Goal: Task Accomplishment & Management: Manage account settings

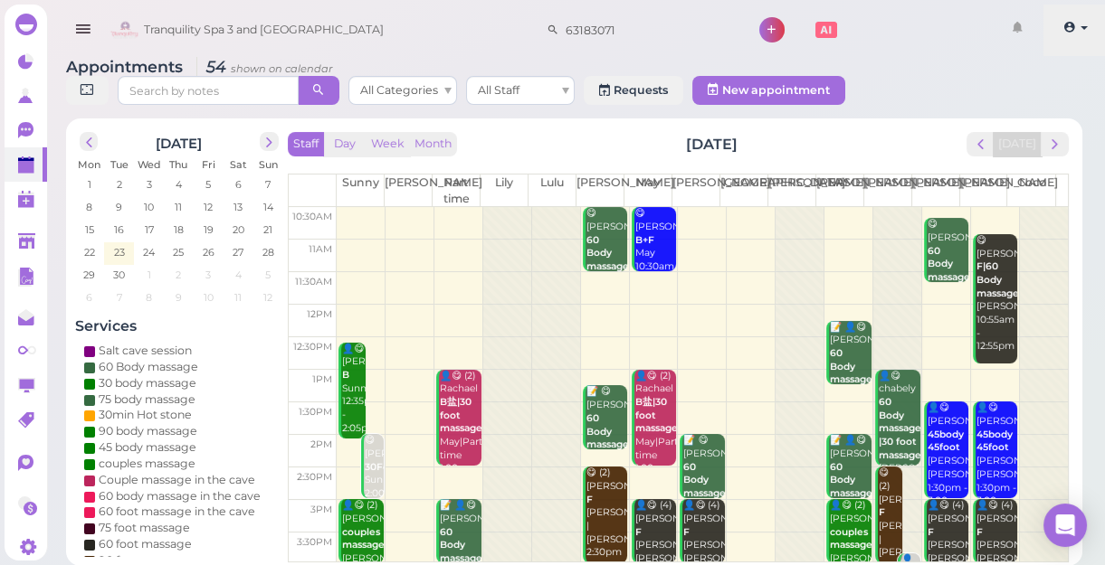
scroll to position [327, 0]
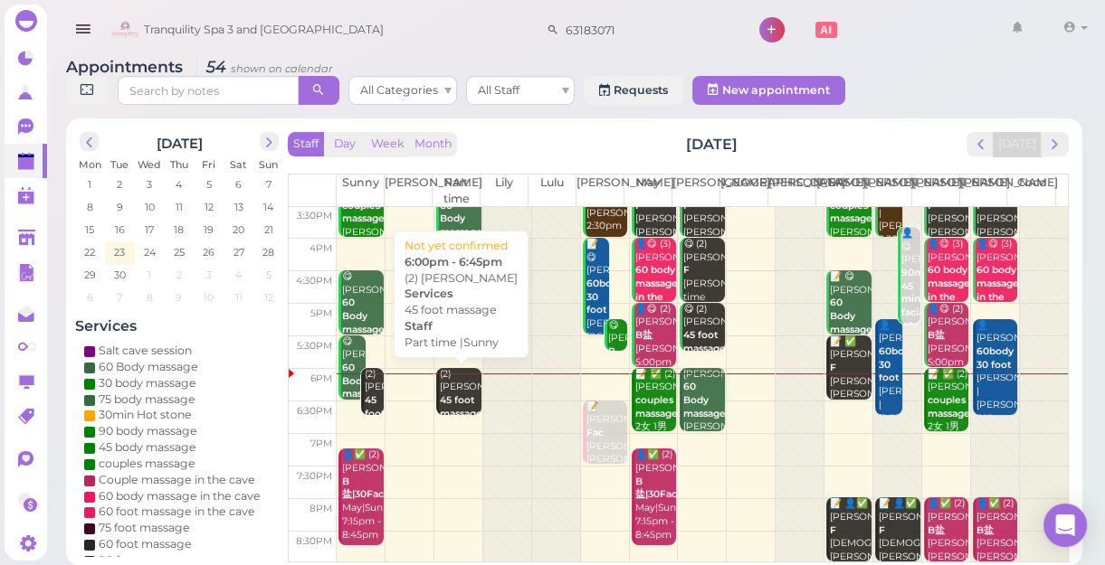
click at [460, 391] on div "(2) [PERSON_NAME] 45 foot massage Part time |Sunny 6:00pm - 6:45pm" at bounding box center [460, 434] width 43 height 133
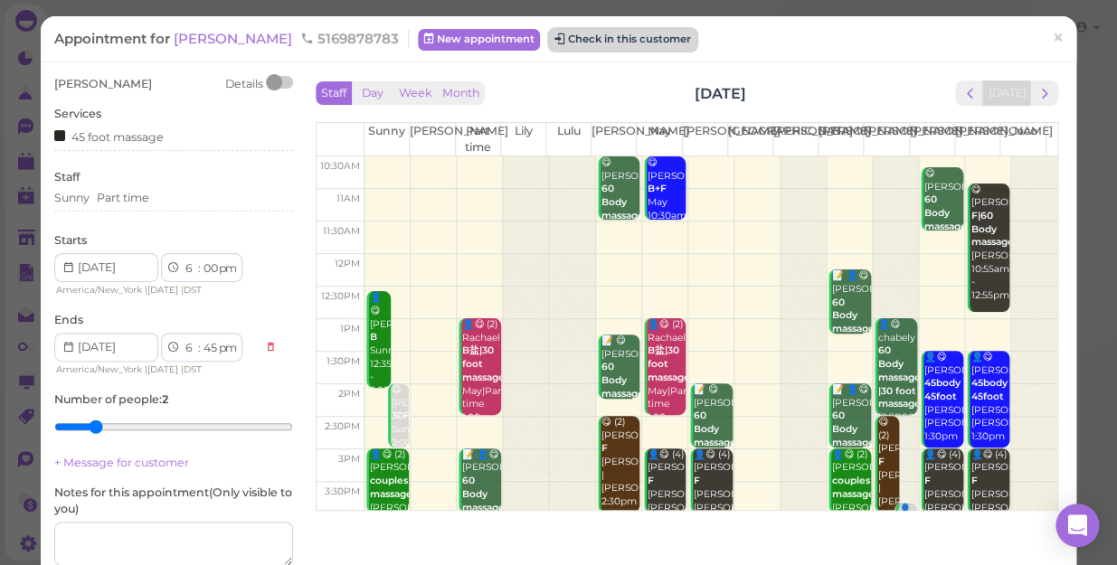
click at [592, 36] on button "Check in this customer" at bounding box center [622, 40] width 147 height 22
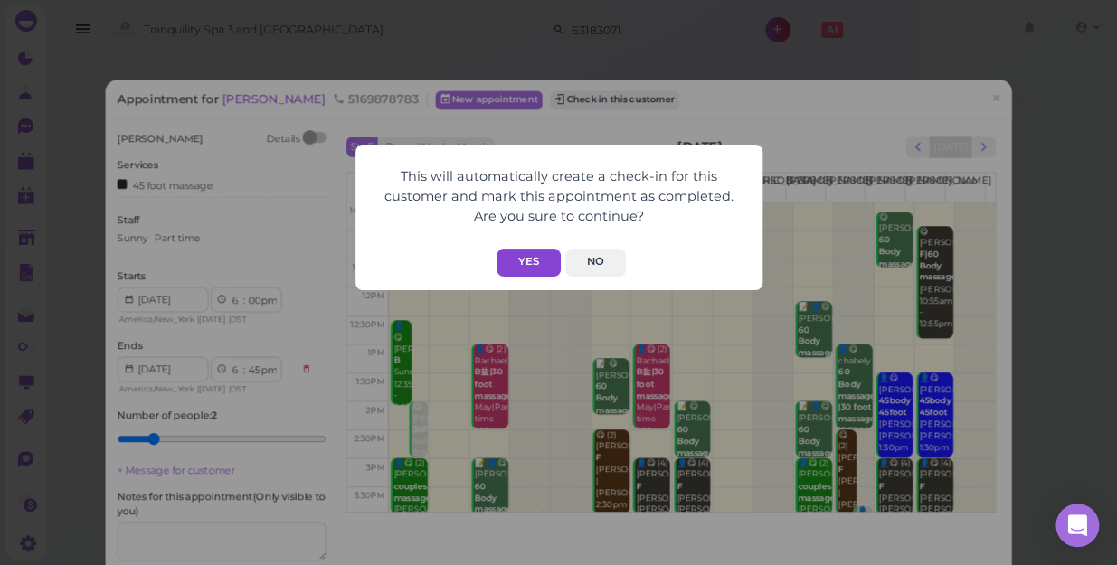
click at [521, 256] on button "Yes" at bounding box center [529, 263] width 64 height 28
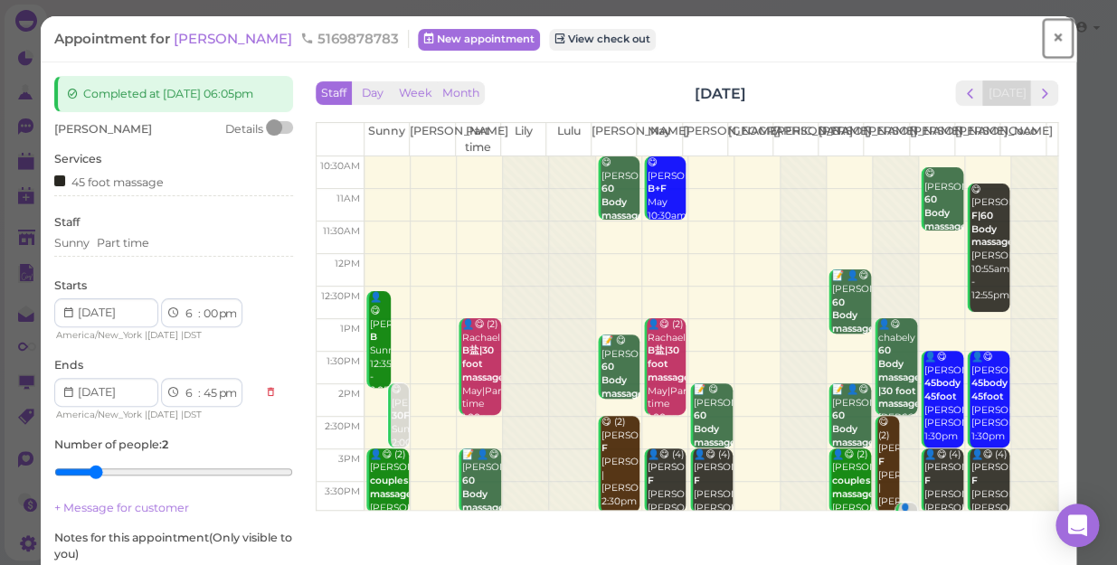
click at [1052, 35] on span "×" at bounding box center [1058, 37] width 12 height 25
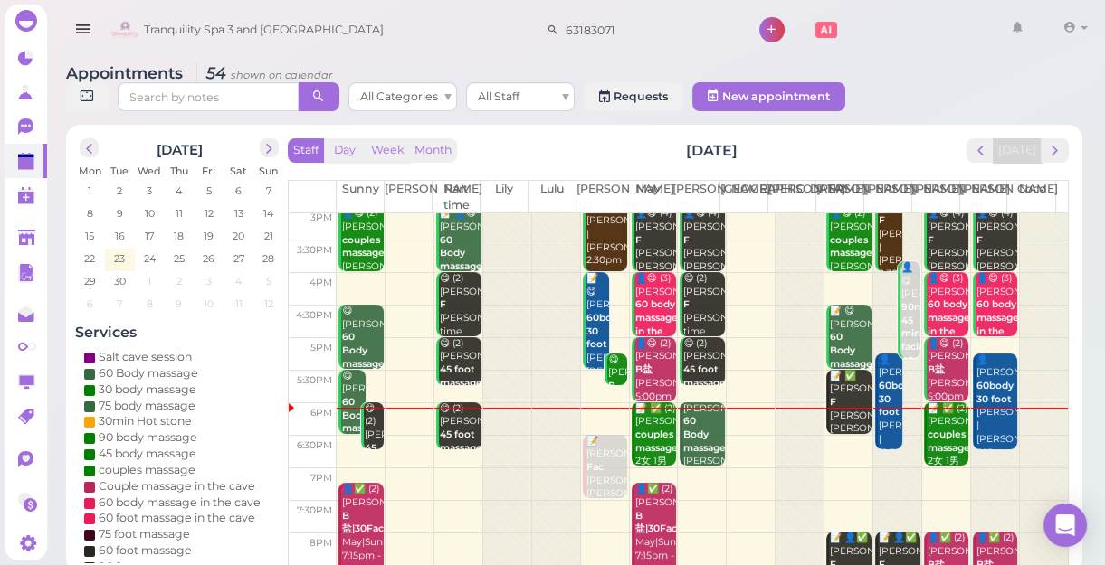
scroll to position [327, 0]
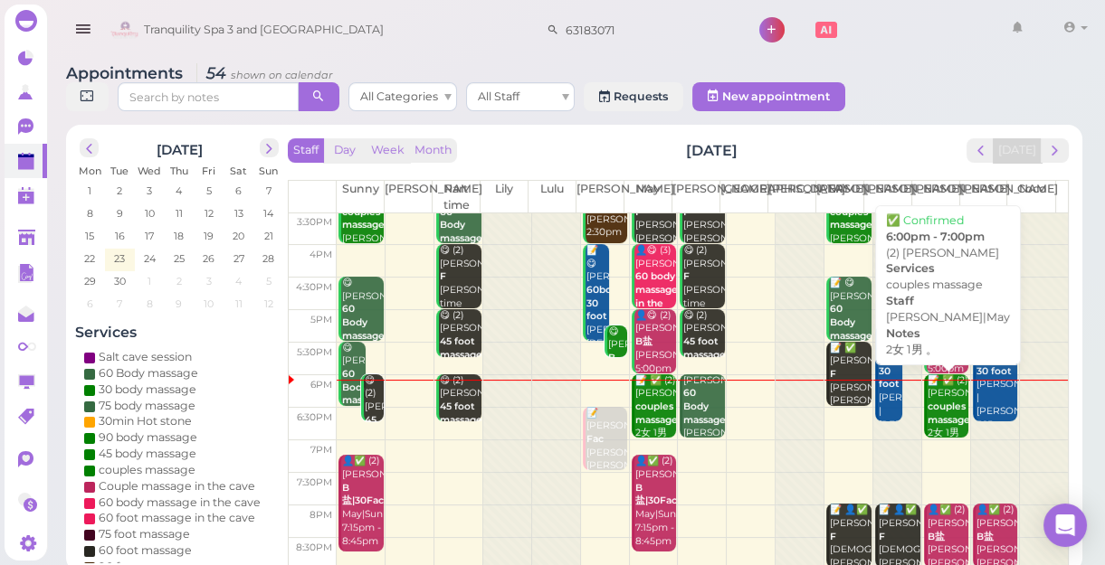
click at [940, 413] on div "📝 ✅ (2) [PERSON_NAME] couples massage 2女 1男 。 [PERSON_NAME]|May 6:00pm - 7:00pm" at bounding box center [947, 441] width 43 height 133
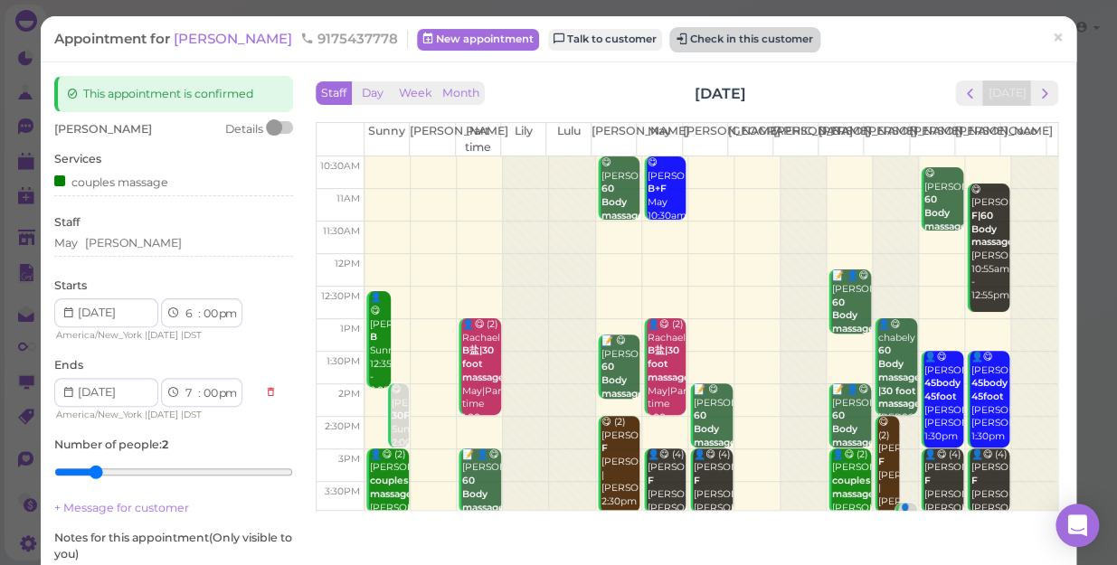
click at [688, 36] on button "Check in this customer" at bounding box center [744, 40] width 147 height 22
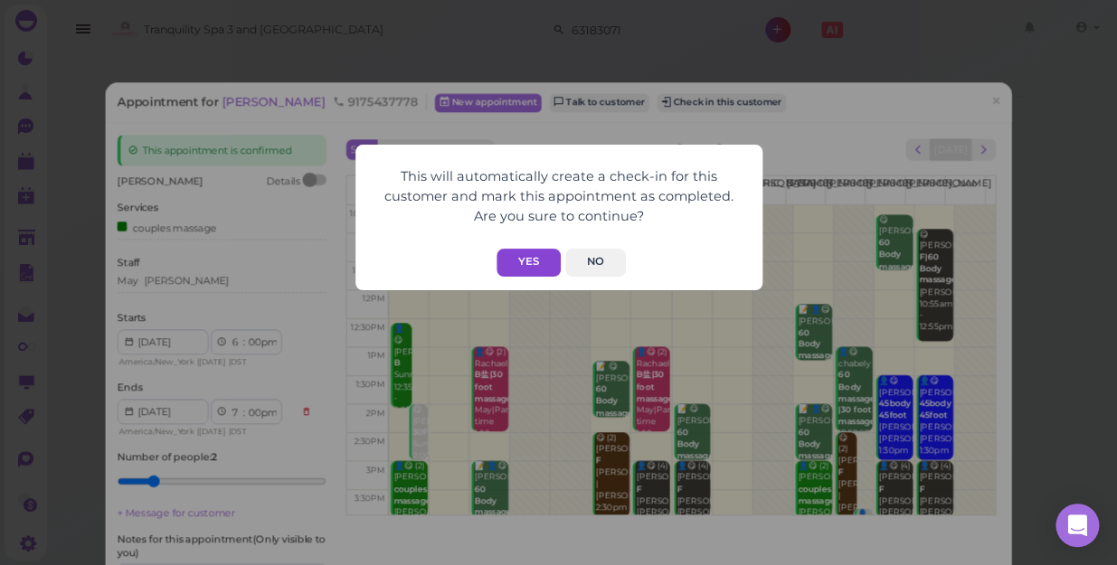
click at [527, 254] on button "Yes" at bounding box center [529, 263] width 64 height 28
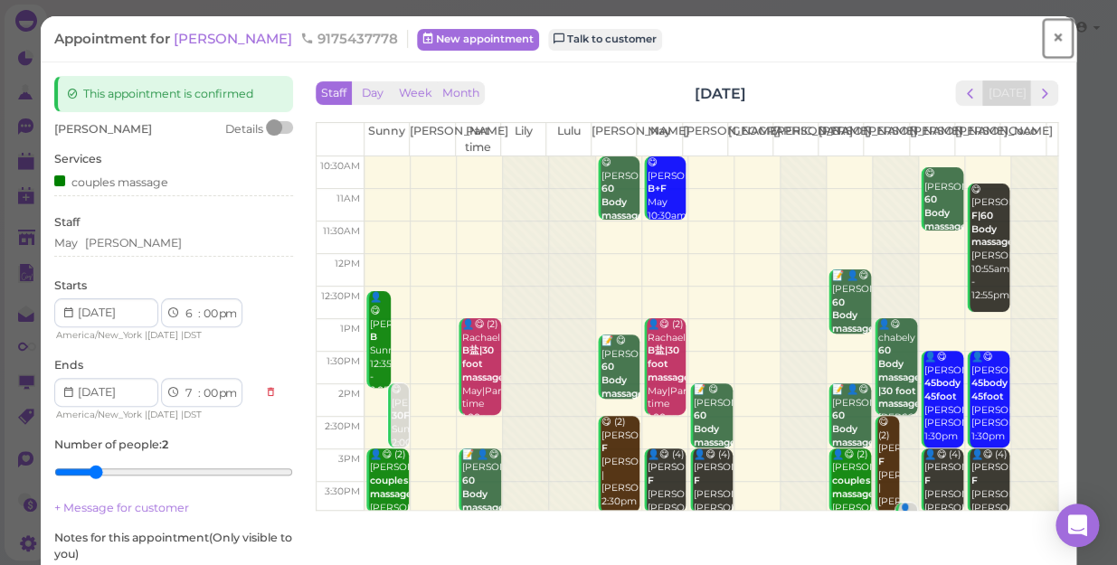
click at [1052, 37] on span "×" at bounding box center [1058, 37] width 12 height 25
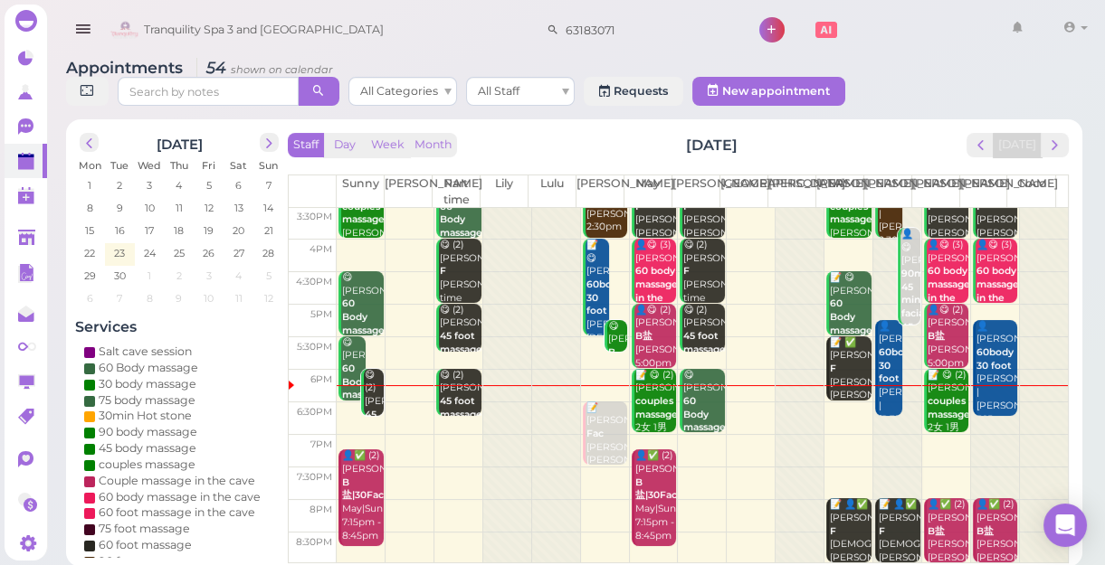
scroll to position [6, 0]
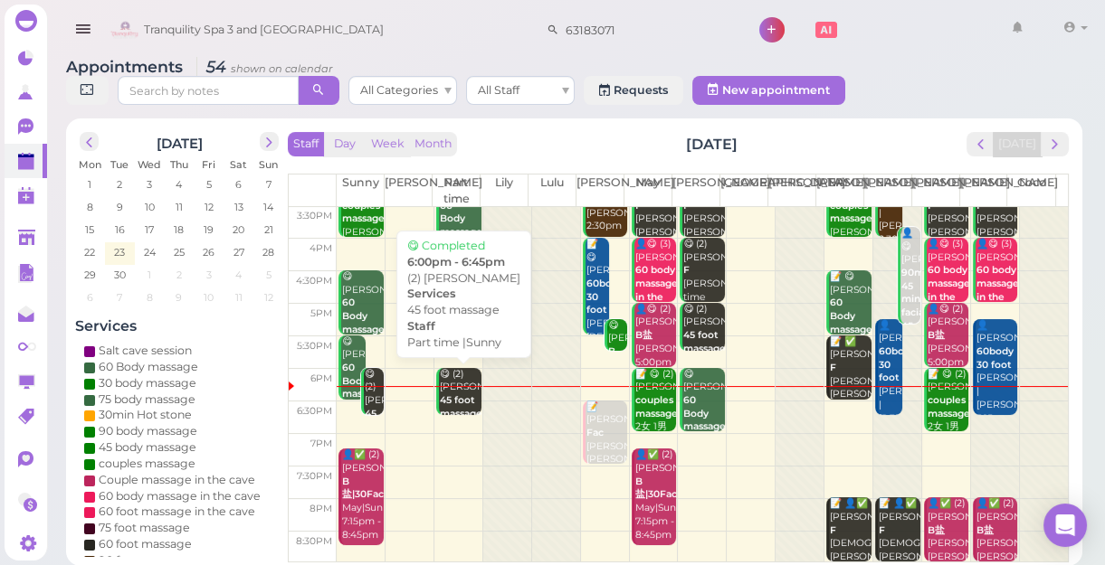
click at [454, 394] on b "45 foot massage" at bounding box center [461, 406] width 43 height 25
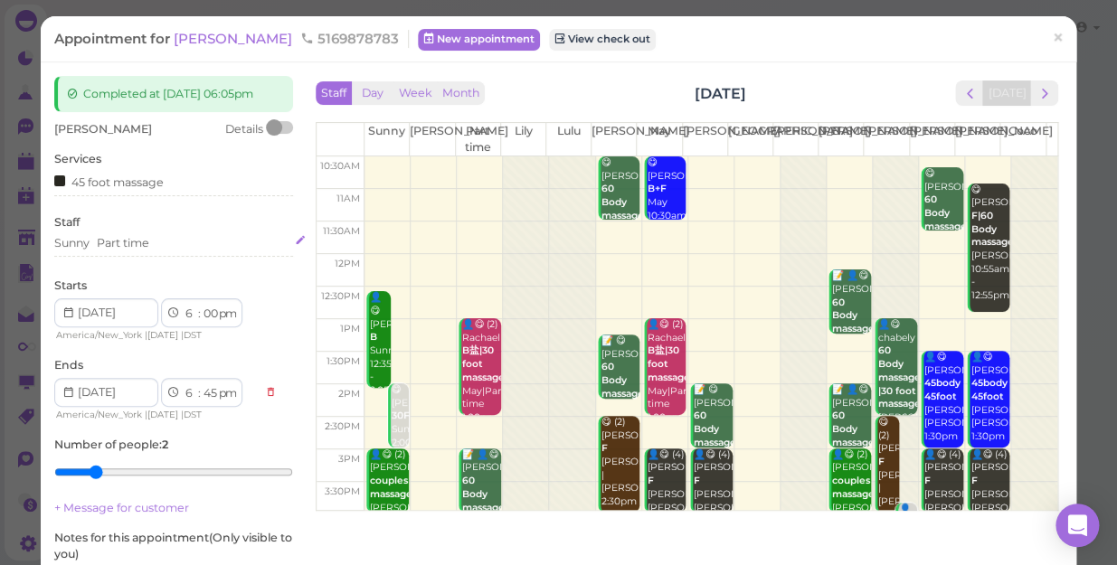
click at [191, 242] on div "Sunny Part time" at bounding box center [173, 243] width 239 height 16
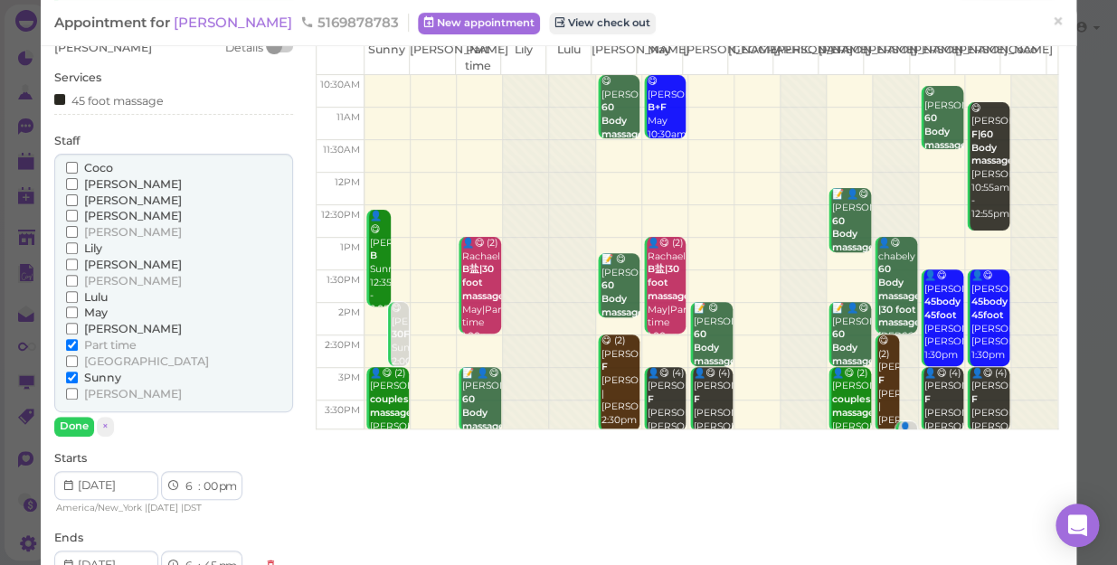
scroll to position [164, 0]
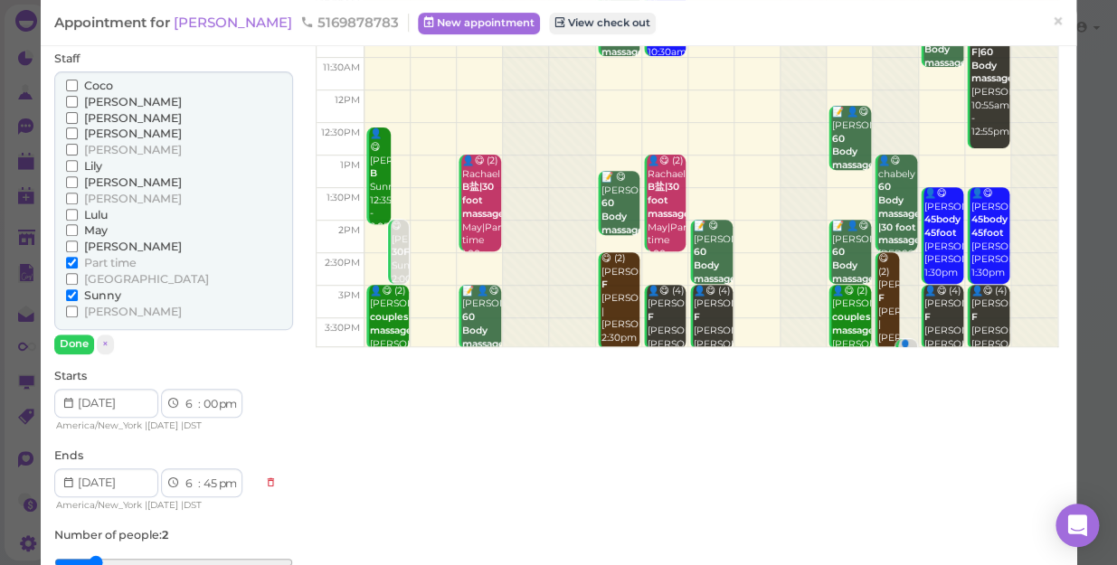
click at [99, 249] on span "[PERSON_NAME]" at bounding box center [133, 247] width 98 height 14
click at [78, 249] on input "[PERSON_NAME]" at bounding box center [72, 247] width 12 height 12
click at [99, 249] on span "[PERSON_NAME]" at bounding box center [133, 247] width 98 height 14
click at [78, 249] on input "[PERSON_NAME]" at bounding box center [72, 247] width 12 height 12
click at [109, 291] on span "Sunny" at bounding box center [102, 296] width 37 height 14
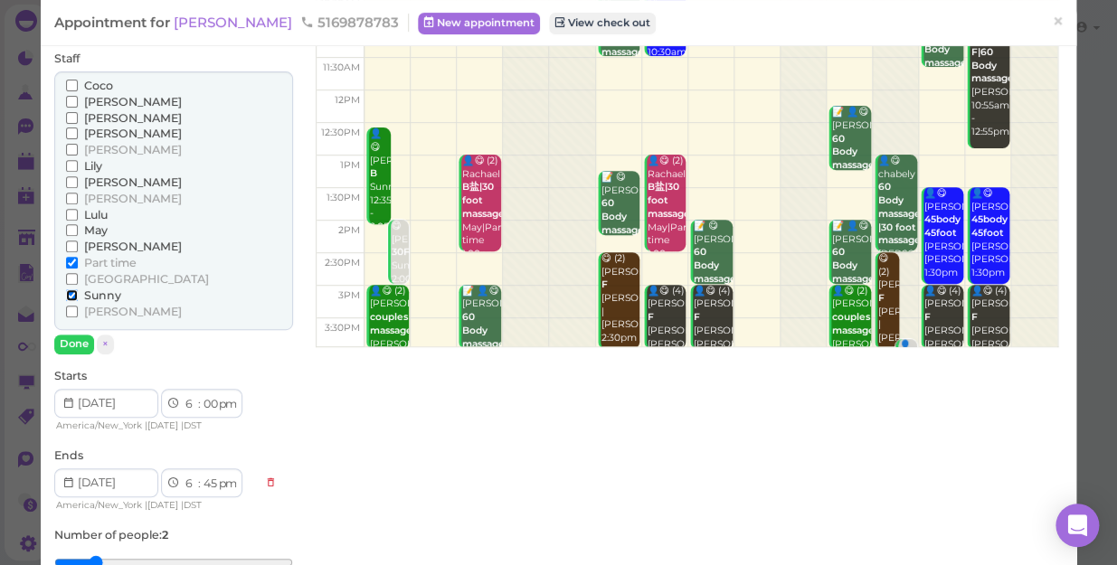
click at [78, 291] on input "Sunny" at bounding box center [72, 296] width 12 height 12
click at [98, 241] on span "[PERSON_NAME]" at bounding box center [133, 247] width 98 height 14
click at [78, 241] on input "[PERSON_NAME]" at bounding box center [72, 247] width 12 height 12
click at [81, 234] on label "May" at bounding box center [87, 231] width 42 height 16
click at [78, 234] on input "May" at bounding box center [72, 230] width 12 height 12
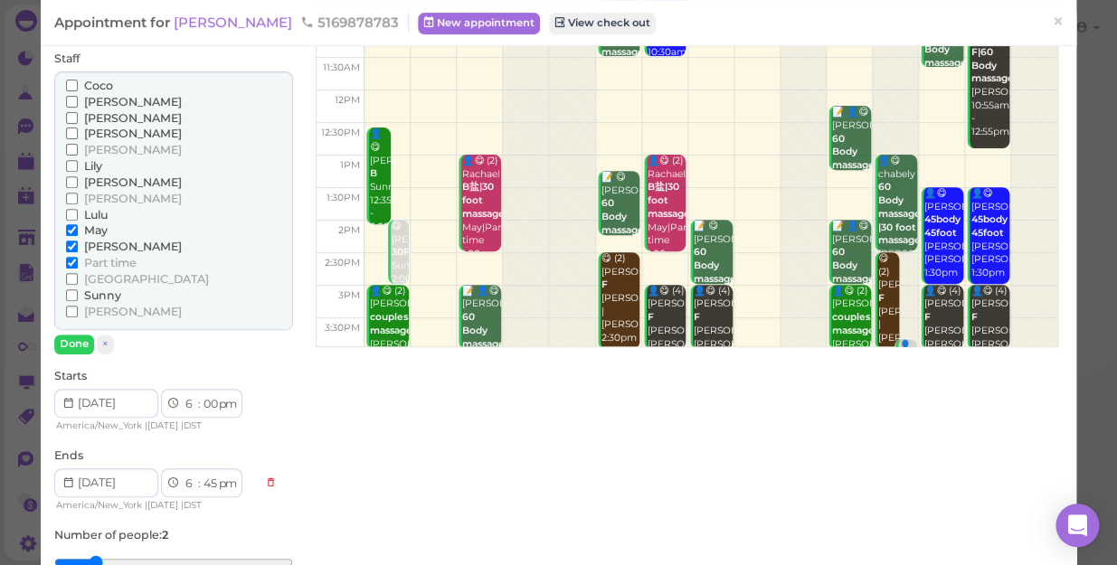
click at [113, 284] on div "[PERSON_NAME] [PERSON_NAME] [PERSON_NAME] [PERSON_NAME] [PERSON_NAME]" at bounding box center [173, 201] width 239 height 260
drag, startPoint x: 113, startPoint y: 282, endPoint x: 171, endPoint y: 294, distance: 59.1
click at [171, 294] on div "Sunny" at bounding box center [173, 296] width 215 height 16
click at [101, 246] on span "[PERSON_NAME]" at bounding box center [133, 247] width 98 height 14
click at [78, 246] on input "[PERSON_NAME]" at bounding box center [72, 247] width 12 height 12
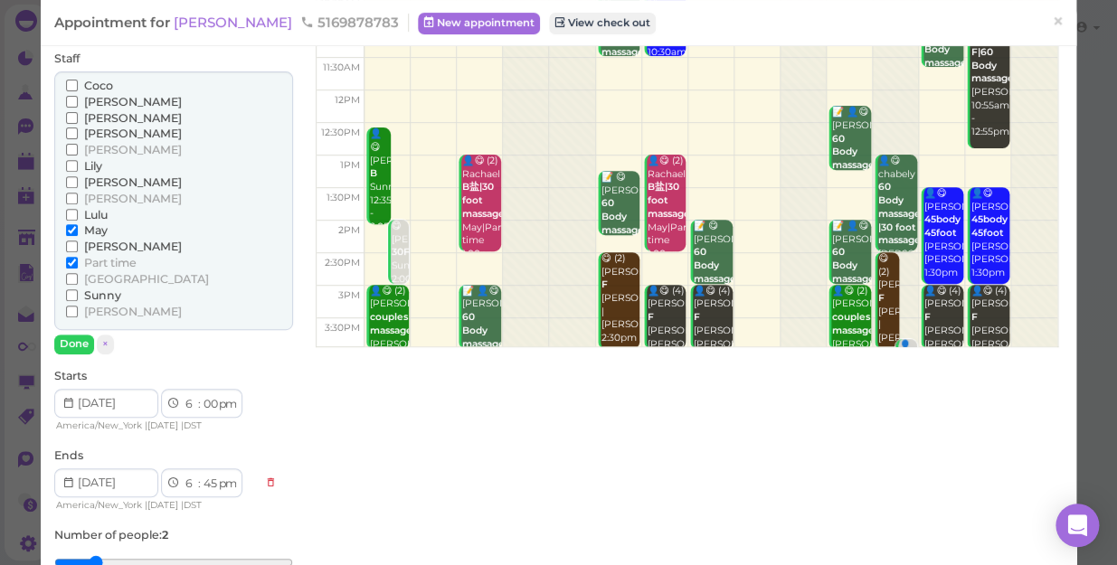
click at [105, 293] on span "Sunny" at bounding box center [102, 296] width 37 height 14
click at [78, 293] on input "Sunny" at bounding box center [72, 296] width 12 height 12
click at [108, 285] on div "[PERSON_NAME] [PERSON_NAME] [PERSON_NAME] [PERSON_NAME] [PERSON_NAME]" at bounding box center [173, 201] width 239 height 260
drag, startPoint x: 108, startPoint y: 285, endPoint x: 216, endPoint y: 299, distance: 109.5
click at [216, 299] on div "Sunny" at bounding box center [173, 296] width 215 height 16
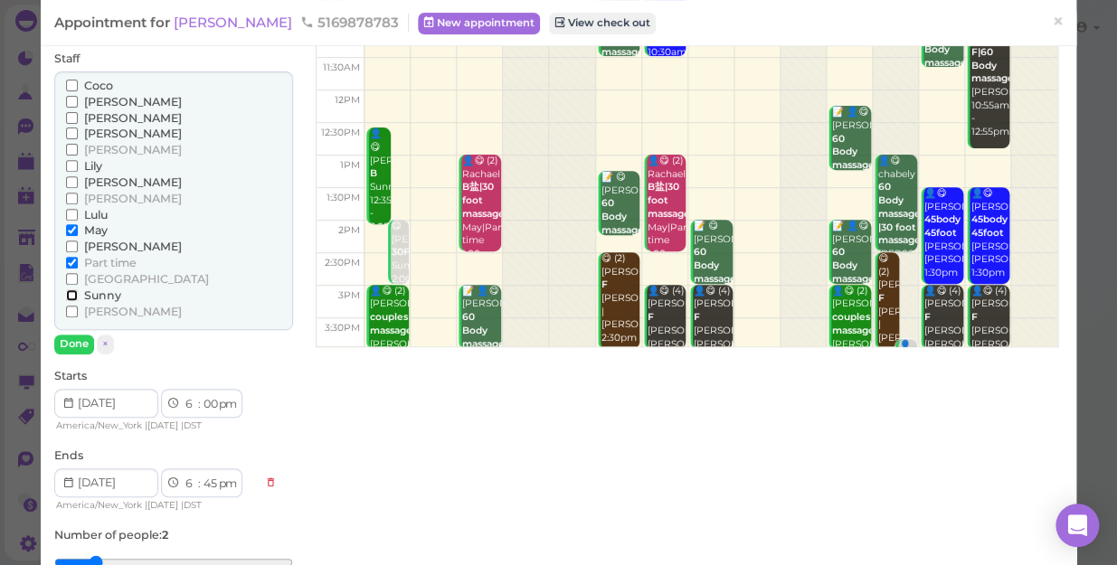
click at [70, 293] on input "Sunny" at bounding box center [72, 296] width 12 height 12
click at [87, 230] on span "May" at bounding box center [96, 230] width 24 height 14
click at [78, 230] on input "May" at bounding box center [72, 230] width 12 height 12
click at [85, 338] on button "Done" at bounding box center [74, 344] width 40 height 19
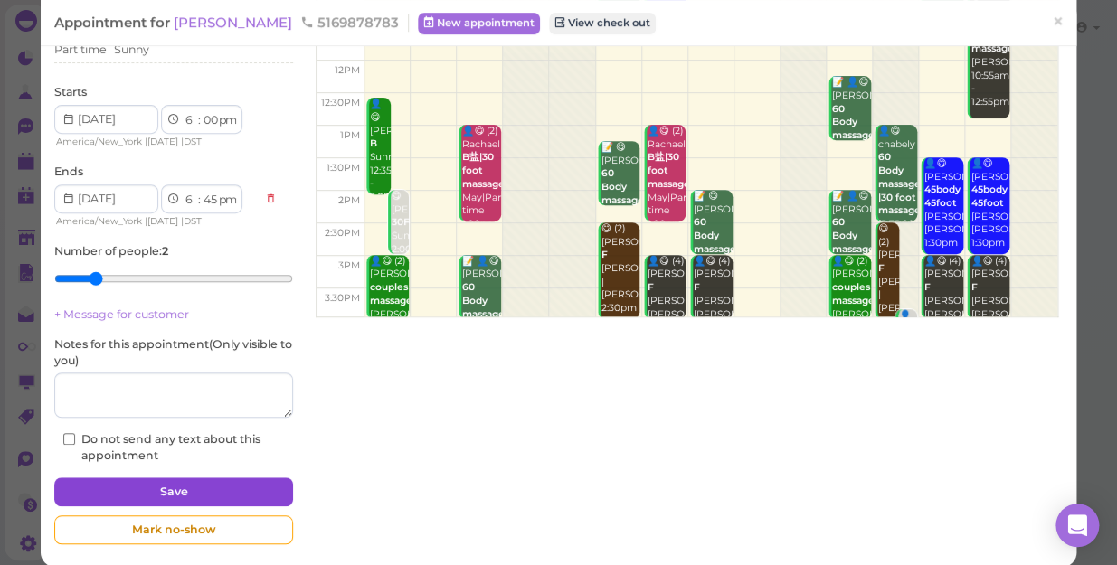
scroll to position [210, 0]
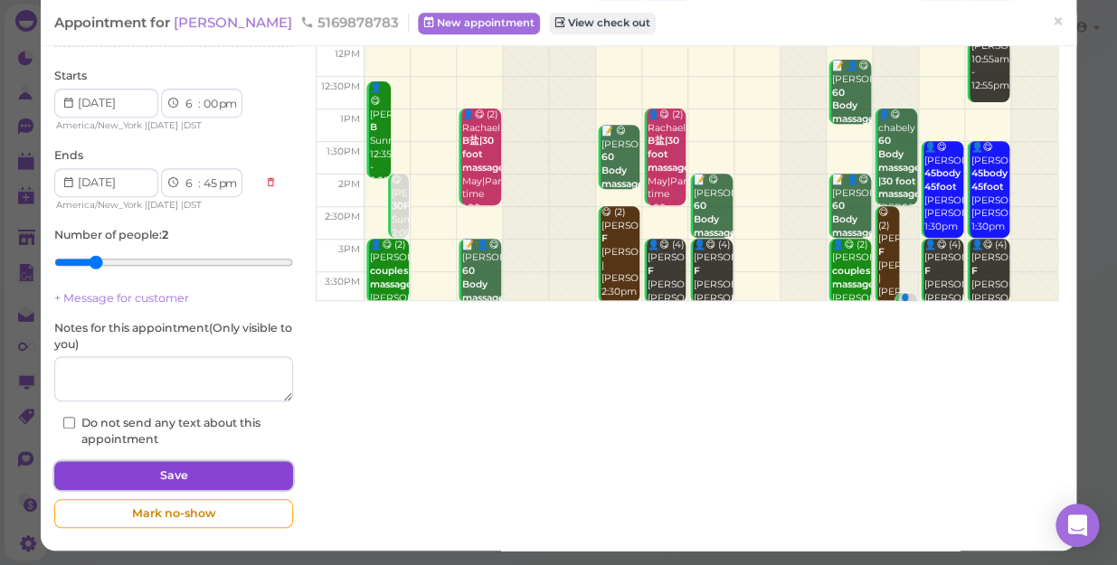
click at [223, 478] on button "Save" at bounding box center [173, 475] width 239 height 29
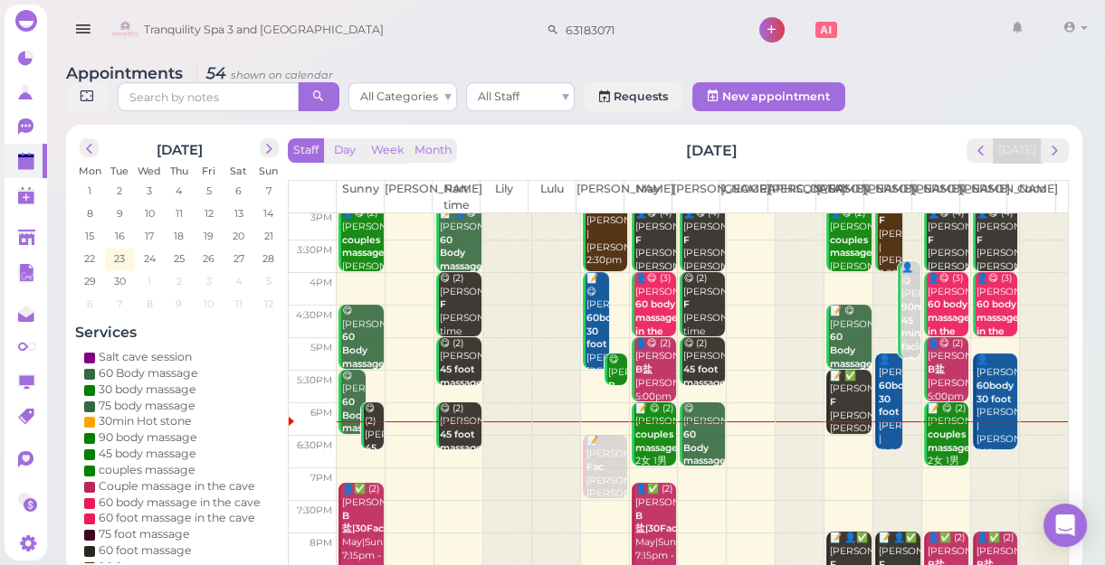
scroll to position [327, 0]
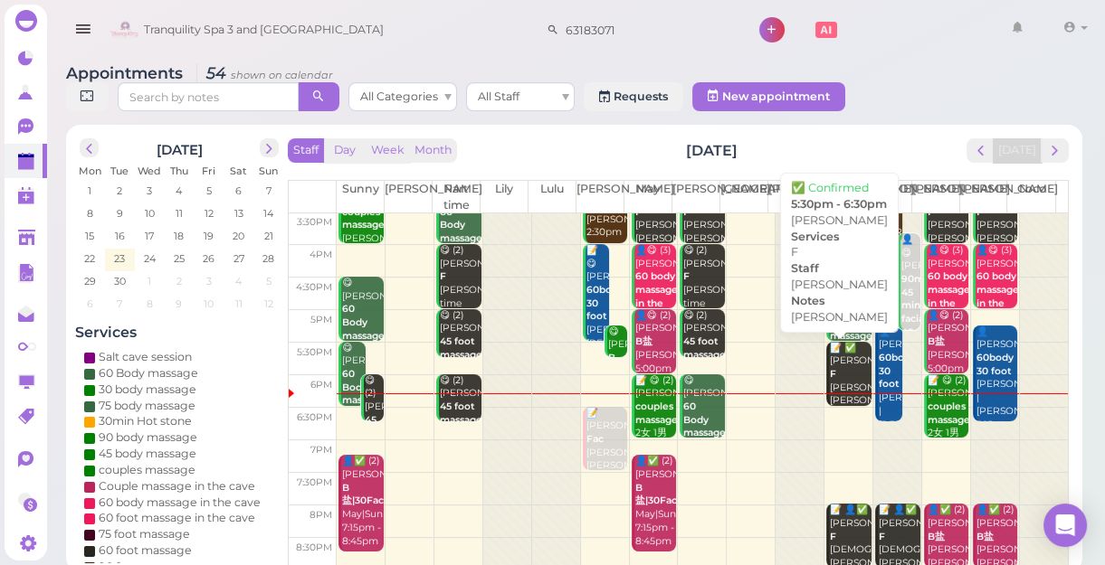
click at [832, 356] on div "📝 ✅ [PERSON_NAME] F [PERSON_NAME] [PERSON_NAME] 5:30pm - 6:30pm" at bounding box center [850, 395] width 43 height 107
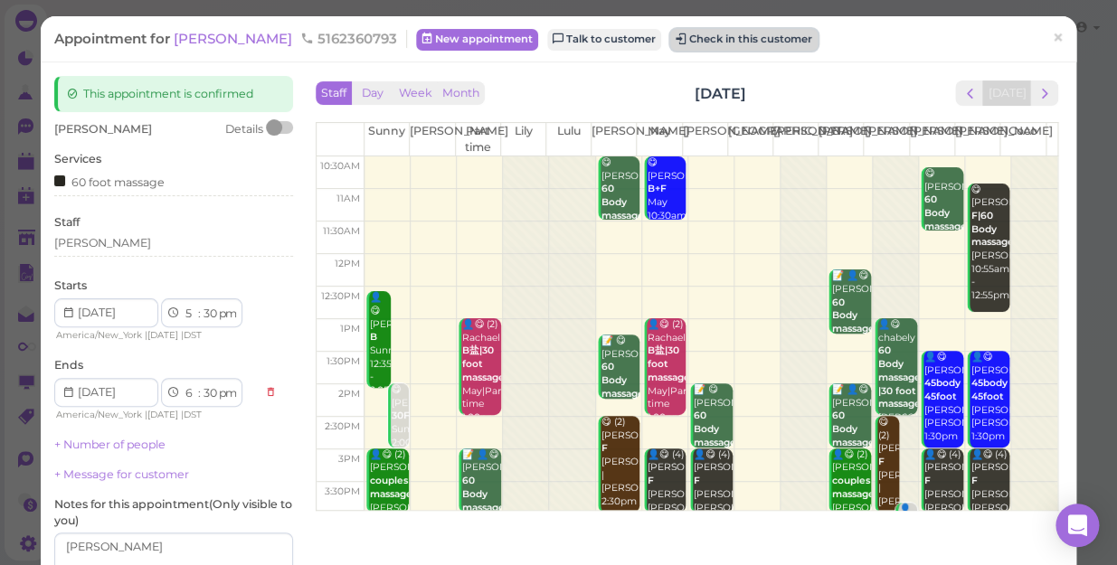
click at [745, 43] on button "Check in this customer" at bounding box center [743, 40] width 147 height 22
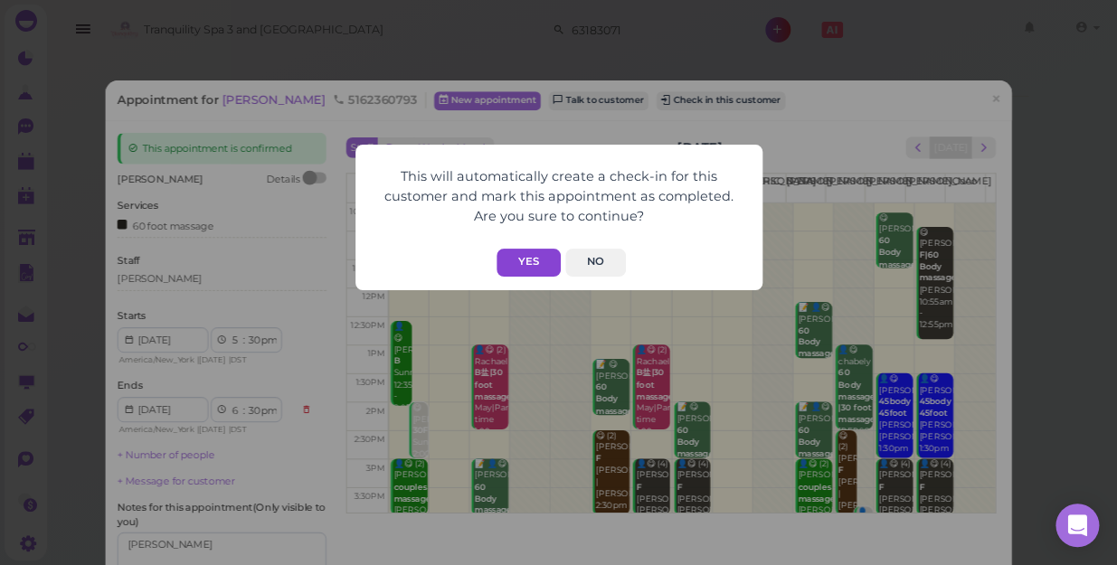
click at [544, 261] on button "Yes" at bounding box center [529, 263] width 64 height 28
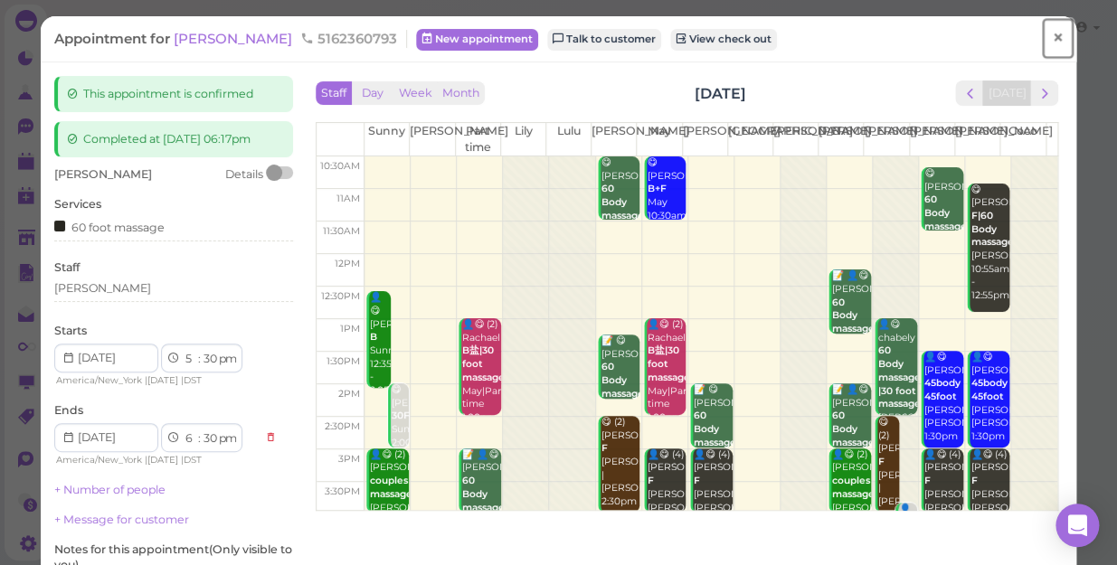
click at [1052, 33] on span "×" at bounding box center [1058, 37] width 12 height 25
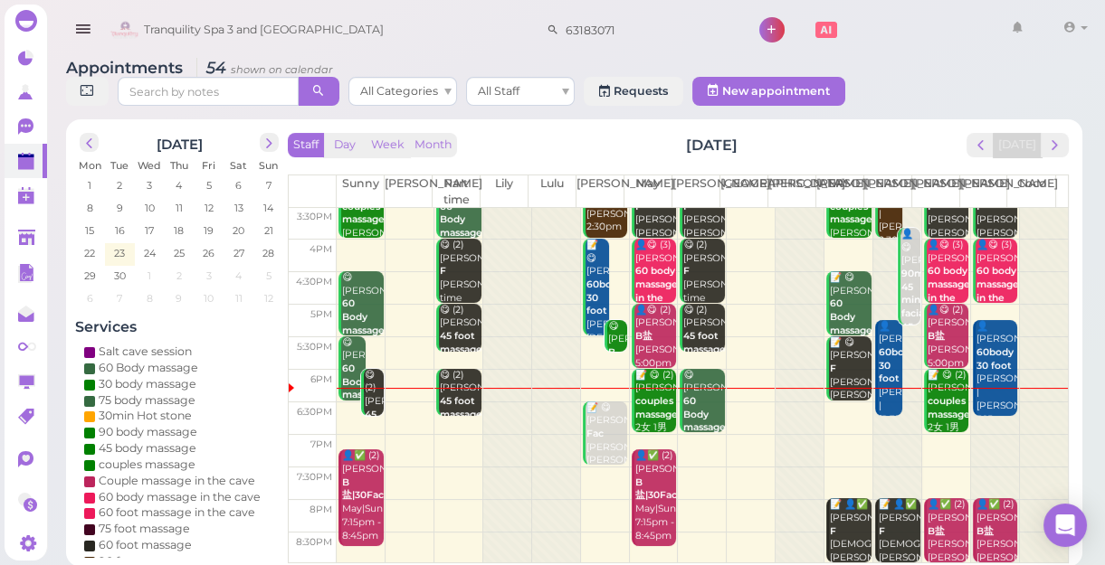
scroll to position [6, 0]
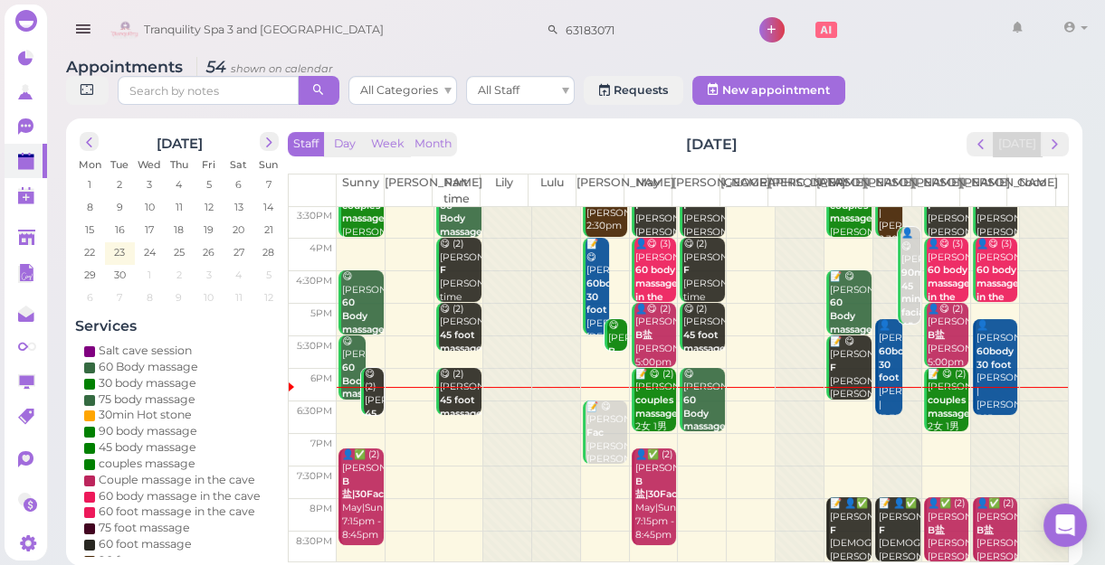
click at [461, 387] on div at bounding box center [458, 387] width 48 height 1
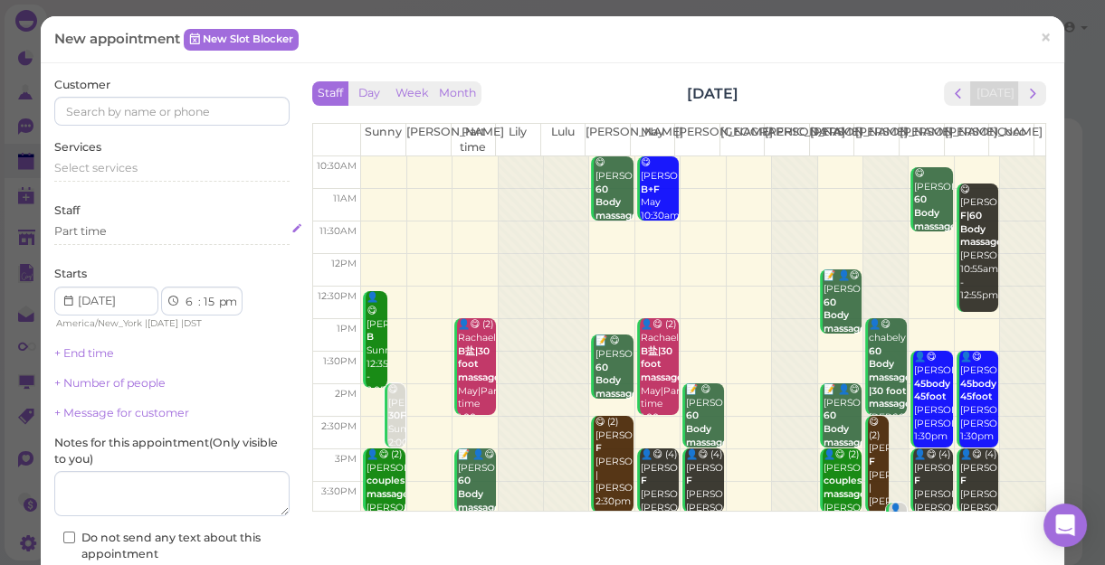
click at [137, 228] on div "Part time" at bounding box center [171, 231] width 235 height 16
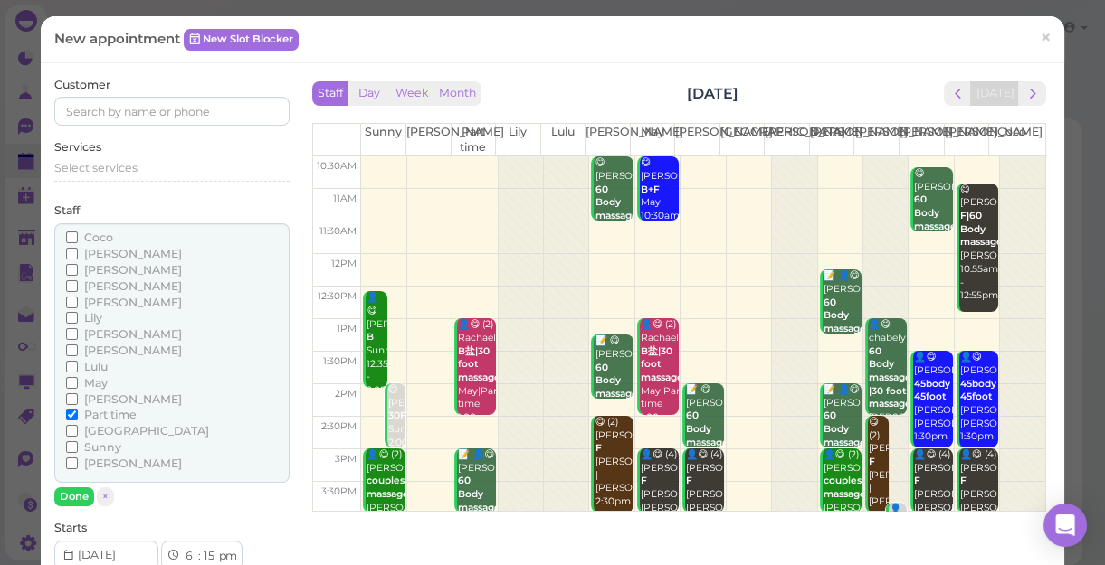
click at [105, 448] on span "Sunny" at bounding box center [102, 448] width 37 height 14
click at [78, 448] on input "Sunny" at bounding box center [72, 448] width 12 height 12
click at [99, 393] on span "[PERSON_NAME]" at bounding box center [133, 400] width 98 height 14
click at [78, 394] on input "[PERSON_NAME]" at bounding box center [72, 400] width 12 height 12
click at [120, 416] on span "Part time" at bounding box center [110, 415] width 52 height 14
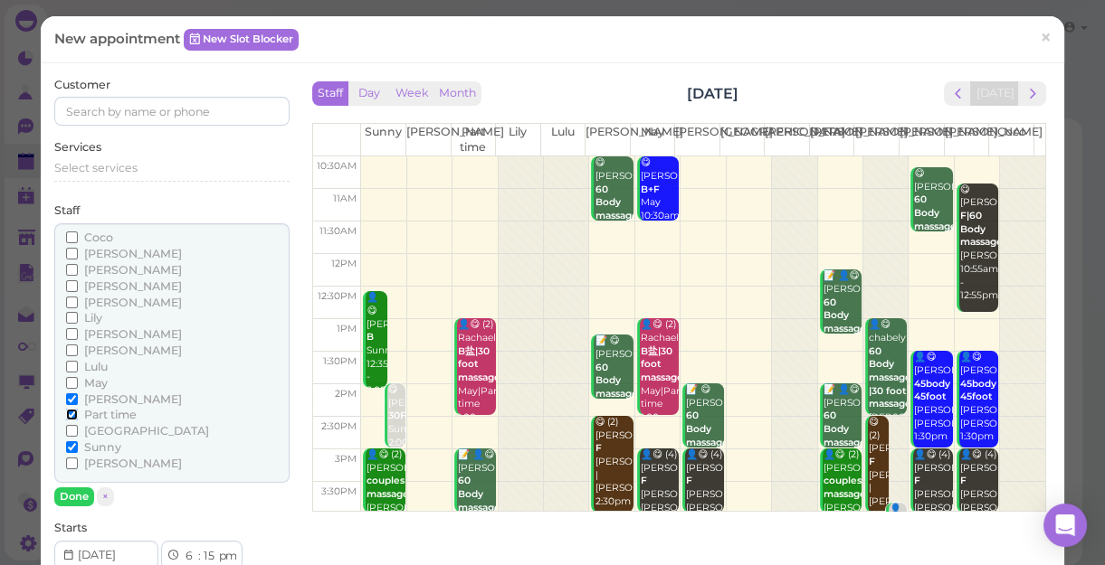
click at [78, 416] on input "Part time" at bounding box center [72, 415] width 12 height 12
click at [81, 499] on button "Done" at bounding box center [74, 497] width 40 height 19
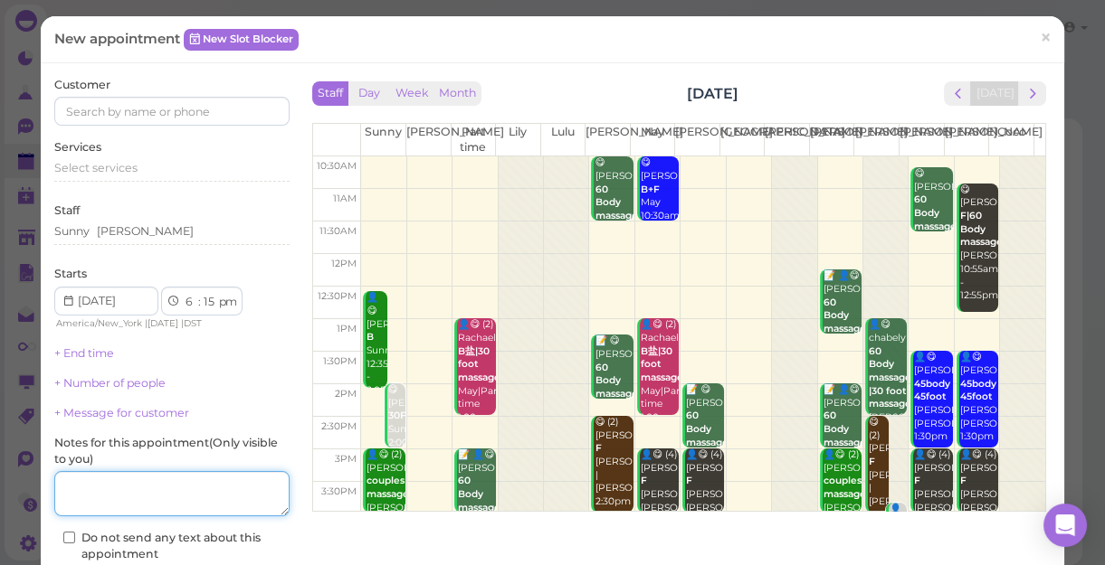
click at [81, 499] on textarea at bounding box center [171, 493] width 235 height 45
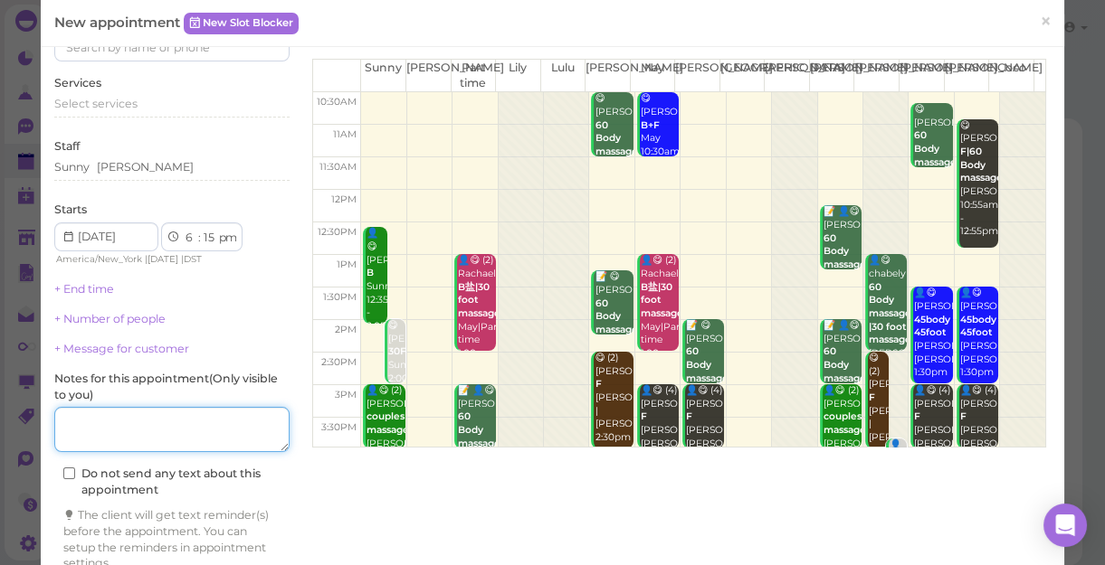
scroll to position [142, 0]
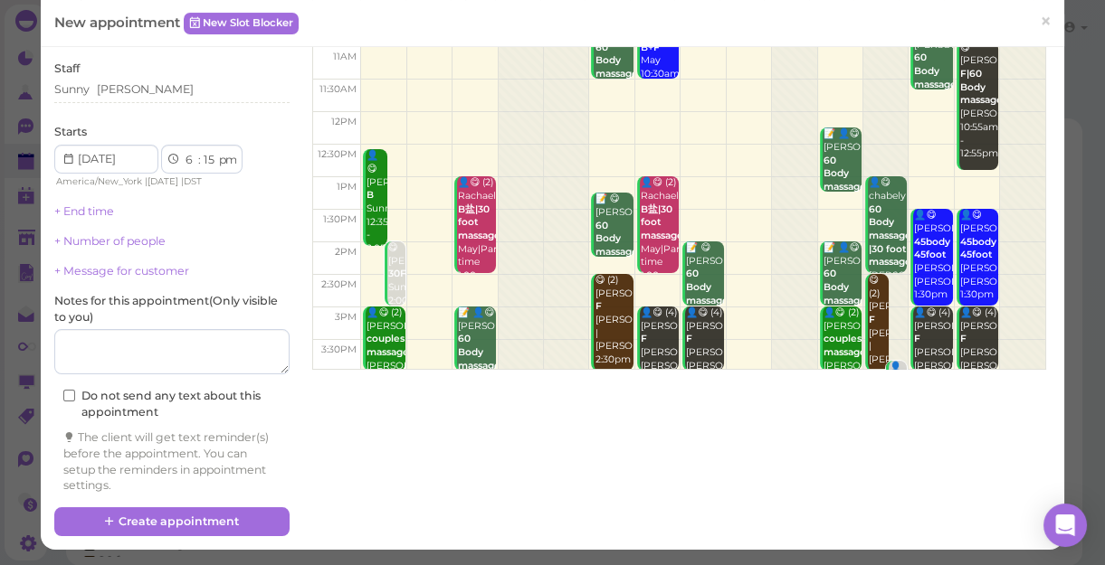
click at [1037, 362] on div "Staff Day Week Month [DATE] [DATE] [PERSON_NAME] Part time [PERSON_NAME] [PERSO…" at bounding box center [679, 150] width 743 height 430
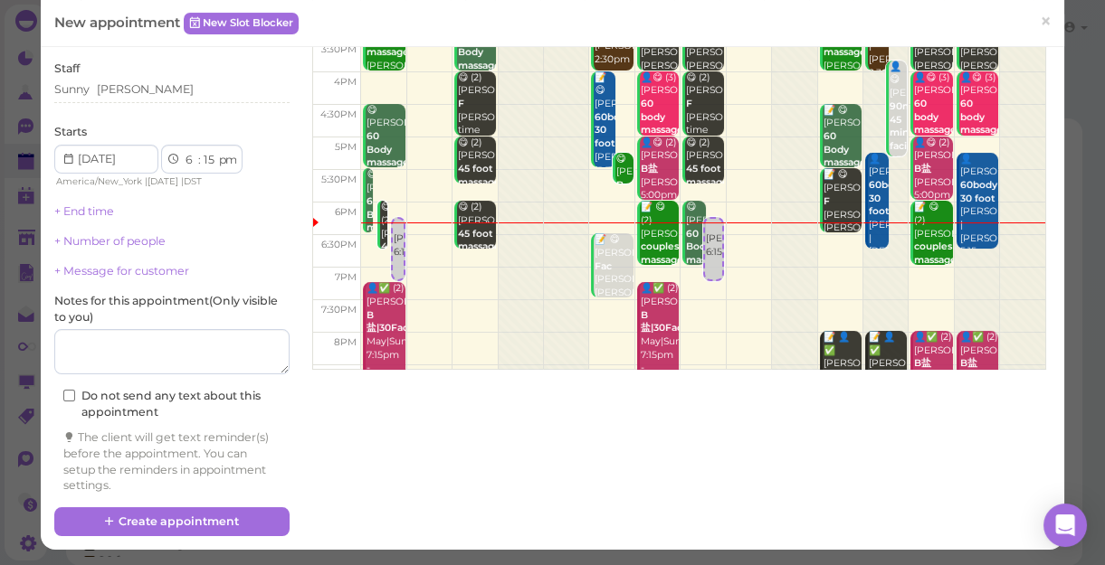
scroll to position [327, 0]
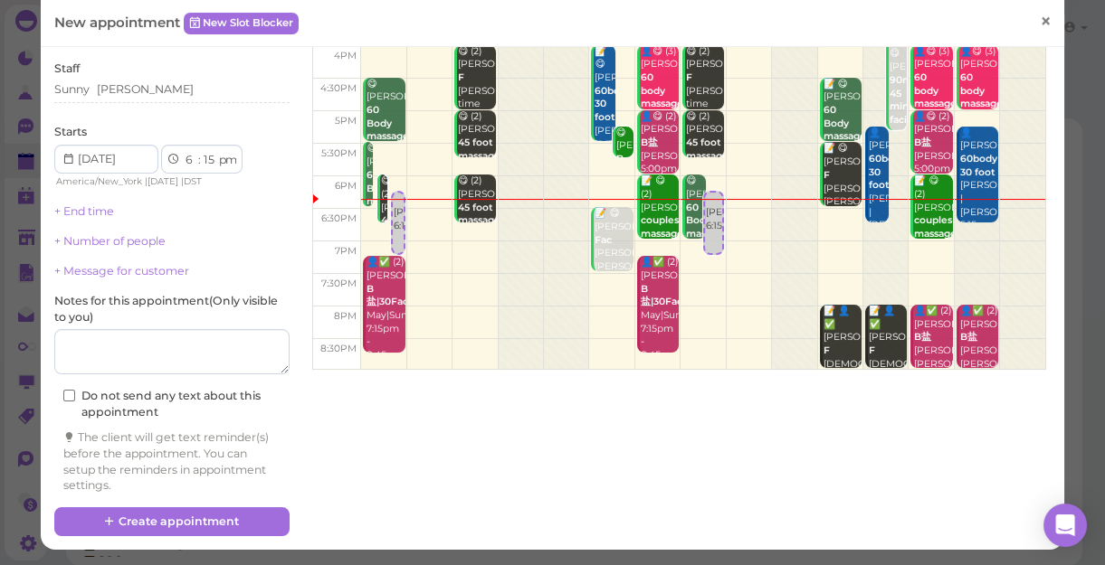
click at [1040, 19] on span "×" at bounding box center [1046, 21] width 12 height 25
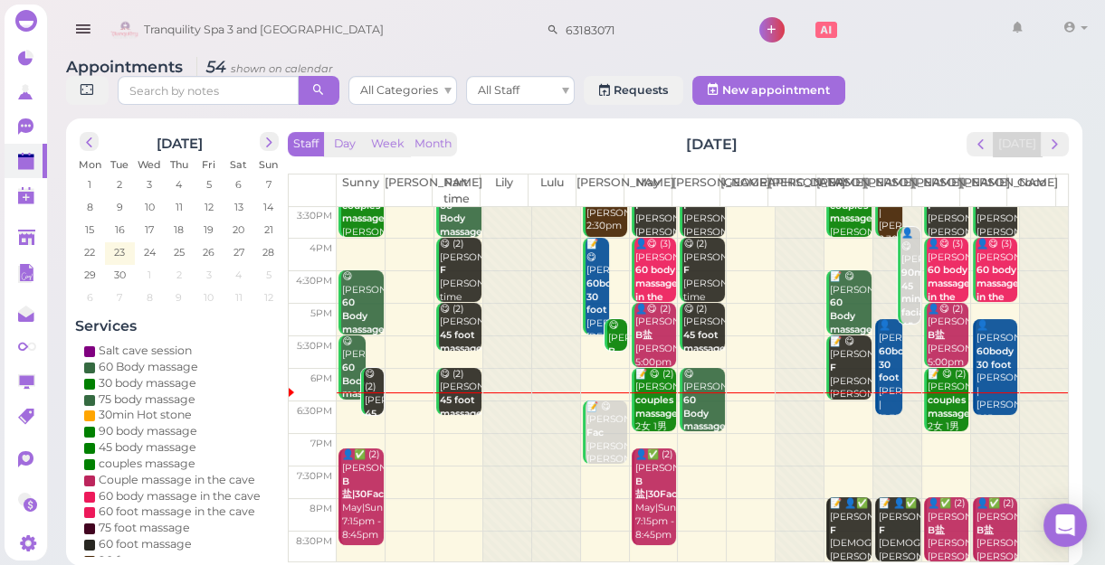
click at [975, 428] on div at bounding box center [995, 465] width 48 height 195
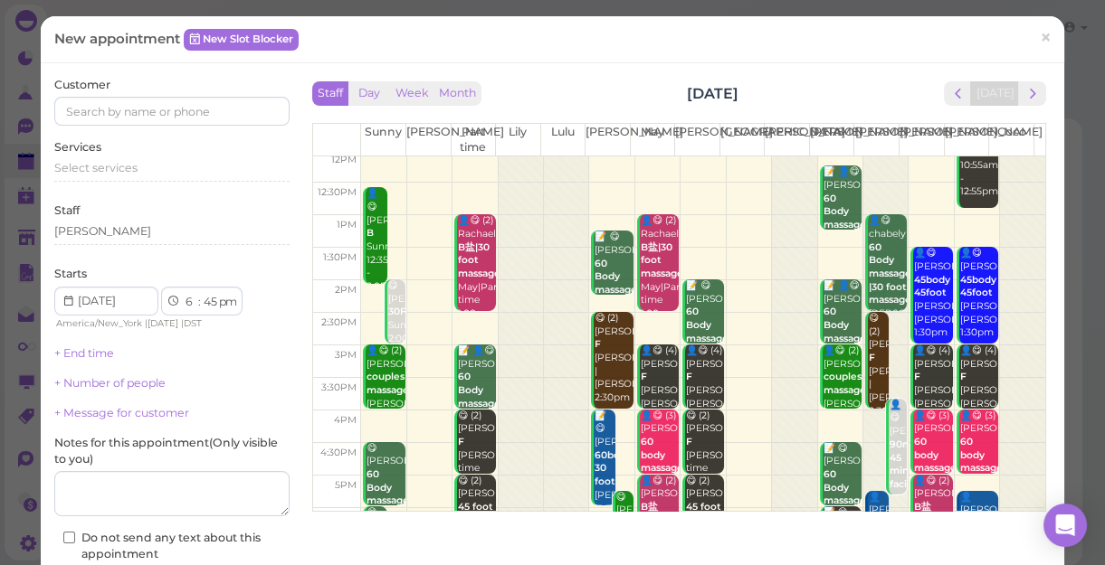
scroll to position [246, 0]
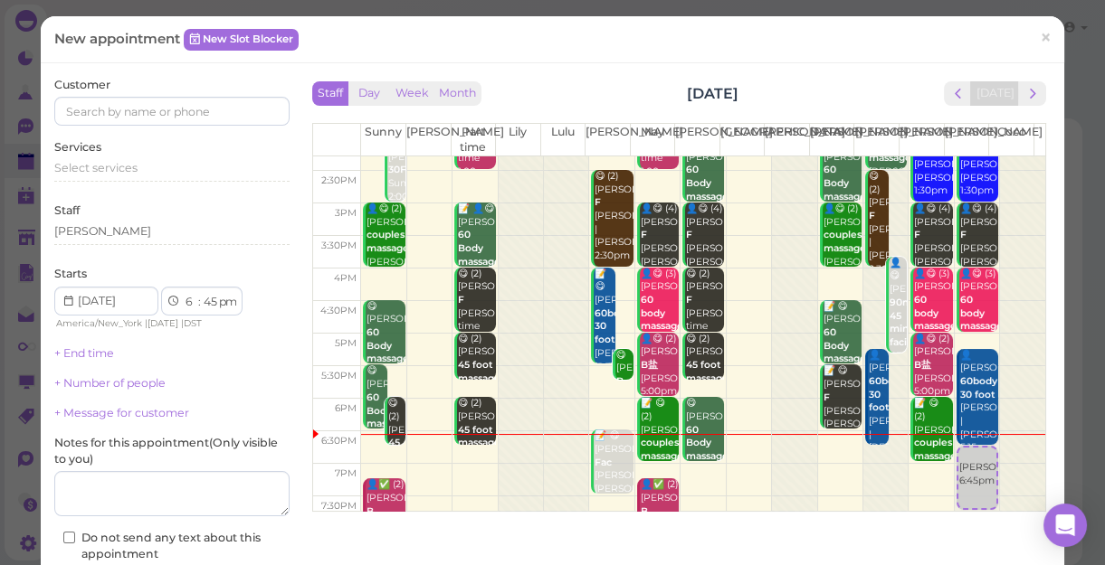
click at [1000, 388] on div at bounding box center [1022, 250] width 45 height 681
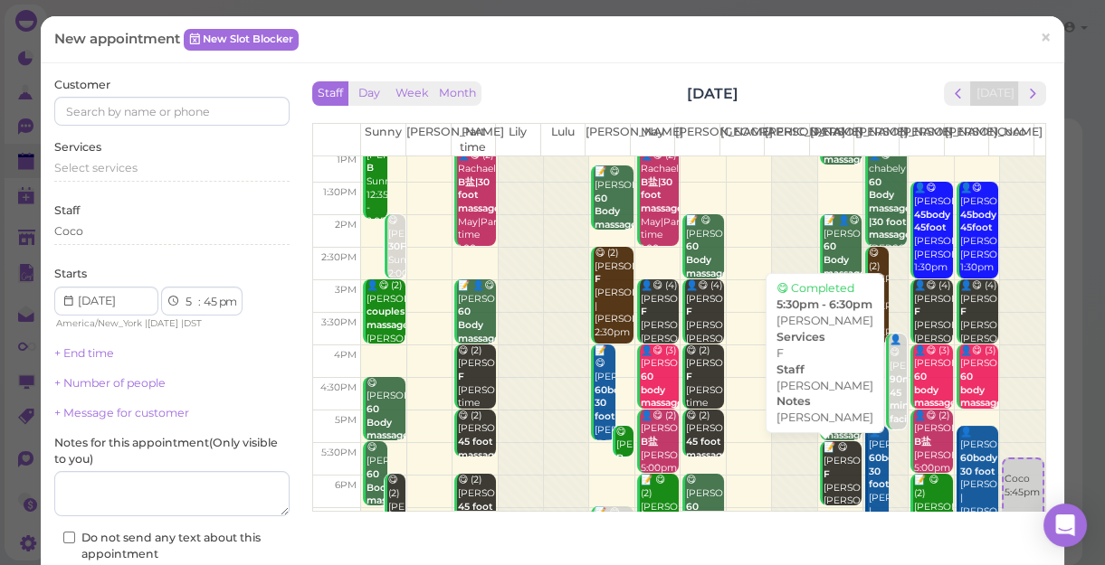
scroll to position [327, 0]
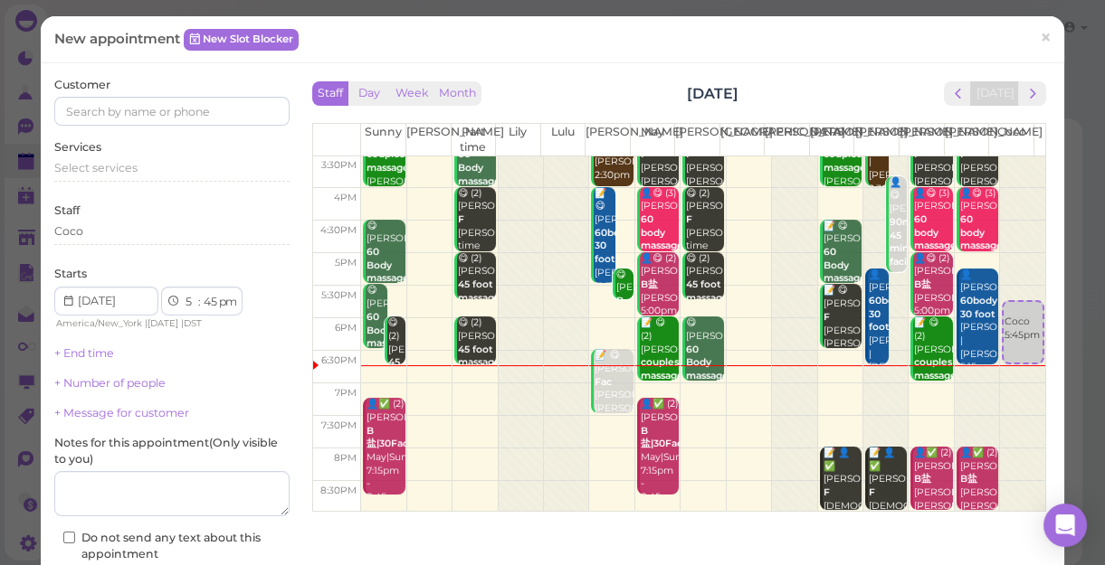
click at [955, 375] on div at bounding box center [977, 414] width 44 height 195
select select "6"
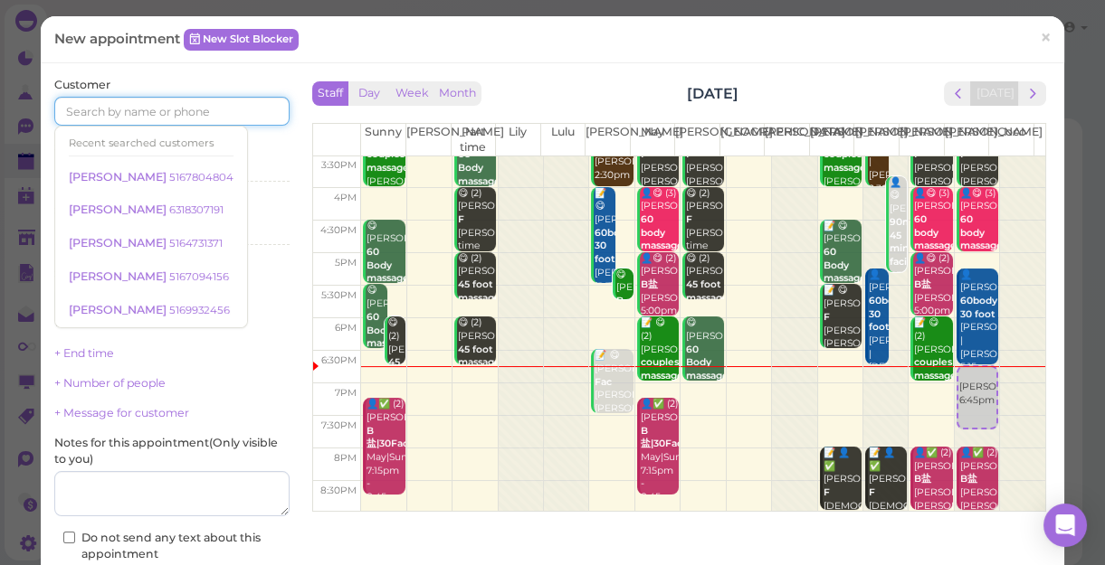
drag, startPoint x: 133, startPoint y: 101, endPoint x: 105, endPoint y: 93, distance: 29.2
click at [132, 101] on input at bounding box center [171, 111] width 235 height 29
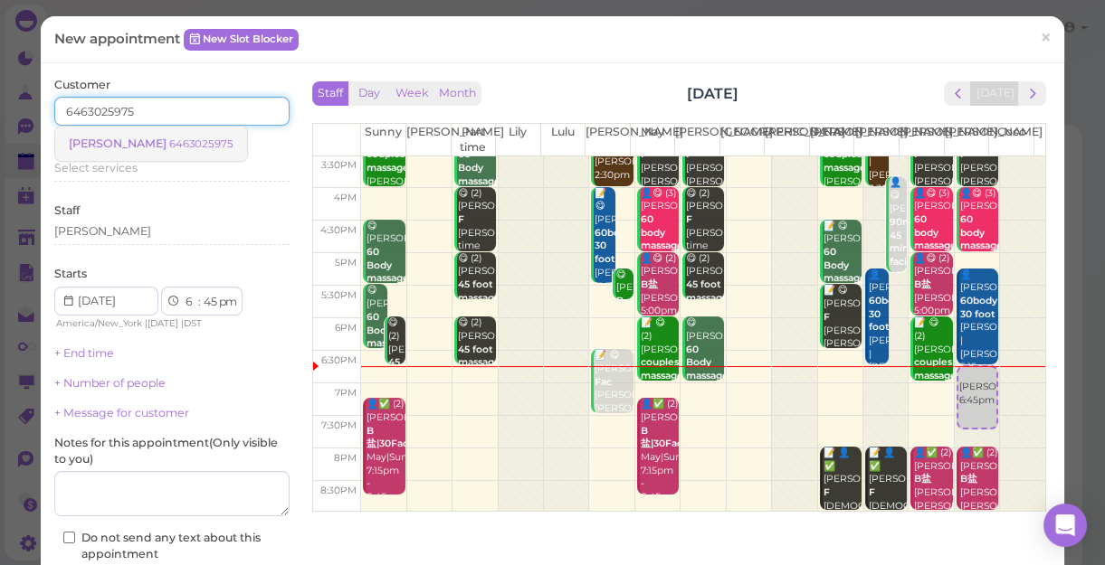
type input "6463025975"
click at [169, 145] on small "6463025975" at bounding box center [201, 144] width 64 height 13
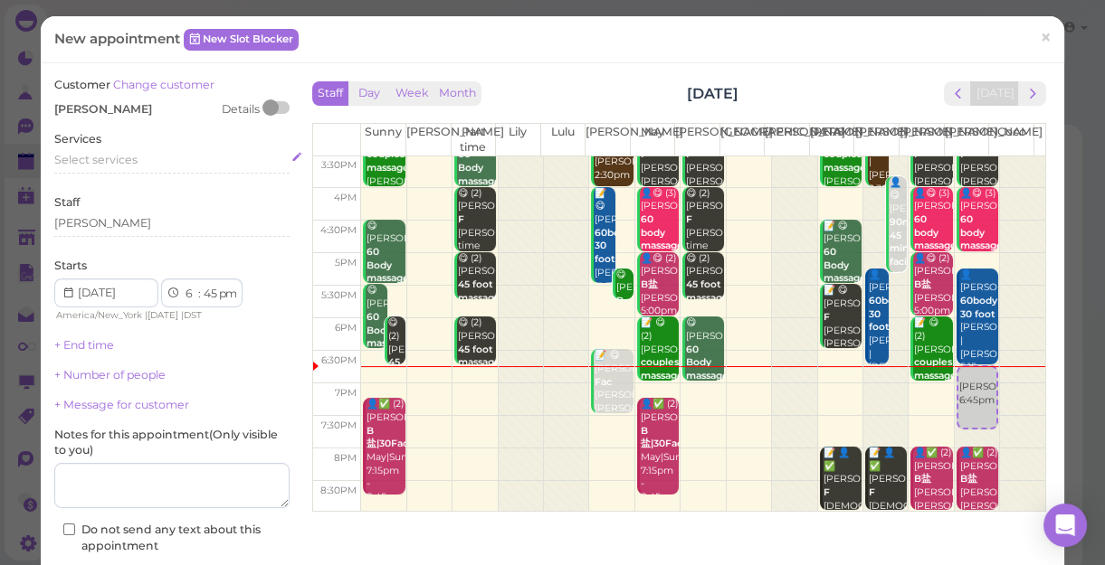
click at [127, 160] on span "Select services" at bounding box center [95, 160] width 83 height 14
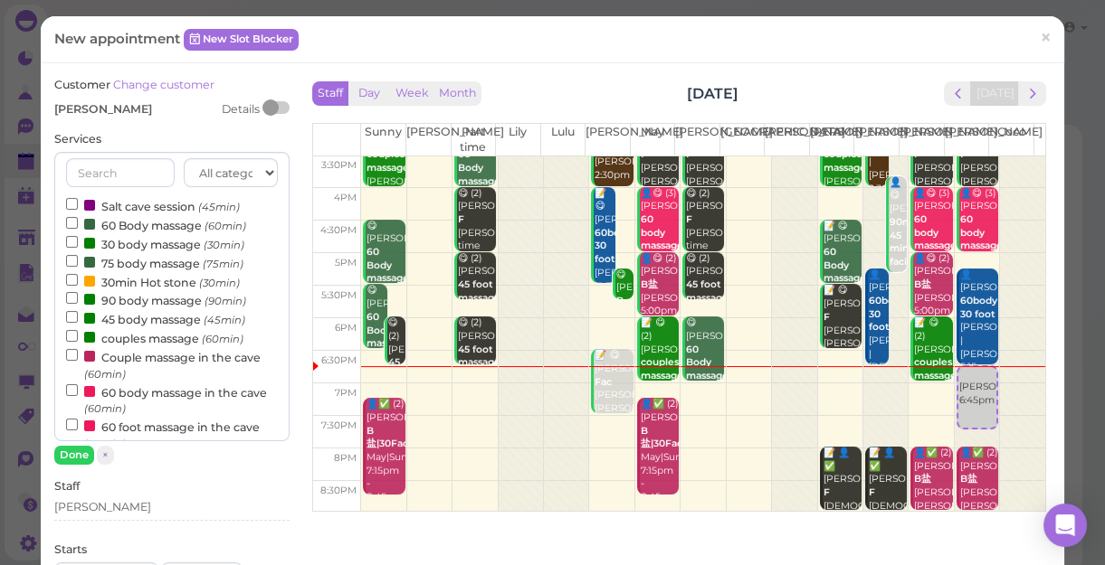
click at [143, 222] on label "60 Body massage (60min)" at bounding box center [156, 224] width 180 height 19
click at [78, 222] on input "60 Body massage (60min)" at bounding box center [72, 223] width 12 height 12
click at [65, 460] on button "Done" at bounding box center [74, 455] width 40 height 19
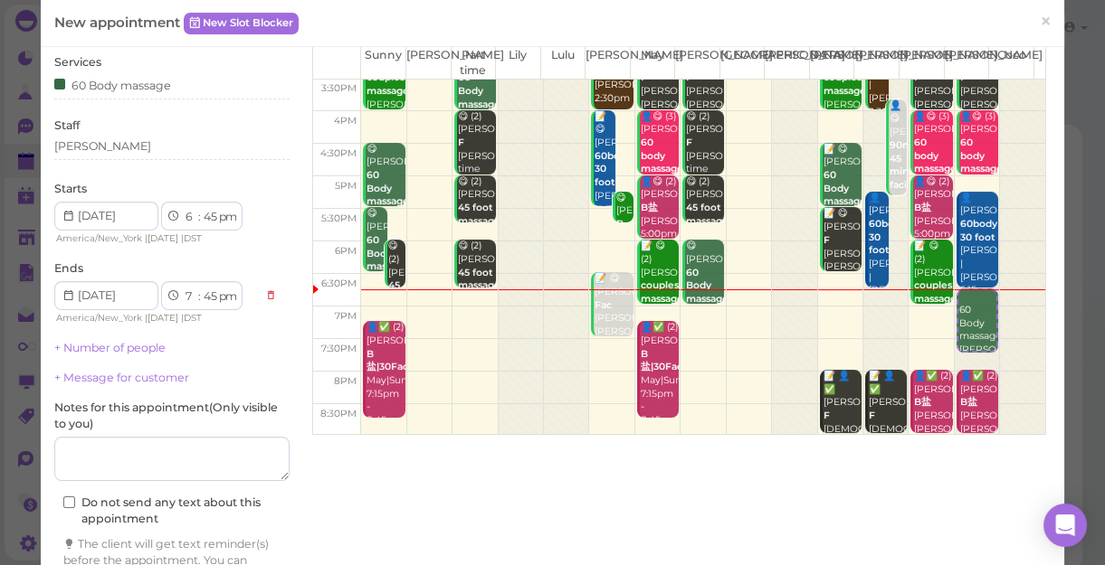
scroll to position [164, 0]
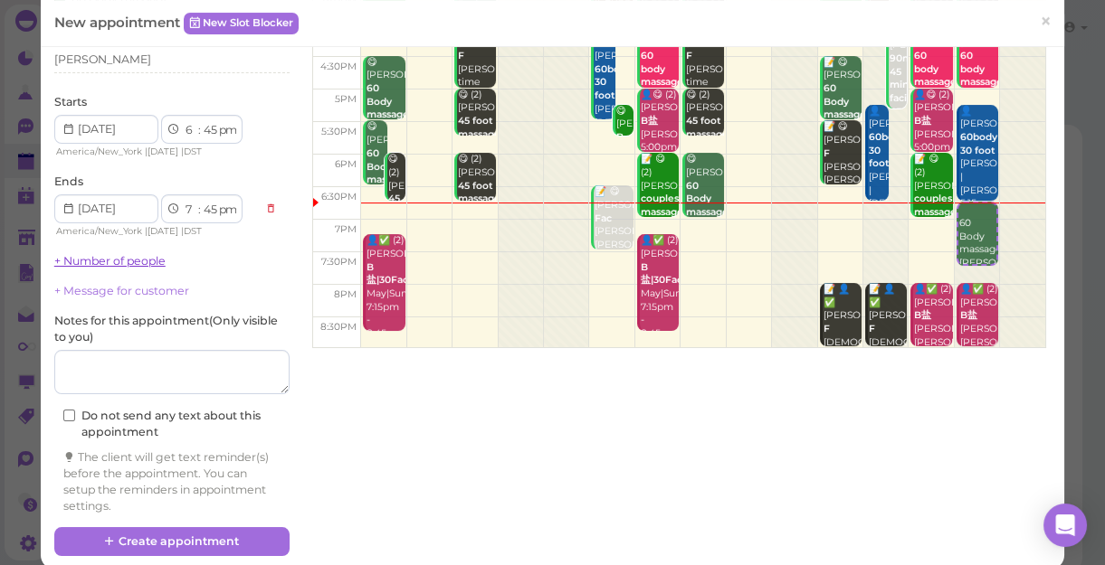
click at [125, 261] on link "+ Number of people" at bounding box center [109, 261] width 111 height 14
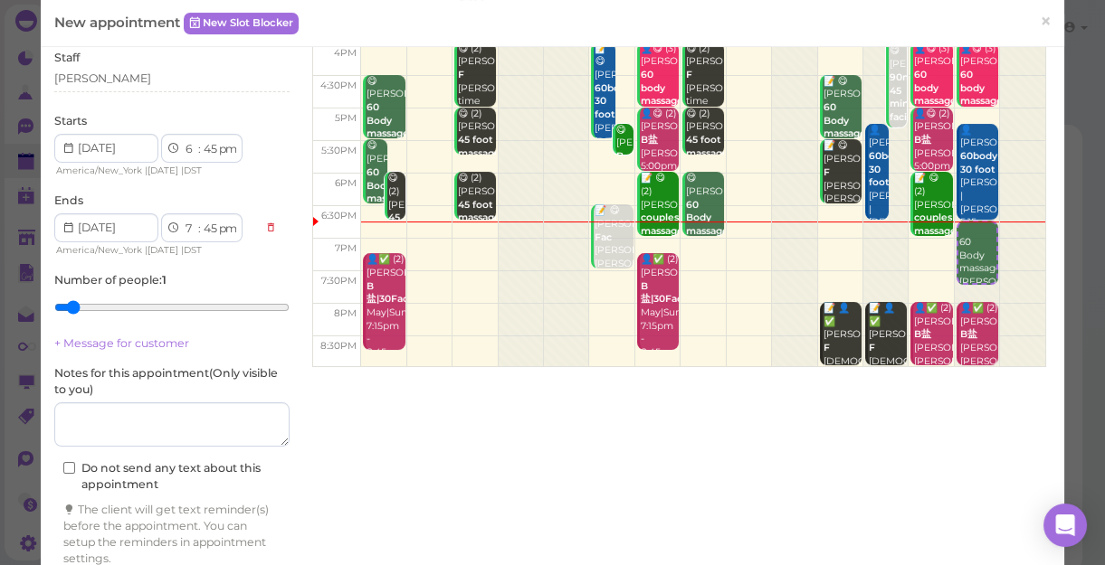
scroll to position [217, 0]
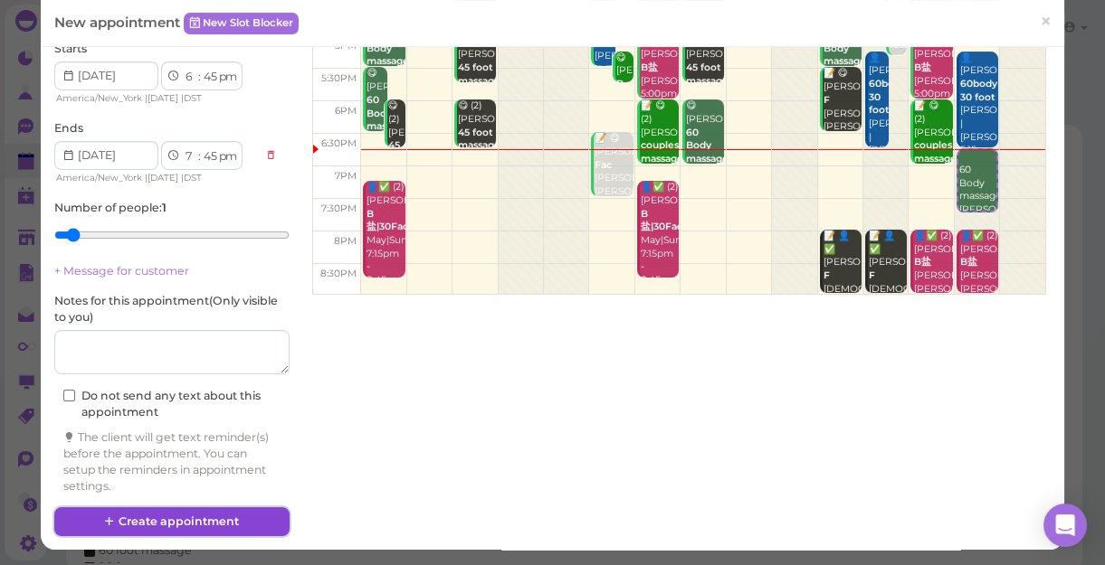
click at [205, 521] on button "Create appointment" at bounding box center [171, 522] width 235 height 29
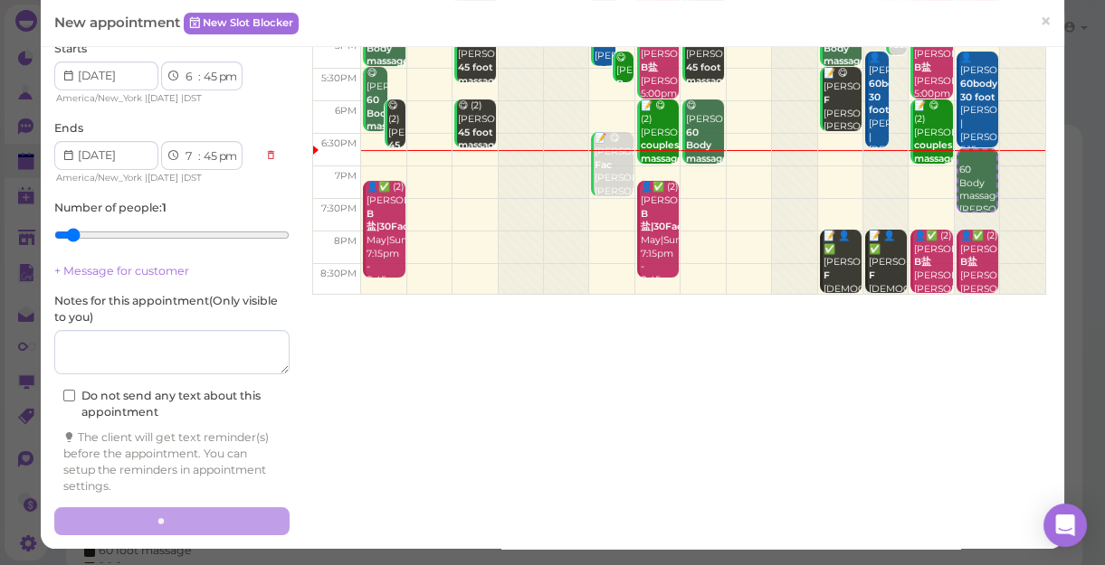
scroll to position [216, 0]
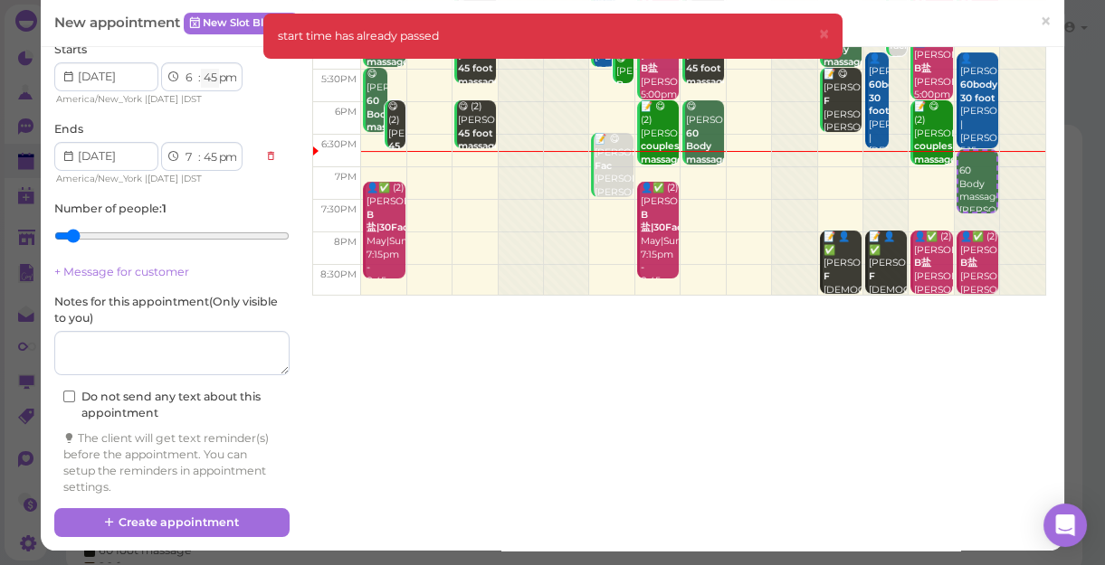
click at [204, 79] on select "00 05 10 15 20 25 30 35 40 45 50 55" at bounding box center [210, 78] width 18 height 19
click at [201, 69] on select "00 05 10 15 20 25 30 35 40 45 50 55" at bounding box center [210, 78] width 18 height 19
click at [212, 72] on select "00 05 10 15 20 25 30 35 40 45 50 55" at bounding box center [210, 78] width 18 height 19
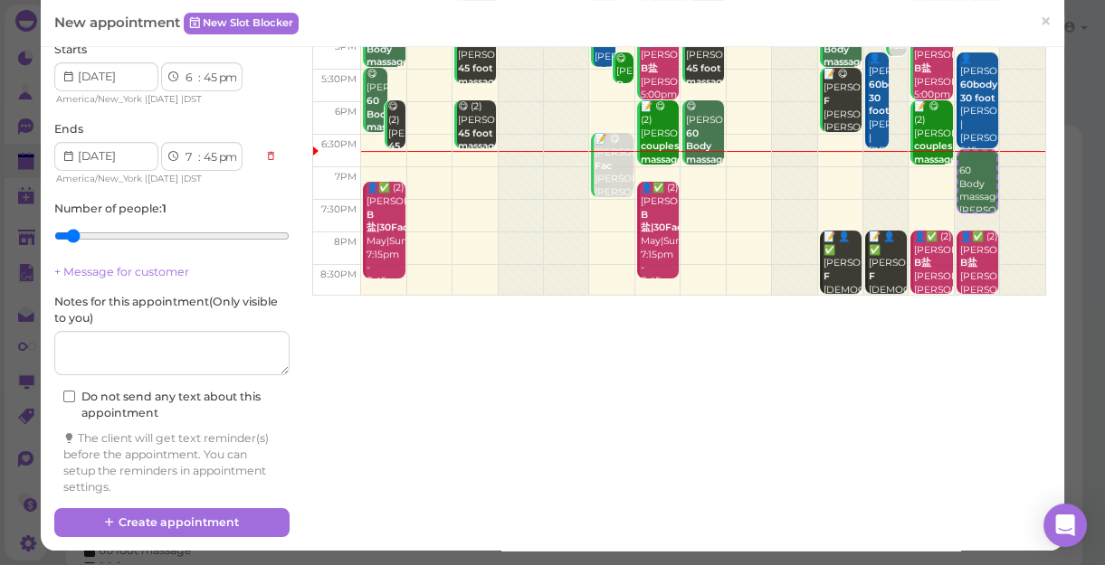
select select "50"
click at [201, 69] on select "00 05 10 15 20 25 30 35 40 45 50 55" at bounding box center [210, 78] width 18 height 19
select select "50"
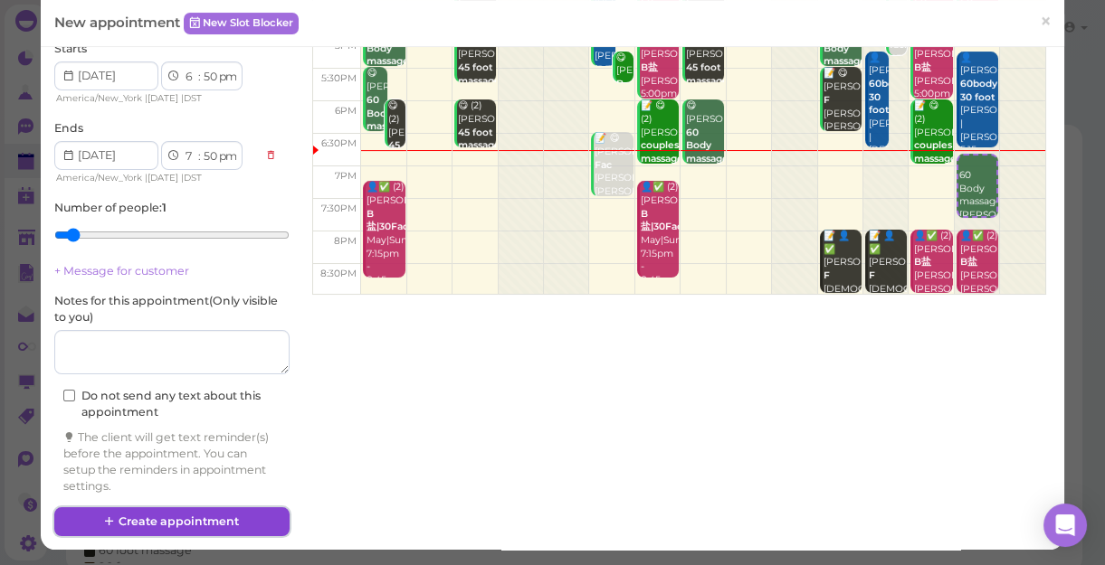
click at [216, 521] on button "Create appointment" at bounding box center [171, 522] width 235 height 29
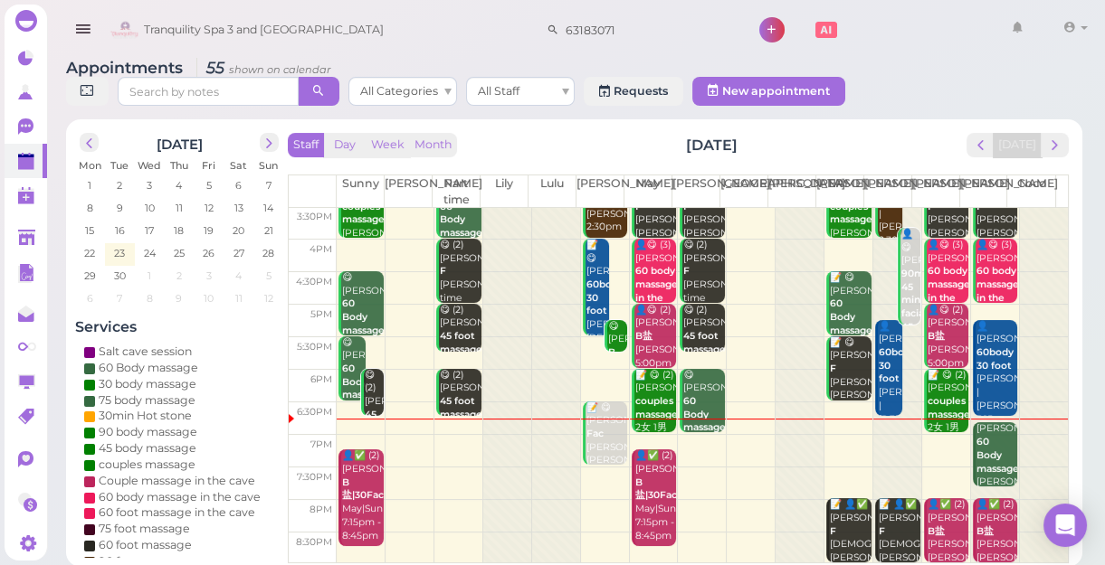
scroll to position [6, 0]
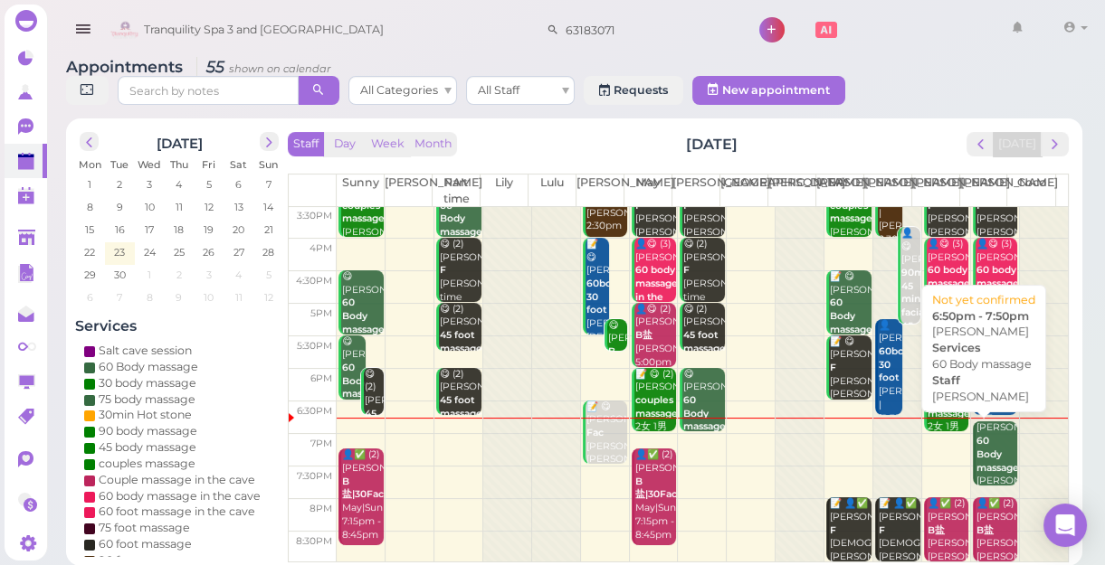
click at [983, 454] on div "[PERSON_NAME] 60 Body massage [PERSON_NAME] 6:50pm - 7:50pm" at bounding box center [996, 475] width 43 height 107
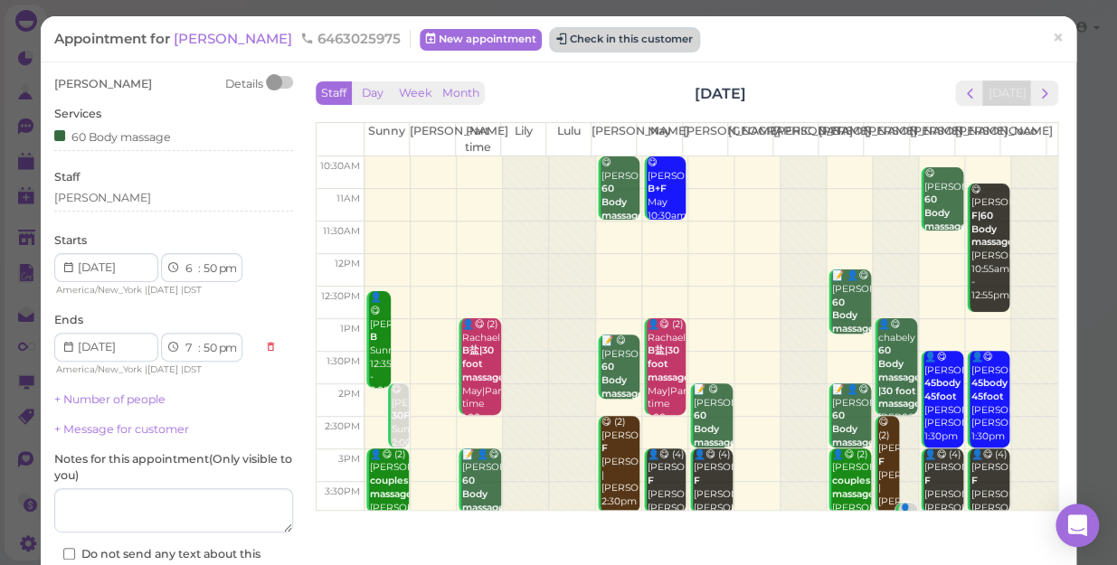
click at [622, 31] on button "Check in this customer" at bounding box center [624, 40] width 147 height 22
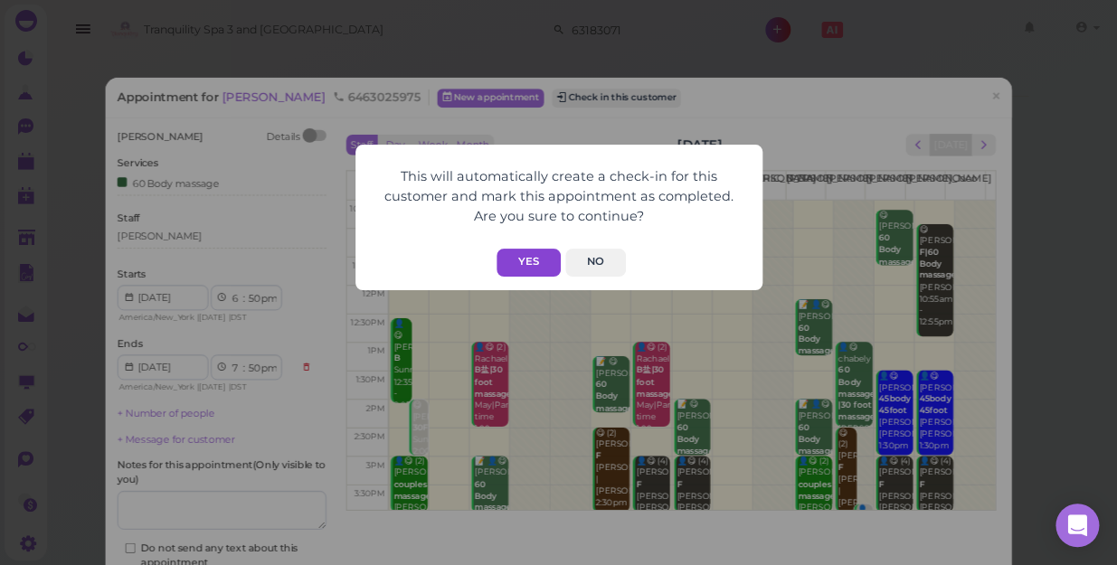
click at [527, 264] on button "Yes" at bounding box center [529, 263] width 64 height 28
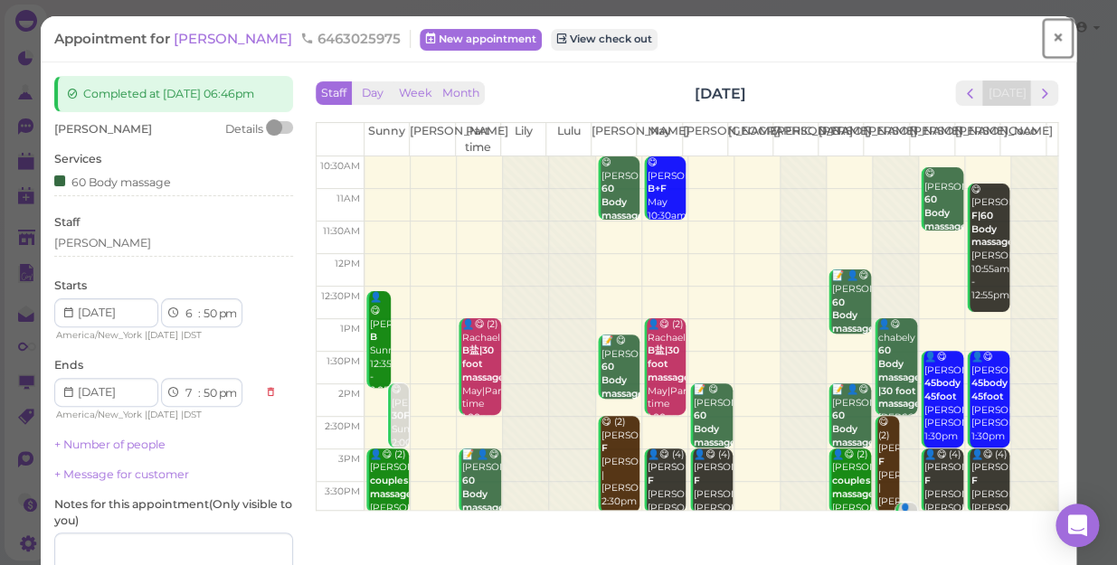
click at [1052, 34] on span "×" at bounding box center [1058, 37] width 12 height 25
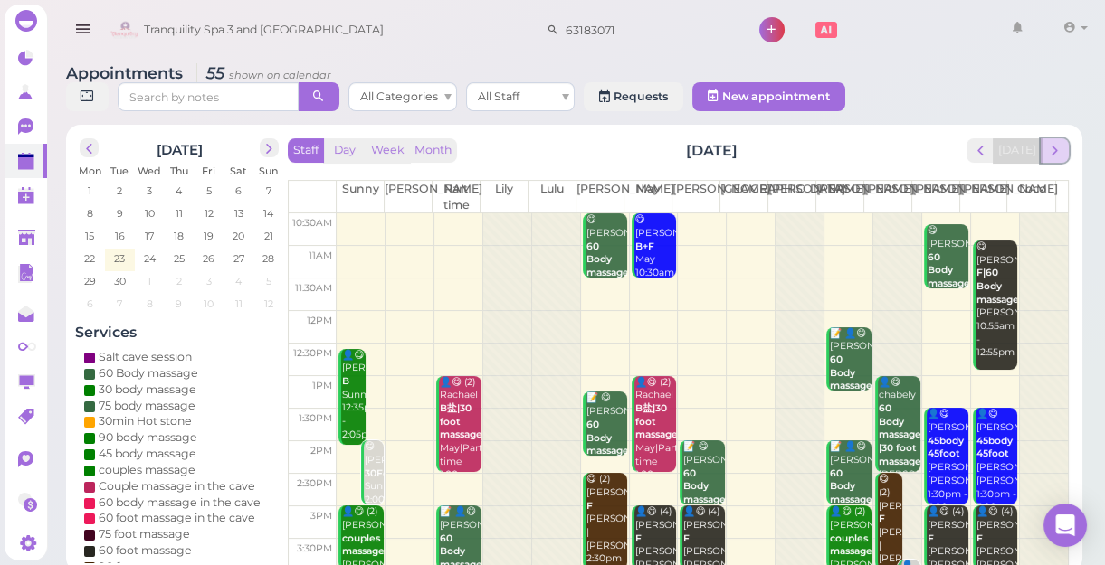
click at [1056, 152] on span "next" at bounding box center [1054, 150] width 17 height 17
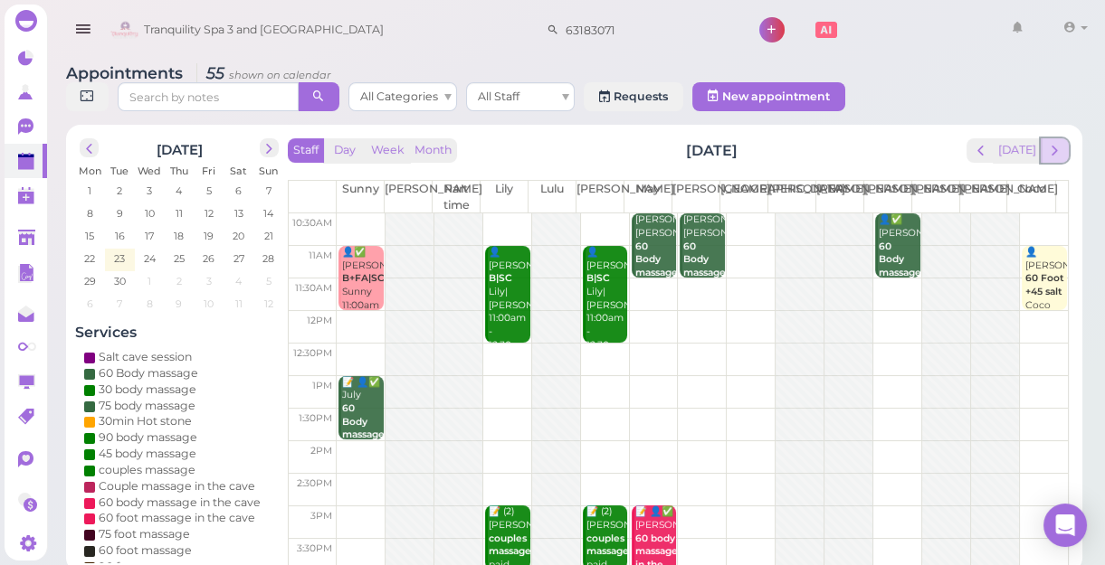
click at [1059, 152] on span "next" at bounding box center [1054, 150] width 17 height 17
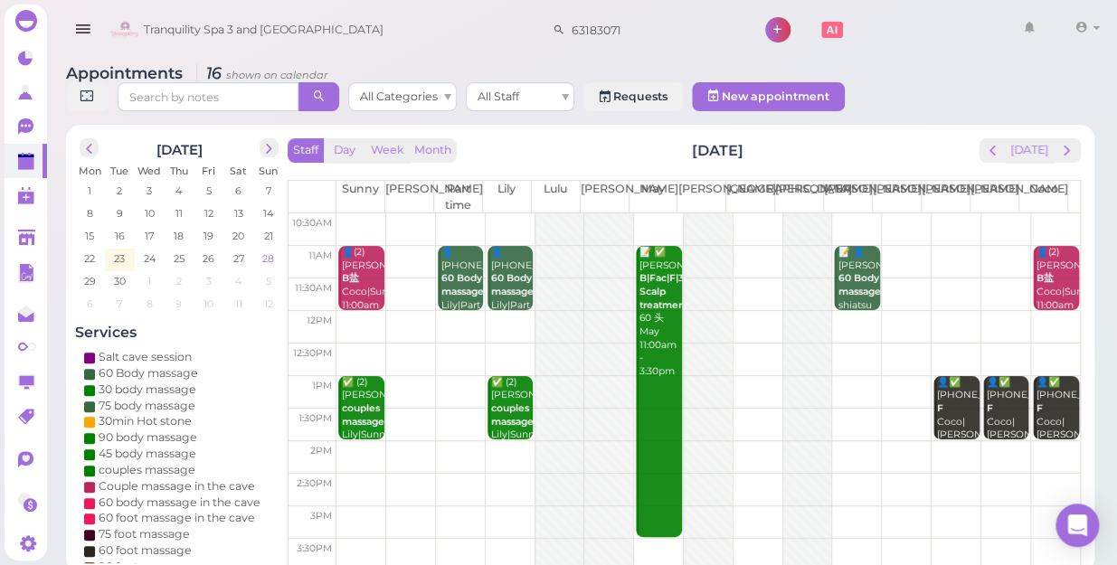
click at [271, 251] on span "28" at bounding box center [268, 259] width 15 height 16
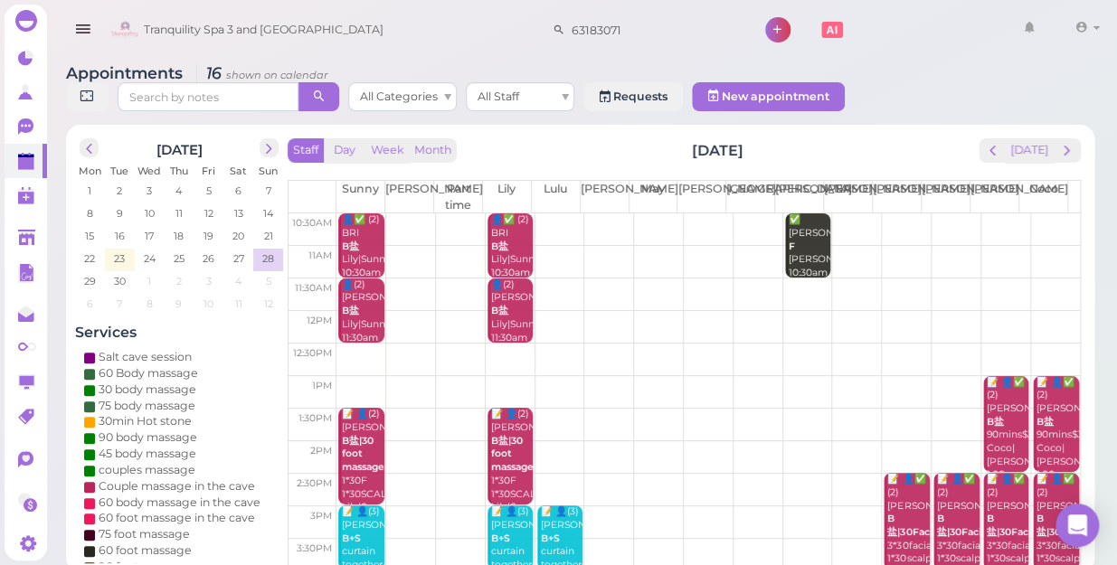
scroll to position [164, 0]
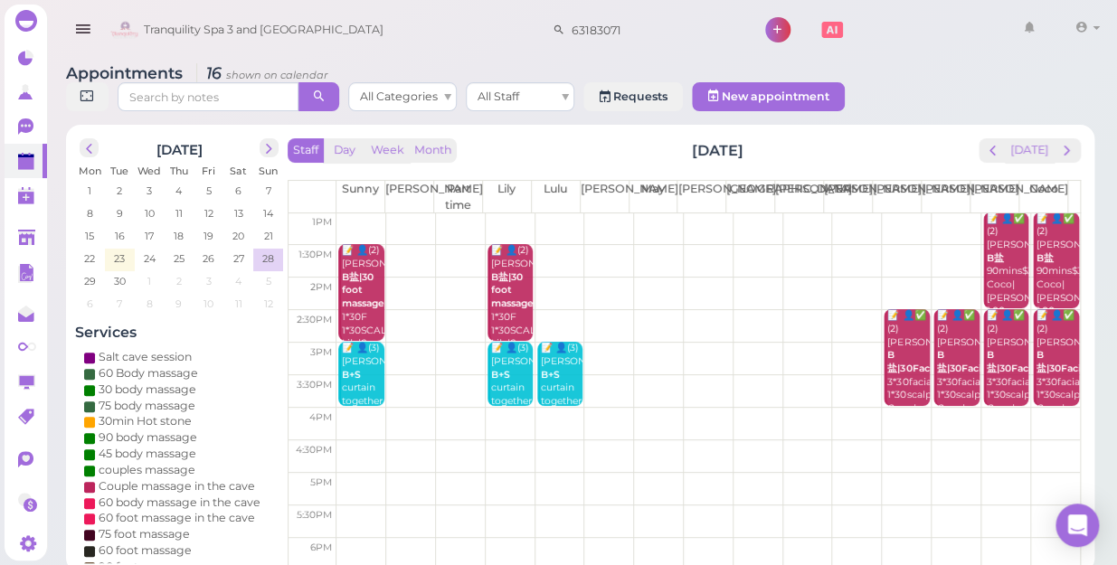
click at [594, 322] on td at bounding box center [709, 326] width 744 height 33
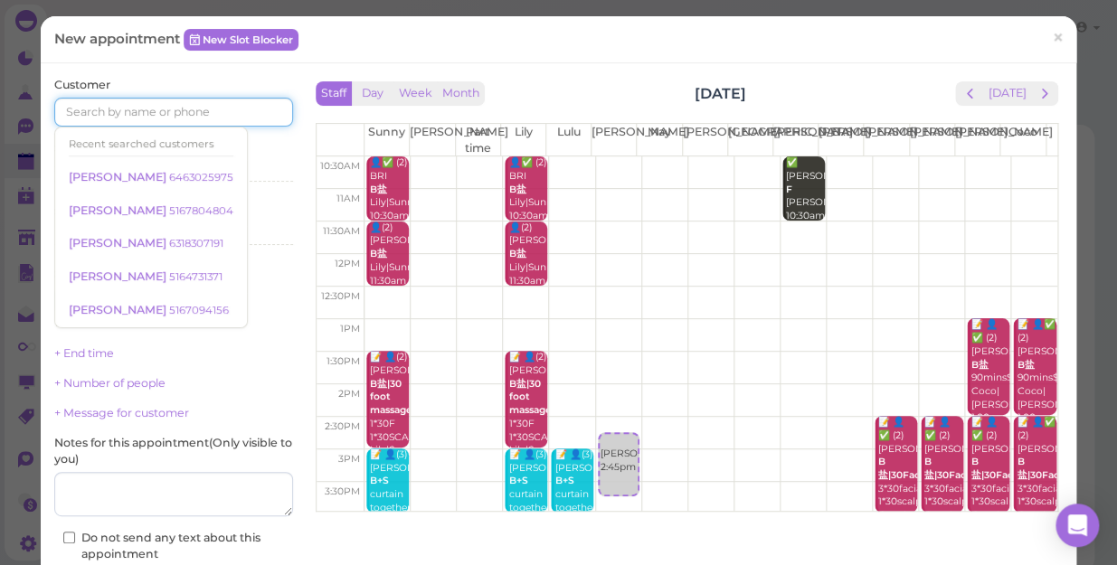
click at [119, 112] on input at bounding box center [173, 112] width 239 height 29
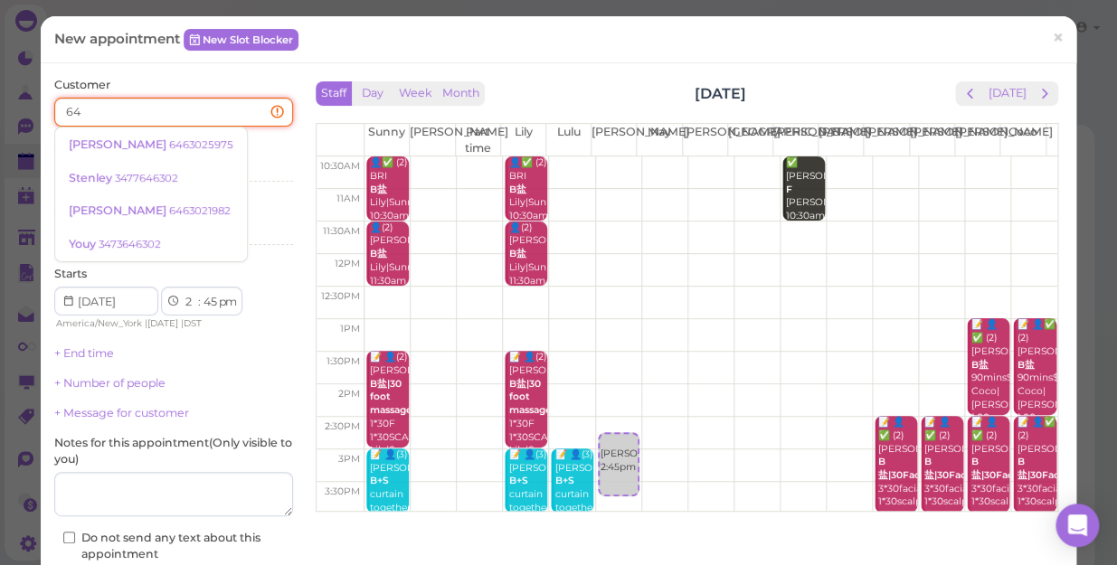
type input "6"
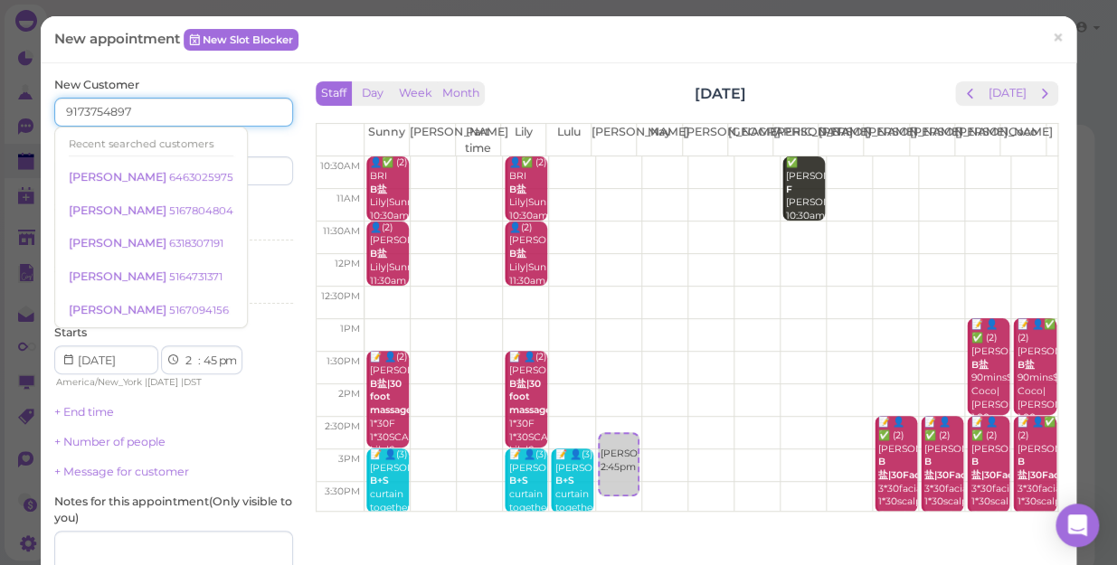
type input "9173754897"
click at [235, 172] on input at bounding box center [235, 171] width 115 height 29
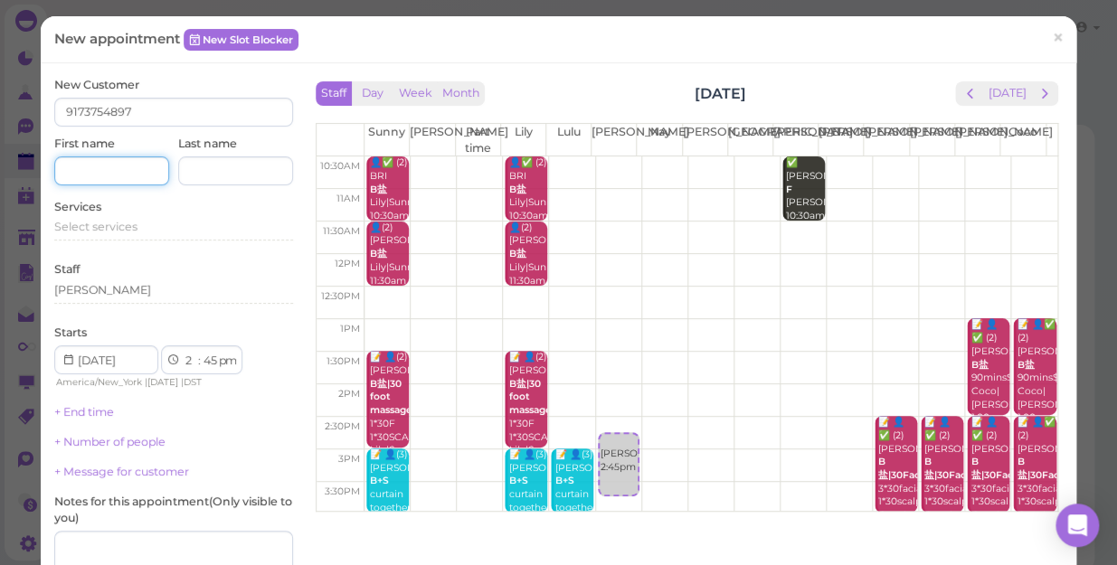
click at [131, 168] on input at bounding box center [111, 171] width 115 height 29
type input "[PERSON_NAME]"
click at [109, 229] on span "Select services" at bounding box center [95, 227] width 83 height 14
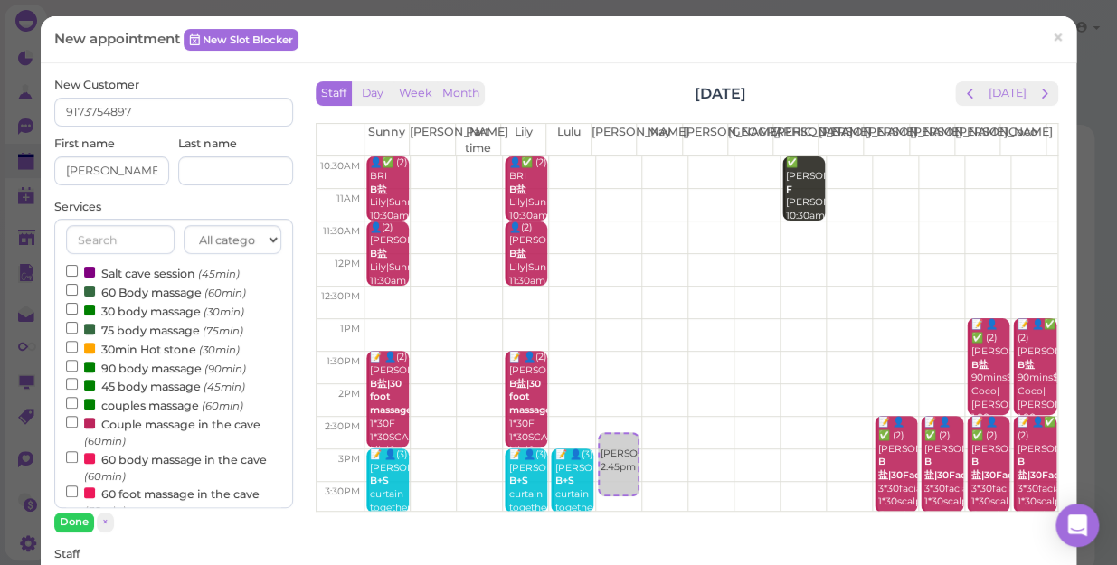
click at [138, 287] on label "60 Body massage (60min)" at bounding box center [156, 291] width 180 height 19
click at [78, 287] on input "60 Body massage (60min)" at bounding box center [72, 290] width 12 height 12
click at [78, 524] on button "Done" at bounding box center [74, 522] width 40 height 19
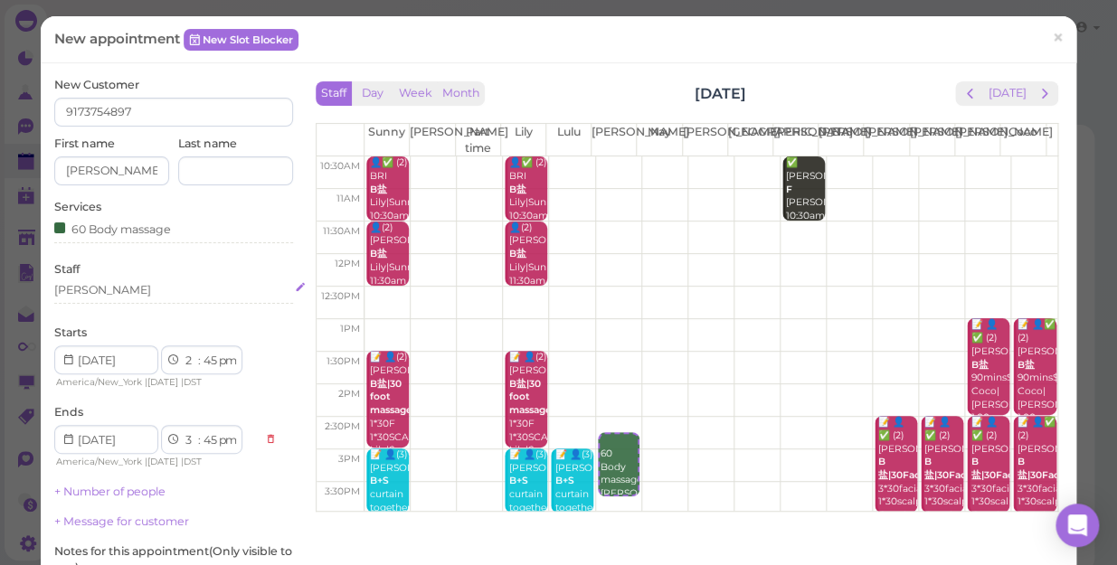
click at [123, 290] on div "[PERSON_NAME]" at bounding box center [173, 290] width 239 height 16
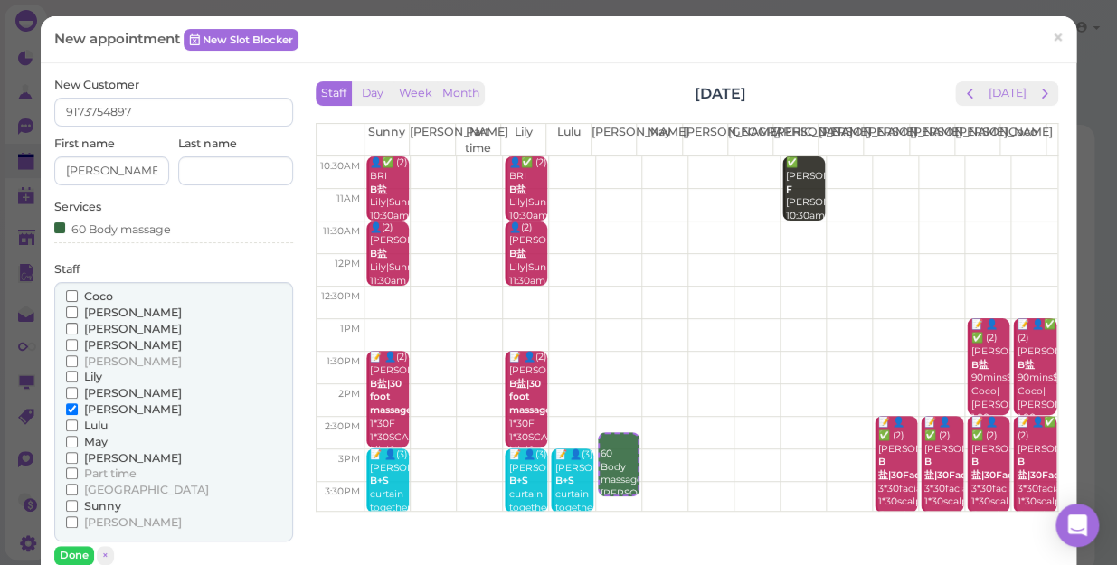
click at [98, 437] on span "May" at bounding box center [96, 442] width 24 height 14
click at [78, 437] on input "May" at bounding box center [72, 442] width 12 height 12
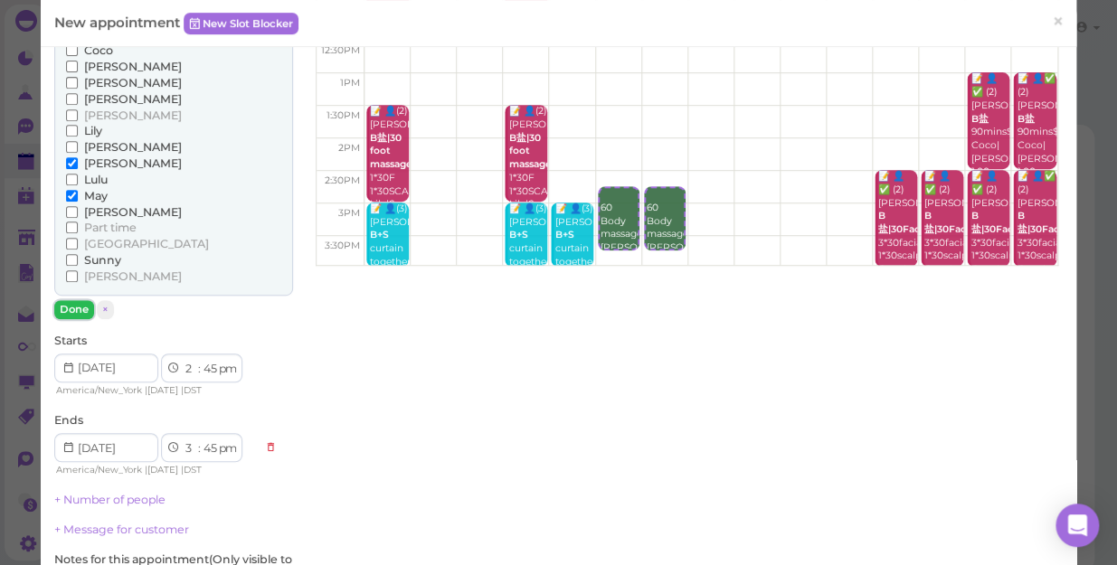
click at [62, 310] on button "Done" at bounding box center [74, 309] width 40 height 19
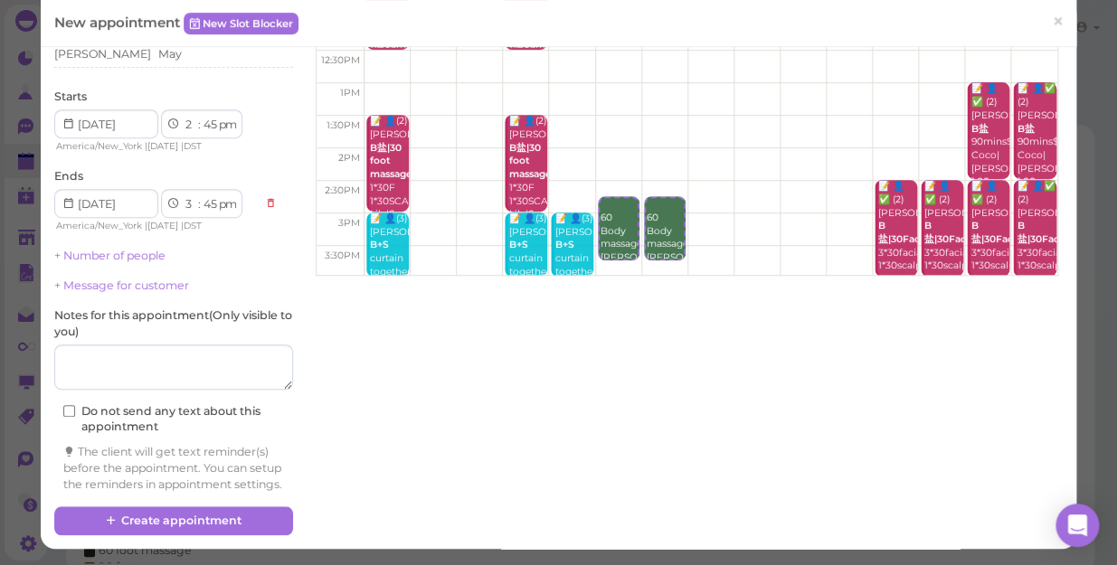
scroll to position [251, 0]
click at [186, 116] on select "1 2 3 4 5 6 7 8 9 10 11 12" at bounding box center [190, 125] width 15 height 19
select select "3"
click at [183, 116] on select "1 2 3 4 5 6 7 8 9 10 11 12" at bounding box center [190, 125] width 15 height 19
select select "4"
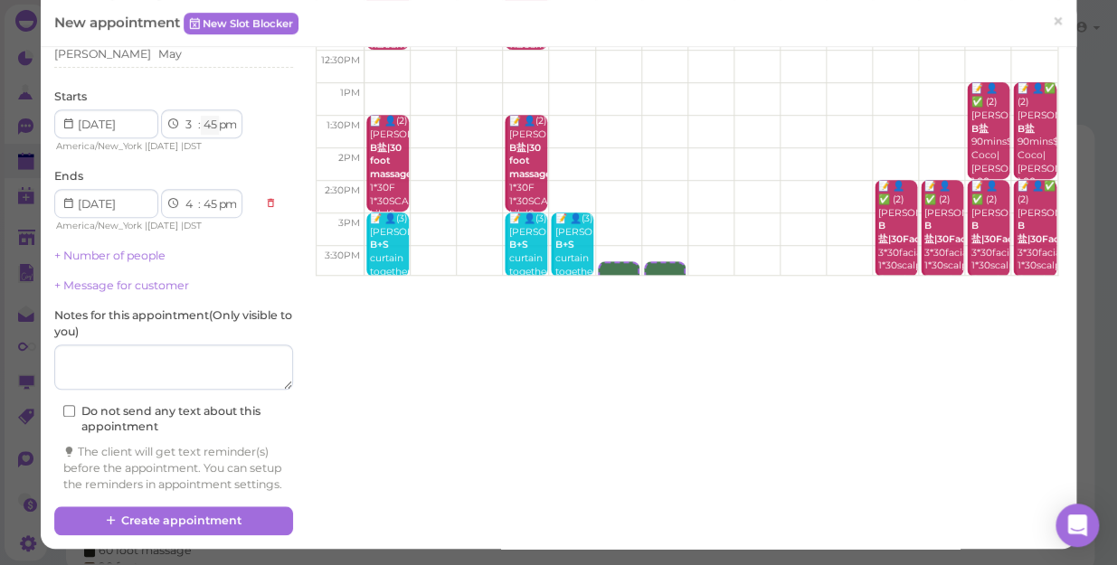
click at [209, 116] on select "00 05 10 15 20 25 30 35 40 45 50 55" at bounding box center [210, 125] width 18 height 19
select select "00"
click at [201, 116] on select "00 05 10 15 20 25 30 35 40 45 50 55" at bounding box center [210, 125] width 18 height 19
select select "00"
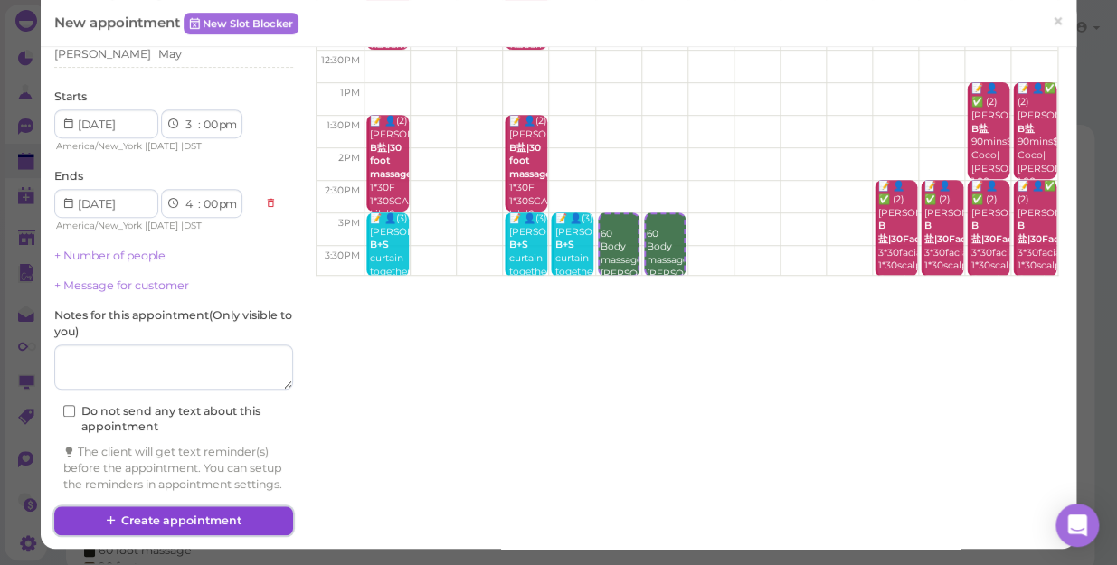
click at [225, 519] on button "Create appointment" at bounding box center [173, 521] width 239 height 29
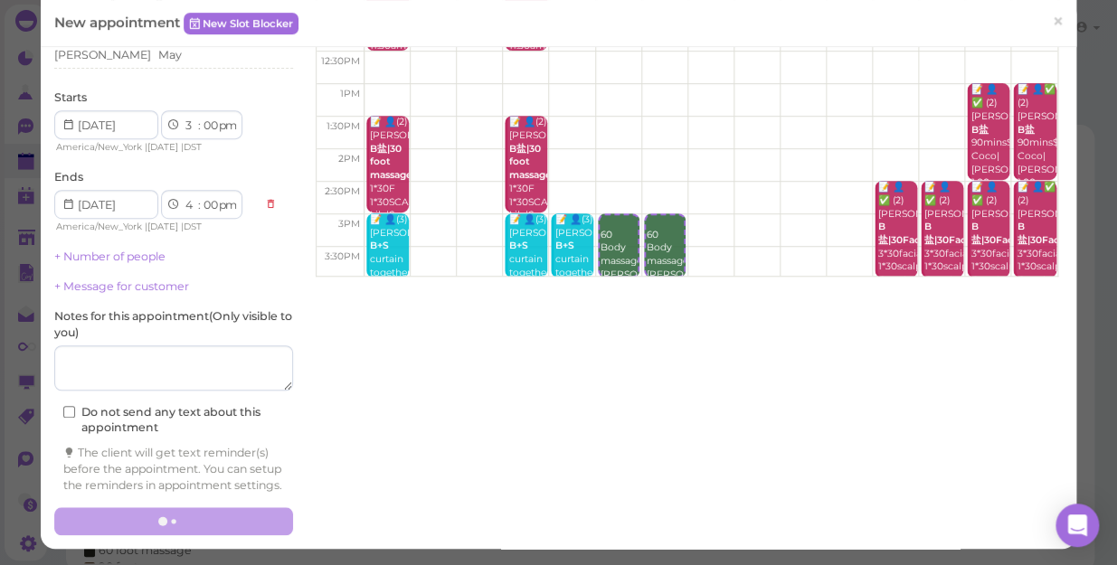
scroll to position [250, 0]
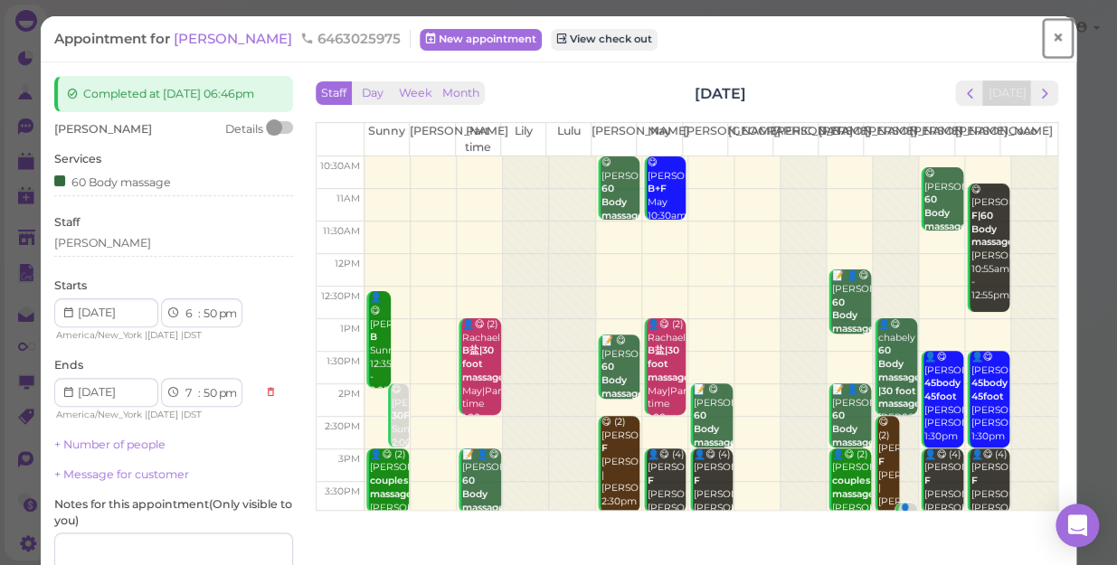
click at [1052, 38] on span "×" at bounding box center [1058, 37] width 12 height 25
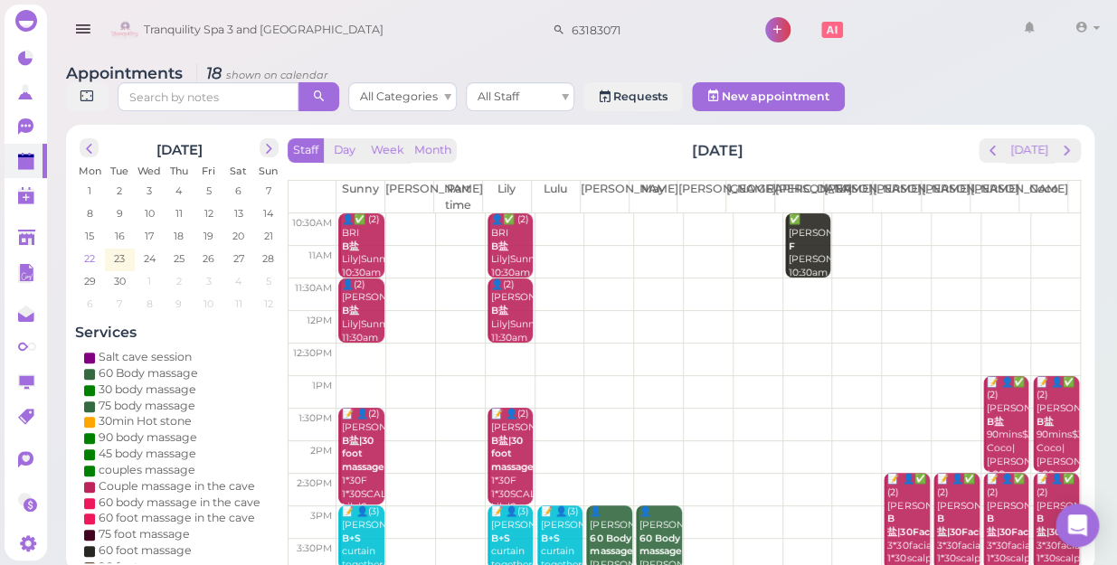
click at [92, 251] on span "22" at bounding box center [89, 259] width 14 height 16
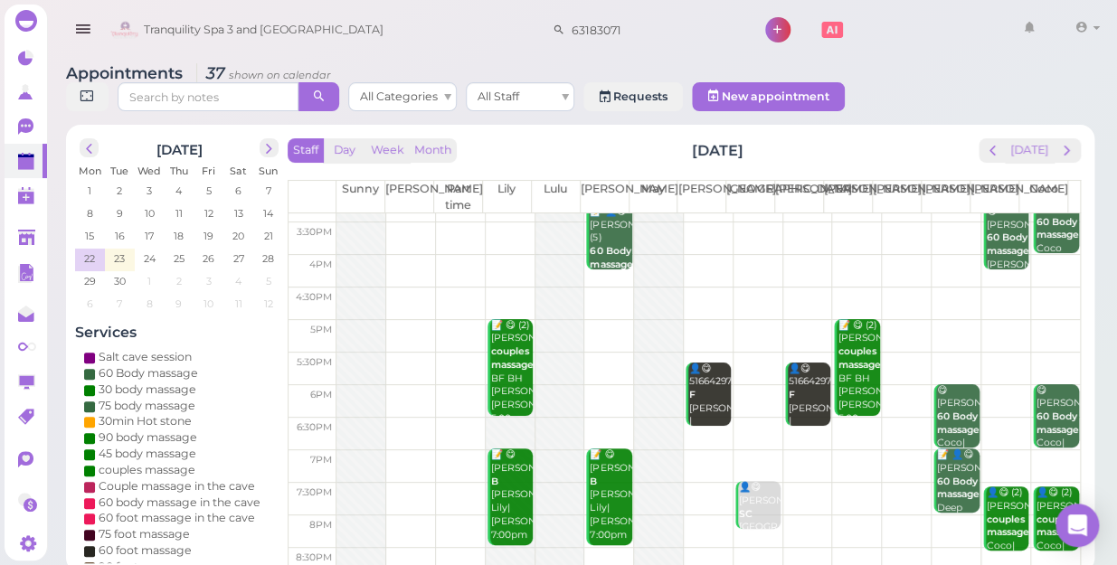
scroll to position [327, 0]
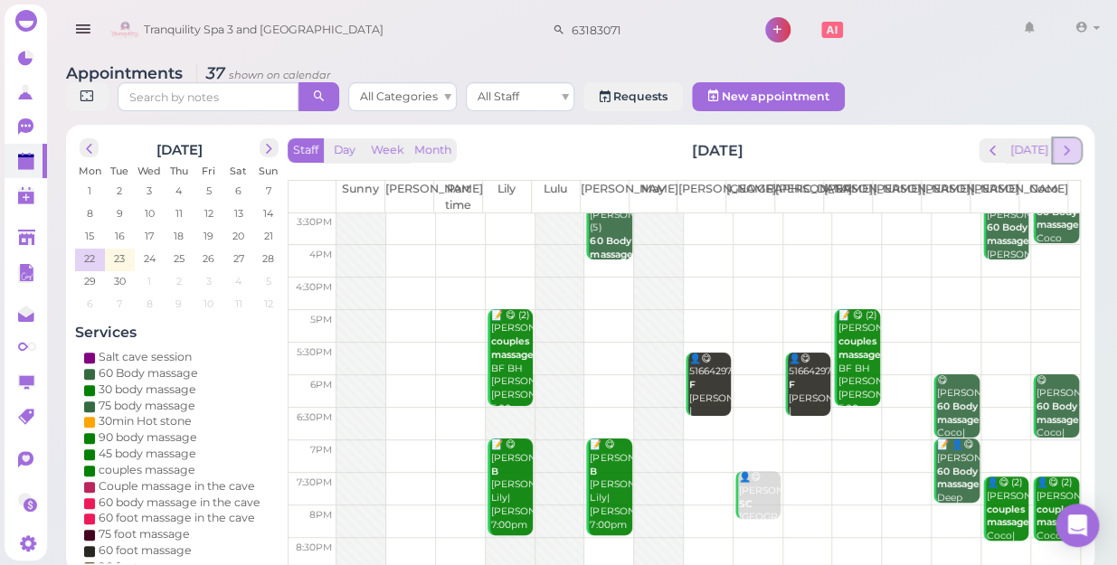
click at [1075, 142] on span "next" at bounding box center [1067, 150] width 17 height 17
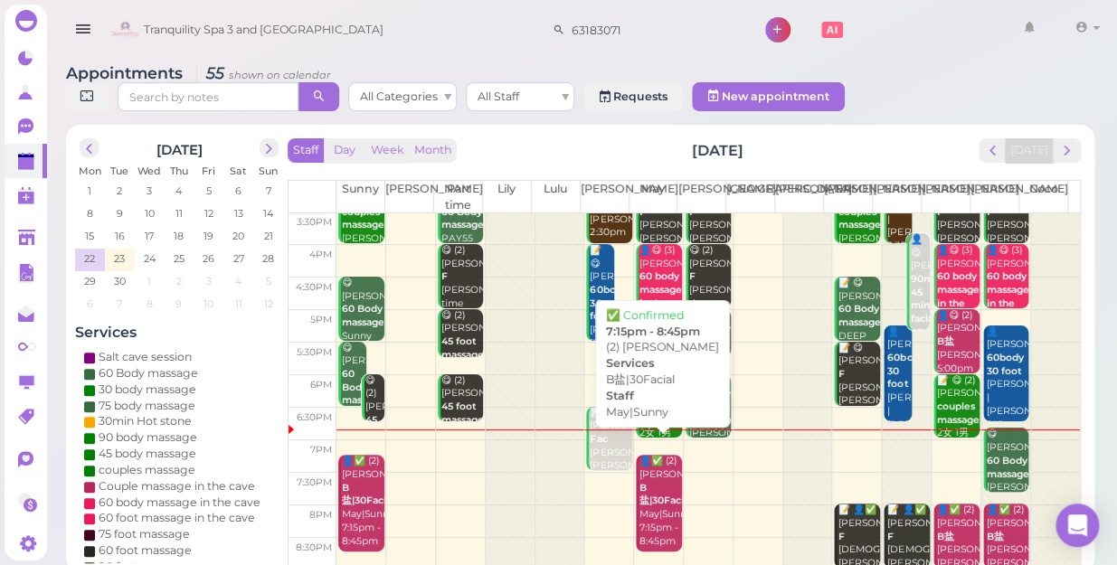
click at [658, 486] on b "B盐|30Facial" at bounding box center [666, 494] width 52 height 25
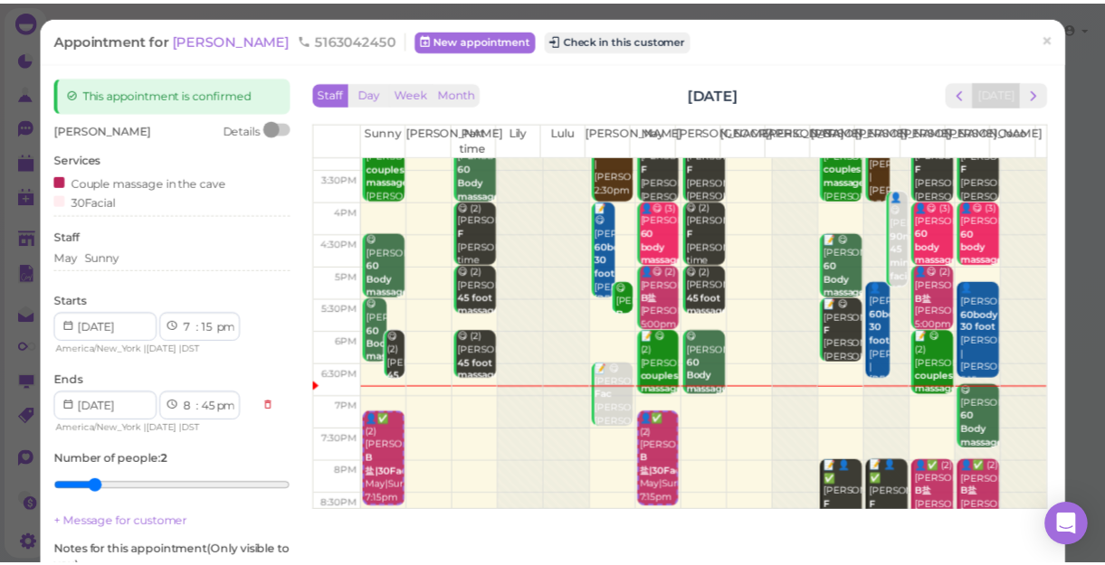
scroll to position [327, 0]
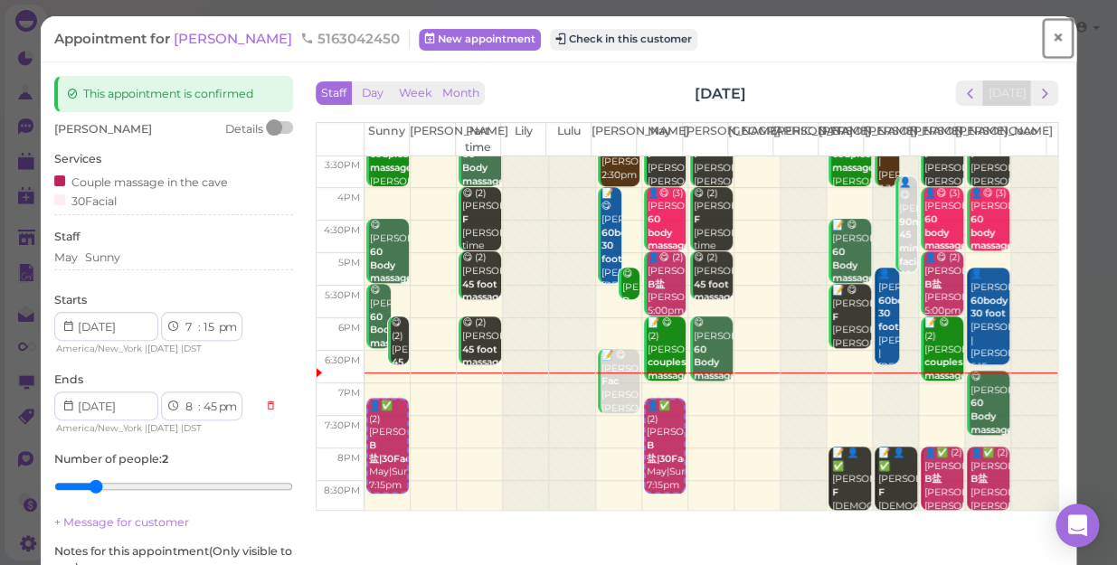
click at [1052, 37] on span "×" at bounding box center [1058, 37] width 12 height 25
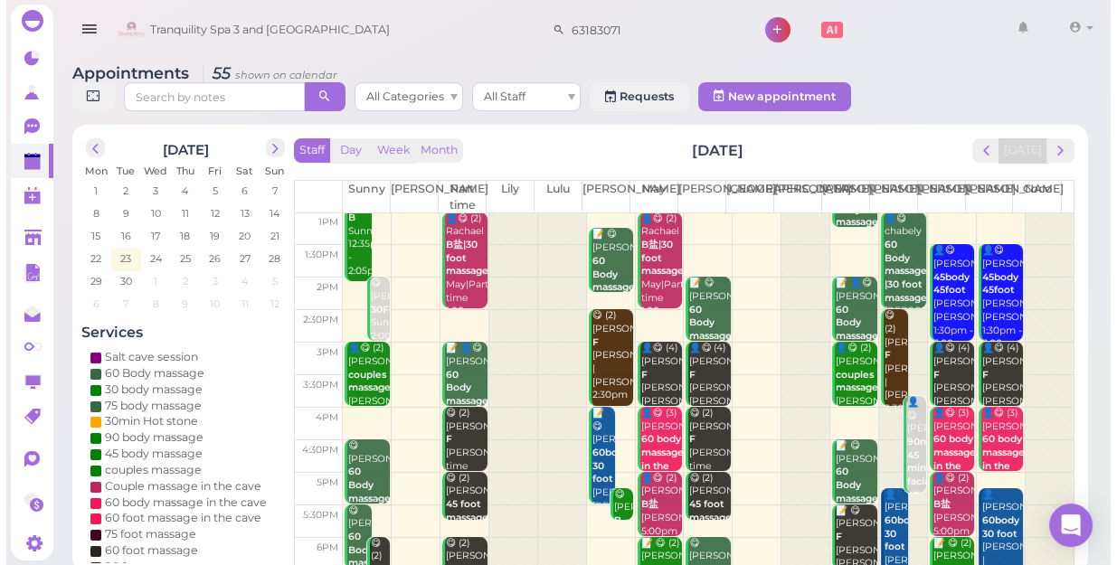
scroll to position [327, 0]
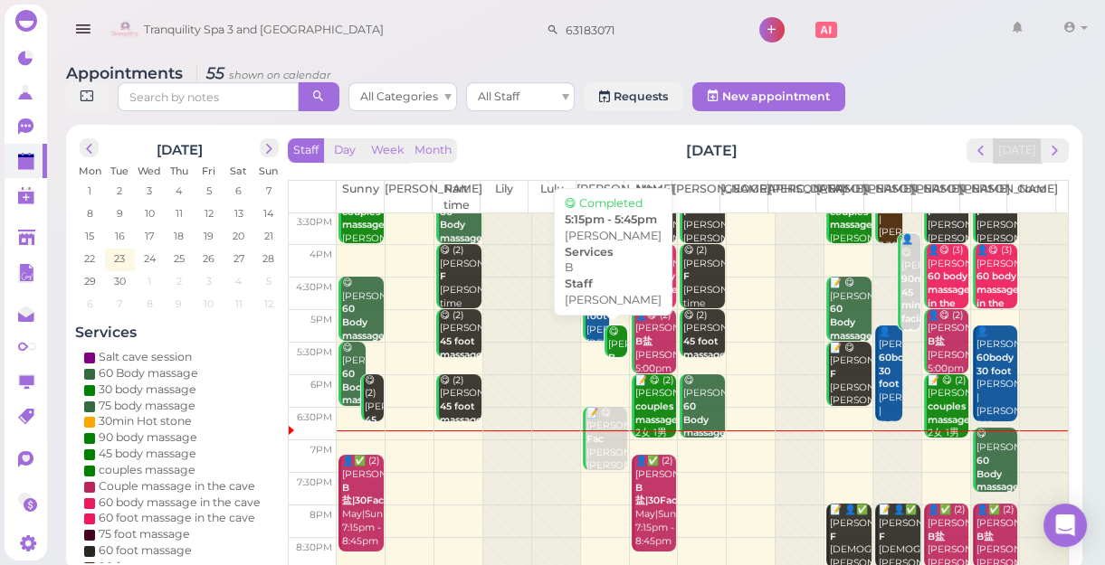
click at [615, 343] on div "😋 [PERSON_NAME] B [PERSON_NAME] 5:15pm - 5:45pm" at bounding box center [617, 372] width 20 height 93
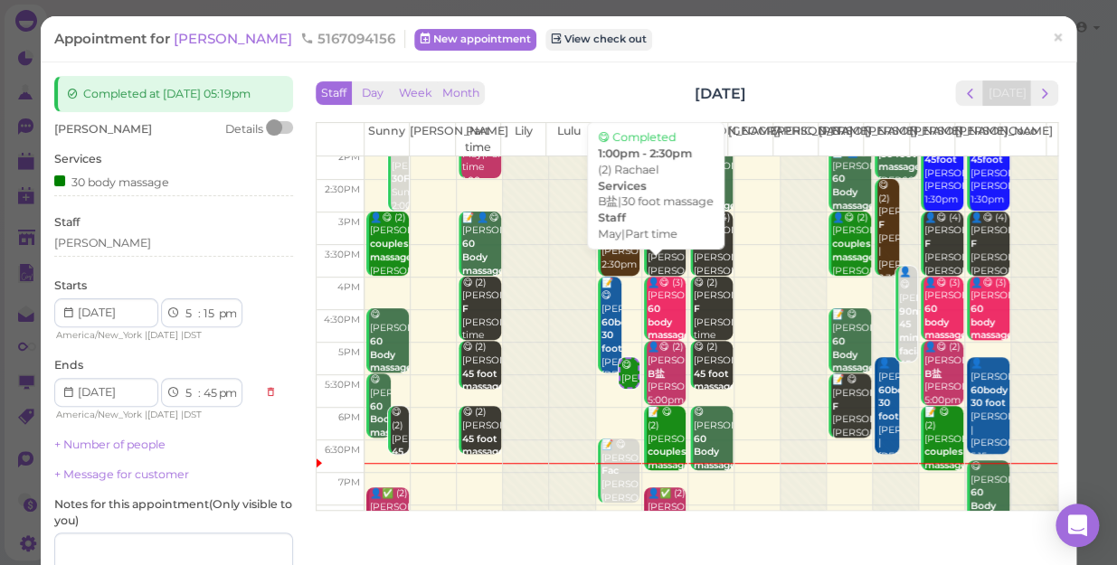
scroll to position [246, 0]
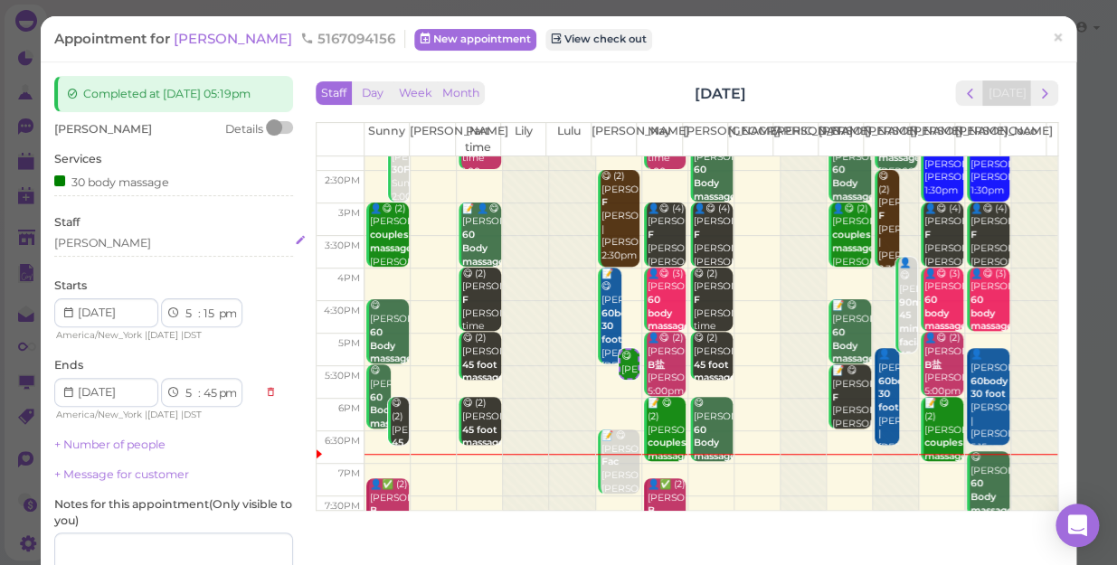
click at [108, 248] on div "[PERSON_NAME]" at bounding box center [173, 243] width 239 height 16
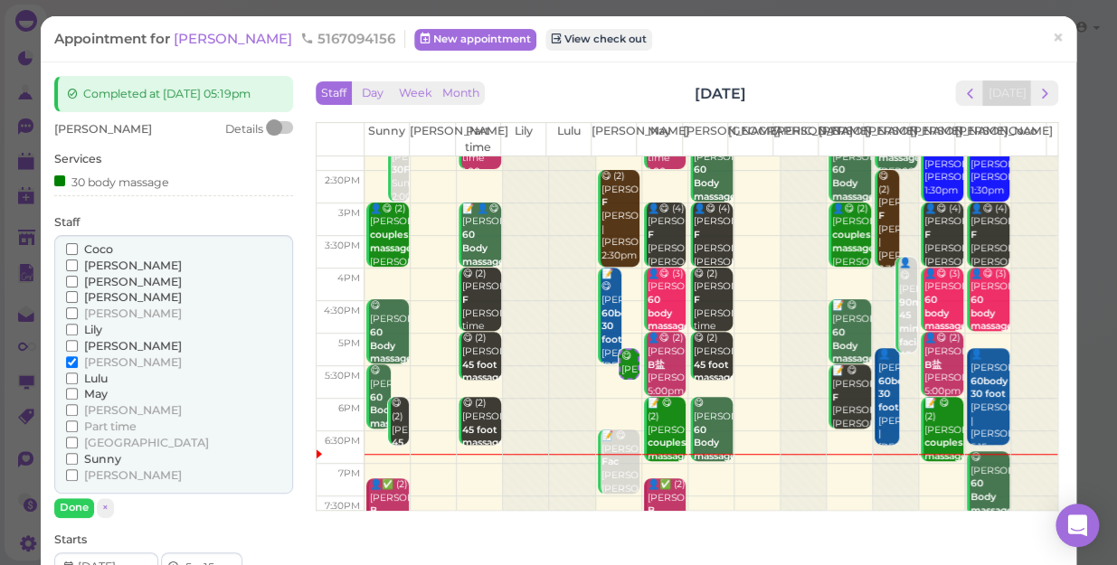
click at [104, 463] on span "Sunny" at bounding box center [102, 459] width 37 height 14
click at [78, 463] on input "Sunny" at bounding box center [72, 459] width 12 height 12
click at [79, 360] on label "[PERSON_NAME]" at bounding box center [124, 363] width 116 height 16
click at [78, 360] on input "[PERSON_NAME]" at bounding box center [72, 362] width 12 height 12
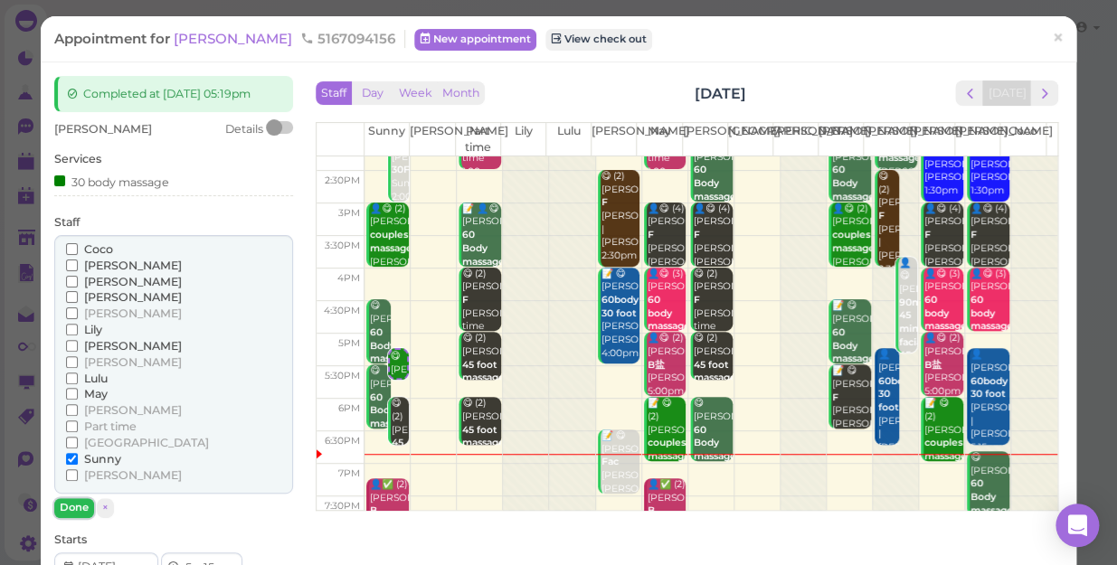
click at [68, 511] on button "Done" at bounding box center [74, 508] width 40 height 19
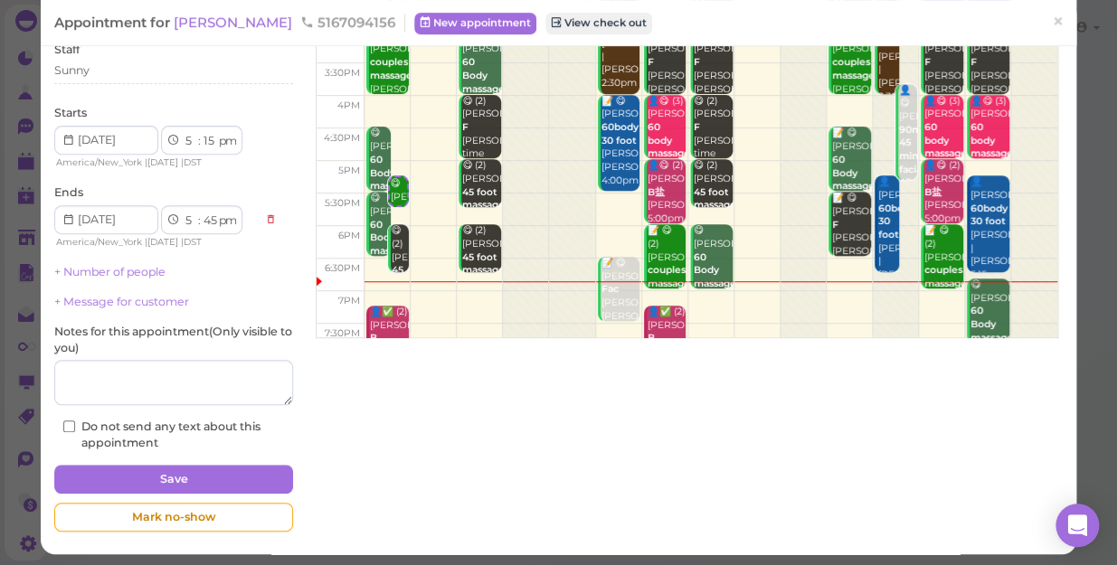
scroll to position [176, 0]
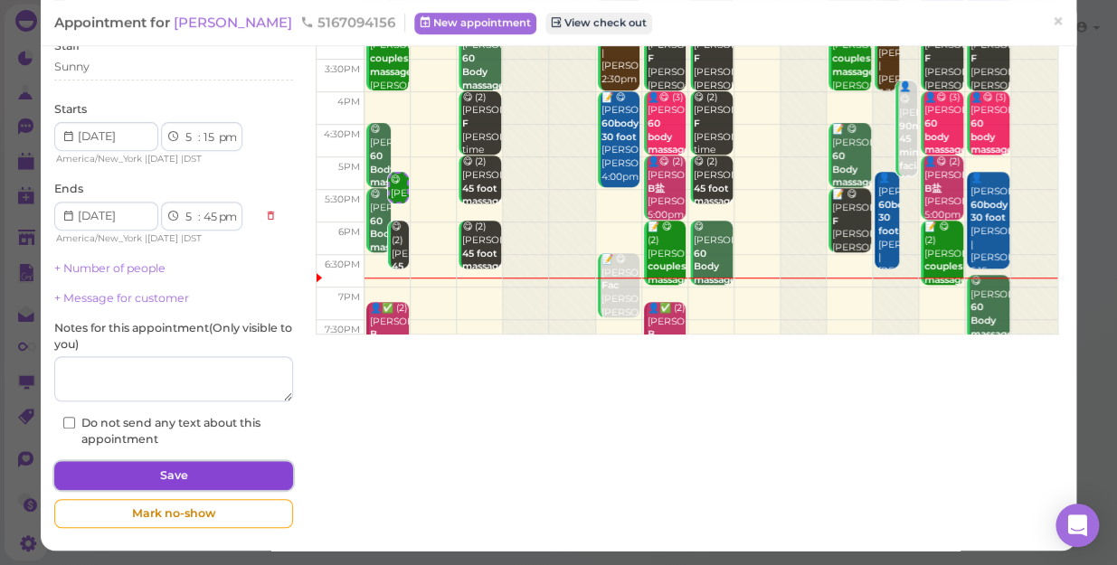
click at [167, 472] on button "Save" at bounding box center [173, 475] width 239 height 29
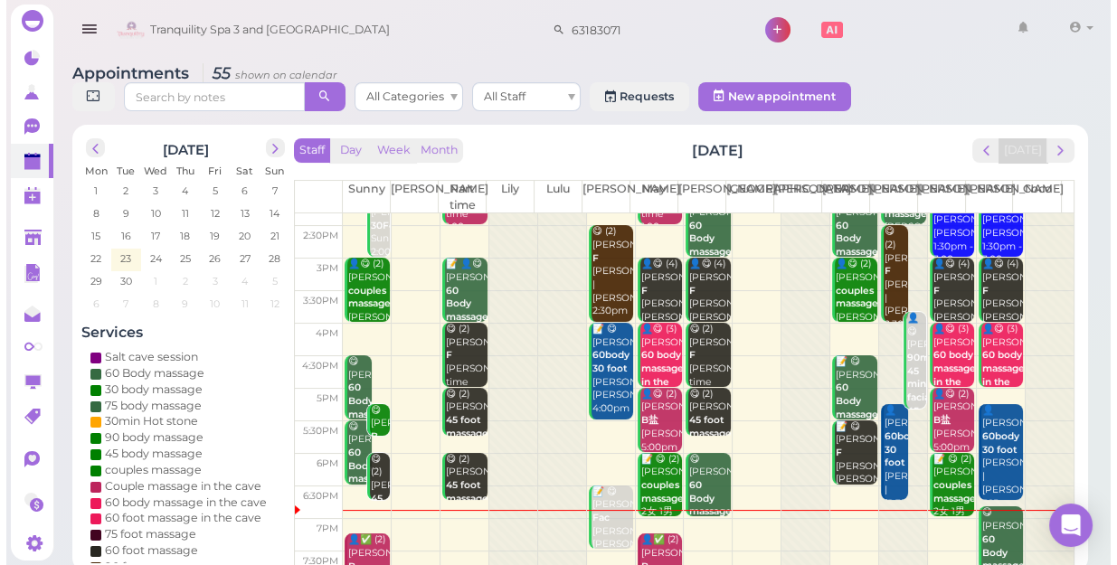
scroll to position [327, 0]
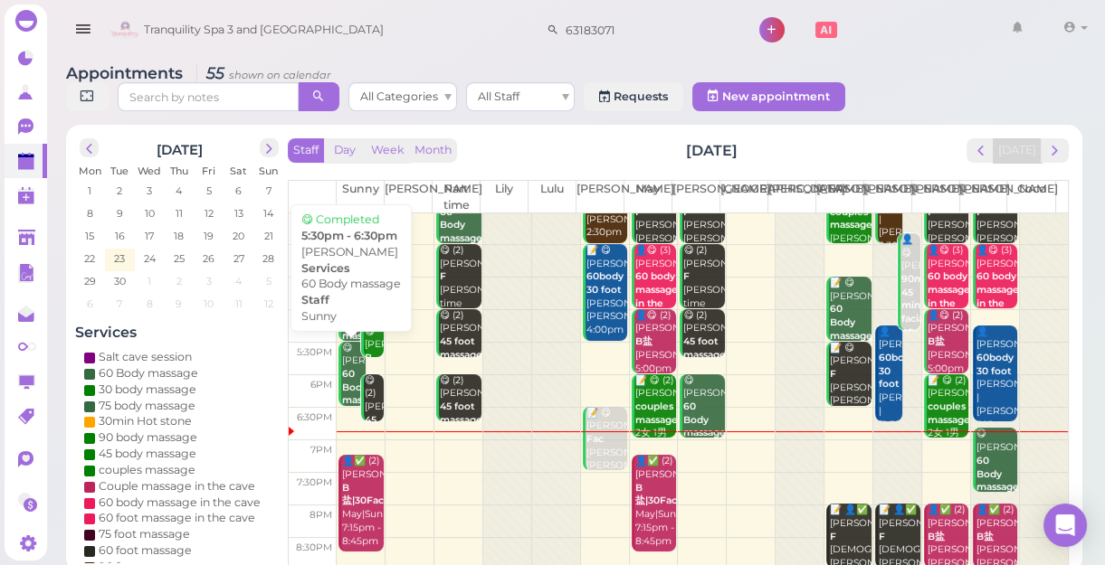
click at [351, 374] on b "60 Body massage" at bounding box center [363, 387] width 43 height 38
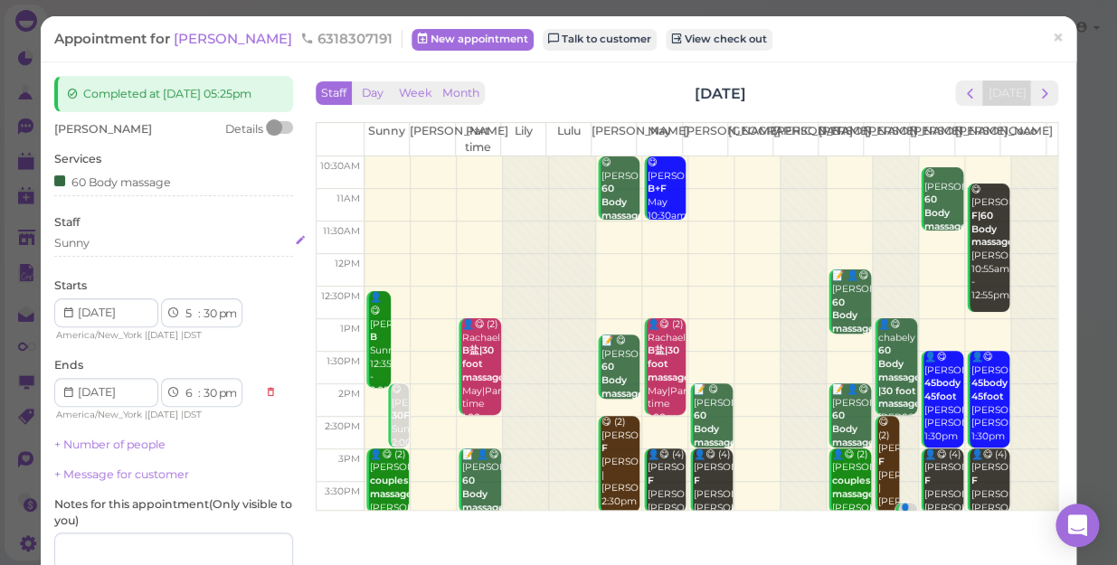
click at [169, 245] on div "Sunny" at bounding box center [173, 243] width 239 height 16
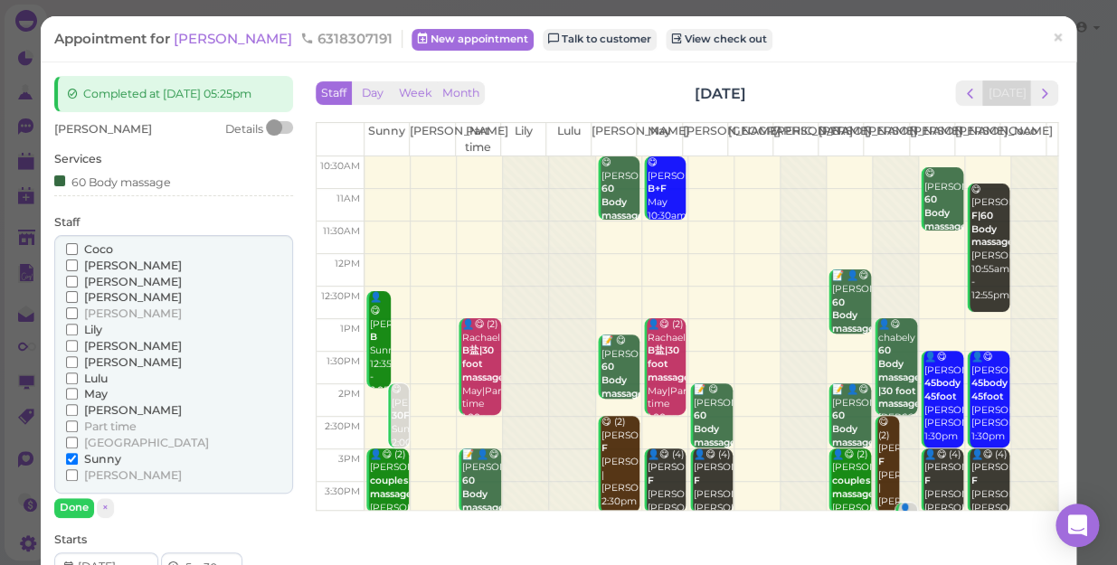
click at [95, 360] on span "[PERSON_NAME]" at bounding box center [133, 363] width 98 height 14
click at [78, 360] on input "[PERSON_NAME]" at bounding box center [72, 362] width 12 height 12
click at [68, 455] on input "Sunny" at bounding box center [72, 459] width 12 height 12
click at [71, 507] on button "Done" at bounding box center [74, 508] width 40 height 19
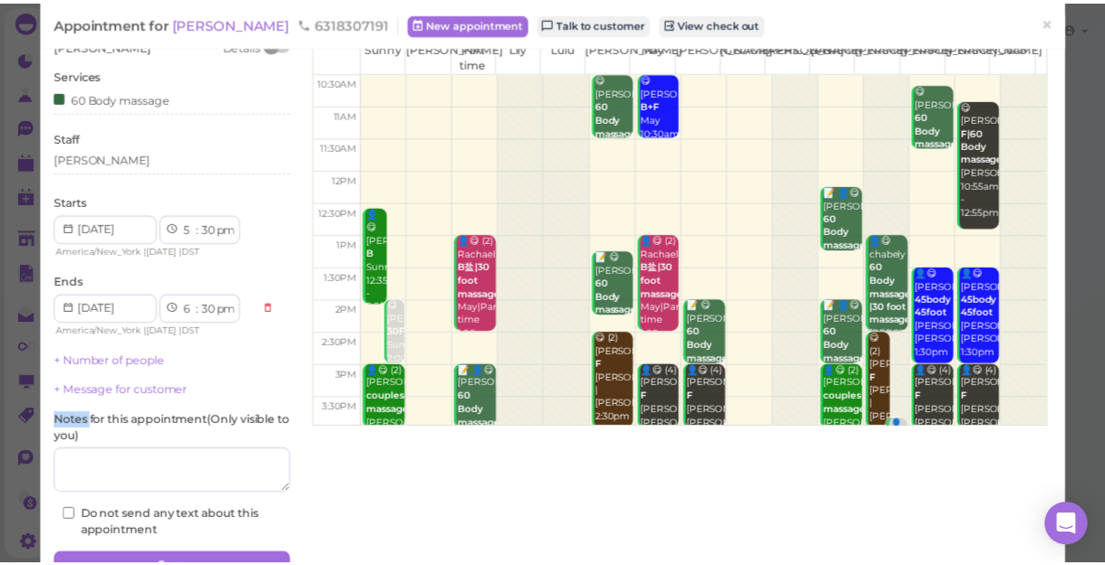
scroll to position [164, 0]
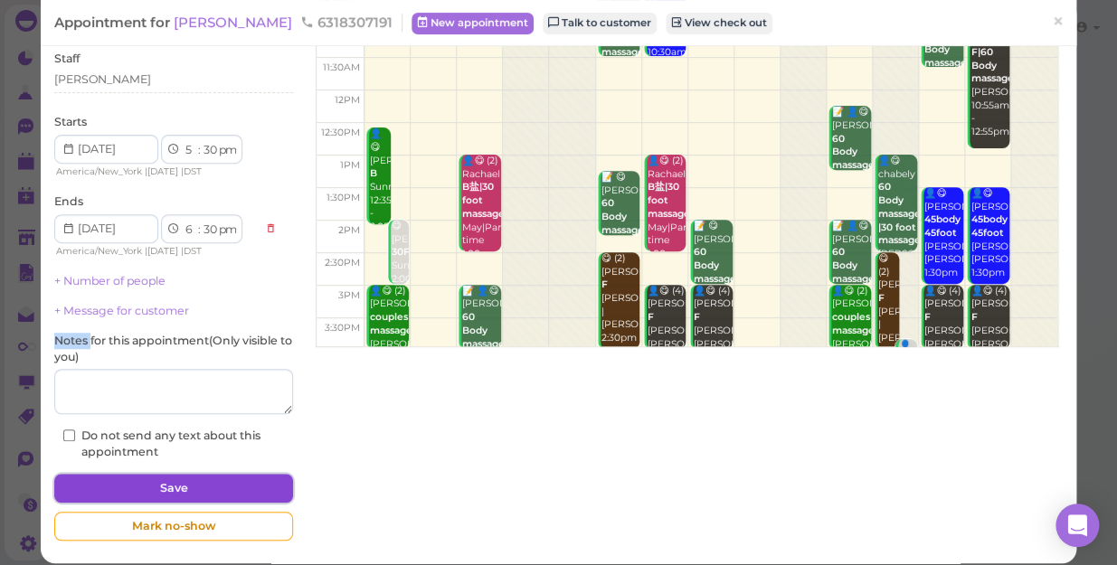
click at [172, 483] on button "Save" at bounding box center [173, 488] width 239 height 29
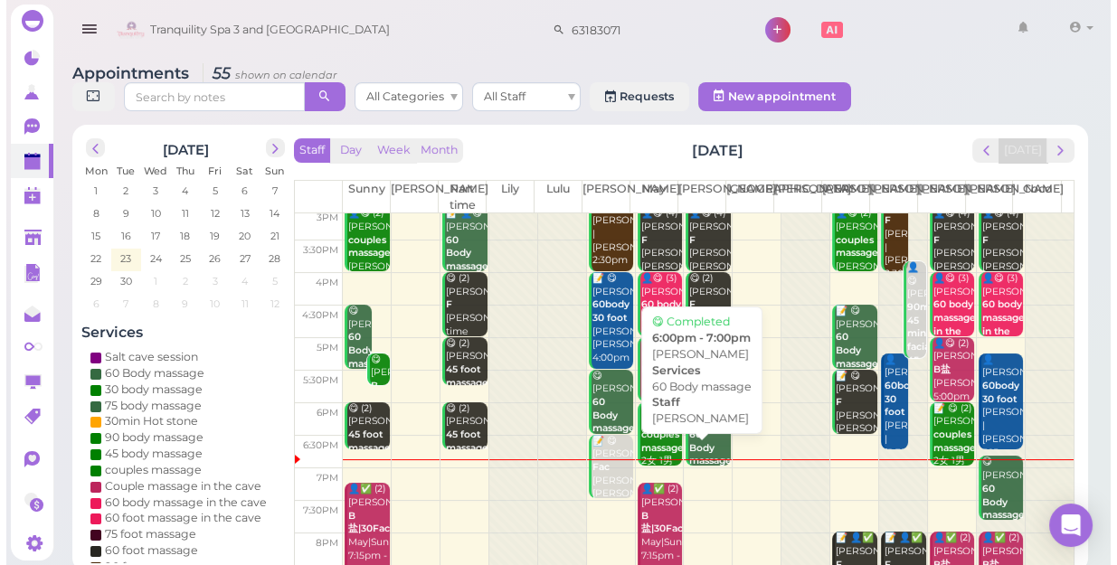
scroll to position [327, 0]
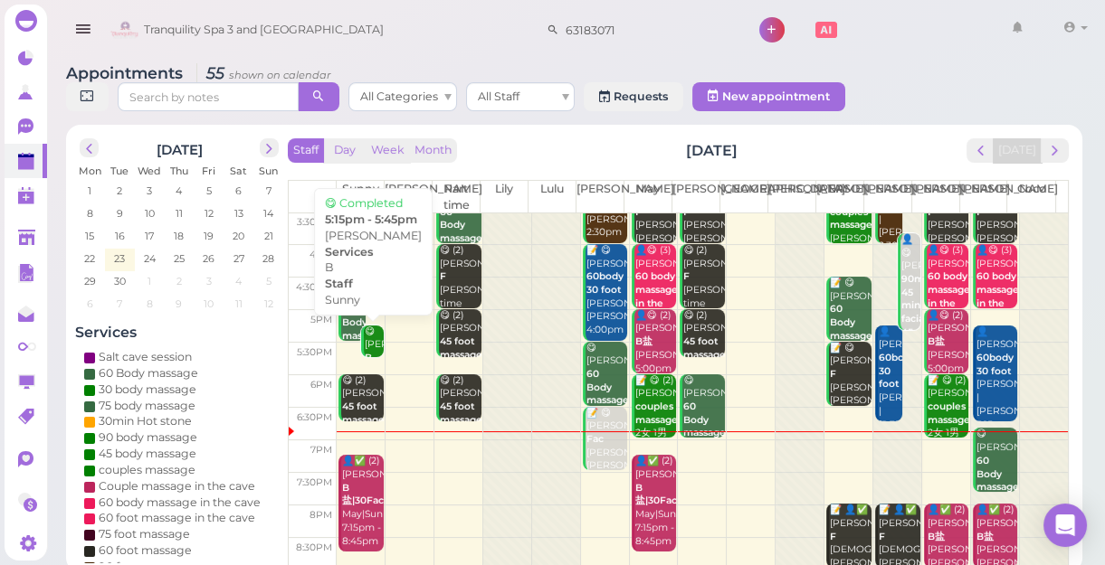
click at [370, 344] on div "😋 [PERSON_NAME] Sunny 5:15pm - 5:45pm" at bounding box center [374, 372] width 20 height 93
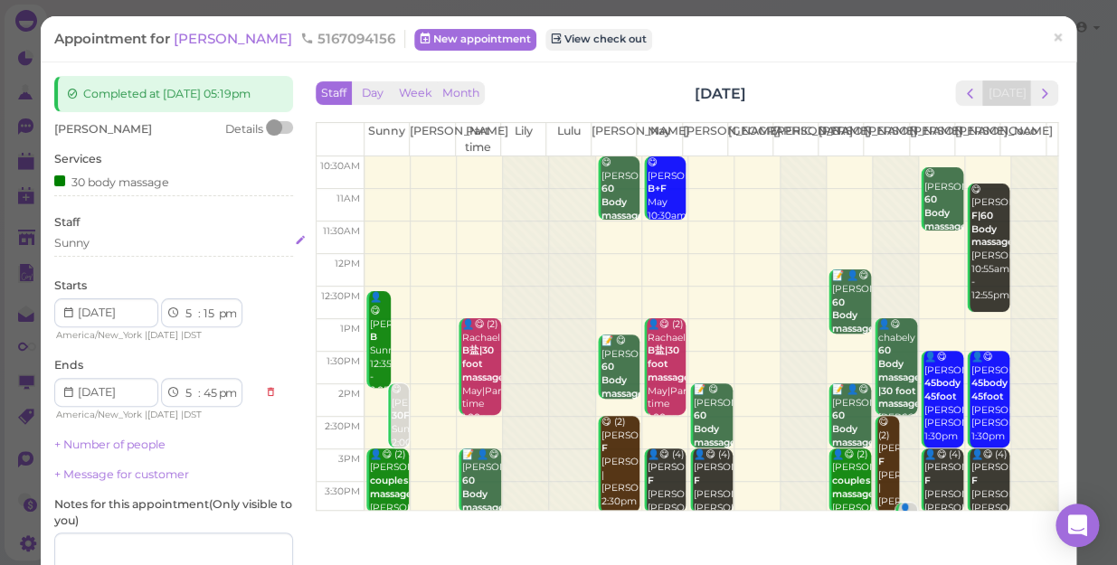
click at [128, 240] on div "Sunny" at bounding box center [173, 243] width 239 height 16
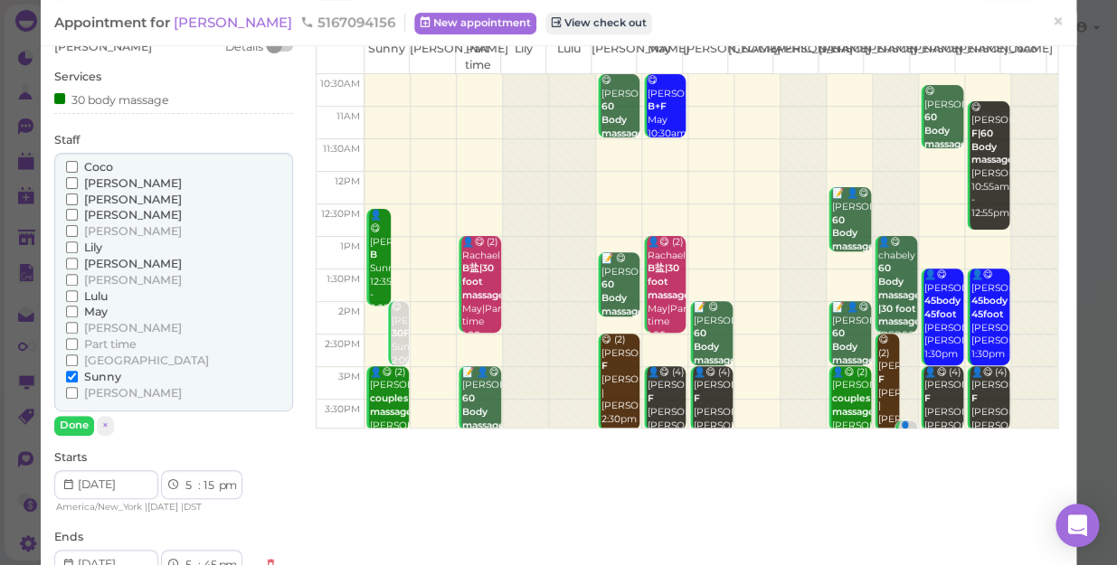
scroll to position [164, 0]
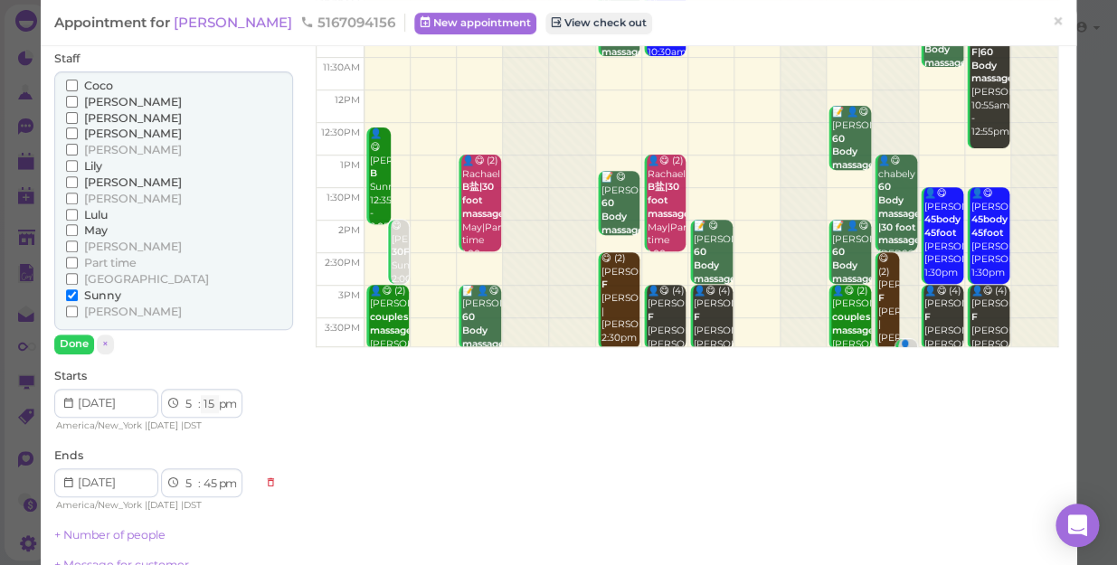
click at [210, 401] on select "00 05 10 15 20 25 30 35 40 45 50 55" at bounding box center [210, 404] width 18 height 19
select select "30"
click at [201, 395] on select "00 05 10 15 20 25 30 35 40 45 50 55" at bounding box center [210, 404] width 18 height 19
select select "6"
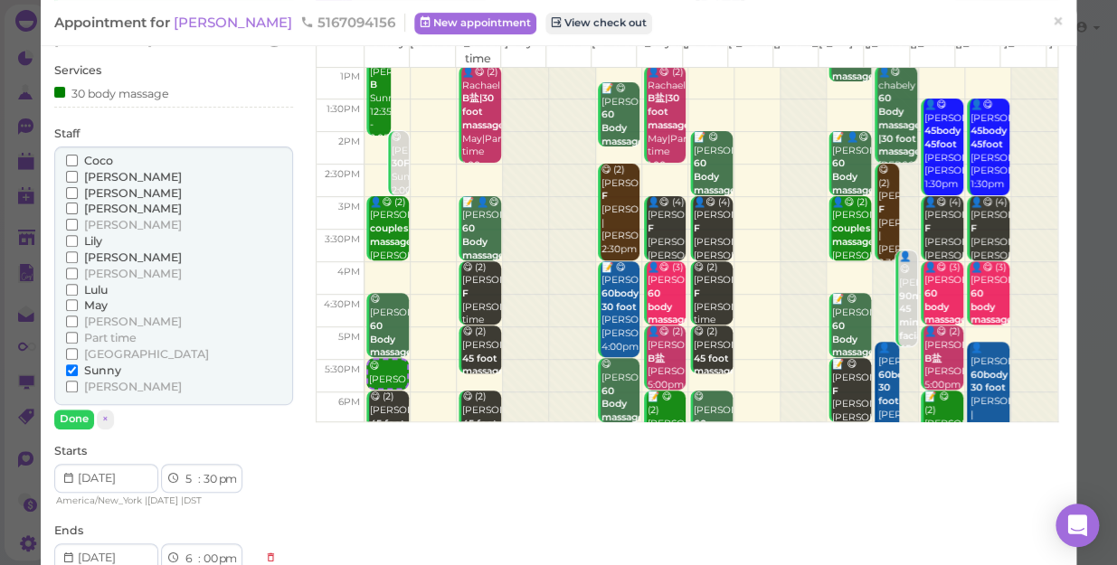
scroll to position [0, 0]
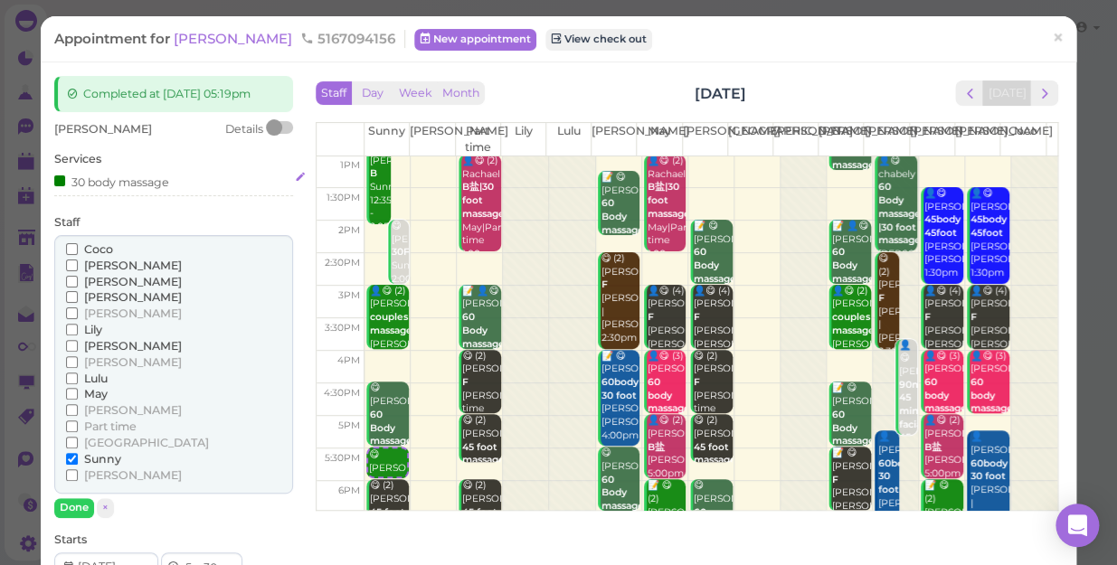
click at [181, 185] on div "30 body massage" at bounding box center [173, 181] width 239 height 19
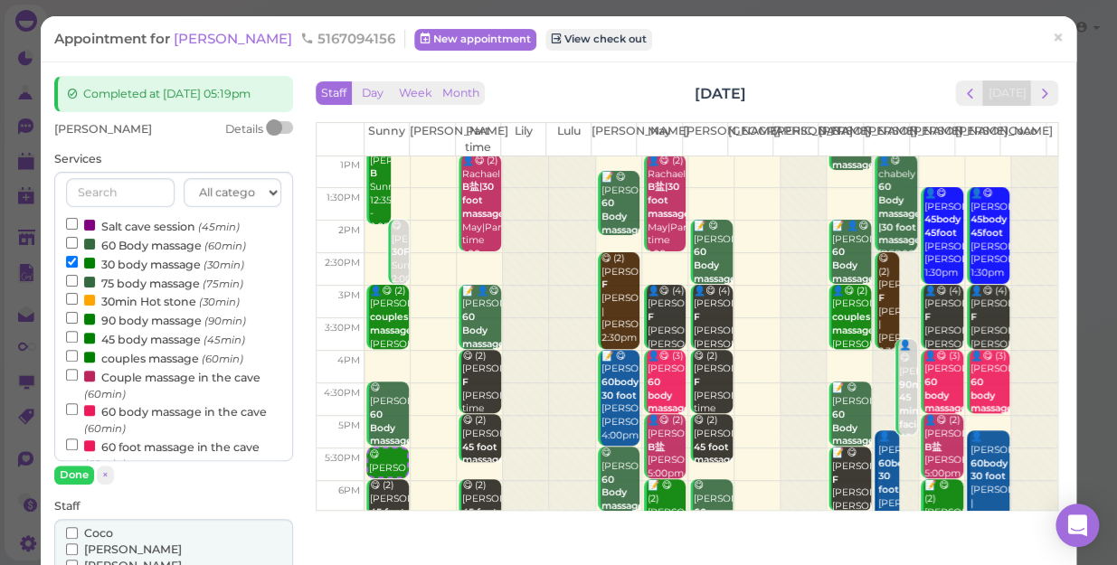
click at [135, 339] on label "45 body massage (45min)" at bounding box center [155, 338] width 179 height 19
click at [78, 339] on input "45 body massage (45min)" at bounding box center [72, 337] width 12 height 12
click at [144, 264] on label "30 body massage (30min)" at bounding box center [155, 263] width 178 height 19
click at [78, 264] on input "30 body massage (30min)" at bounding box center [72, 262] width 12 height 12
select select "15"
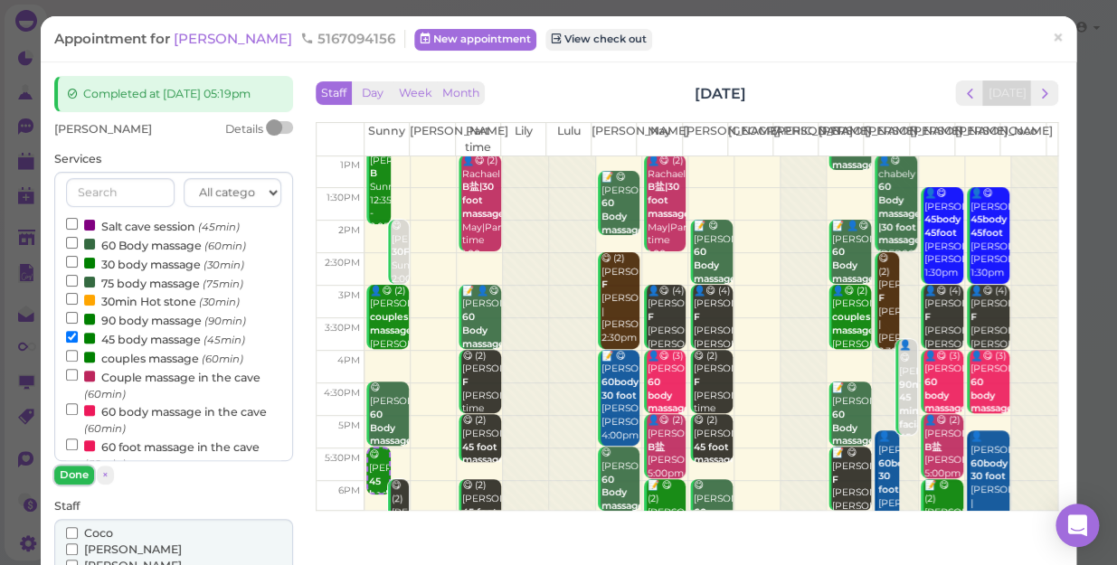
click at [77, 474] on button "Done" at bounding box center [74, 475] width 40 height 19
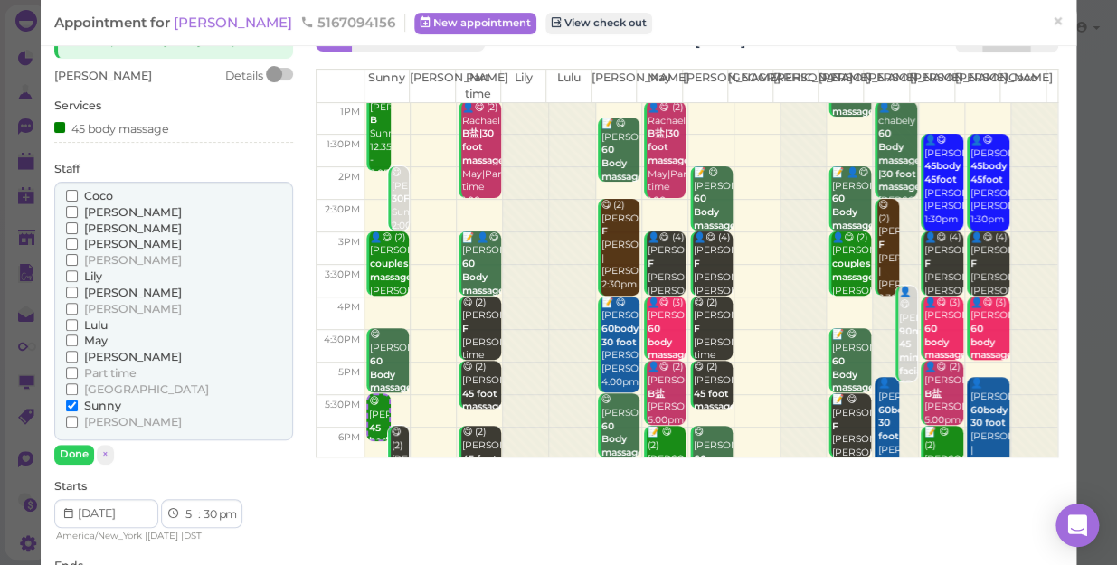
scroll to position [81, 0]
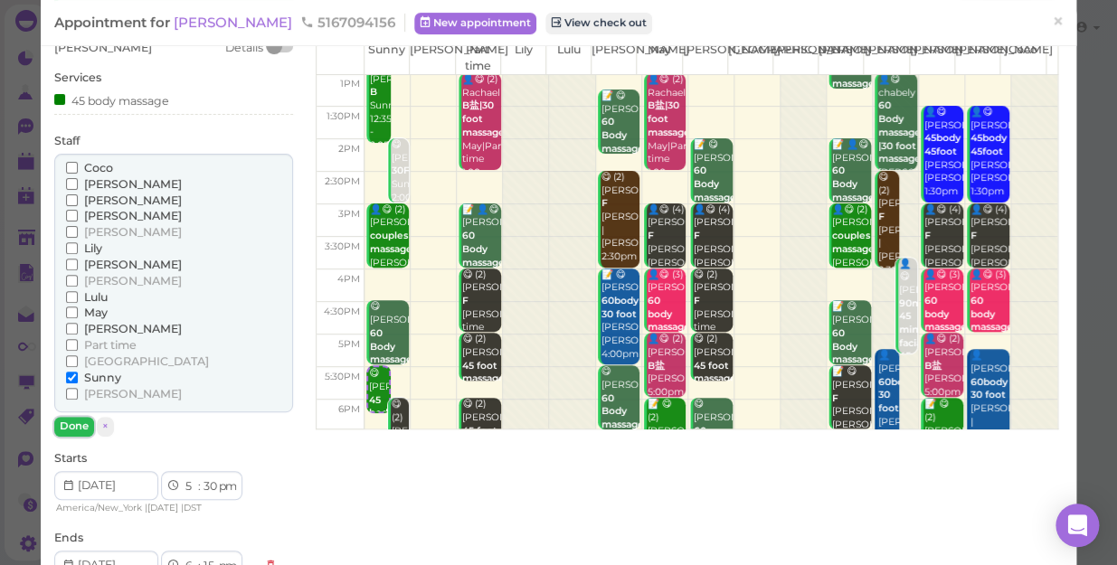
click at [67, 425] on button "Done" at bounding box center [74, 426] width 40 height 19
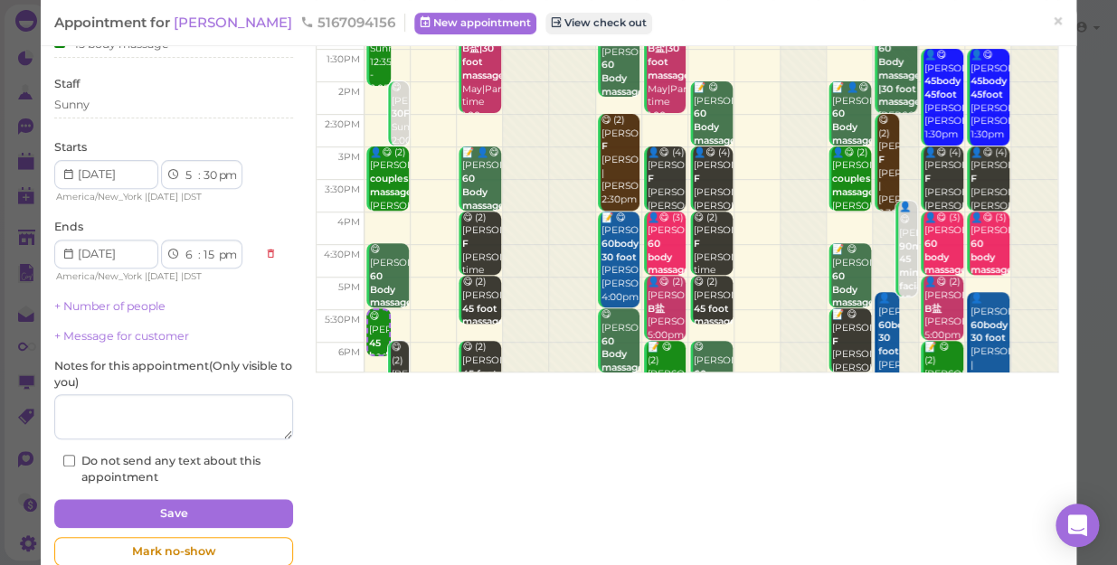
scroll to position [176, 0]
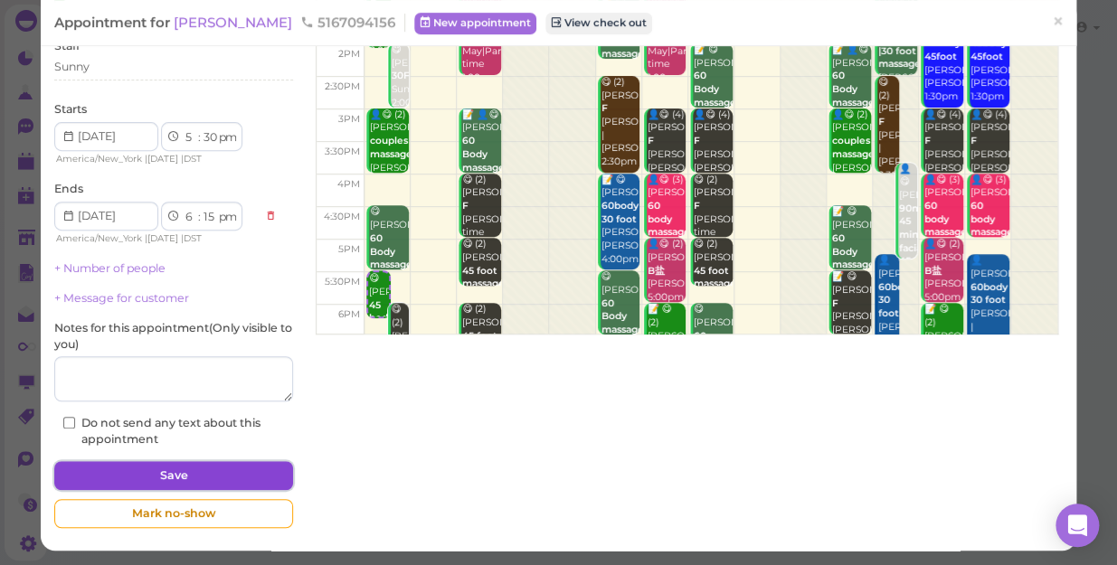
click at [129, 482] on button "Save" at bounding box center [173, 475] width 239 height 29
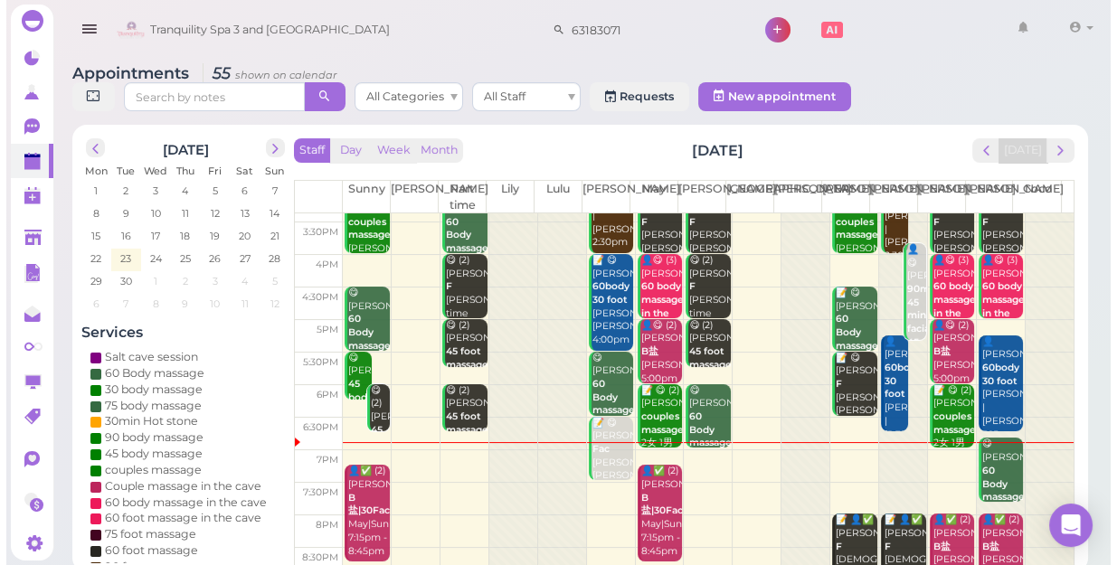
scroll to position [327, 0]
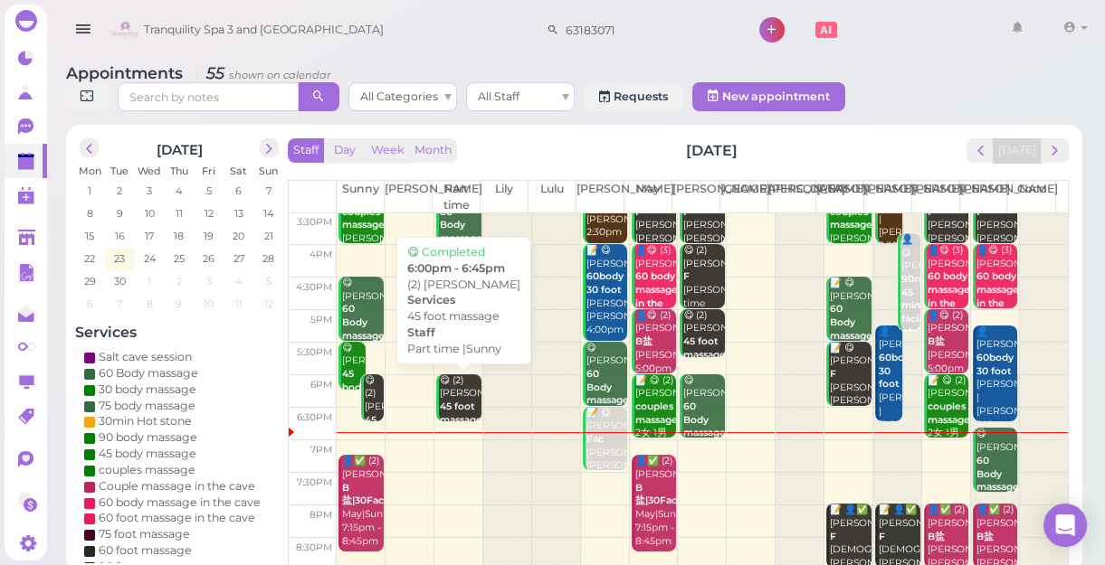
click at [456, 401] on b "45 foot massage" at bounding box center [461, 413] width 43 height 25
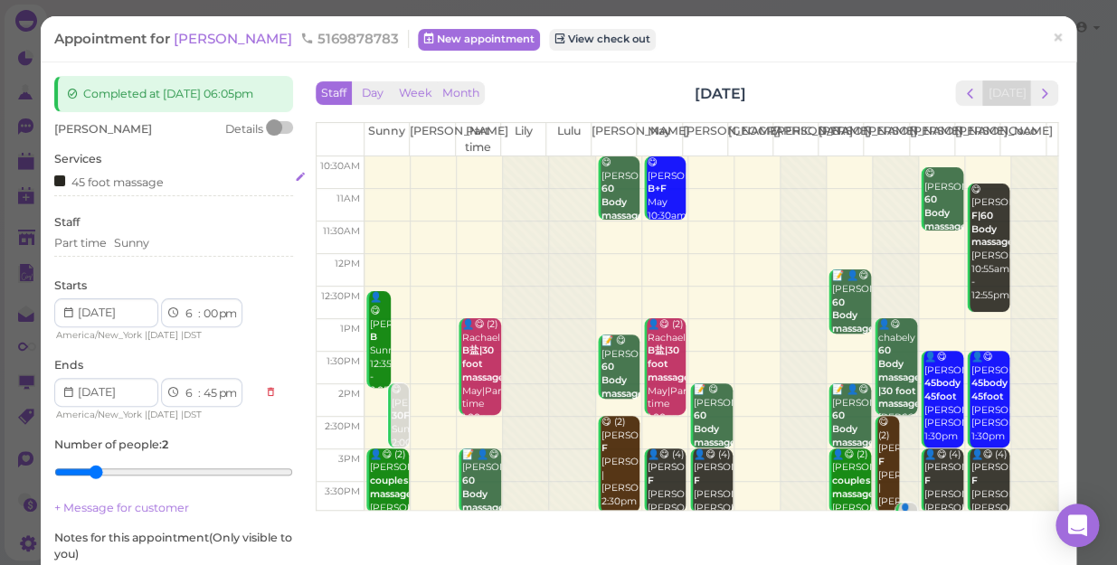
click at [185, 182] on div "45 foot massage" at bounding box center [173, 181] width 239 height 19
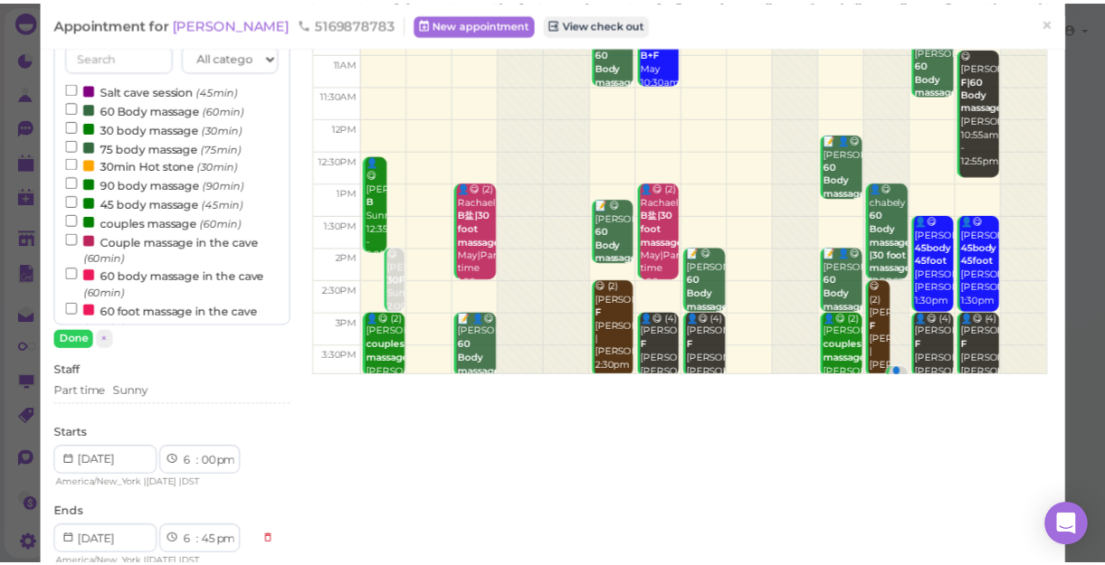
scroll to position [164, 0]
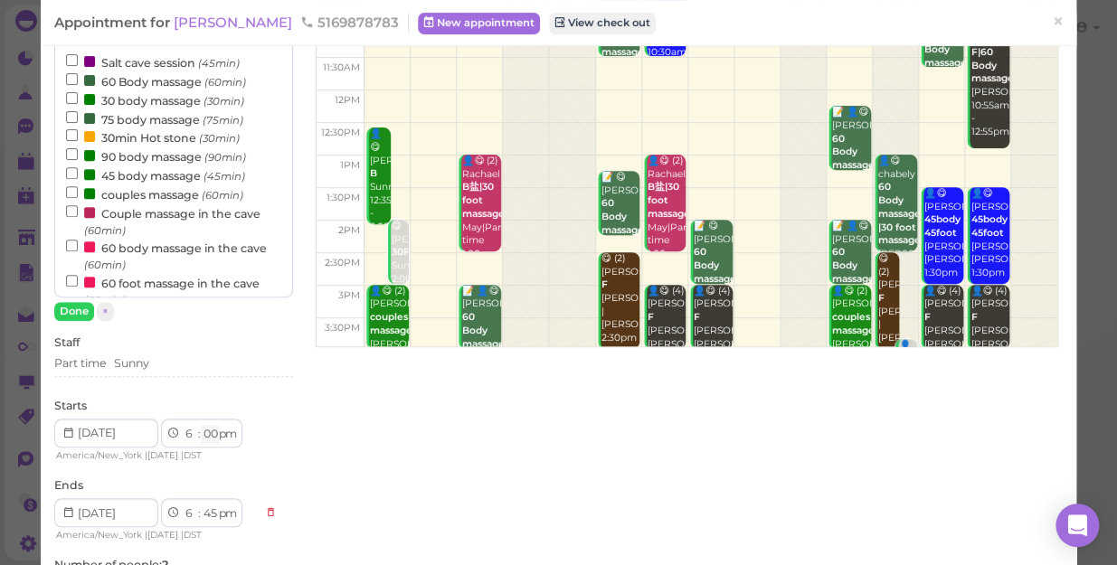
click at [208, 425] on select "00 05 10 15 20 25 30 35 40 45 50 55" at bounding box center [210, 434] width 18 height 19
select select "15"
click at [201, 425] on select "00 05 10 15 20 25 30 35 40 45 50 55" at bounding box center [210, 434] width 18 height 19
select select "7"
select select "00"
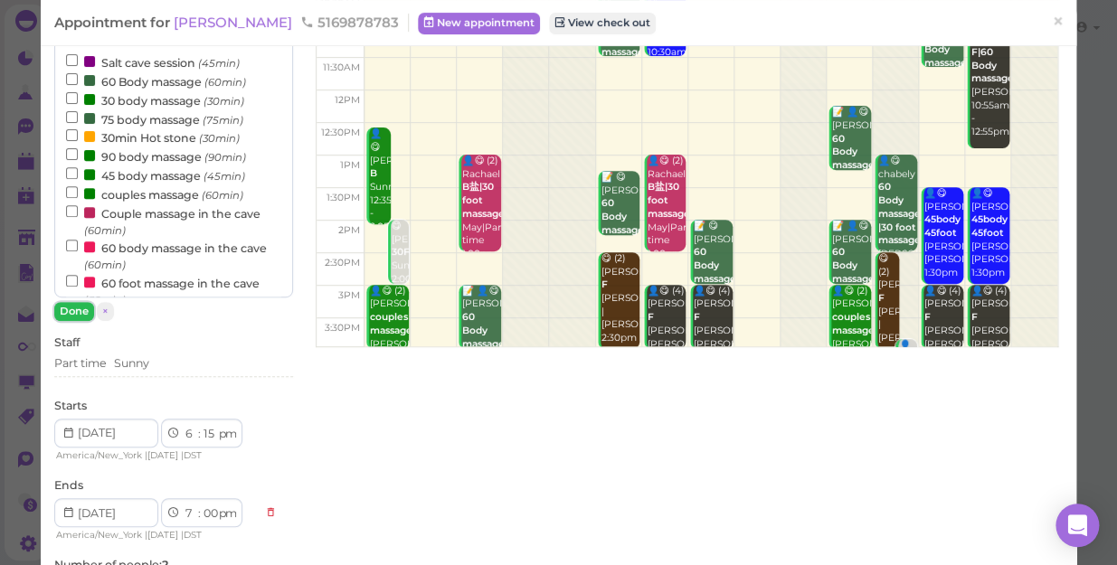
click at [72, 309] on button "Done" at bounding box center [74, 311] width 40 height 19
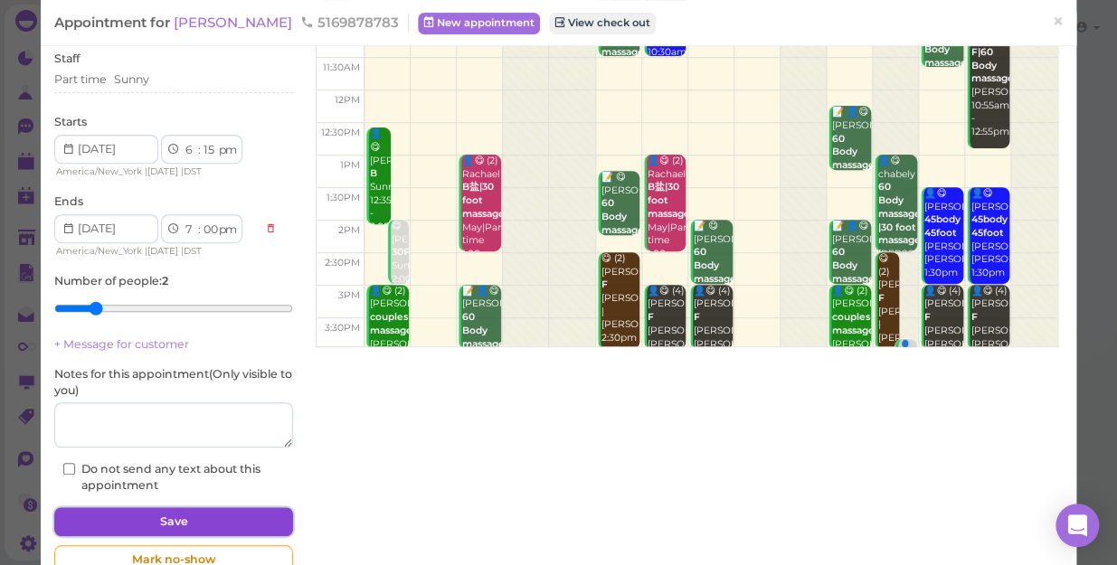
click at [142, 519] on button "Save" at bounding box center [173, 522] width 239 height 29
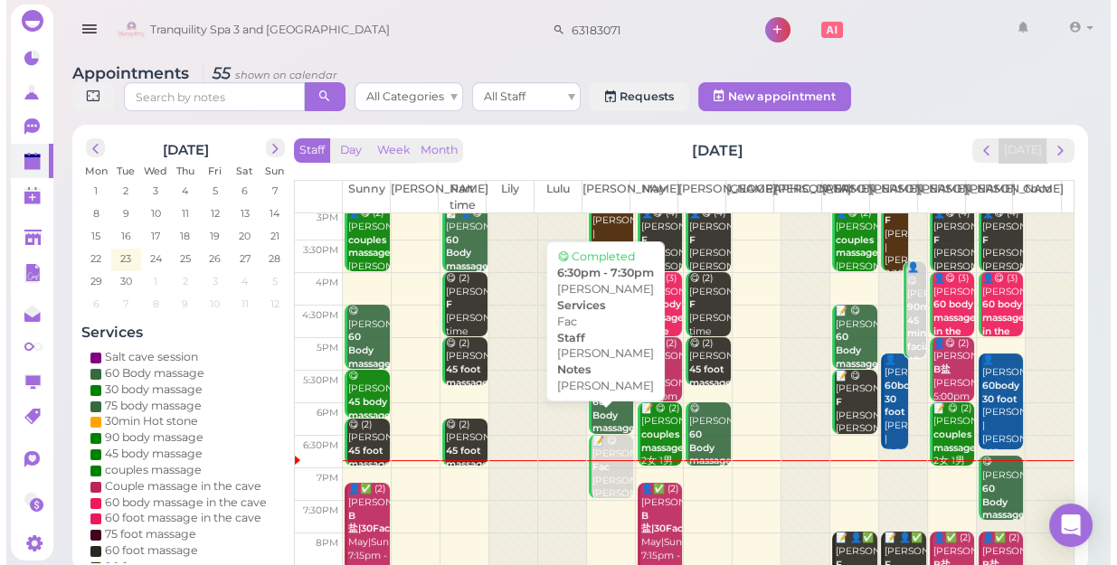
scroll to position [327, 0]
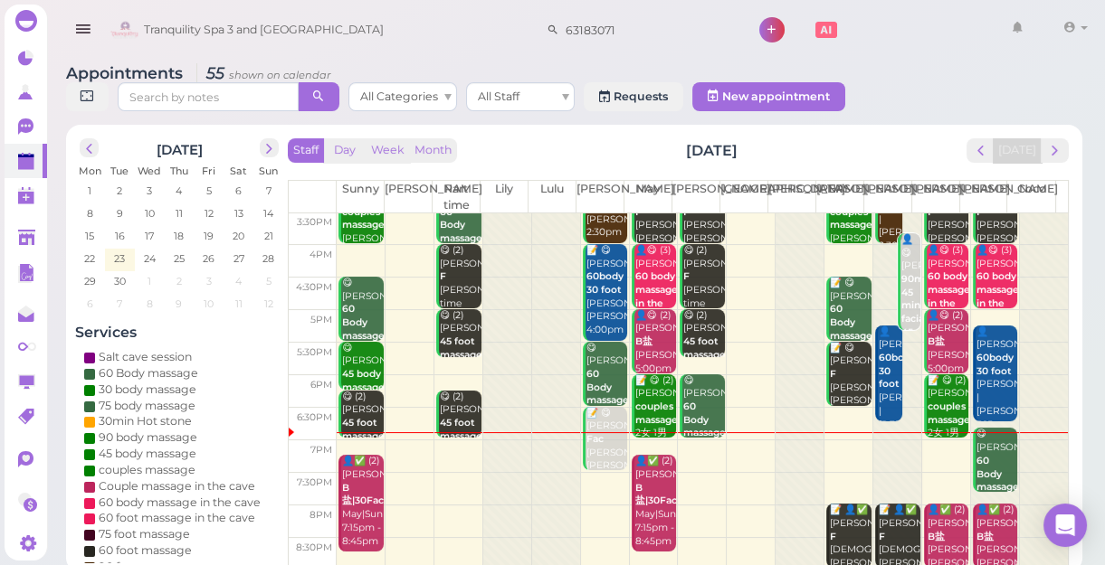
click at [467, 405] on div "😋 (2) [PERSON_NAME] 45 foot massage Part time |Sunny 6:15pm - 7:00pm" at bounding box center [460, 450] width 43 height 119
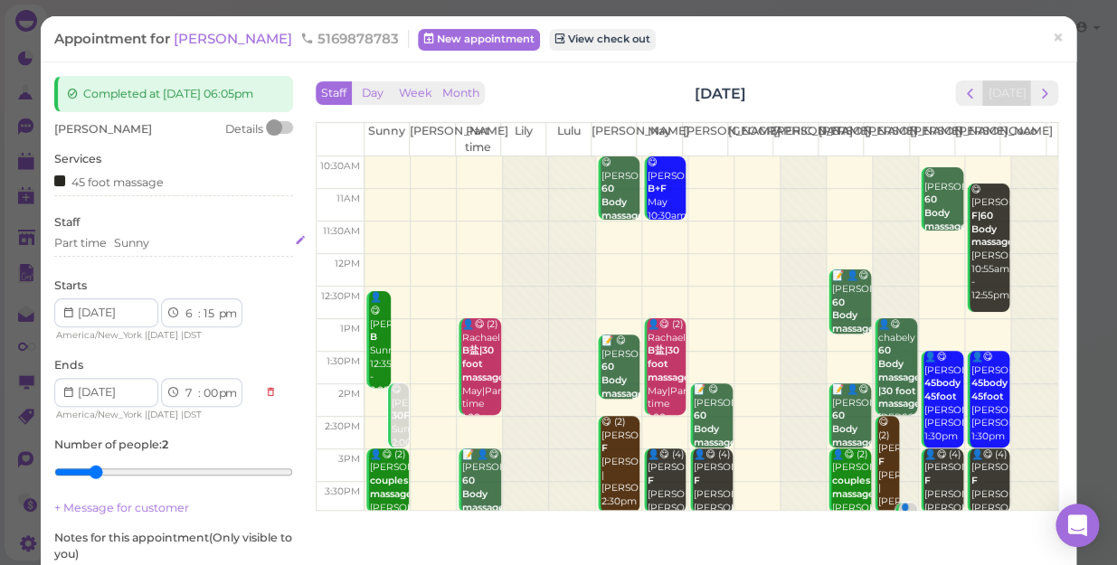
click at [172, 238] on div "Part time Sunny" at bounding box center [173, 243] width 239 height 16
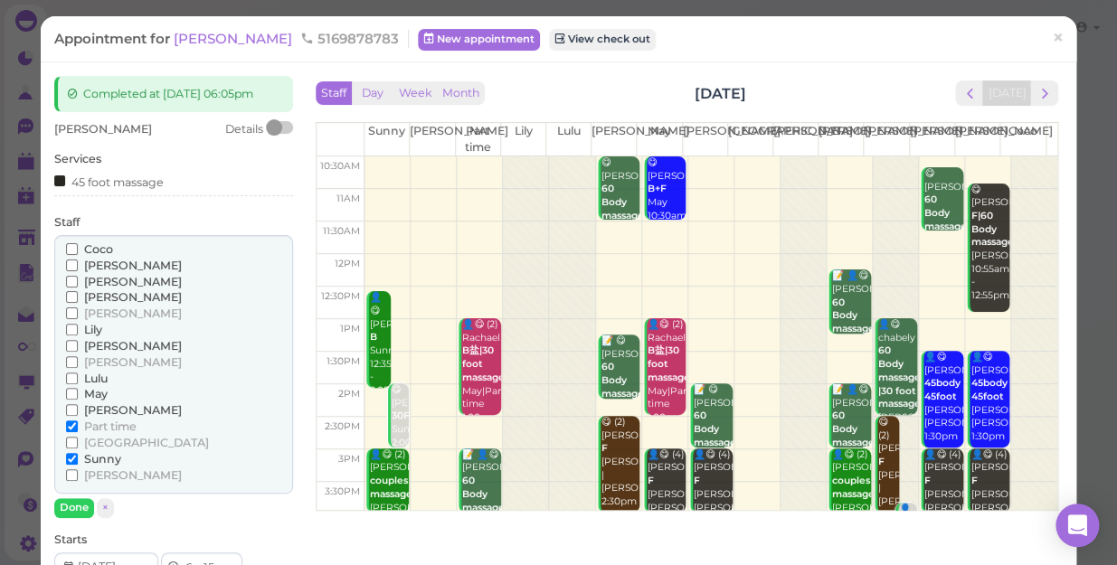
click at [87, 403] on label "[PERSON_NAME]" at bounding box center [124, 411] width 116 height 16
click at [78, 404] on input "[PERSON_NAME]" at bounding box center [72, 410] width 12 height 12
click at [86, 459] on span "Sunny" at bounding box center [102, 459] width 37 height 14
click at [78, 459] on input "Sunny" at bounding box center [72, 459] width 12 height 12
click at [79, 503] on button "Done" at bounding box center [74, 508] width 40 height 19
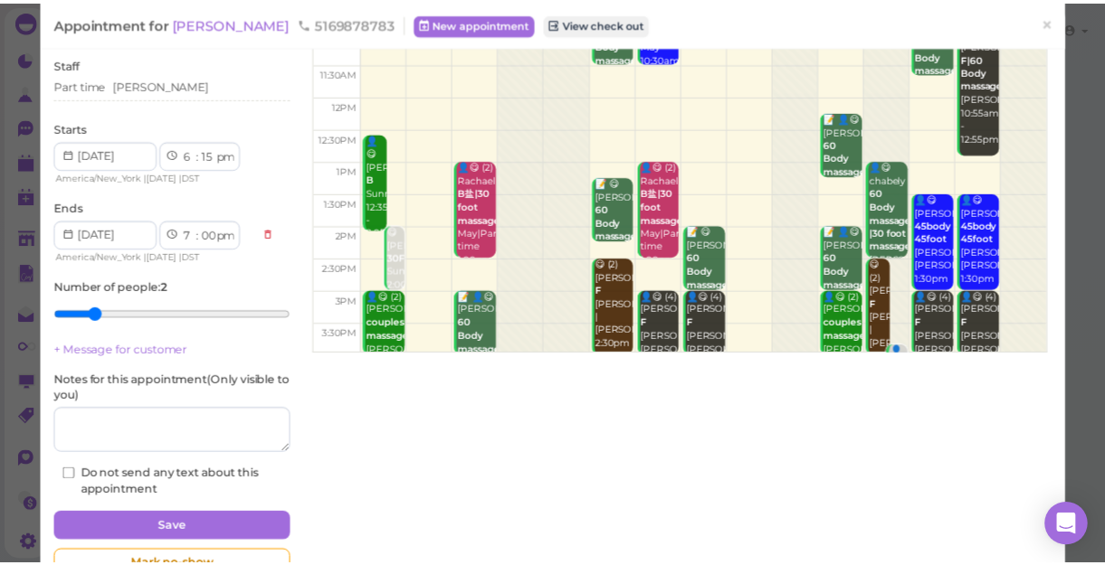
scroll to position [164, 0]
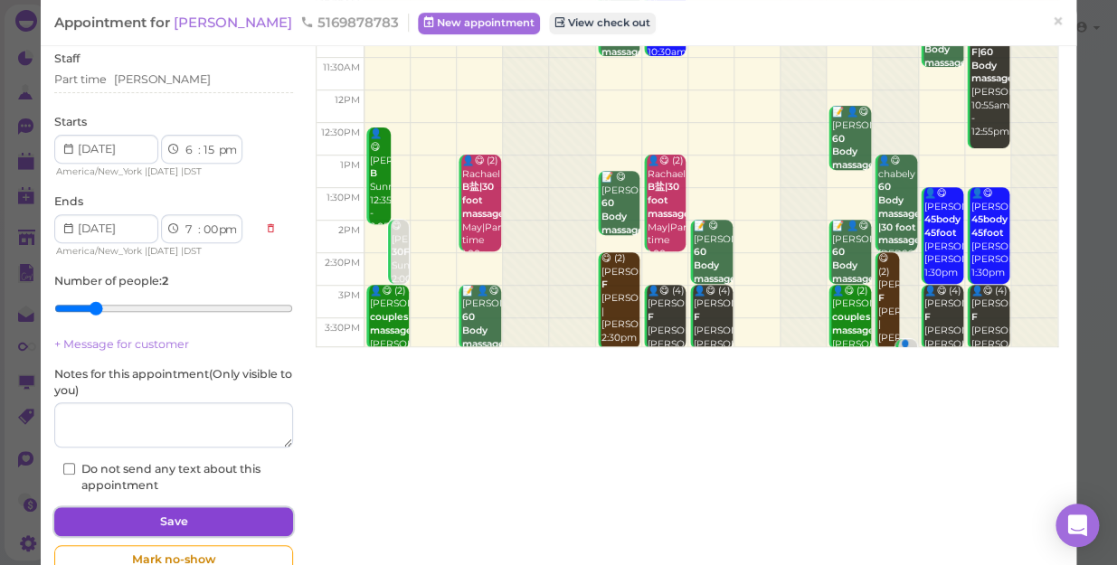
click at [137, 509] on button "Save" at bounding box center [173, 522] width 239 height 29
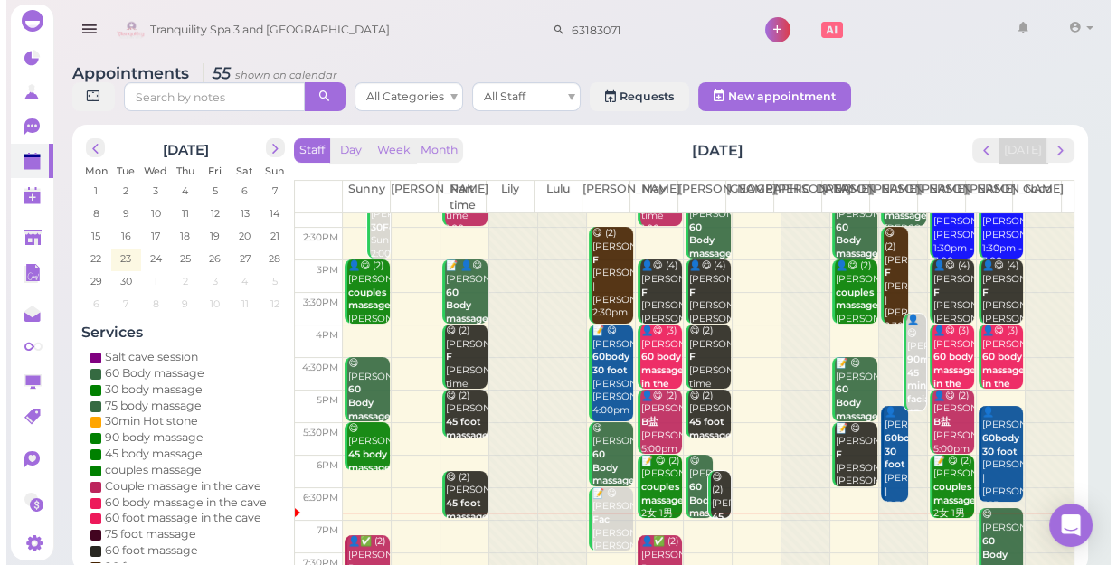
scroll to position [327, 0]
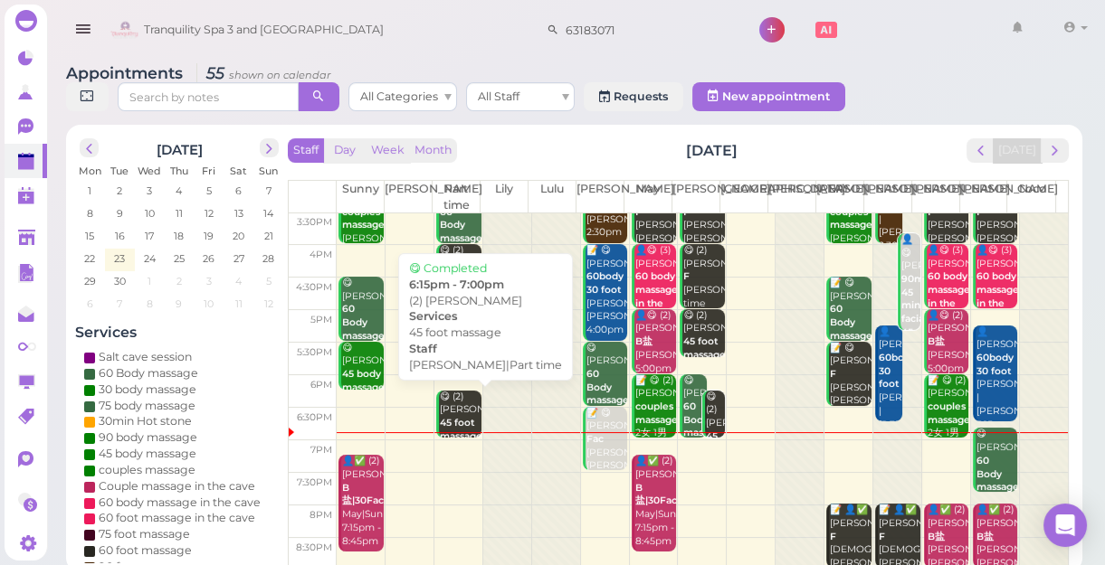
click at [451, 406] on div "😋 (2) [PERSON_NAME] 45 foot massage [PERSON_NAME]|Part time 6:15pm - 7:00pm" at bounding box center [460, 444] width 43 height 107
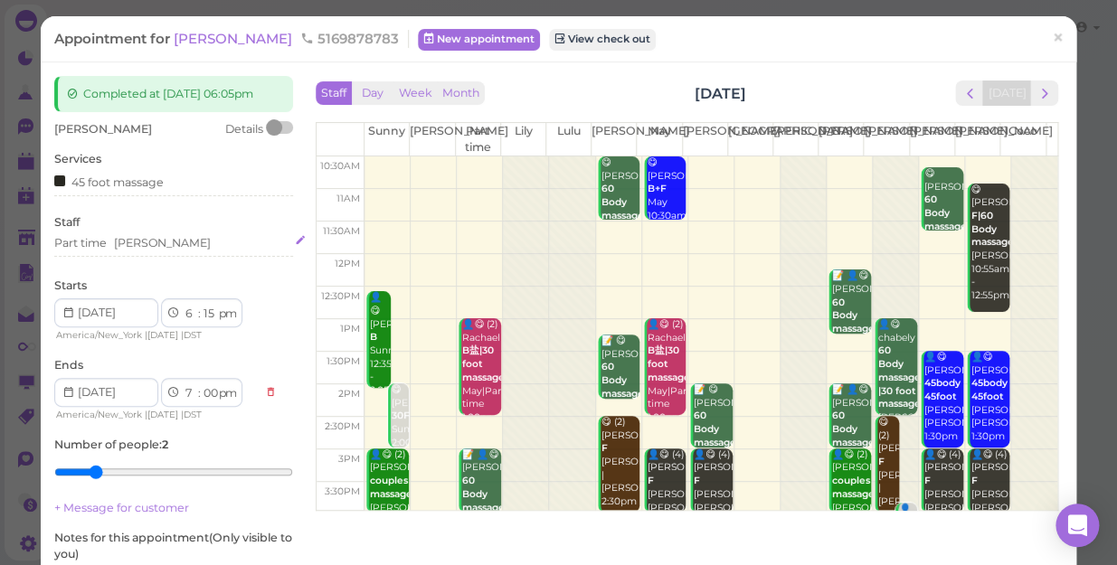
click at [156, 240] on div "Part time [PERSON_NAME]" at bounding box center [173, 243] width 239 height 16
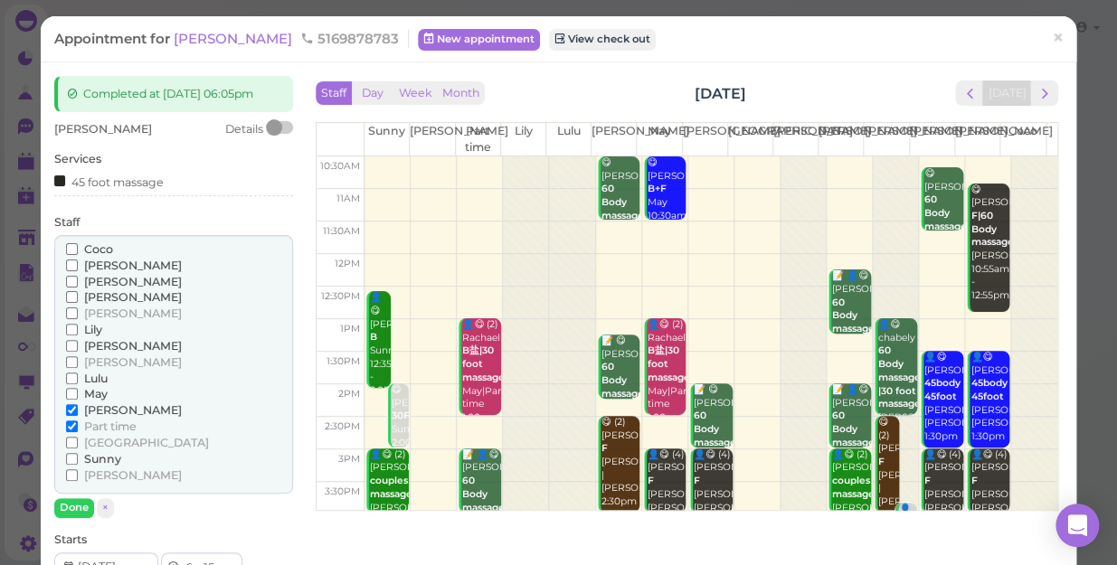
click at [107, 452] on span "Sunny" at bounding box center [102, 459] width 37 height 14
click at [78, 453] on input "Sunny" at bounding box center [72, 459] width 12 height 12
click at [135, 425] on span "Part time" at bounding box center [110, 427] width 52 height 14
click at [78, 425] on input "Part time" at bounding box center [72, 427] width 12 height 12
click at [90, 423] on span "Part time" at bounding box center [110, 427] width 52 height 14
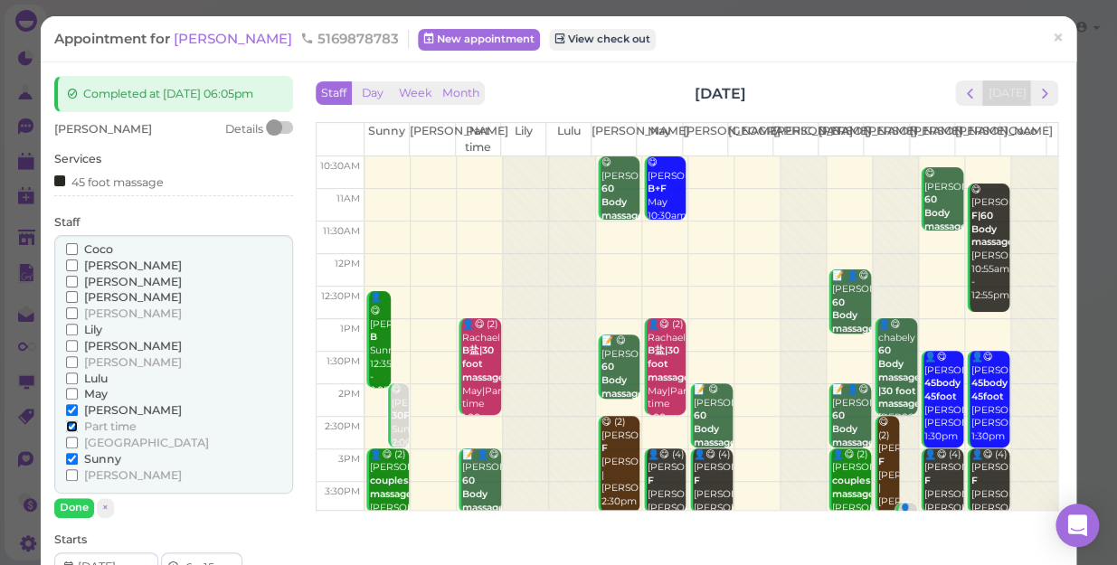
click at [78, 423] on input "Part time" at bounding box center [72, 427] width 12 height 12
click at [90, 423] on span "Part time" at bounding box center [110, 427] width 52 height 14
click at [78, 423] on input "Part time" at bounding box center [72, 427] width 12 height 12
click at [75, 424] on input "Part time" at bounding box center [72, 427] width 12 height 12
click at [76, 505] on button "Done" at bounding box center [74, 508] width 40 height 19
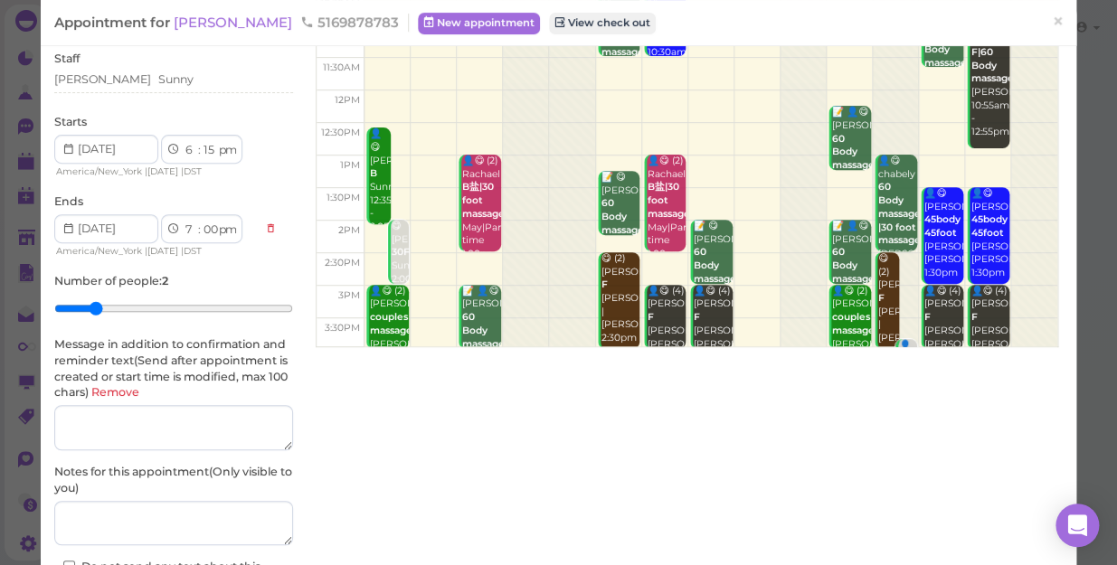
scroll to position [308, 0]
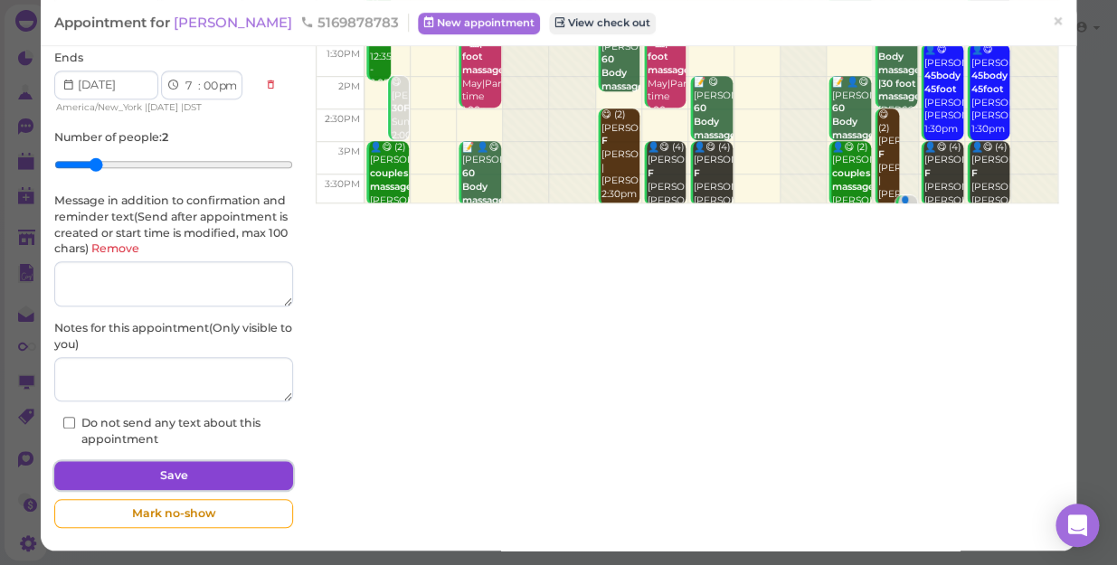
click at [138, 466] on button "Save" at bounding box center [173, 475] width 239 height 29
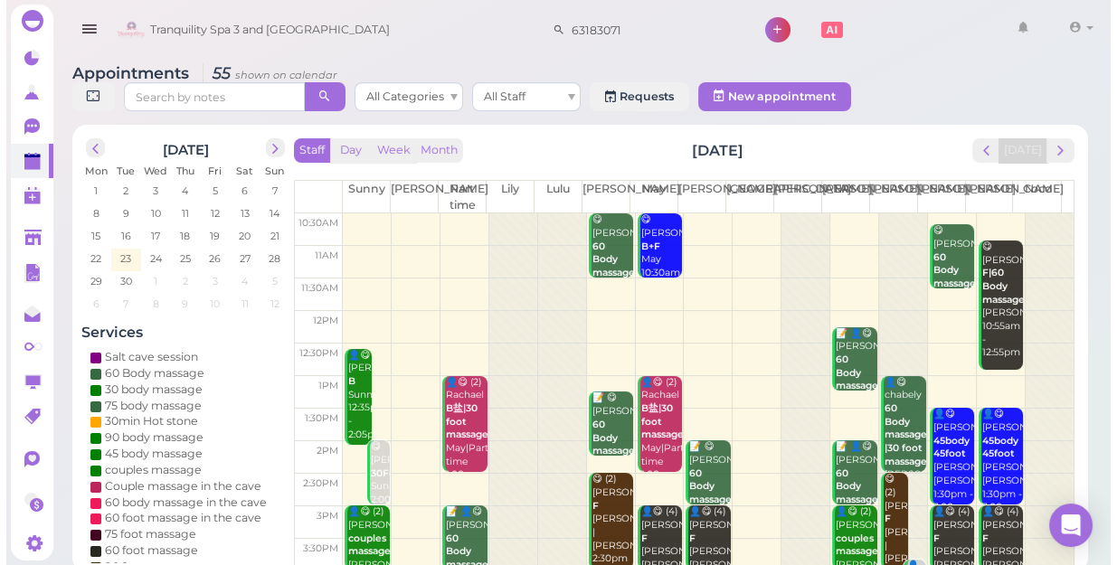
scroll to position [327, 0]
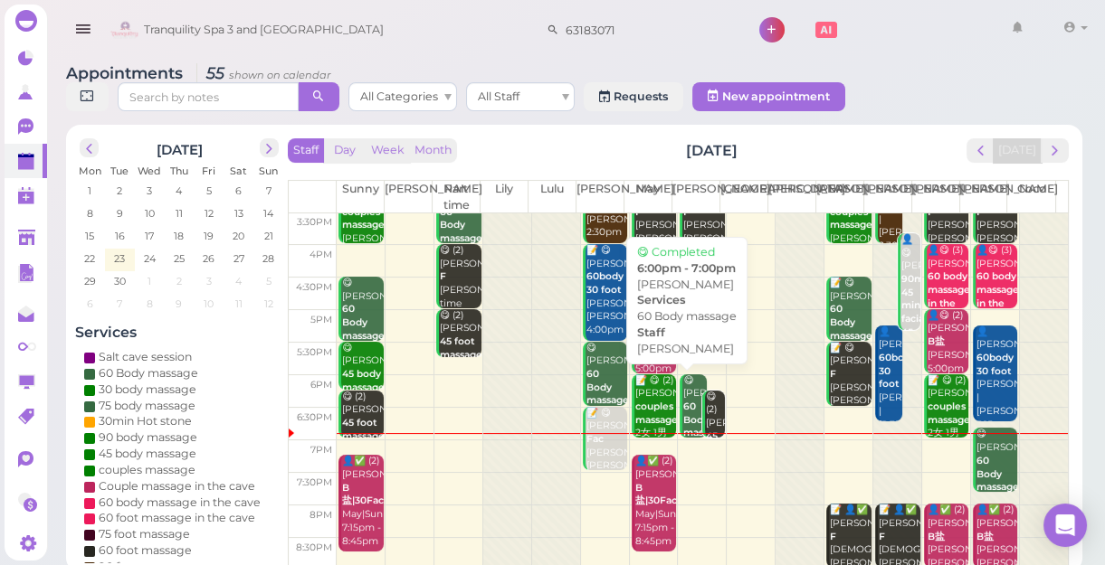
click at [685, 392] on div "😋 [PERSON_NAME] 60 Body massage [PERSON_NAME] 6:00pm - 7:00pm" at bounding box center [694, 434] width 24 height 119
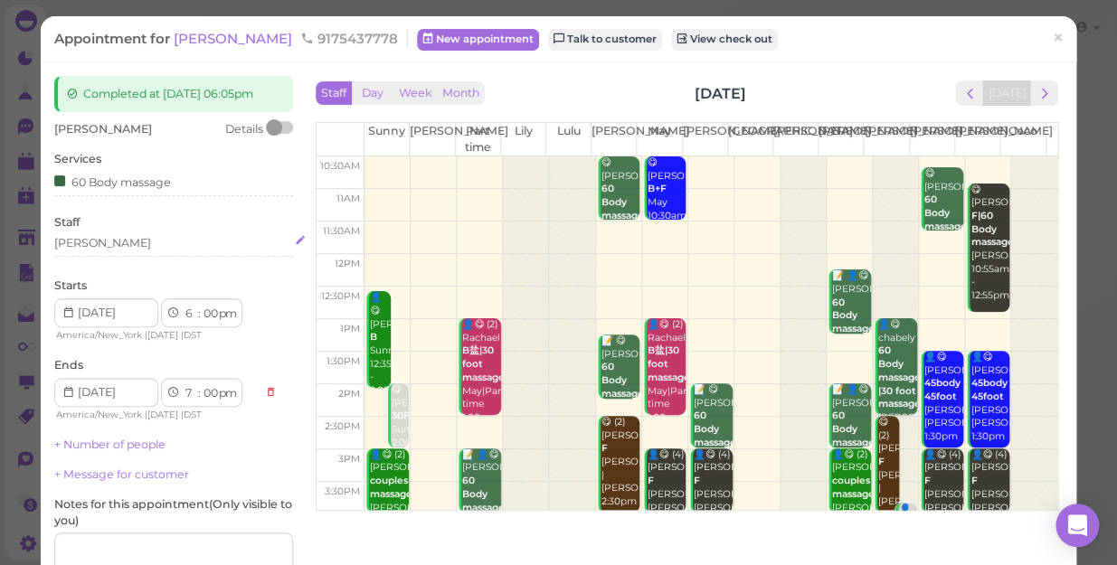
click at [122, 244] on div "[PERSON_NAME]" at bounding box center [173, 243] width 239 height 16
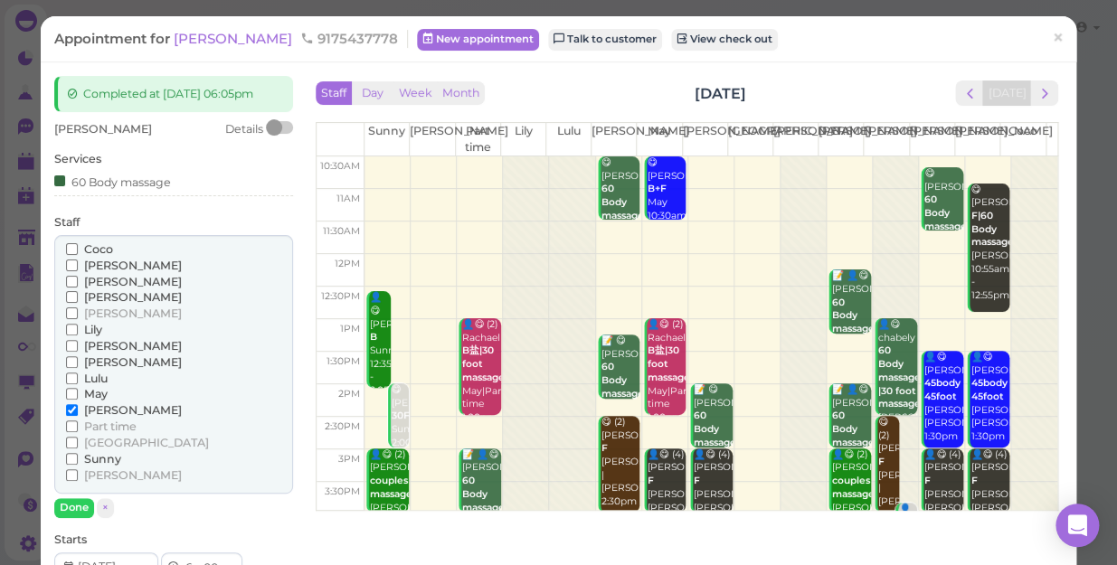
click at [126, 425] on span "Part time" at bounding box center [110, 427] width 52 height 14
click at [78, 425] on input "Part time" at bounding box center [72, 427] width 12 height 12
click at [101, 412] on span "[PERSON_NAME]" at bounding box center [133, 411] width 98 height 14
click at [78, 412] on input "[PERSON_NAME]" at bounding box center [72, 410] width 12 height 12
click at [100, 405] on span "[PERSON_NAME]" at bounding box center [133, 411] width 98 height 14
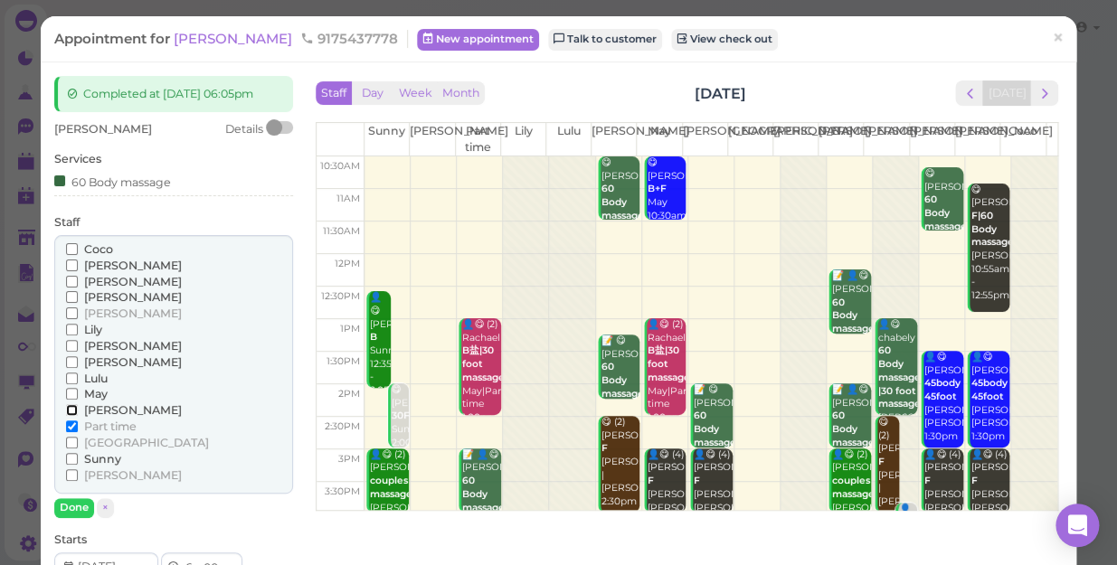
click at [78, 405] on input "[PERSON_NAME]" at bounding box center [72, 410] width 12 height 12
click at [100, 407] on span "[PERSON_NAME]" at bounding box center [133, 411] width 98 height 14
click at [78, 407] on input "[PERSON_NAME]" at bounding box center [72, 410] width 12 height 12
click at [69, 506] on button "Done" at bounding box center [74, 508] width 40 height 19
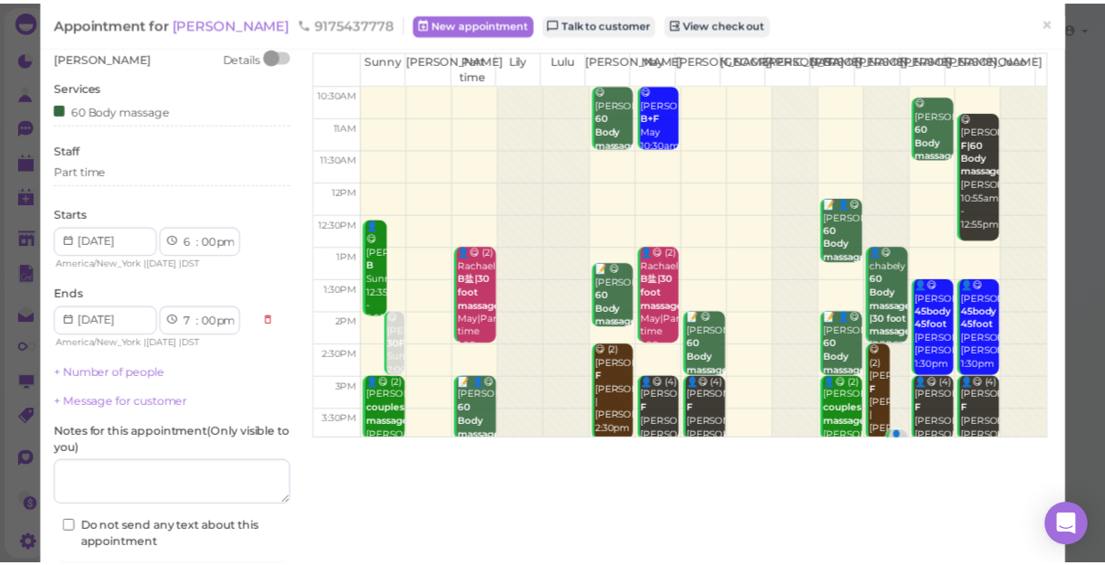
scroll to position [164, 0]
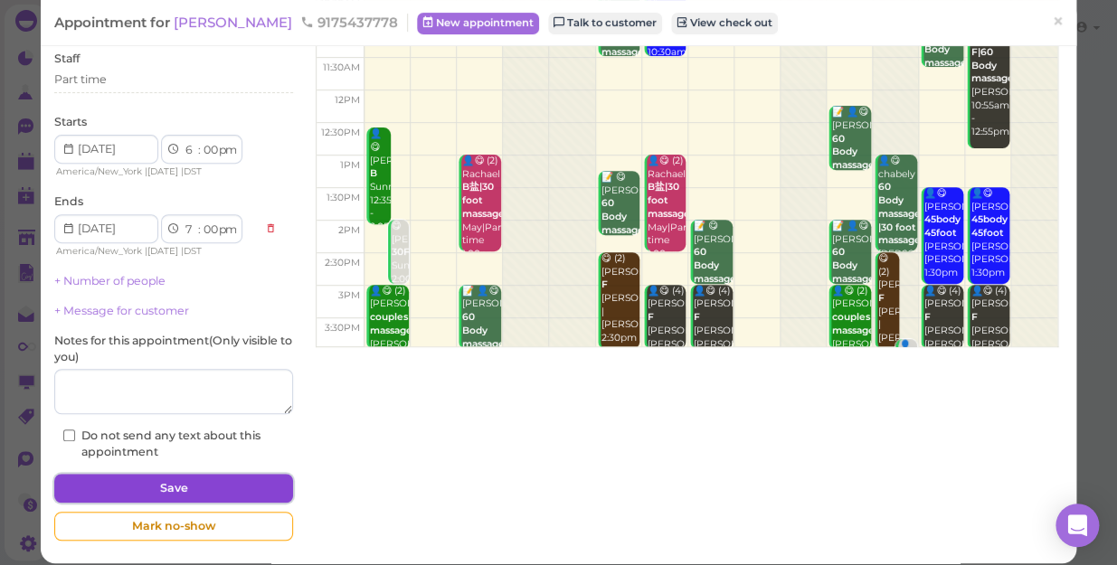
click at [187, 485] on button "Save" at bounding box center [173, 488] width 239 height 29
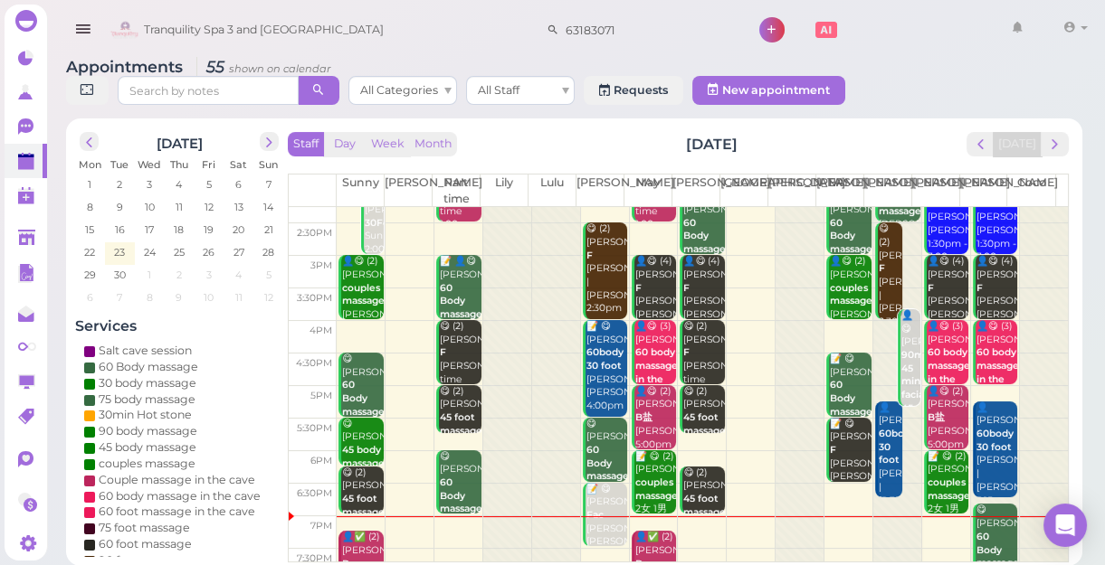
scroll to position [327, 0]
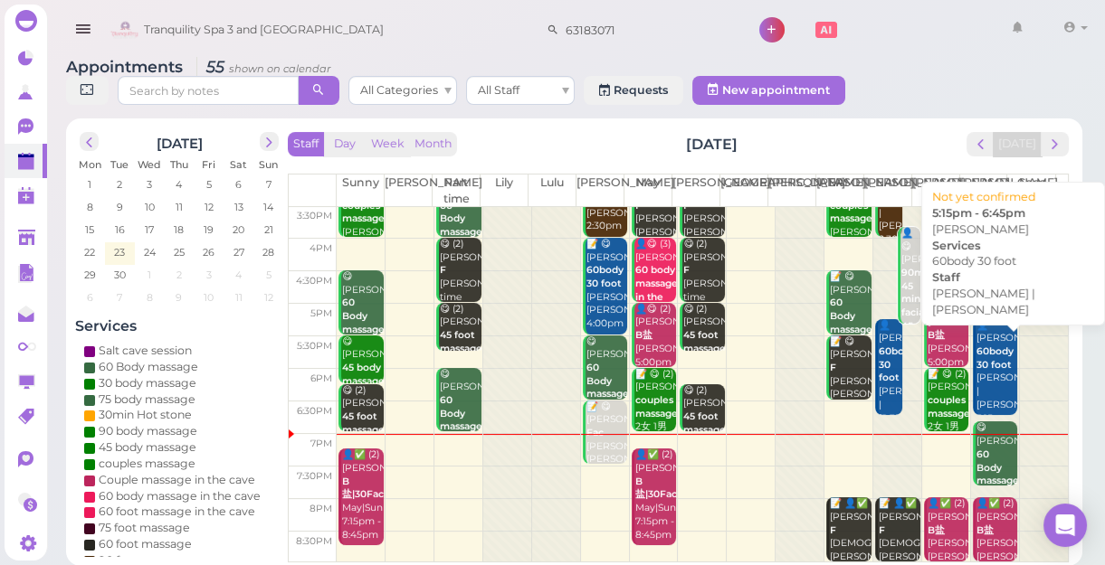
click at [989, 373] on div "👤[PERSON_NAME] 60body 30 foot [PERSON_NAME] |[PERSON_NAME] 5:15pm - 6:45pm" at bounding box center [996, 378] width 43 height 119
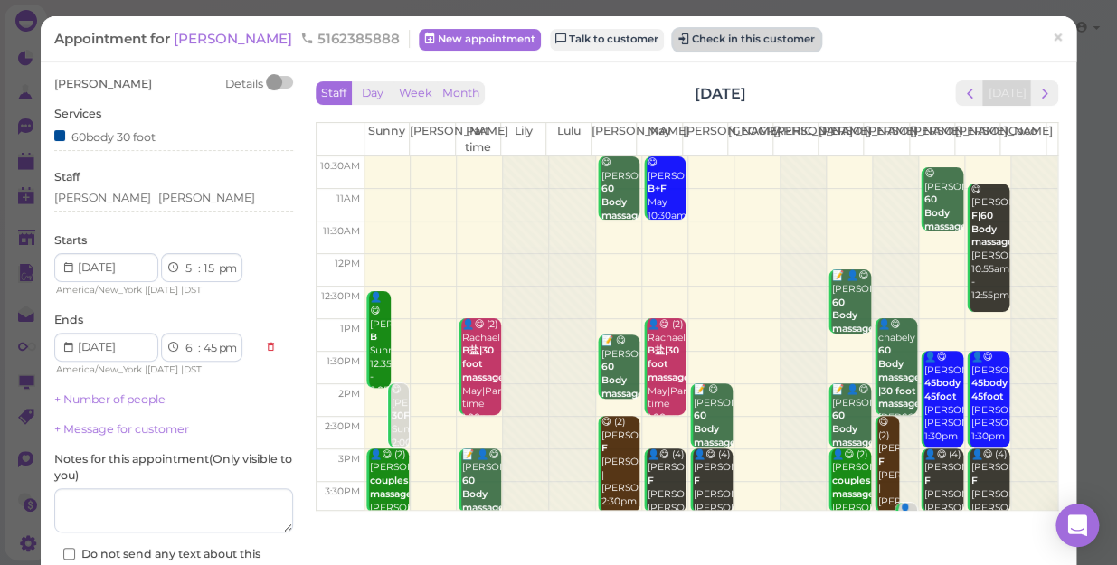
click at [673, 38] on button "Check in this customer" at bounding box center [746, 40] width 147 height 22
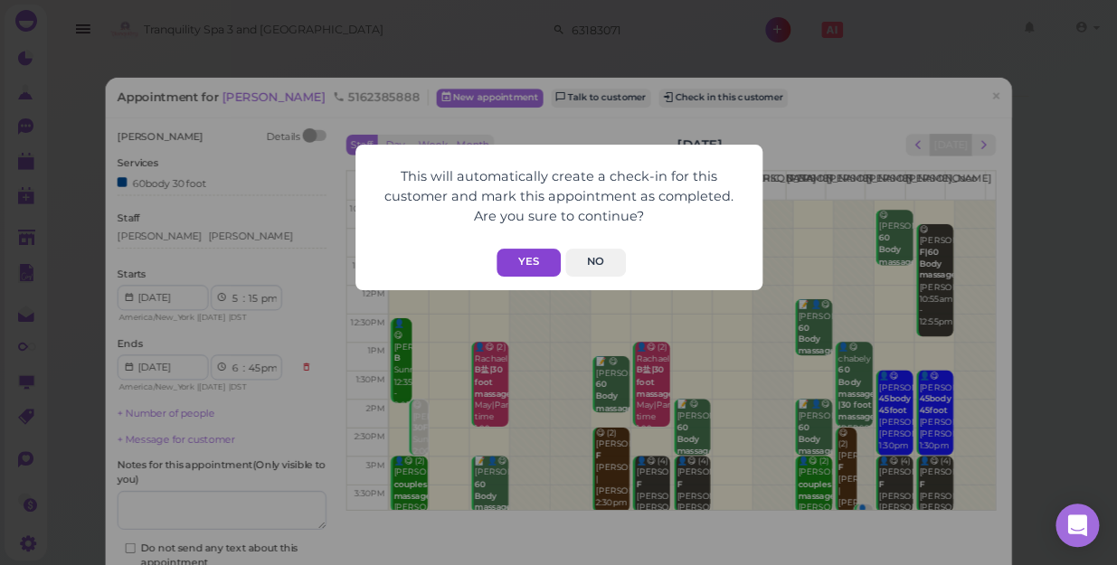
click at [527, 263] on button "Yes" at bounding box center [529, 263] width 64 height 28
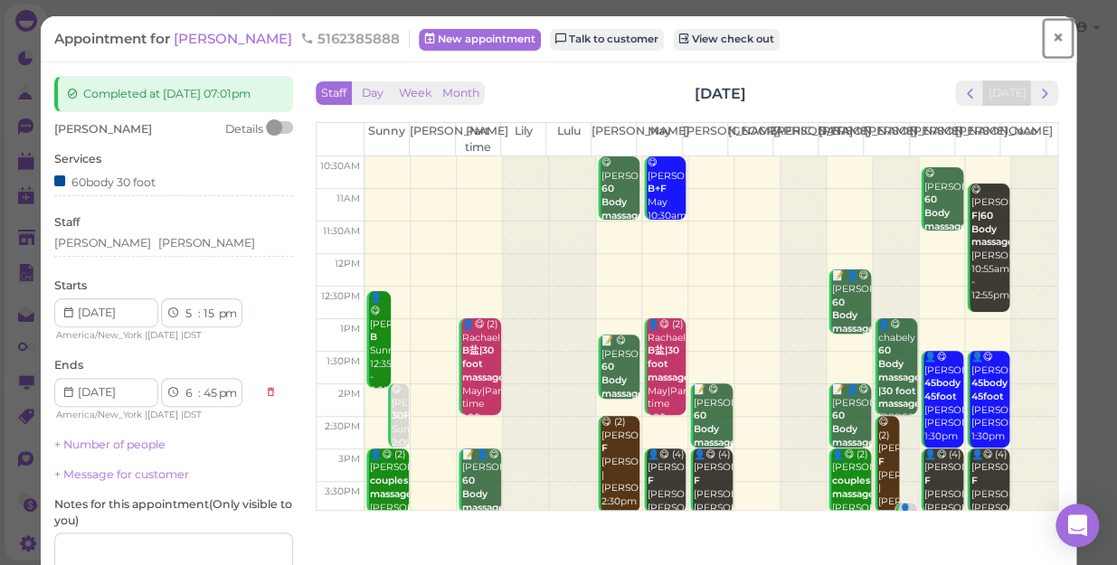
click at [1052, 29] on span "×" at bounding box center [1058, 37] width 12 height 25
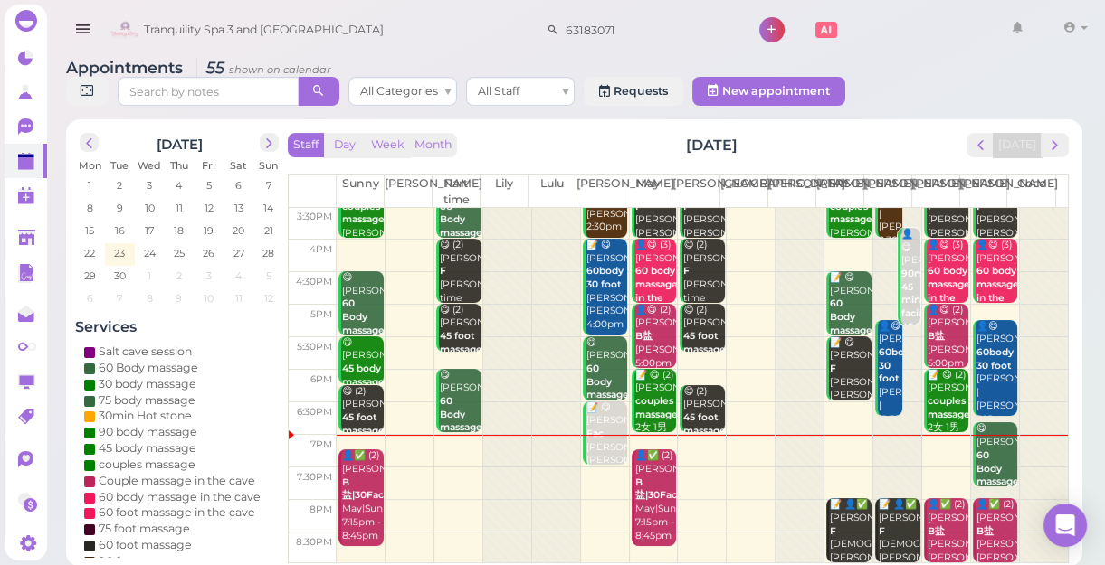
scroll to position [6, 0]
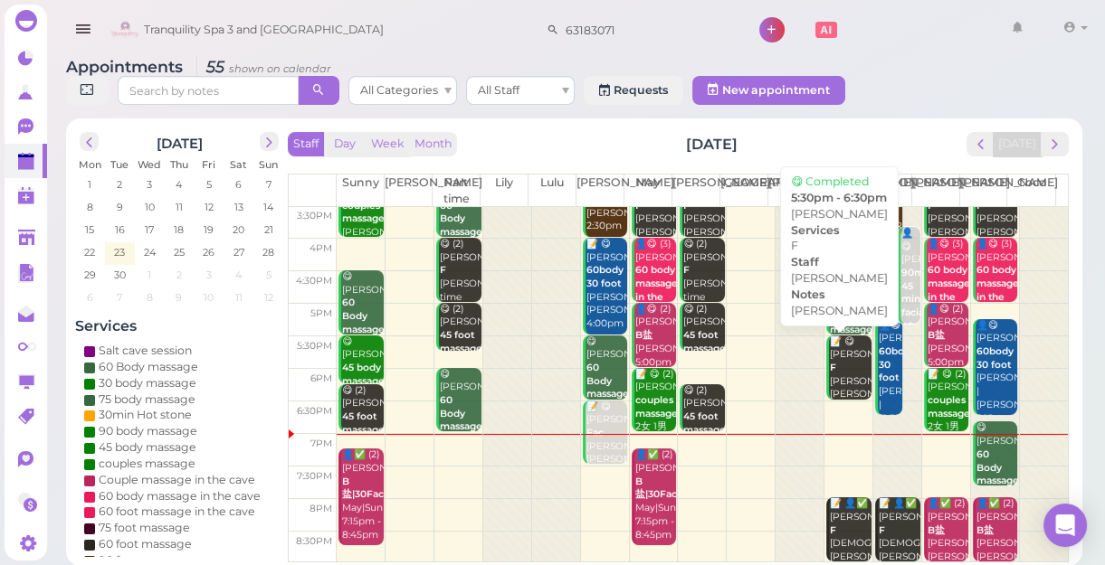
click at [838, 371] on div "📝 😋 [PERSON_NAME] F [PERSON_NAME] [PERSON_NAME] 5:30pm - 6:30pm" at bounding box center [850, 389] width 43 height 107
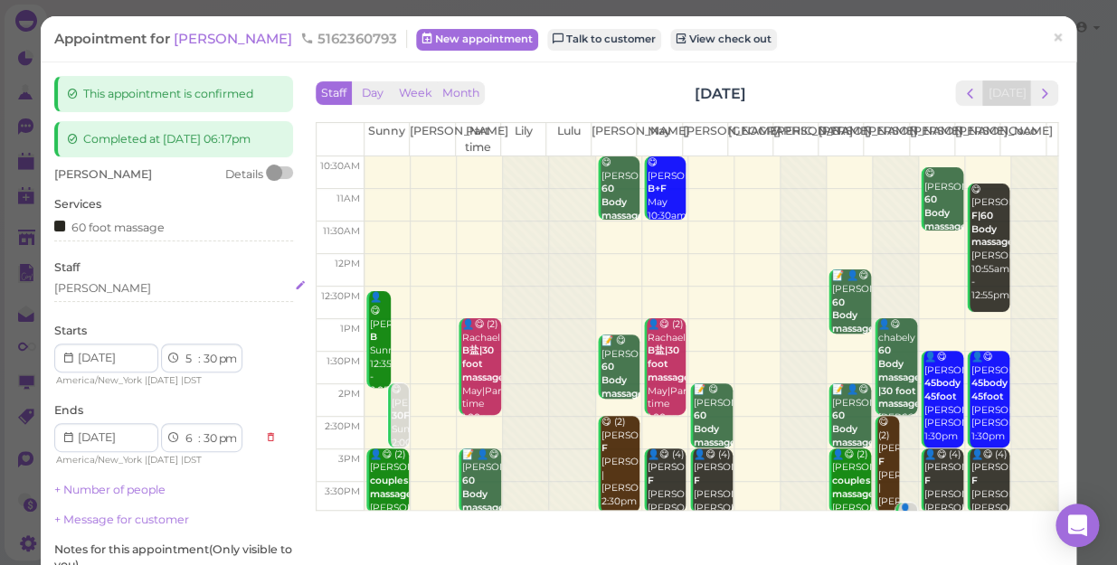
click at [117, 289] on div "[PERSON_NAME]" at bounding box center [173, 288] width 239 height 16
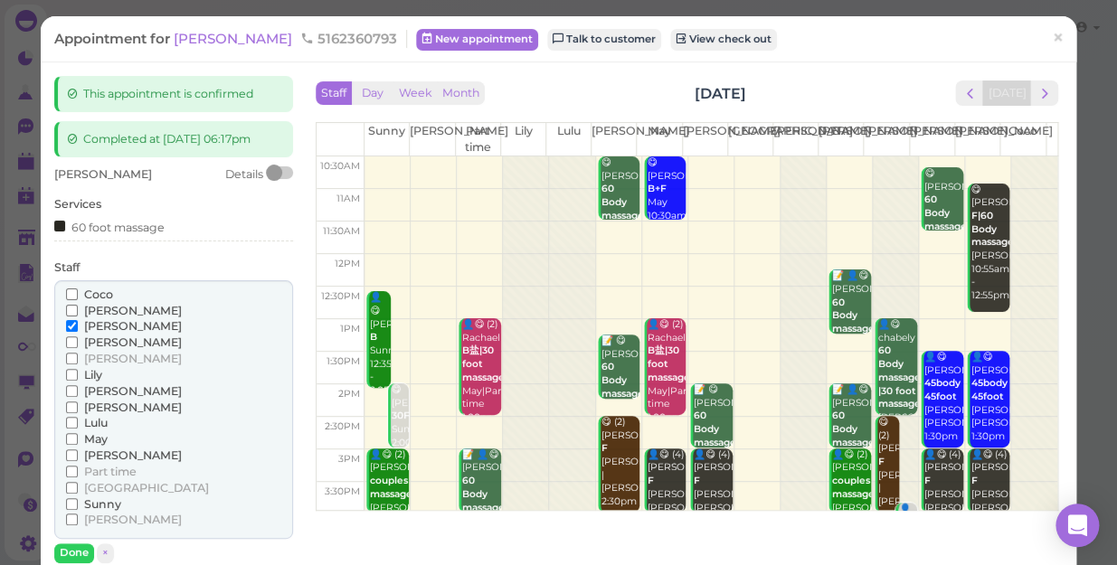
click at [95, 514] on span "[PERSON_NAME]" at bounding box center [133, 520] width 98 height 14
click at [78, 514] on input "[PERSON_NAME]" at bounding box center [72, 520] width 12 height 12
click at [102, 323] on span "[PERSON_NAME]" at bounding box center [133, 326] width 98 height 14
click at [78, 323] on input "[PERSON_NAME]" at bounding box center [72, 326] width 12 height 12
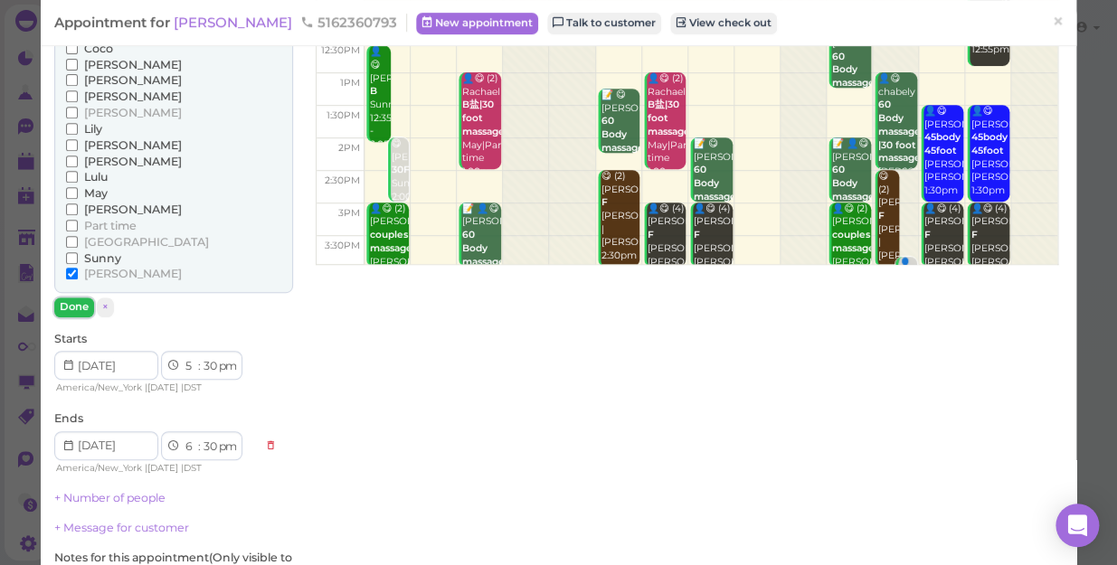
click at [81, 312] on button "Done" at bounding box center [74, 307] width 40 height 19
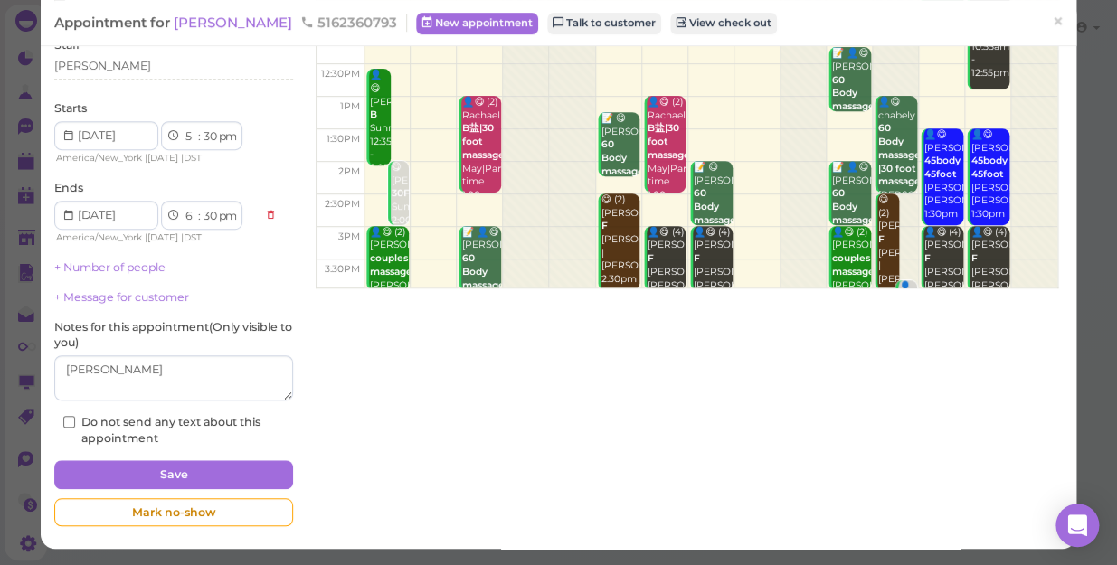
scroll to position [222, 0]
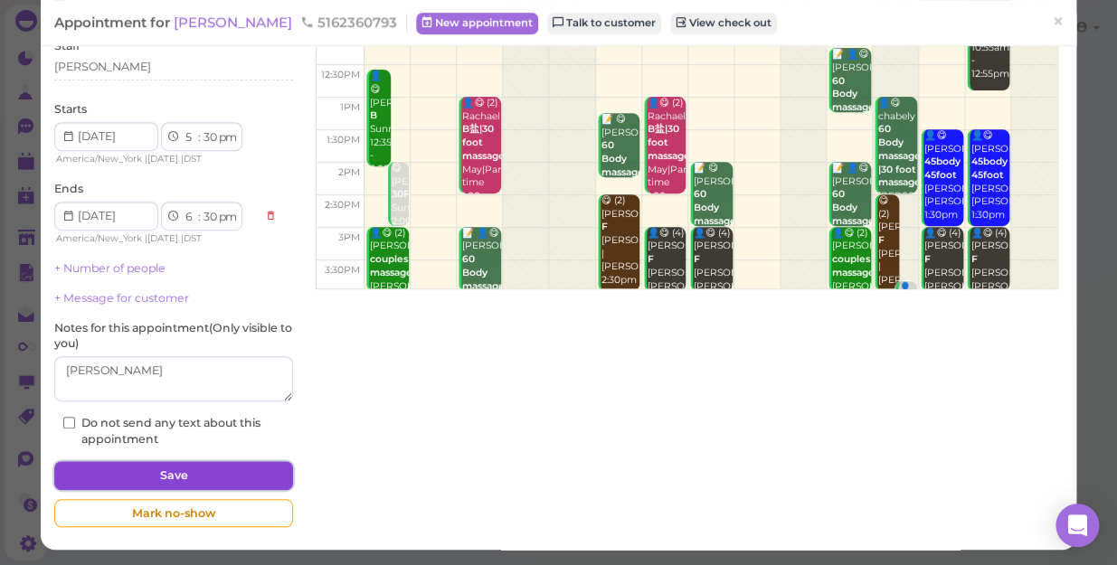
click at [208, 470] on button "Save" at bounding box center [173, 475] width 239 height 29
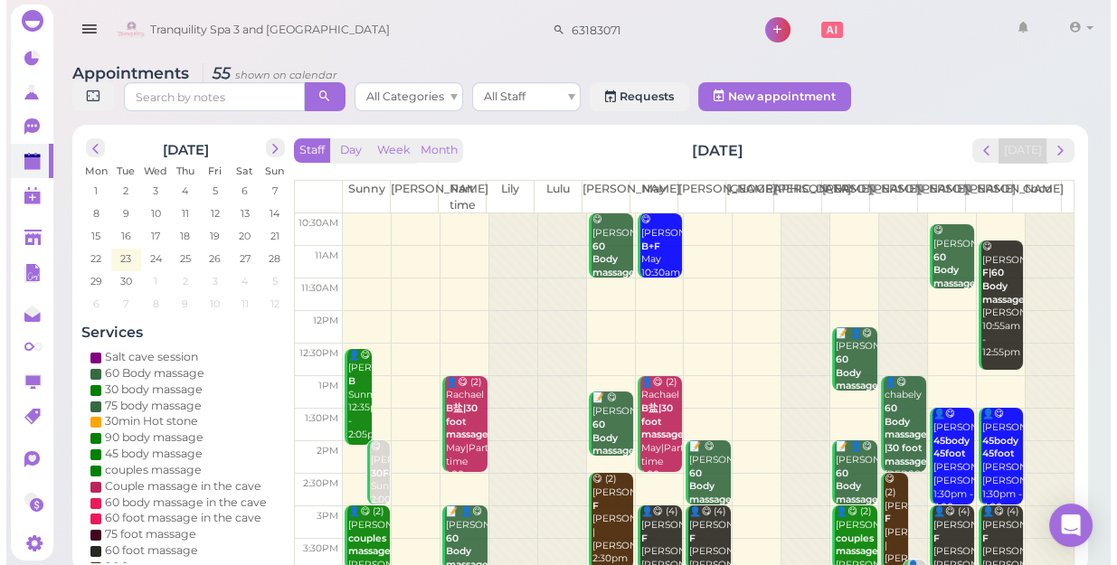
scroll to position [246, 0]
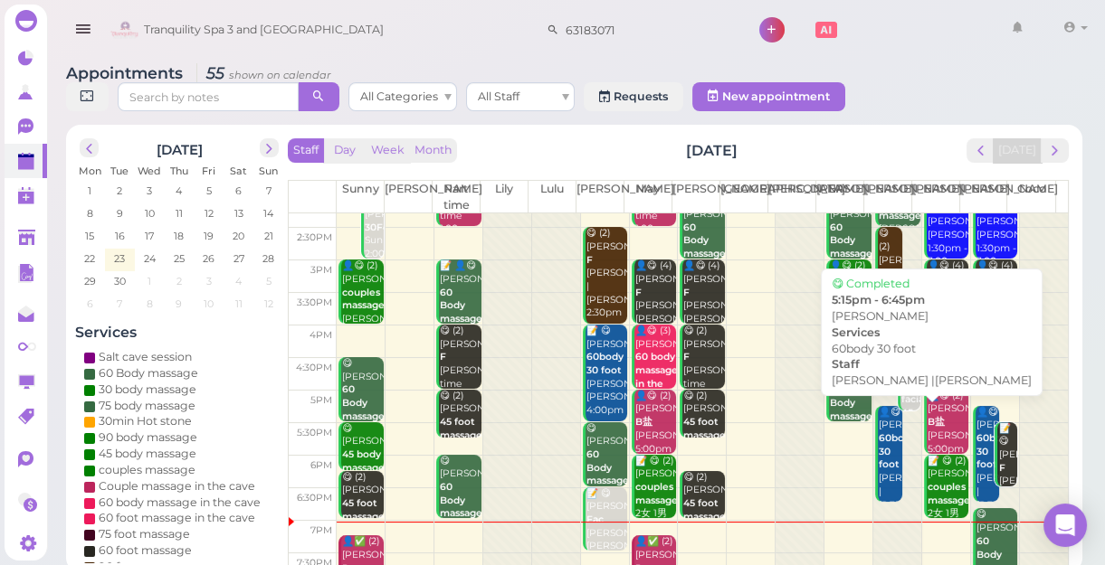
click at [879, 461] on b "60body 30 foot" at bounding box center [897, 451] width 37 height 38
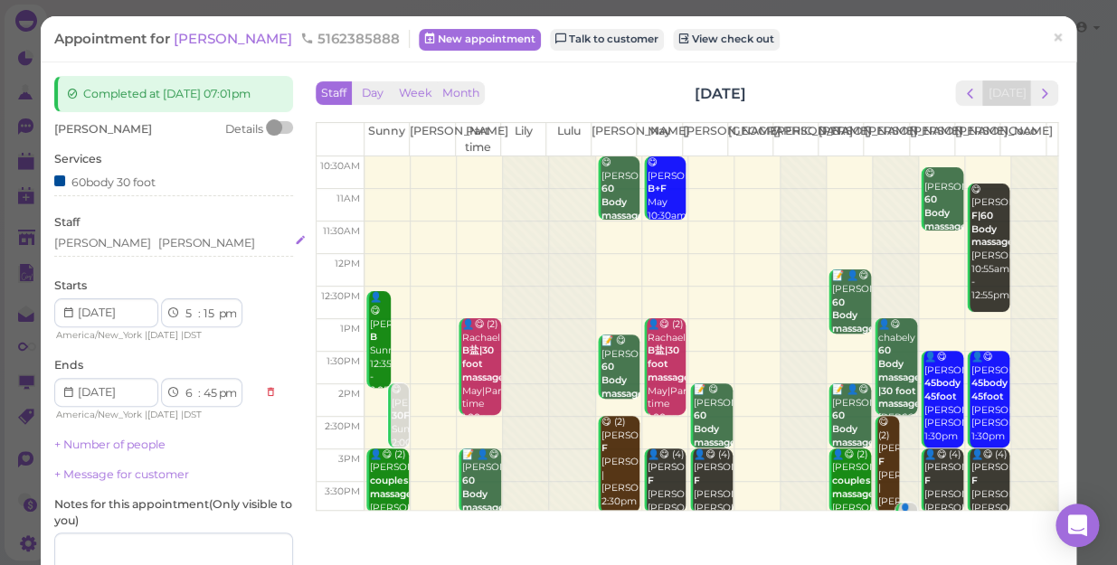
click at [138, 242] on div "[PERSON_NAME] [PERSON_NAME]" at bounding box center [173, 243] width 239 height 16
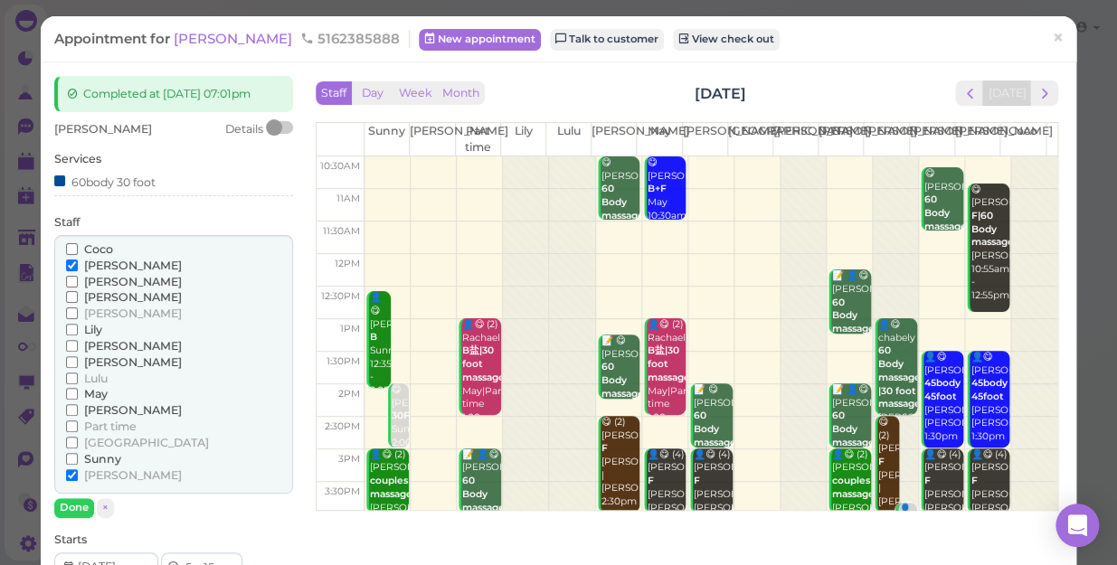
click at [87, 388] on span "May" at bounding box center [96, 394] width 24 height 14
click at [78, 388] on input "May" at bounding box center [72, 394] width 12 height 12
click at [93, 281] on span "[PERSON_NAME]" at bounding box center [133, 282] width 98 height 14
click at [78, 281] on input "[PERSON_NAME]" at bounding box center [72, 282] width 12 height 12
click at [102, 264] on span "[PERSON_NAME]" at bounding box center [133, 266] width 98 height 14
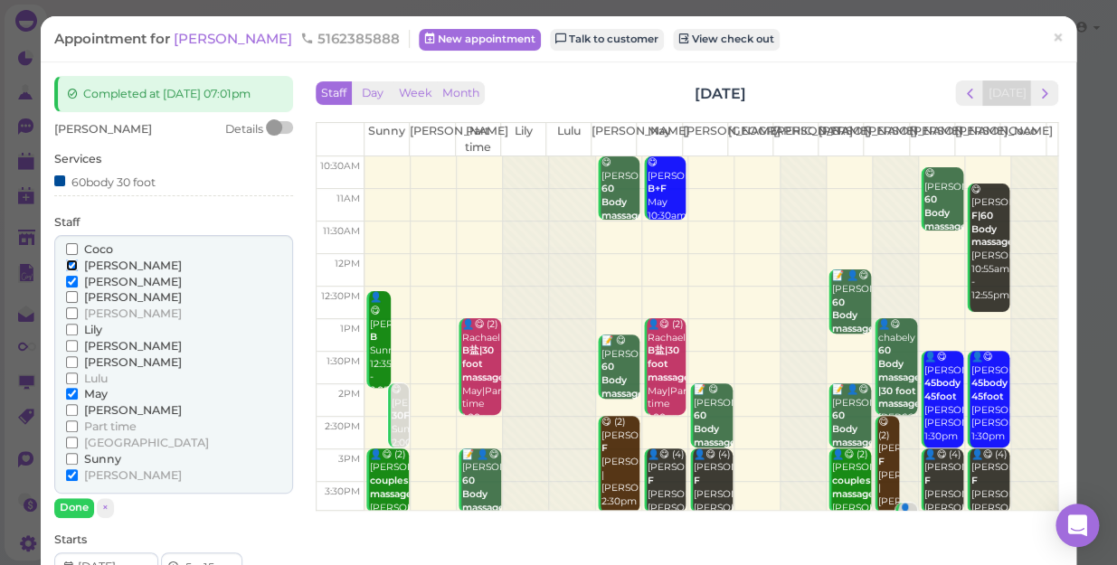
click at [78, 264] on input "[PERSON_NAME]" at bounding box center [72, 266] width 12 height 12
click at [95, 473] on span "[PERSON_NAME]" at bounding box center [133, 476] width 98 height 14
click at [78, 473] on input "[PERSON_NAME]" at bounding box center [72, 476] width 12 height 12
click at [72, 513] on button "Done" at bounding box center [74, 508] width 40 height 19
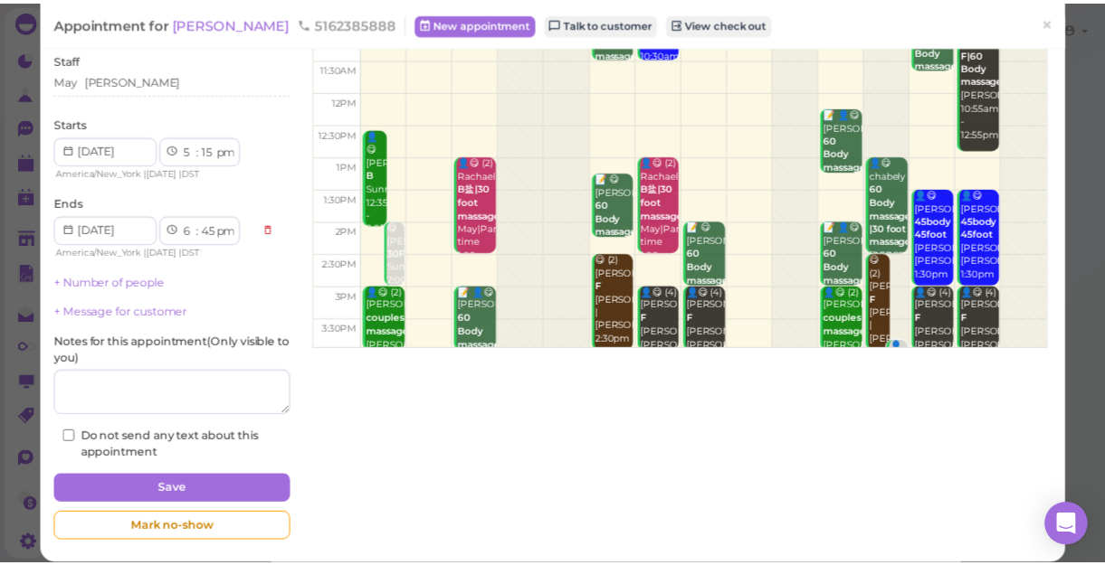
scroll to position [164, 0]
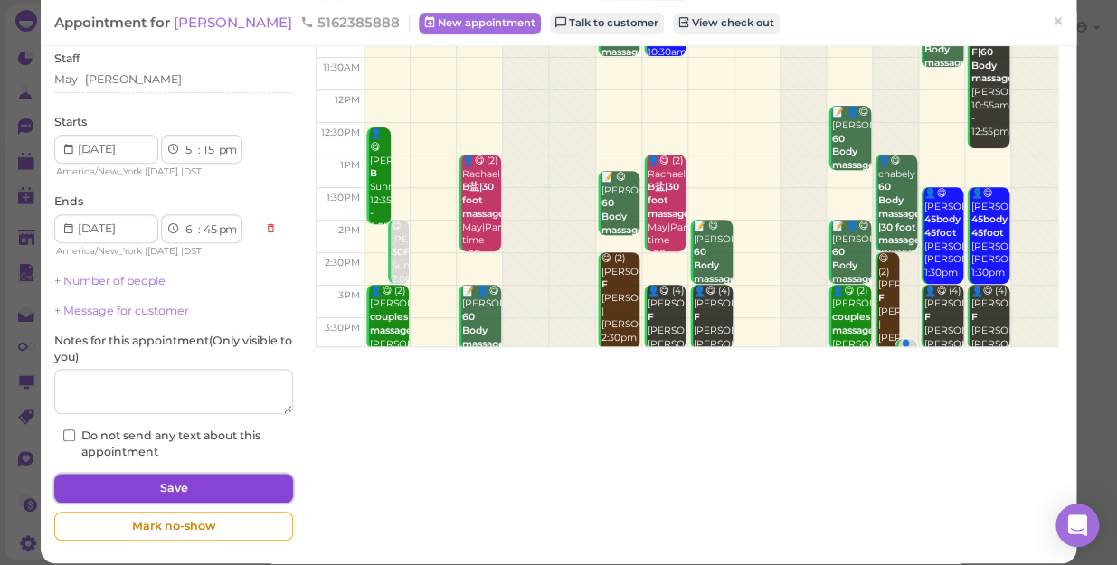
click at [145, 492] on button "Save" at bounding box center [173, 488] width 239 height 29
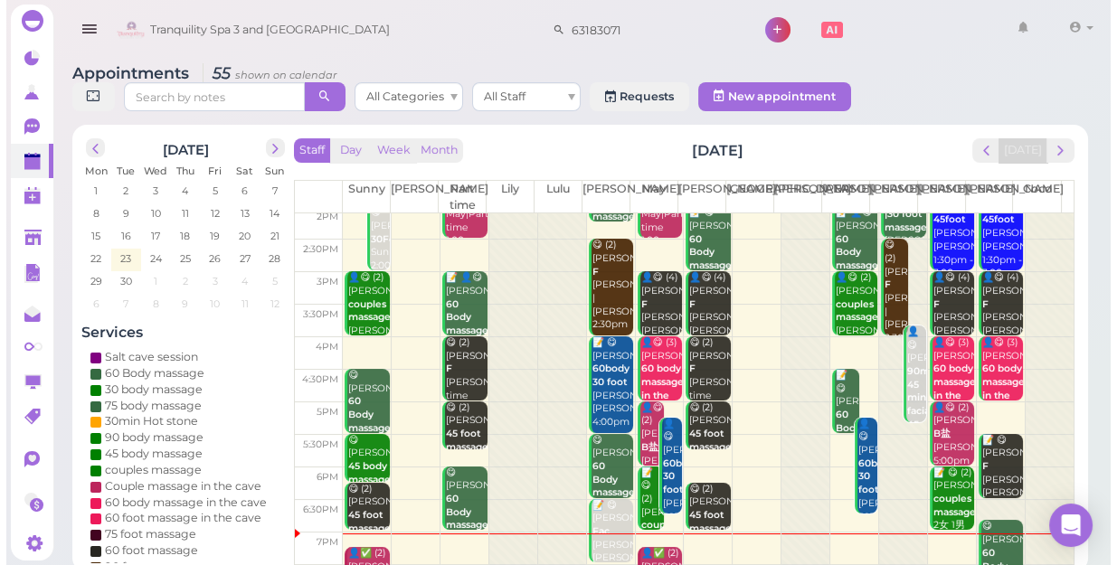
scroll to position [327, 0]
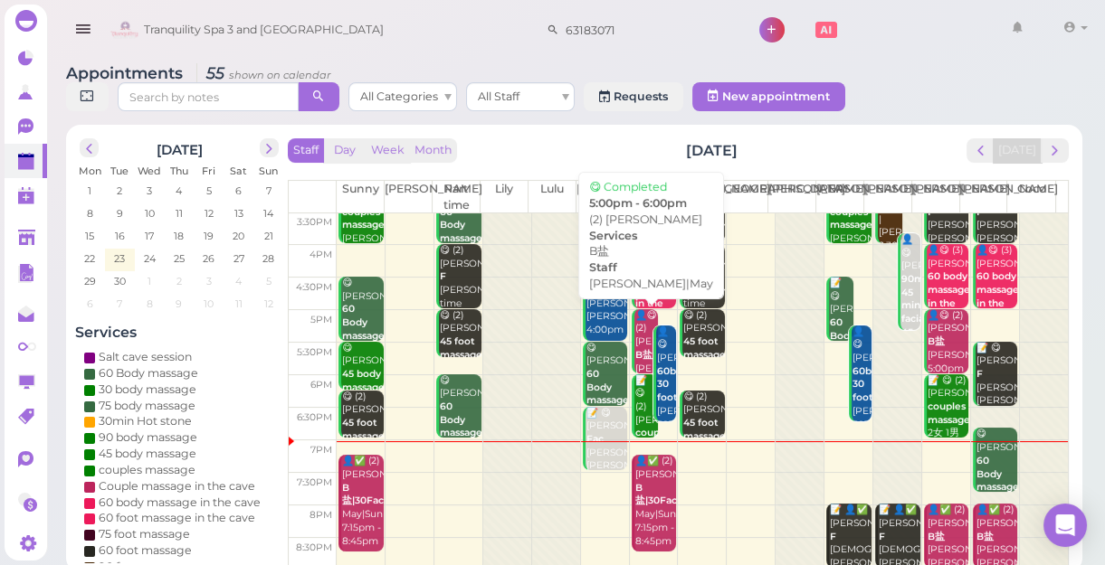
click at [645, 321] on div "👤😋 (2) [PERSON_NAME] B盐 [PERSON_NAME]|May 5:00pm - 6:00pm" at bounding box center [646, 362] width 24 height 107
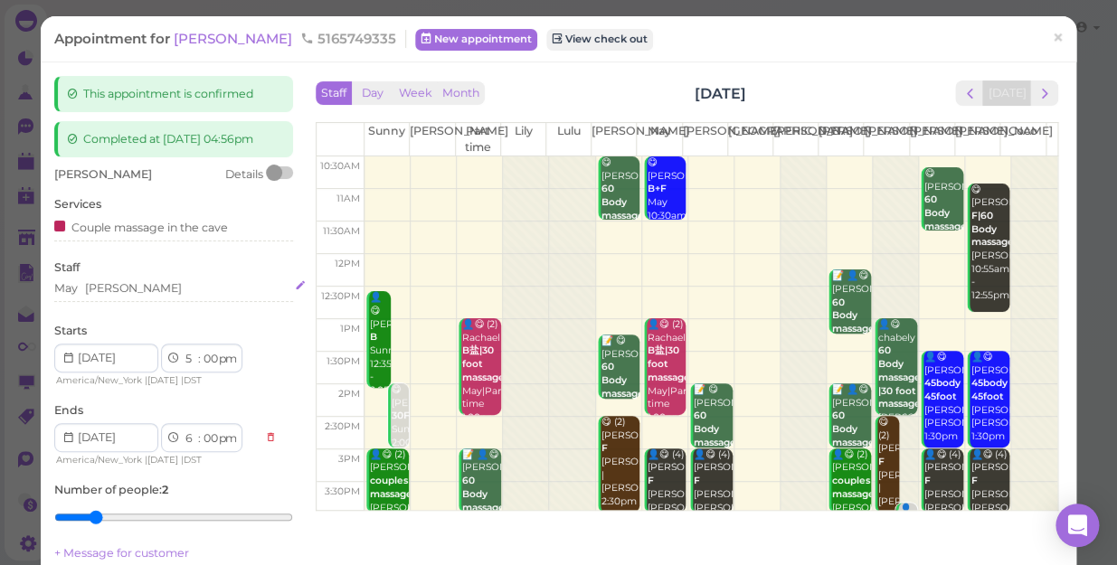
click at [156, 288] on div "May [PERSON_NAME]" at bounding box center [173, 288] width 239 height 16
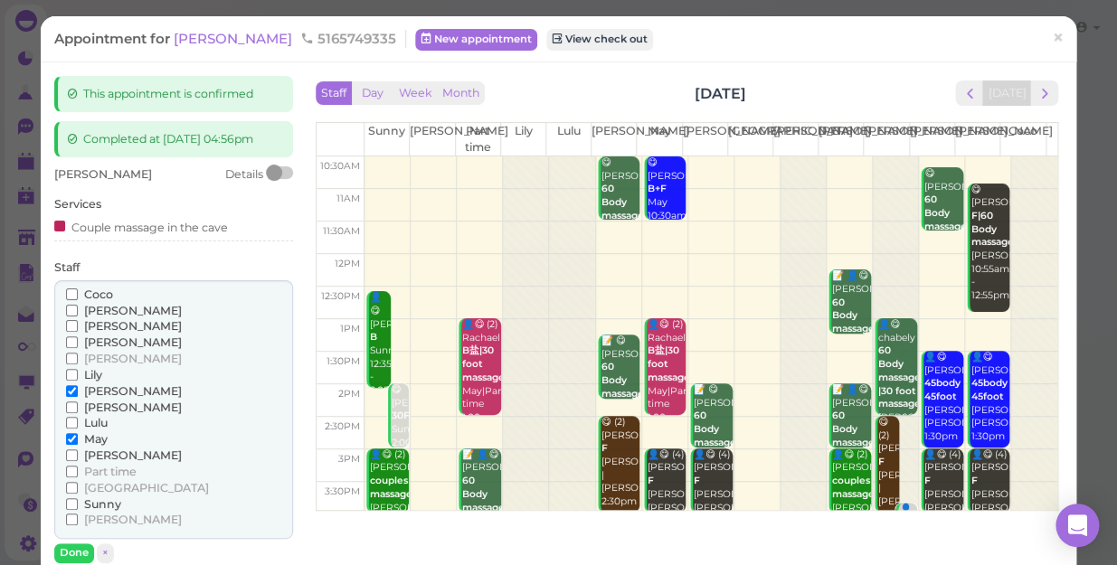
click at [106, 454] on span "[PERSON_NAME]" at bounding box center [133, 456] width 98 height 14
click at [78, 454] on input "[PERSON_NAME]" at bounding box center [72, 456] width 12 height 12
click at [109, 391] on span "[PERSON_NAME]" at bounding box center [133, 392] width 98 height 14
click at [78, 391] on input "[PERSON_NAME]" at bounding box center [72, 391] width 12 height 12
click at [98, 440] on span "May" at bounding box center [96, 439] width 24 height 14
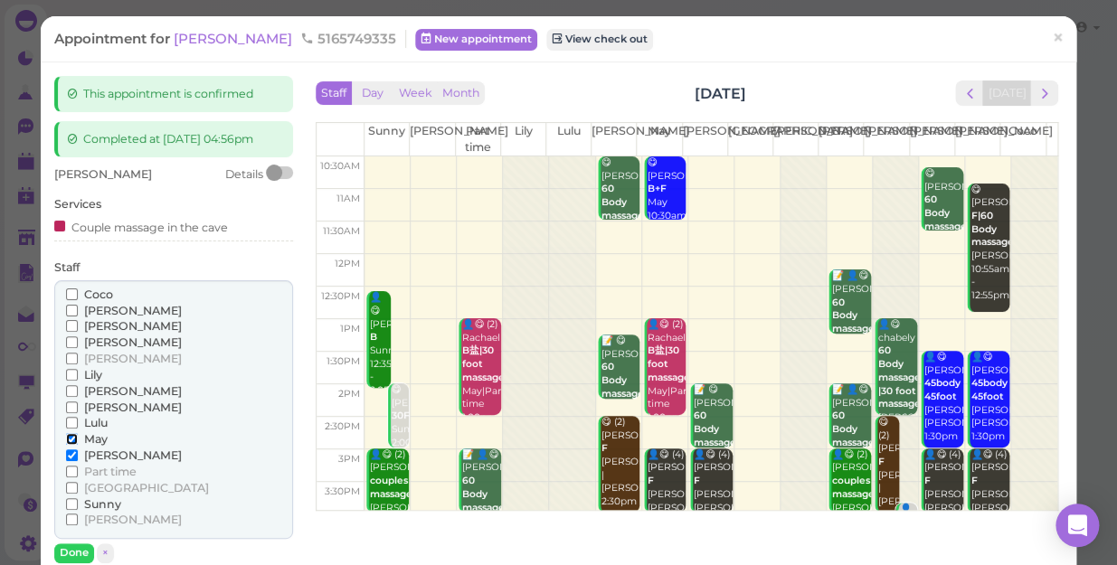
click at [78, 440] on input "May" at bounding box center [72, 439] width 12 height 12
click at [104, 394] on span "[PERSON_NAME]" at bounding box center [133, 392] width 98 height 14
click at [78, 394] on input "[PERSON_NAME]" at bounding box center [72, 391] width 12 height 12
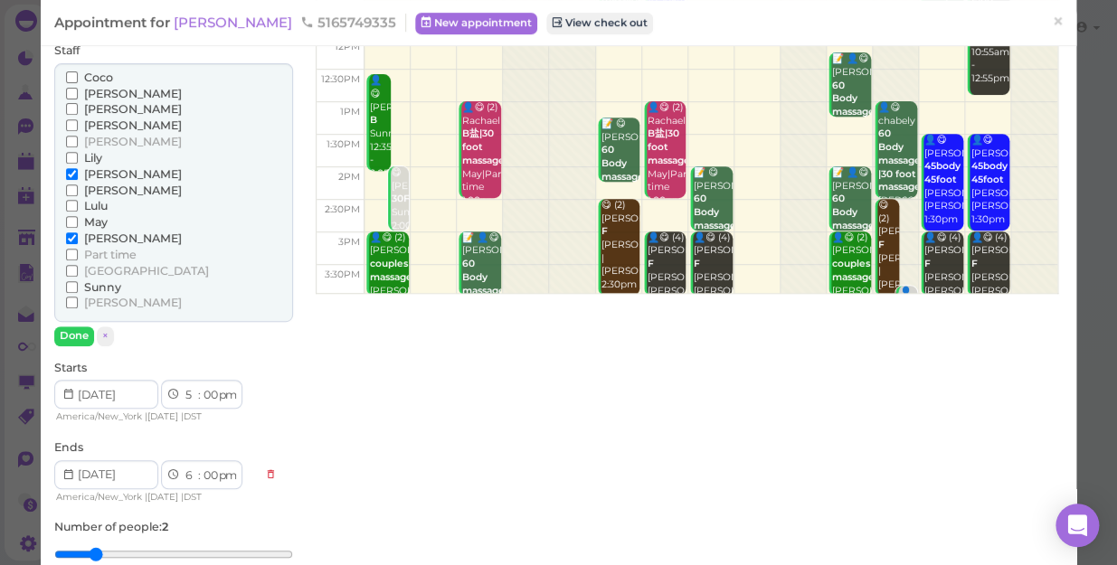
scroll to position [246, 0]
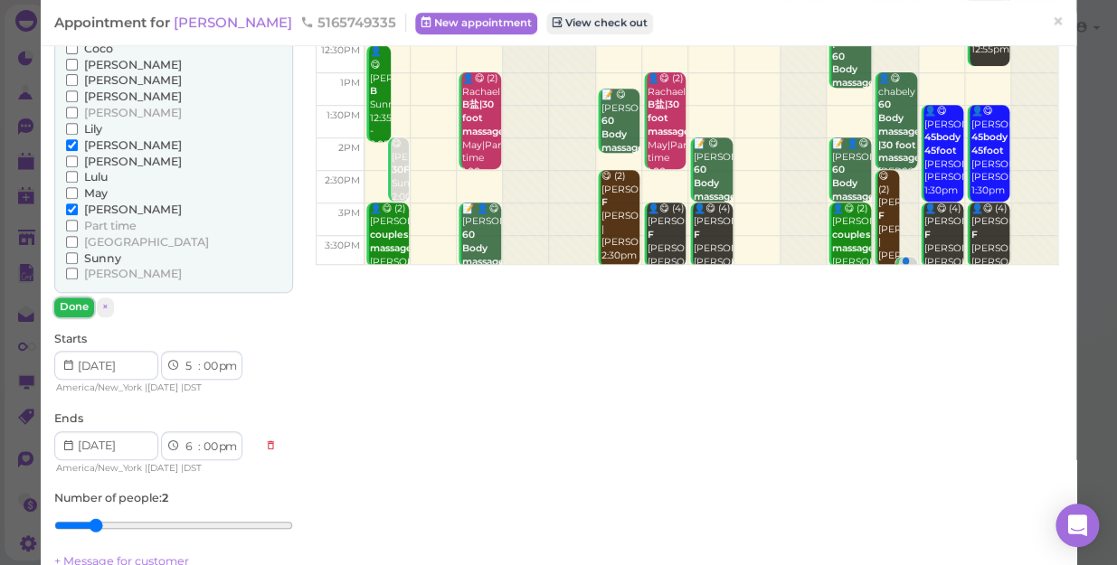
click at [86, 311] on button "Done" at bounding box center [74, 307] width 40 height 19
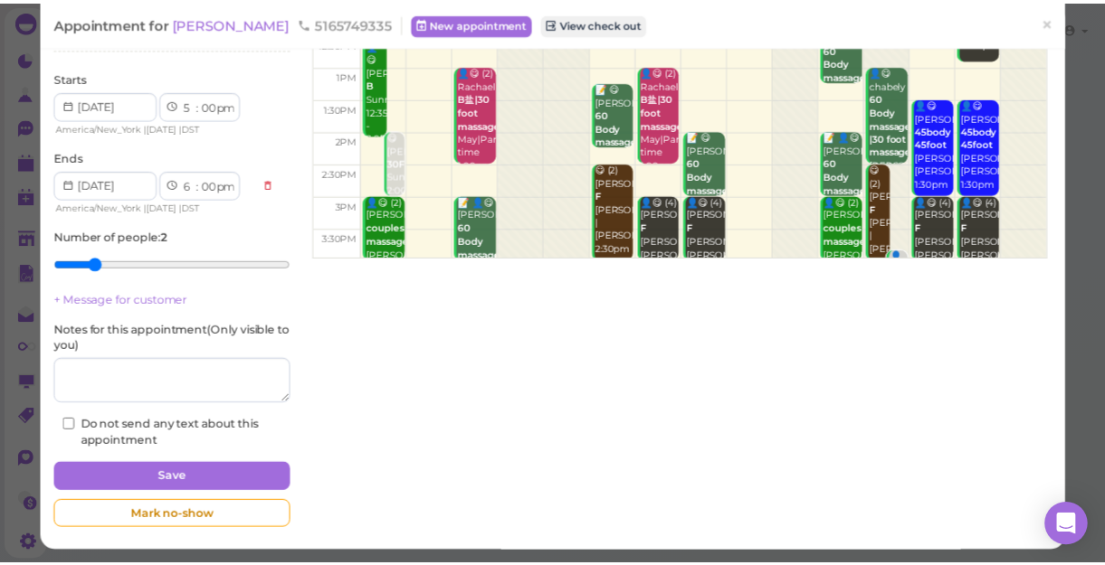
scroll to position [254, 0]
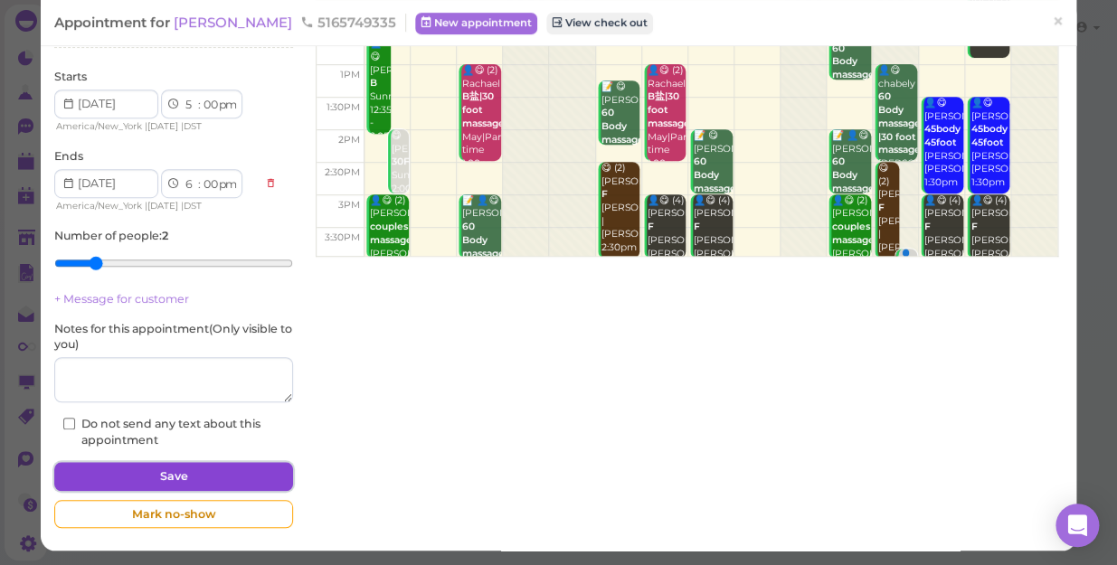
click at [136, 464] on button "Save" at bounding box center [173, 476] width 239 height 29
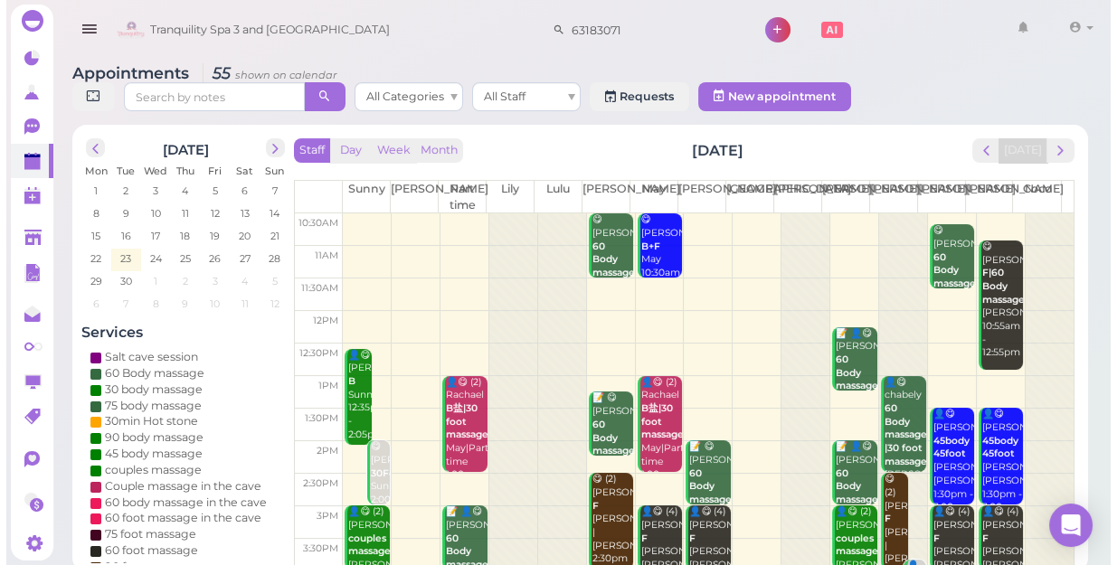
scroll to position [246, 0]
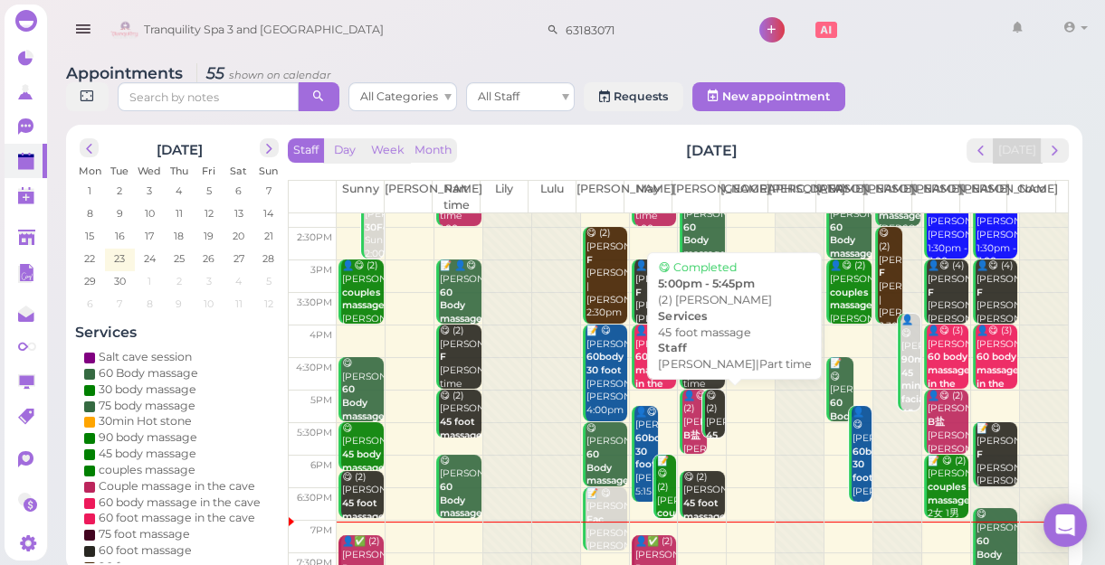
click at [711, 415] on div "😋 (2) [PERSON_NAME] 45 foot massage [PERSON_NAME]|Part time 5:00pm - 5:45pm" at bounding box center [715, 463] width 20 height 147
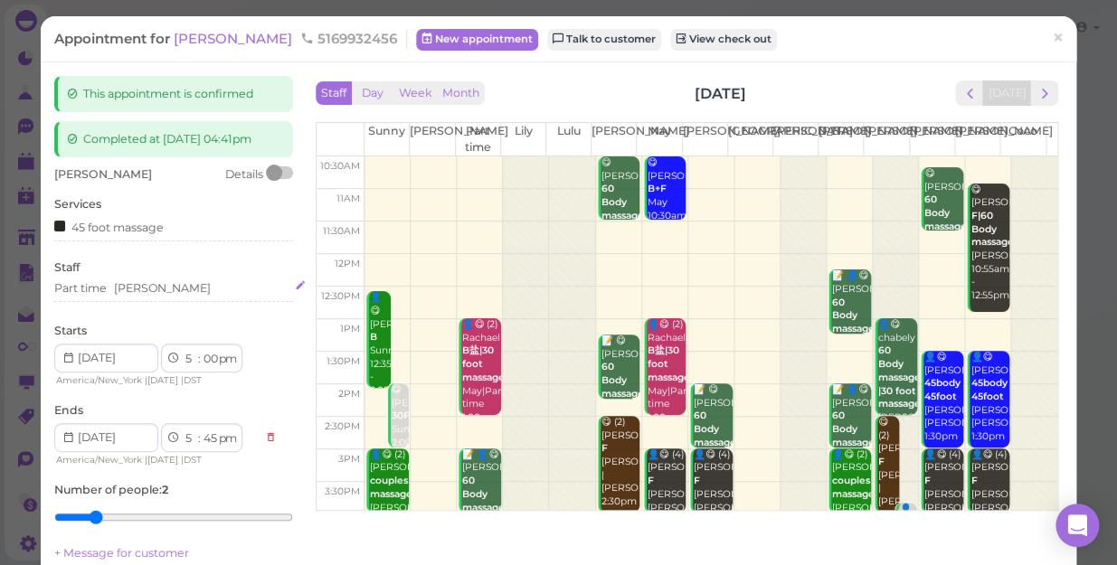
click at [168, 283] on div "Part time [PERSON_NAME]" at bounding box center [173, 288] width 239 height 16
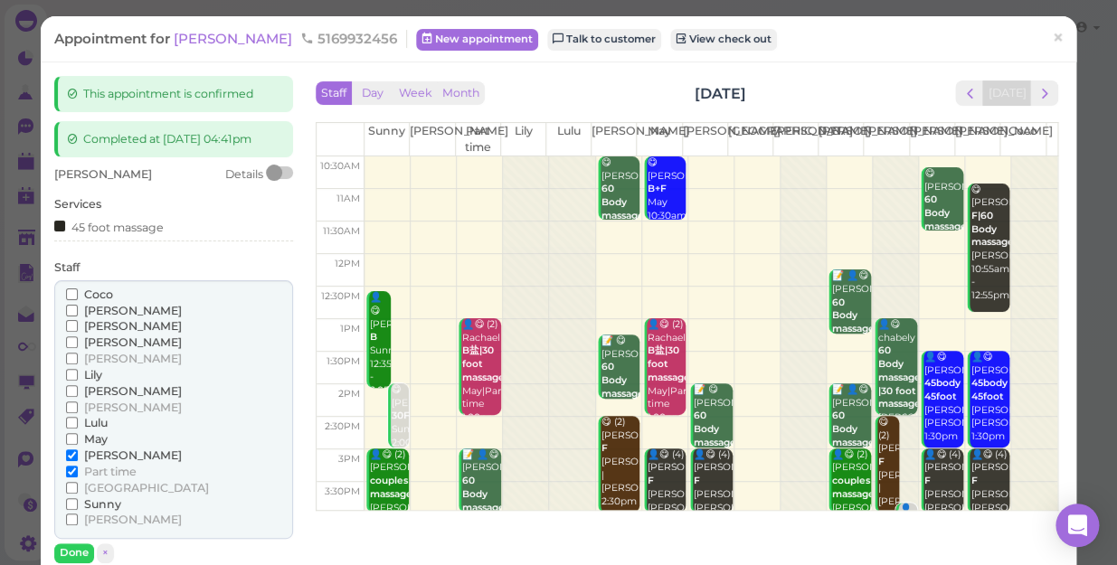
click at [105, 354] on span "[PERSON_NAME]" at bounding box center [133, 359] width 98 height 14
click at [78, 354] on input "[PERSON_NAME]" at bounding box center [72, 359] width 12 height 12
click at [81, 456] on label "[PERSON_NAME]" at bounding box center [124, 456] width 116 height 16
click at [78, 456] on input "[PERSON_NAME]" at bounding box center [72, 456] width 12 height 12
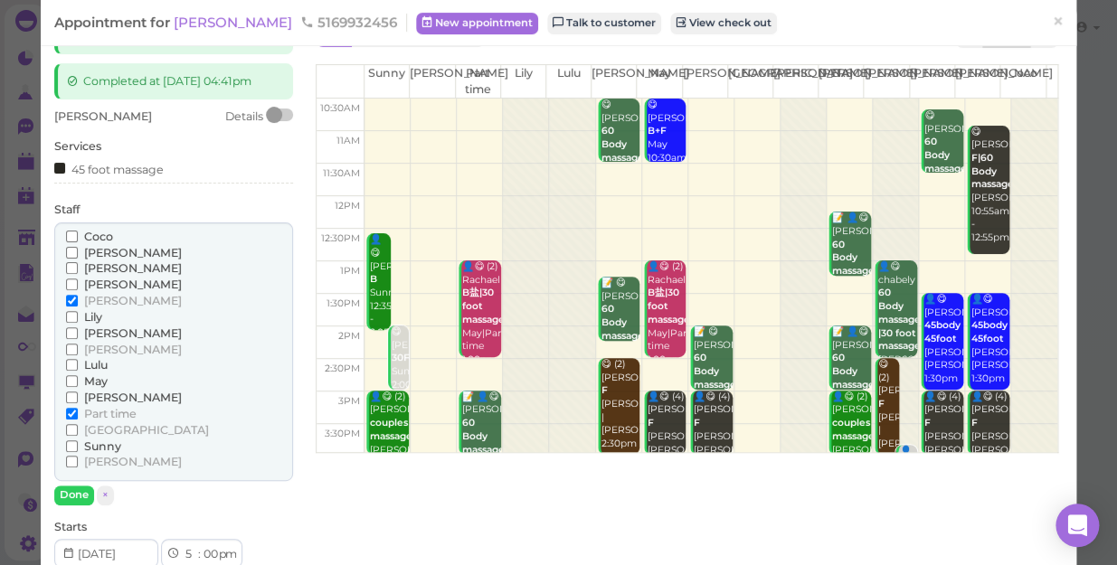
scroll to position [164, 0]
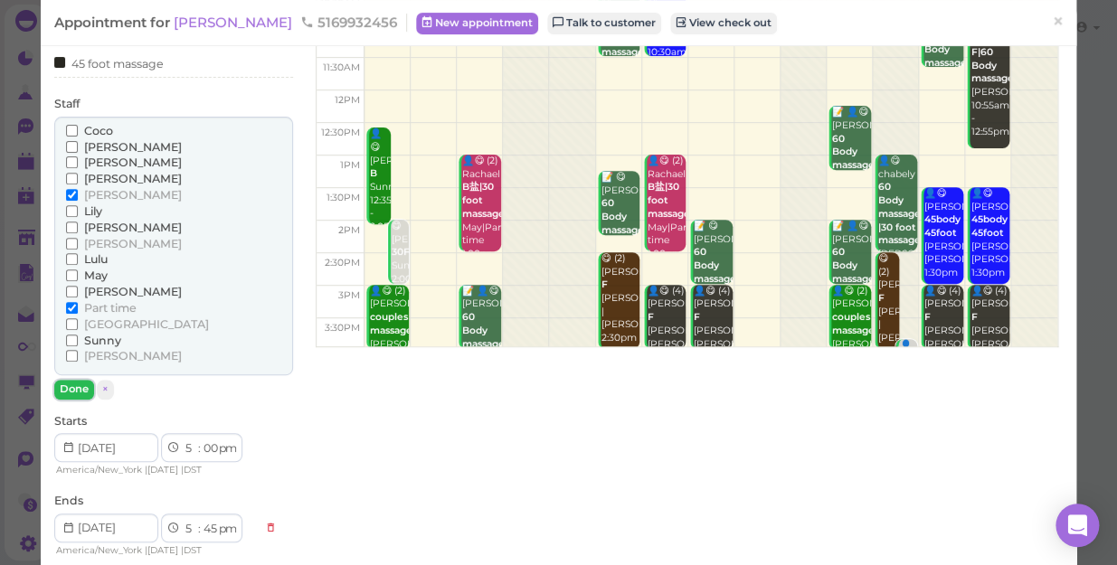
click at [89, 384] on button "Done" at bounding box center [74, 389] width 40 height 19
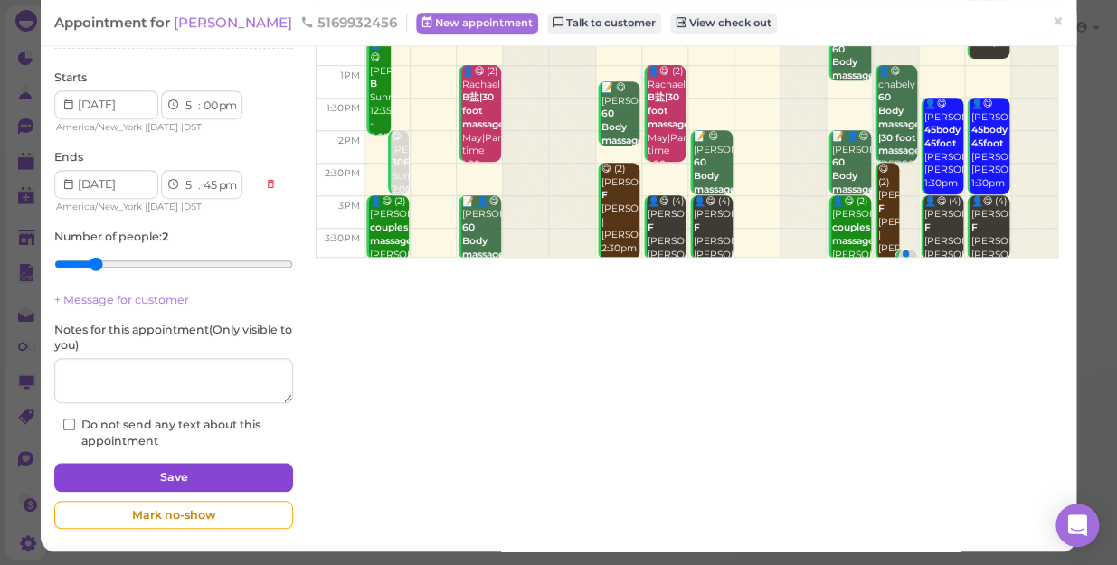
scroll to position [254, 0]
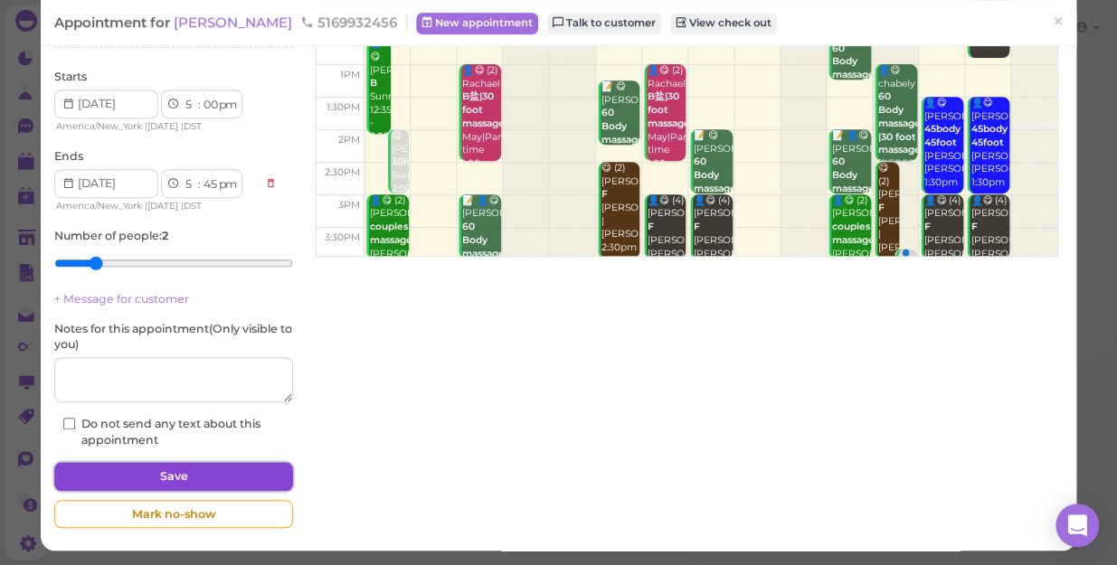
click at [201, 475] on button "Save" at bounding box center [173, 476] width 239 height 29
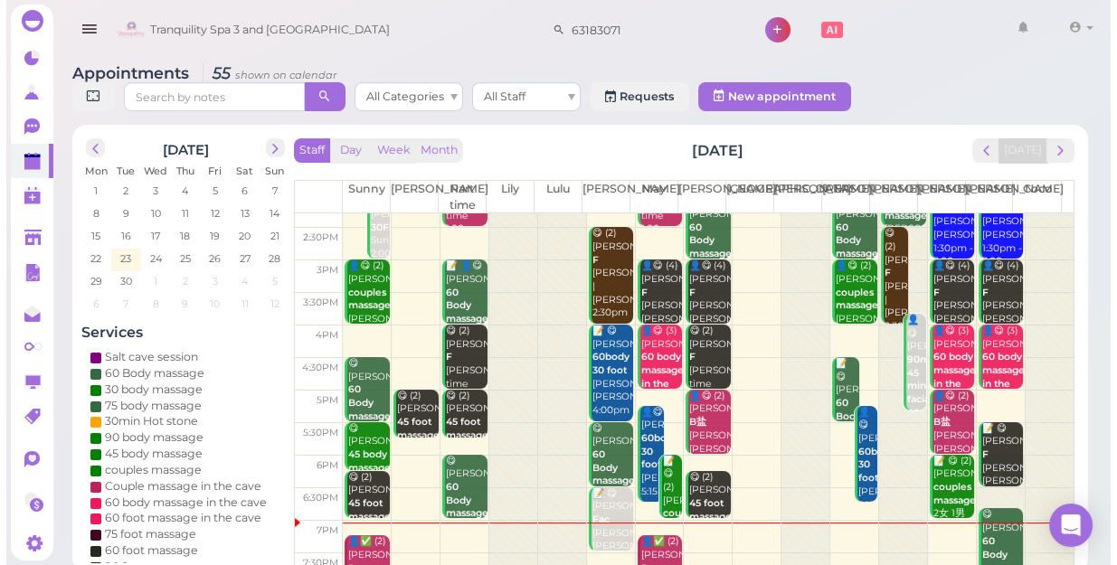
scroll to position [327, 0]
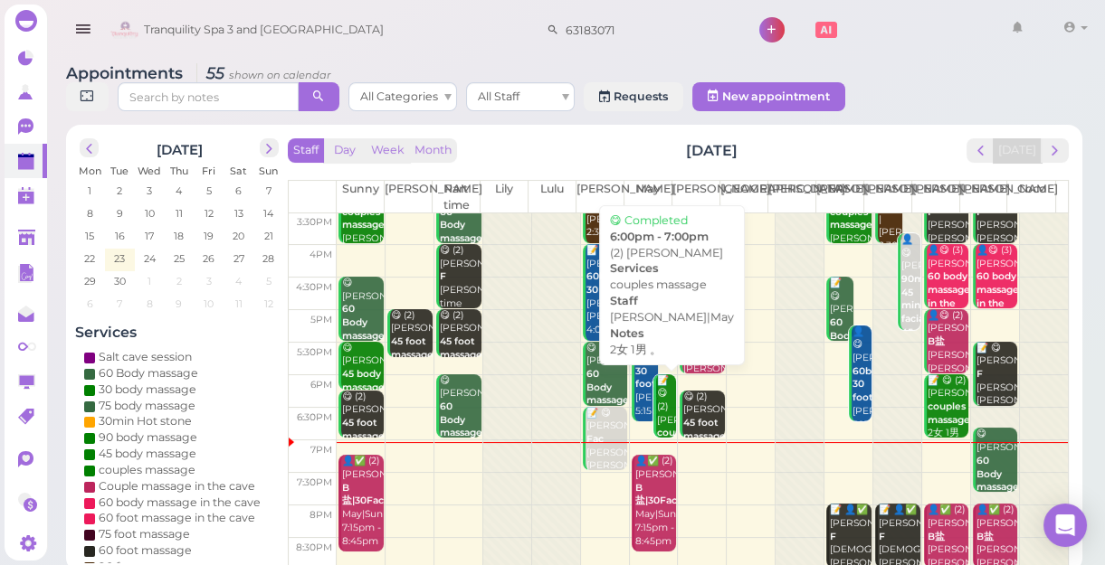
click at [660, 417] on div "📝 😋 (2) [PERSON_NAME] couples massage 2女 1男 。 [PERSON_NAME]|May 6:00pm - 7:00pm" at bounding box center [666, 461] width 20 height 173
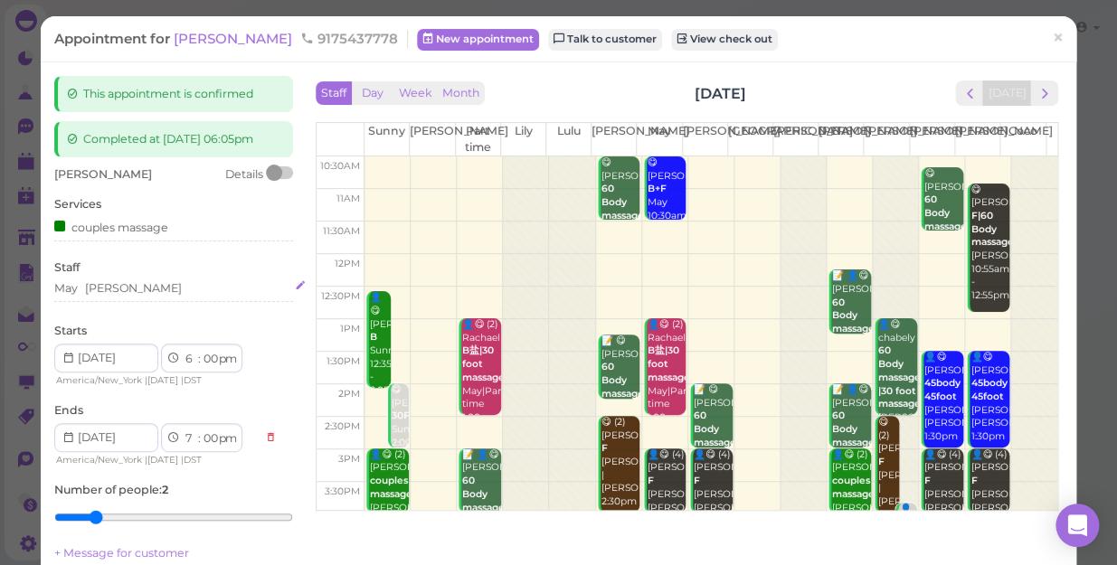
click at [140, 287] on div "May [PERSON_NAME]" at bounding box center [173, 288] width 239 height 16
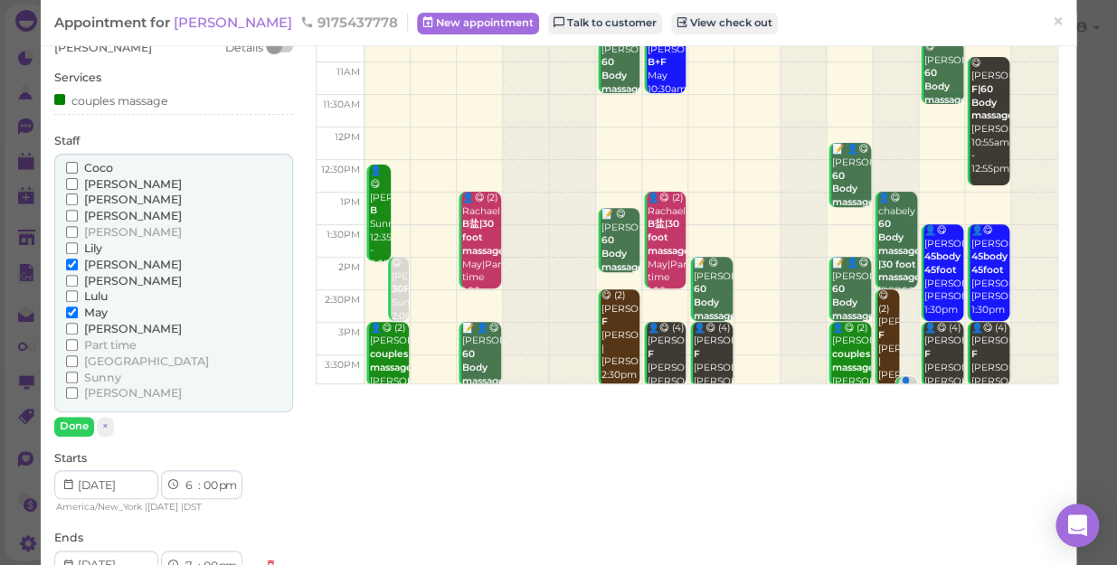
scroll to position [164, 0]
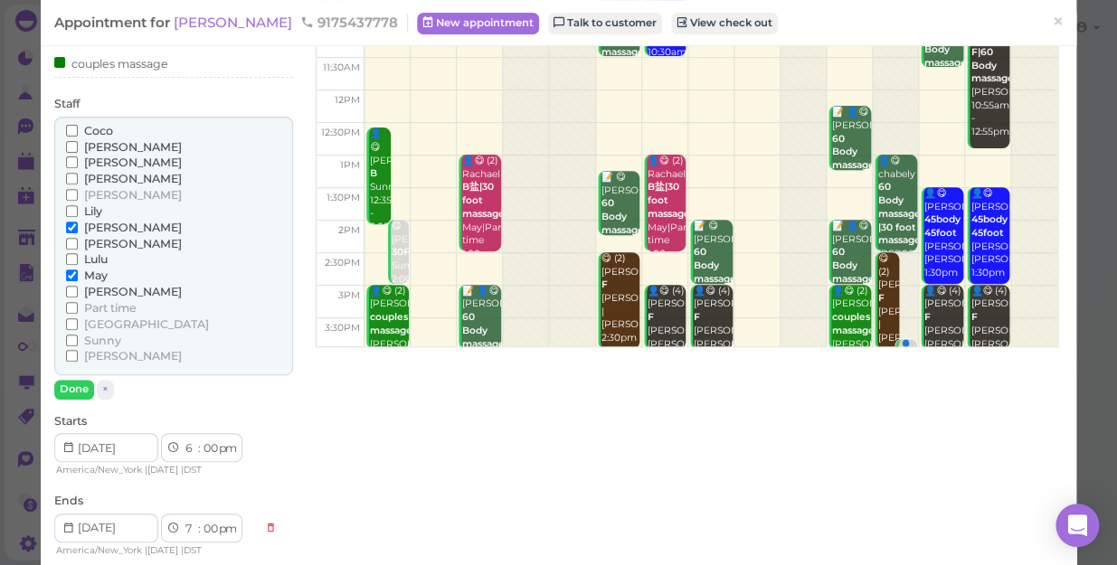
click at [98, 276] on span "May" at bounding box center [96, 276] width 24 height 14
click at [78, 276] on input "May" at bounding box center [72, 276] width 12 height 12
click at [95, 307] on span "Part time" at bounding box center [110, 308] width 52 height 14
click at [78, 307] on input "Part time" at bounding box center [72, 308] width 12 height 12
click at [61, 389] on button "Done" at bounding box center [74, 389] width 40 height 19
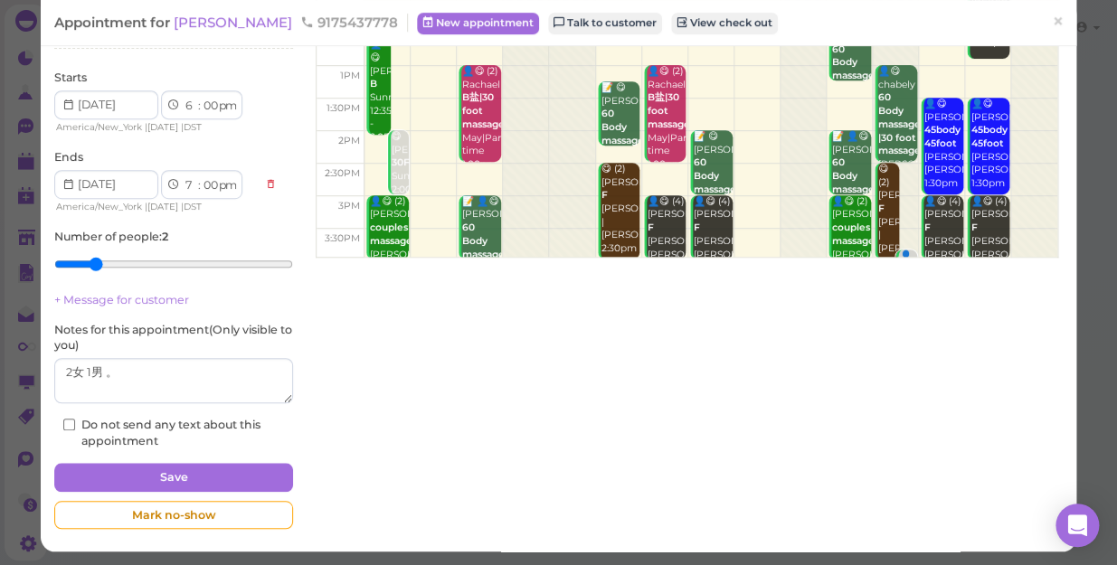
scroll to position [254, 0]
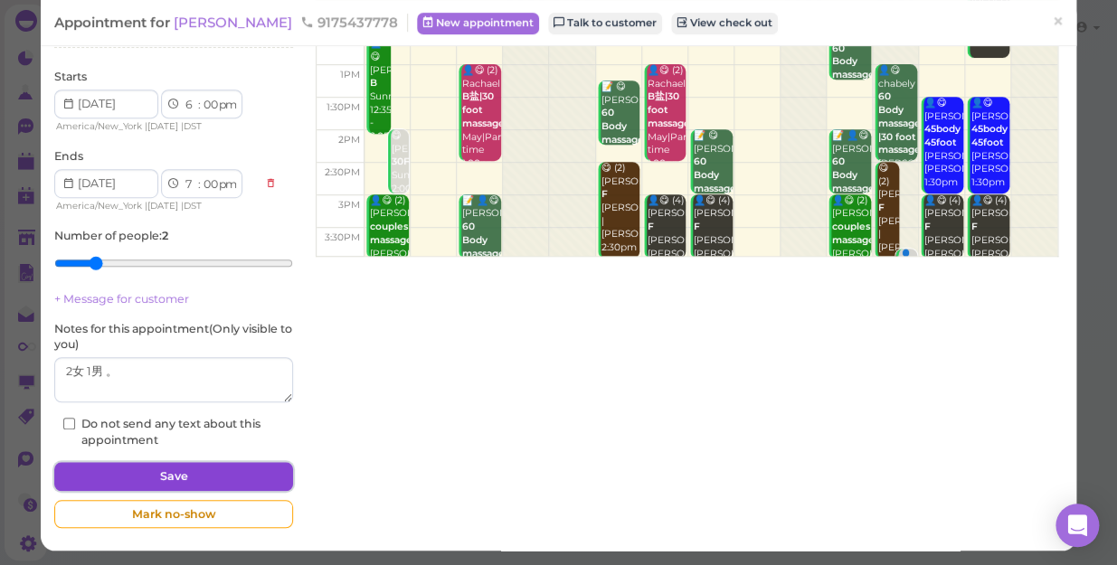
click at [147, 471] on button "Save" at bounding box center [173, 476] width 239 height 29
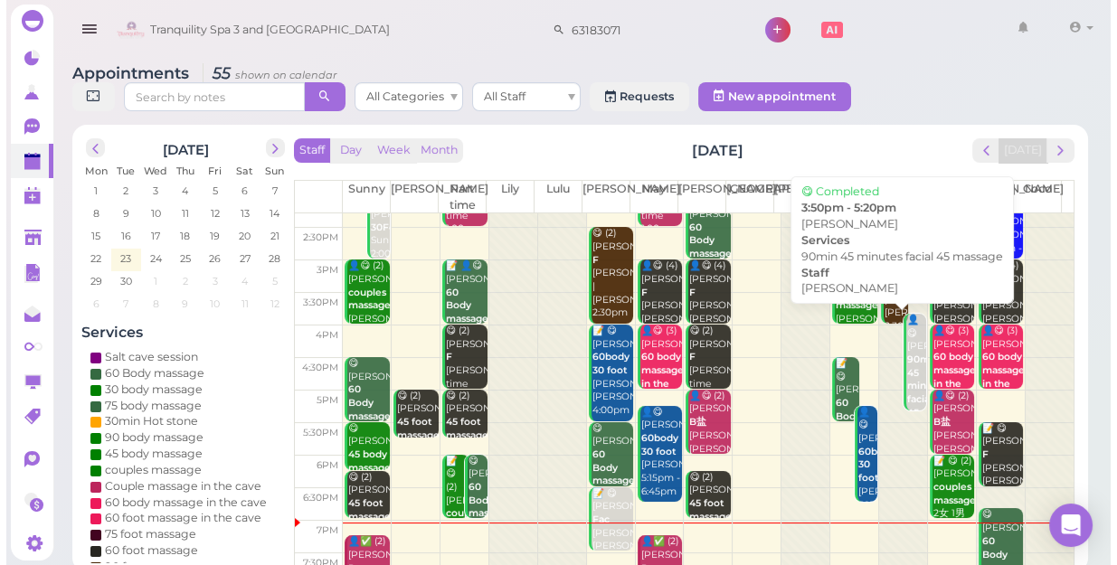
scroll to position [327, 0]
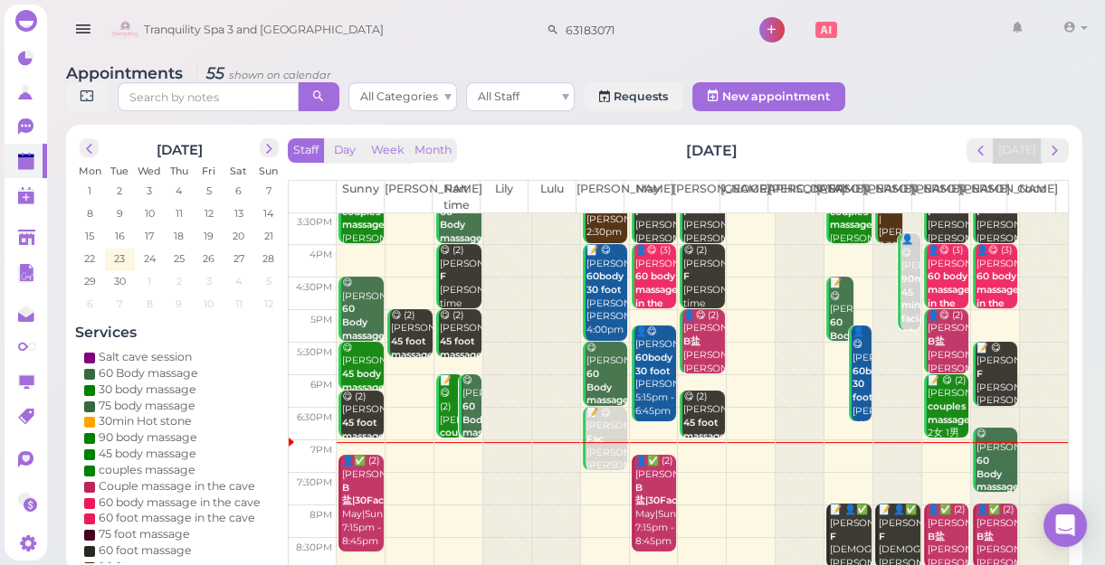
click at [470, 406] on b "60 Body massage" at bounding box center [483, 420] width 43 height 38
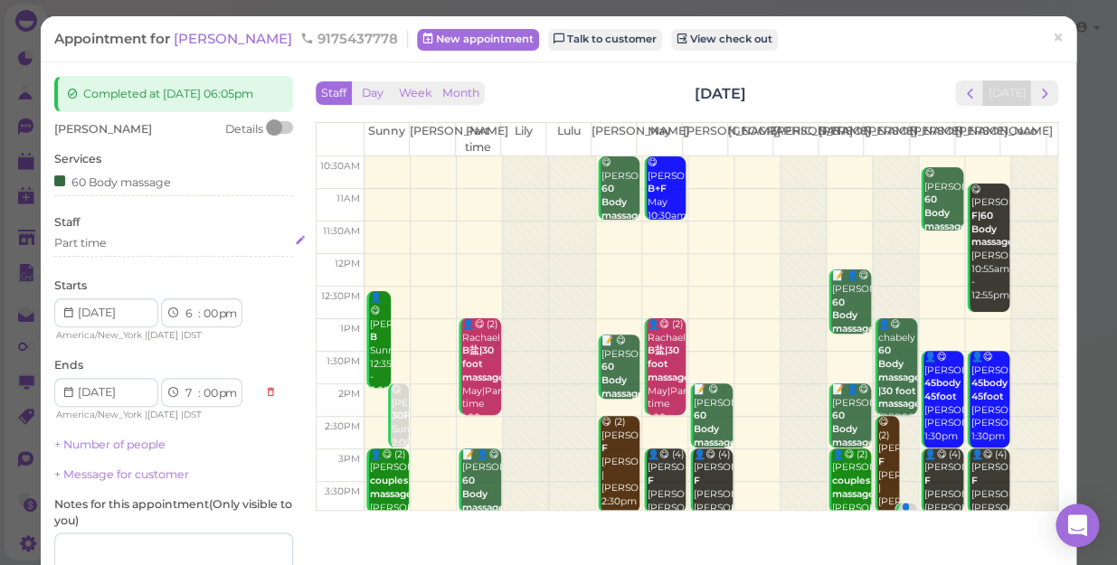
click at [127, 240] on div "Part time" at bounding box center [173, 243] width 239 height 16
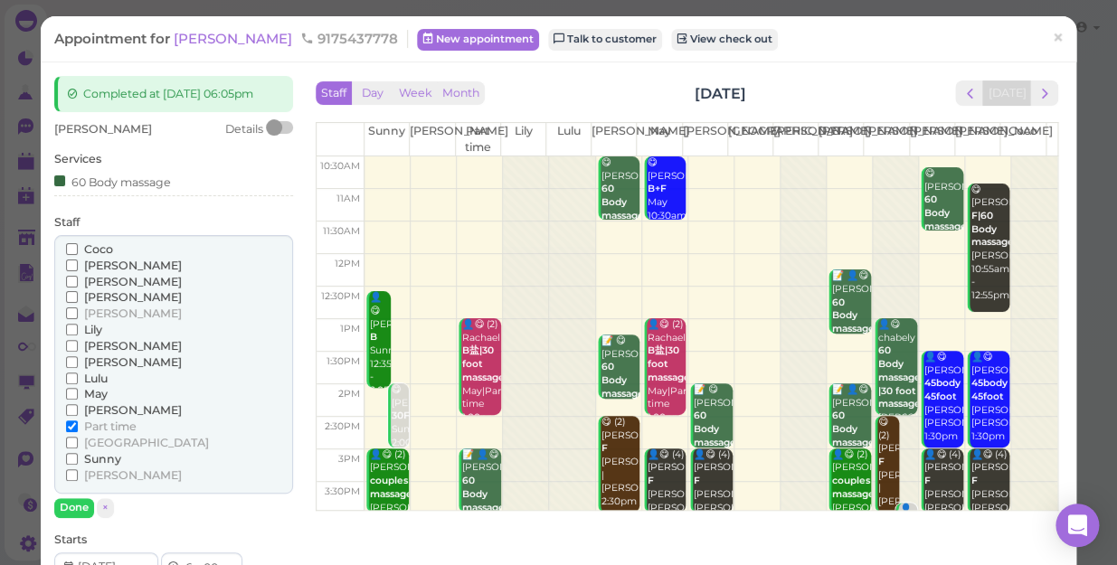
click at [108, 263] on span "[PERSON_NAME]" at bounding box center [133, 266] width 98 height 14
click at [78, 263] on input "[PERSON_NAME]" at bounding box center [72, 266] width 12 height 12
click at [88, 428] on span "Part time" at bounding box center [110, 427] width 52 height 14
click at [78, 428] on input "Part time" at bounding box center [72, 427] width 12 height 12
click at [87, 504] on button "Done" at bounding box center [74, 508] width 40 height 19
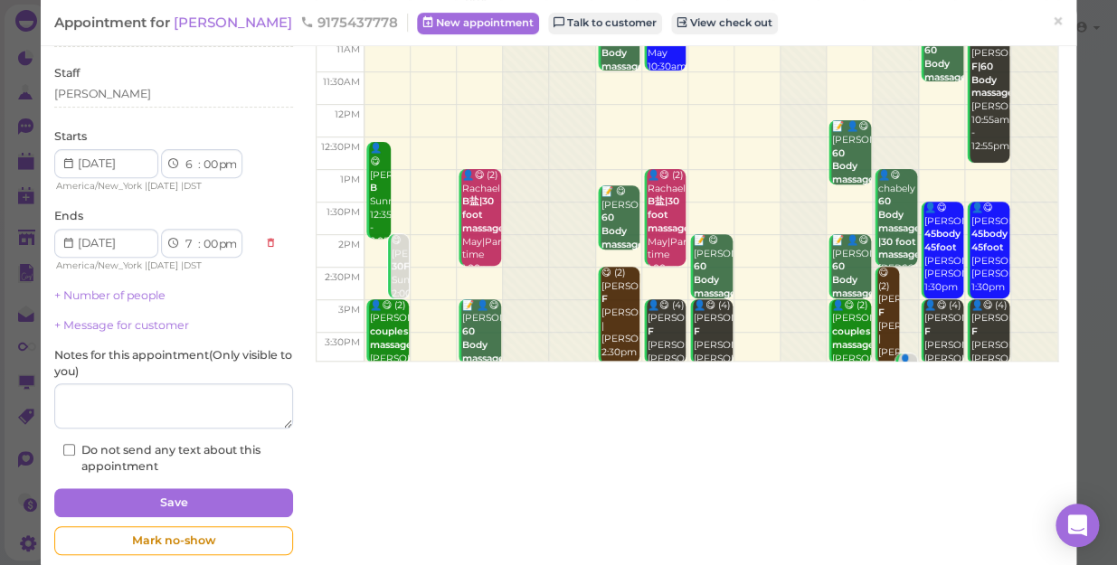
scroll to position [176, 0]
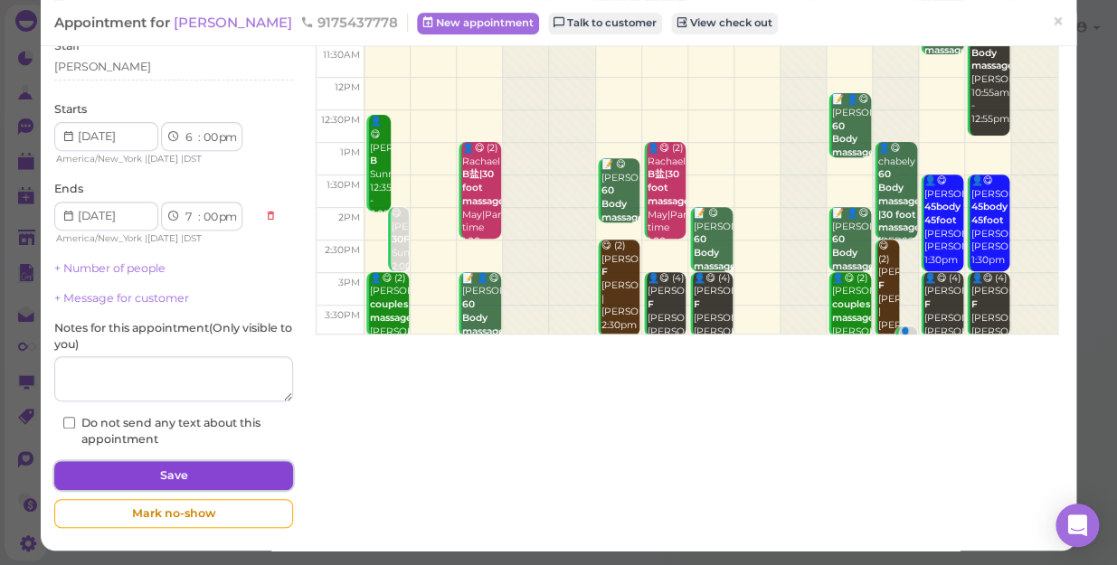
click at [223, 477] on button "Save" at bounding box center [173, 475] width 239 height 29
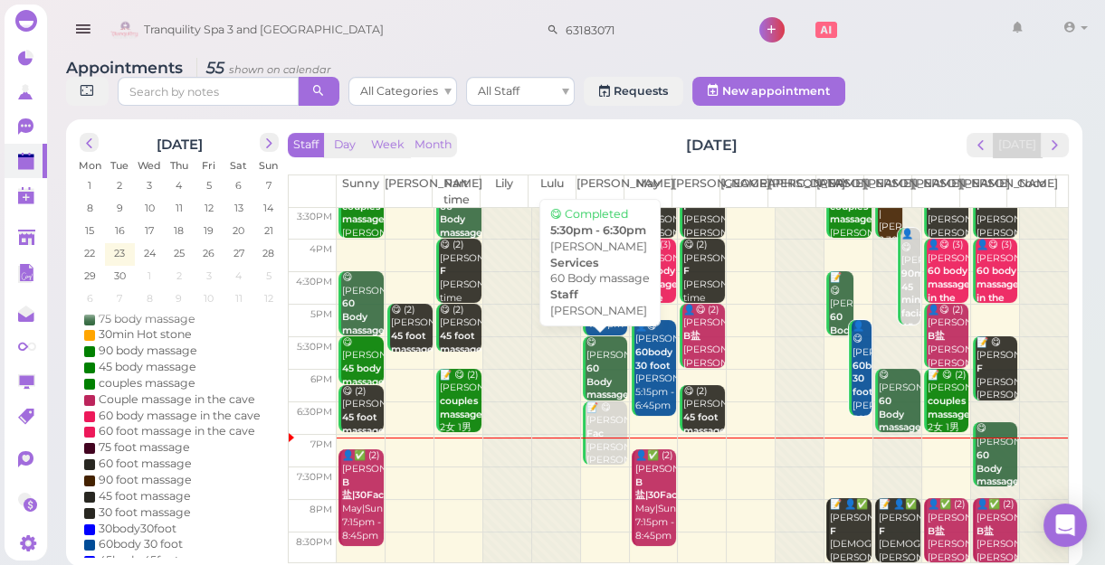
scroll to position [6, 0]
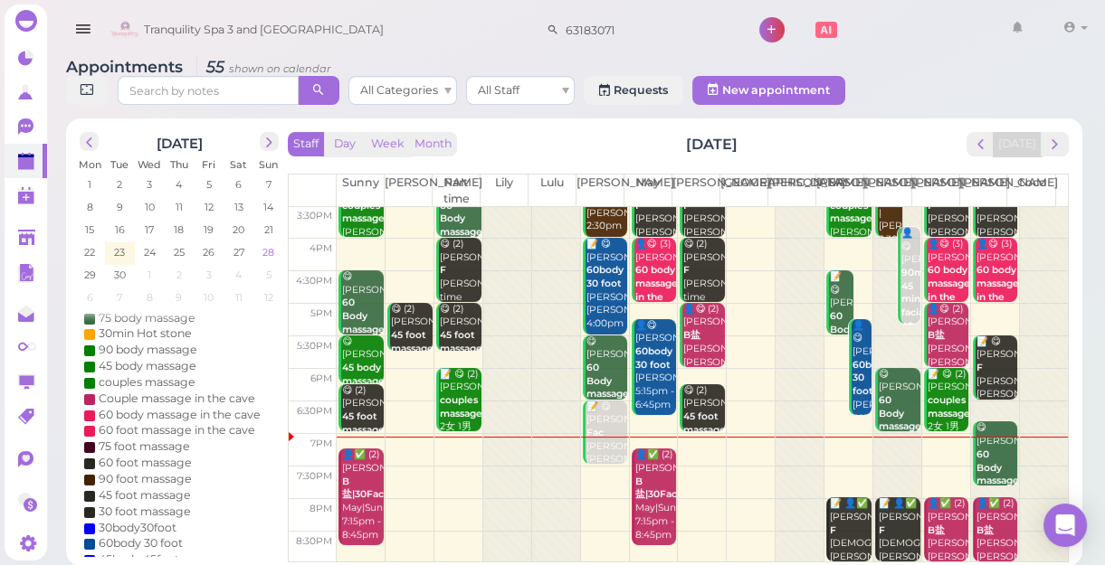
click at [272, 251] on span "28" at bounding box center [268, 252] width 15 height 16
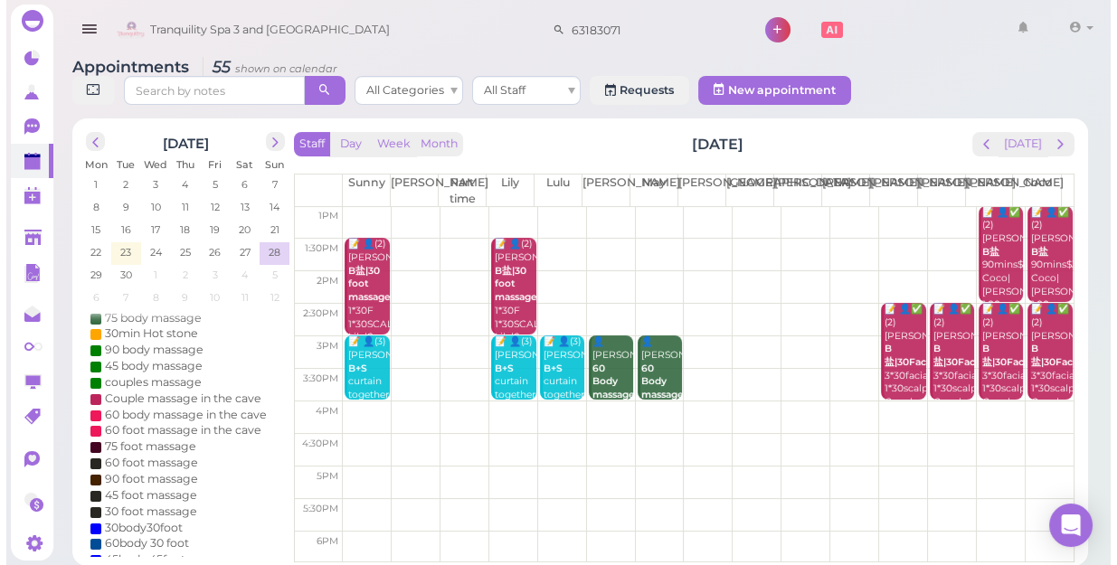
scroll to position [0, 0]
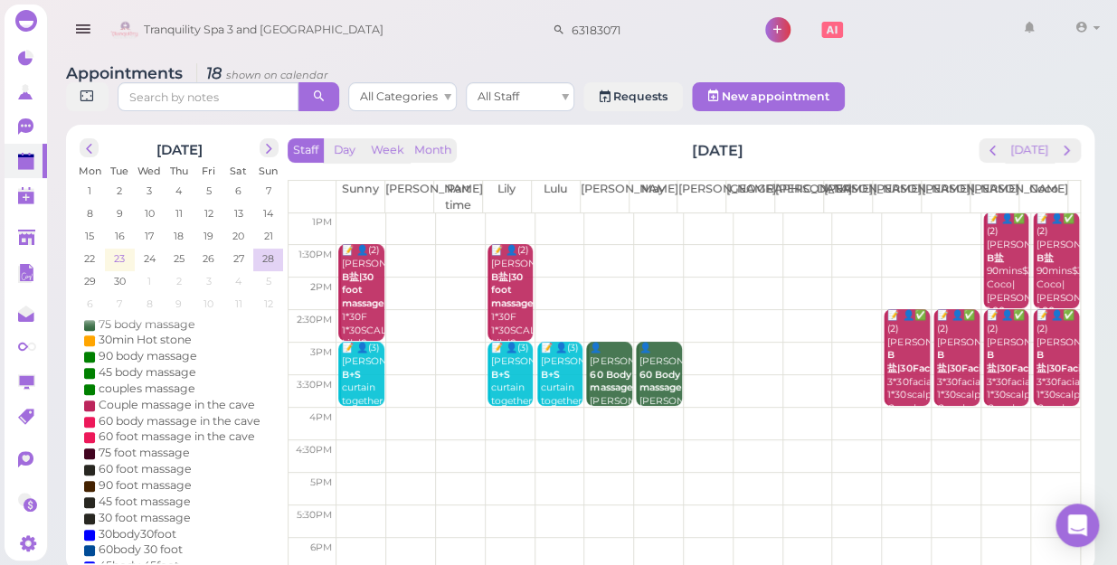
click at [127, 249] on td "23" at bounding box center [120, 258] width 30 height 18
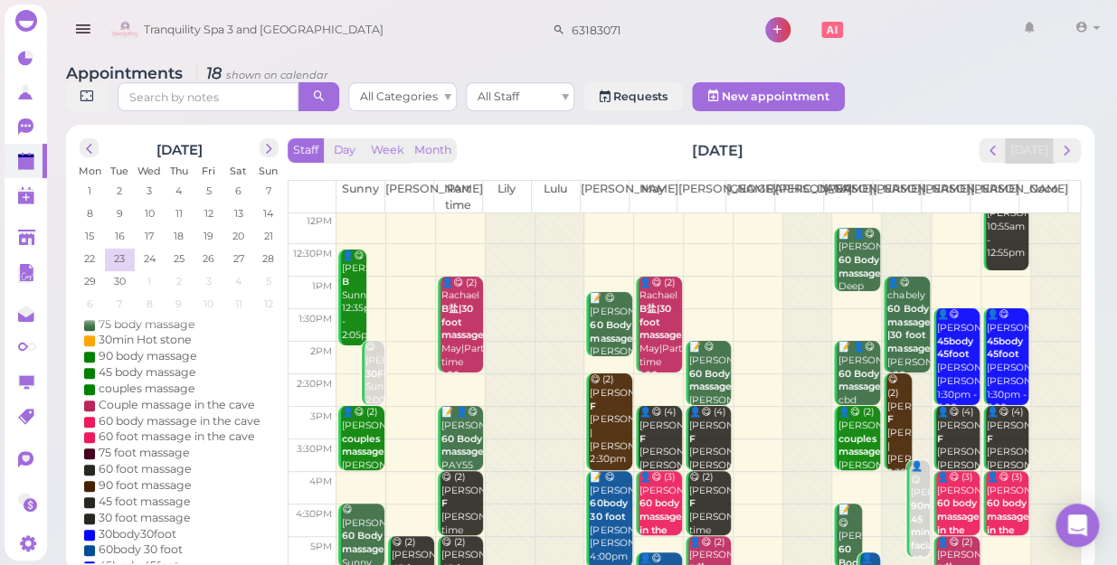
scroll to position [327, 0]
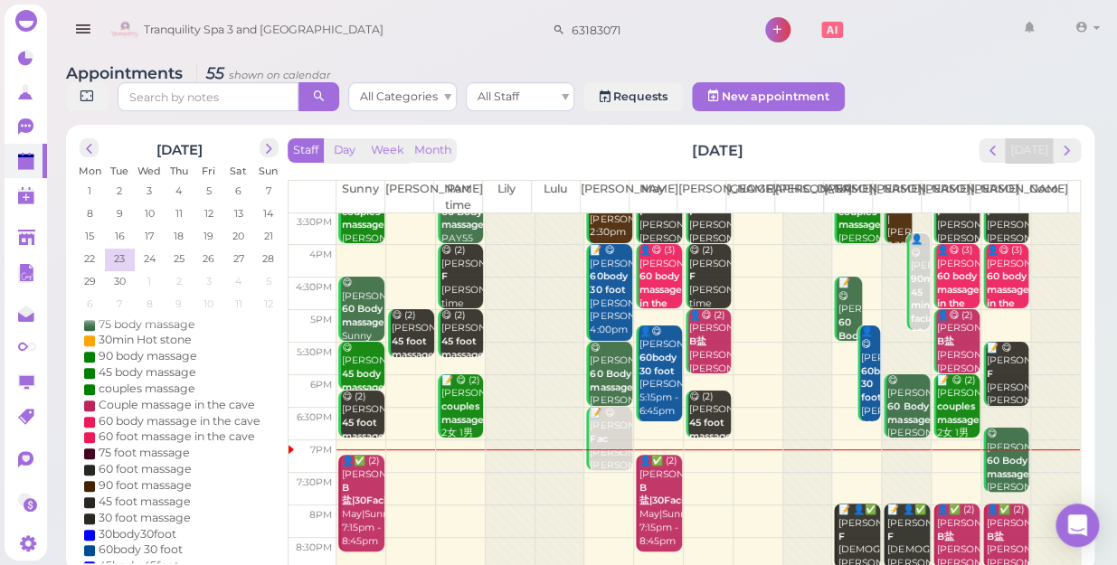
click at [451, 473] on td at bounding box center [709, 489] width 744 height 33
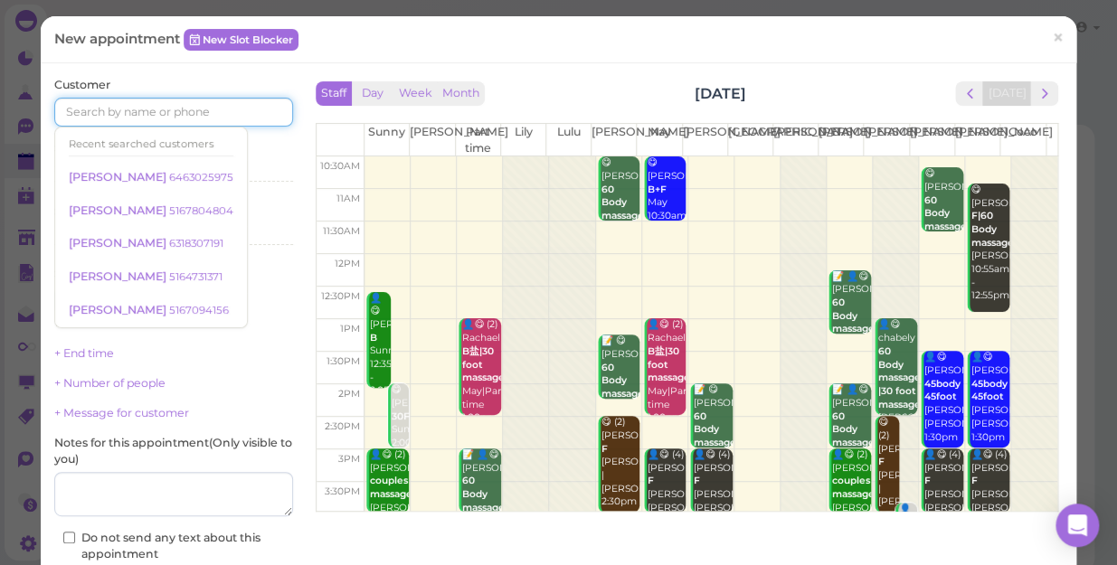
click at [222, 100] on input at bounding box center [173, 112] width 239 height 29
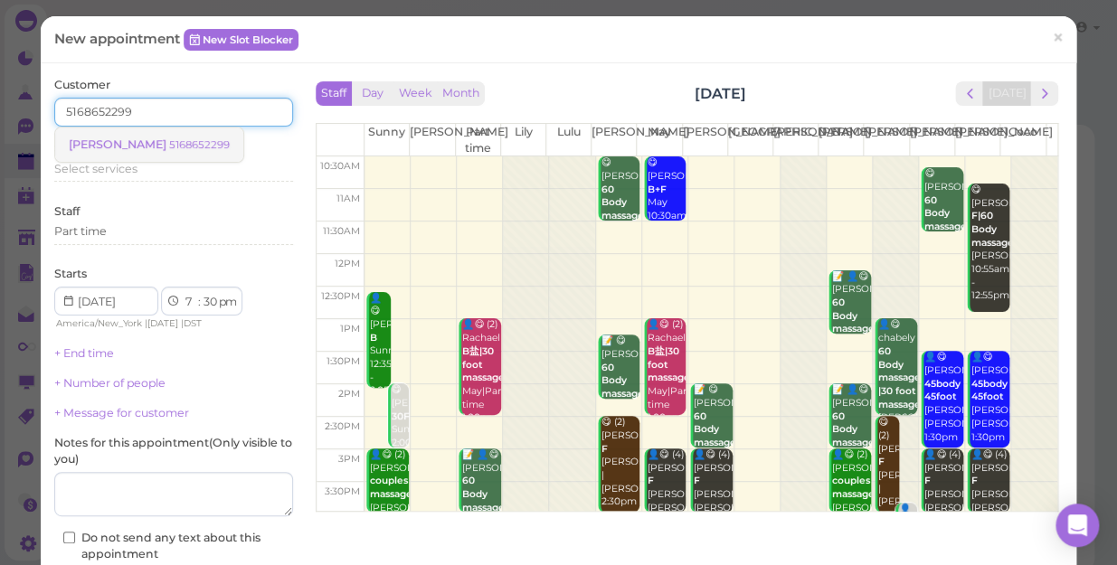
type input "5168652299"
click at [169, 141] on small "5168652299" at bounding box center [199, 144] width 61 height 13
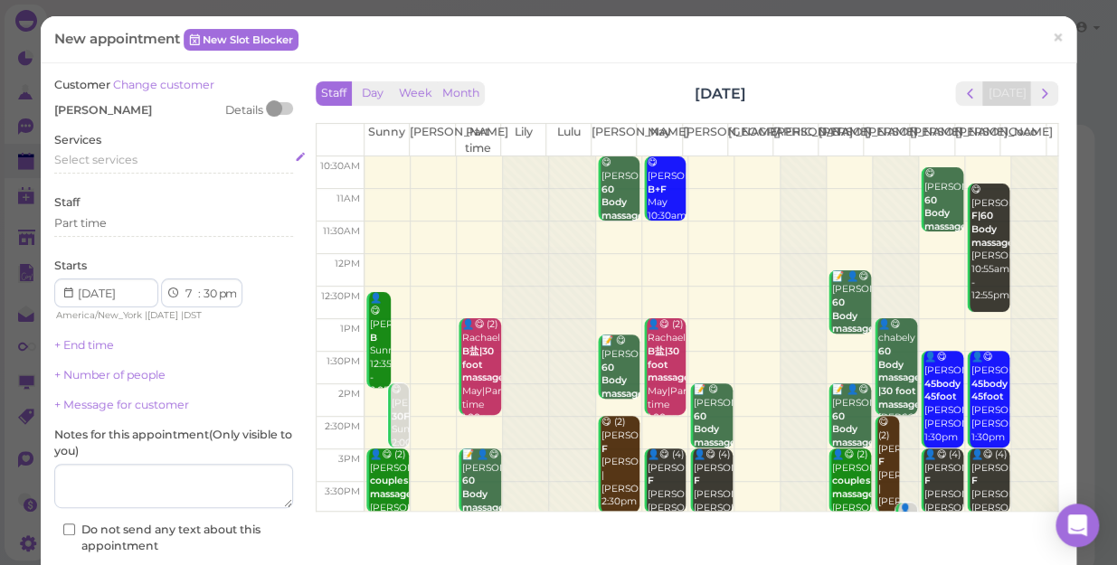
click at [100, 155] on span "Select services" at bounding box center [95, 160] width 83 height 14
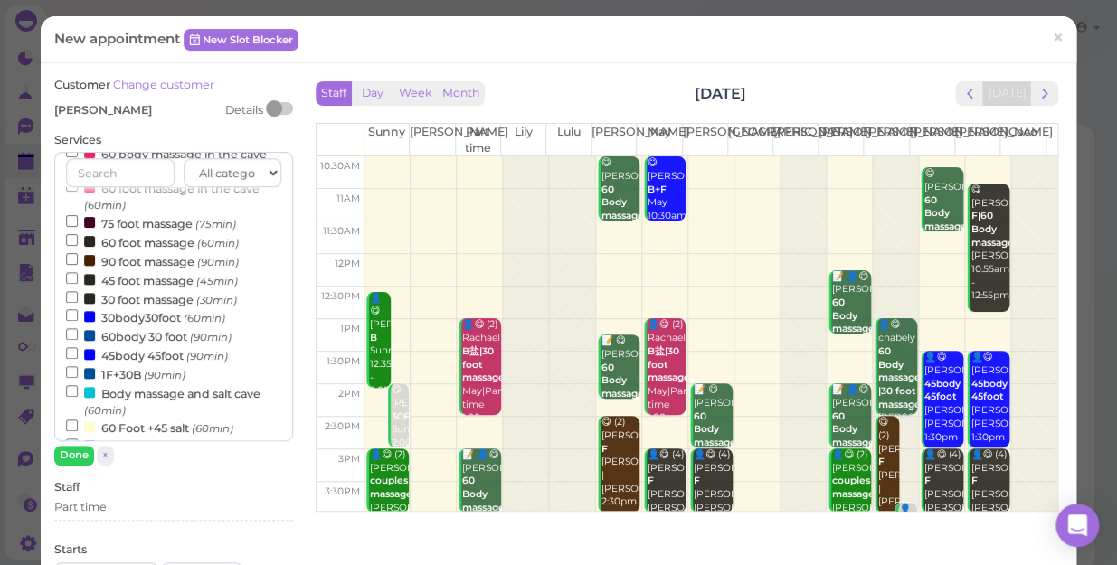
scroll to position [246, 0]
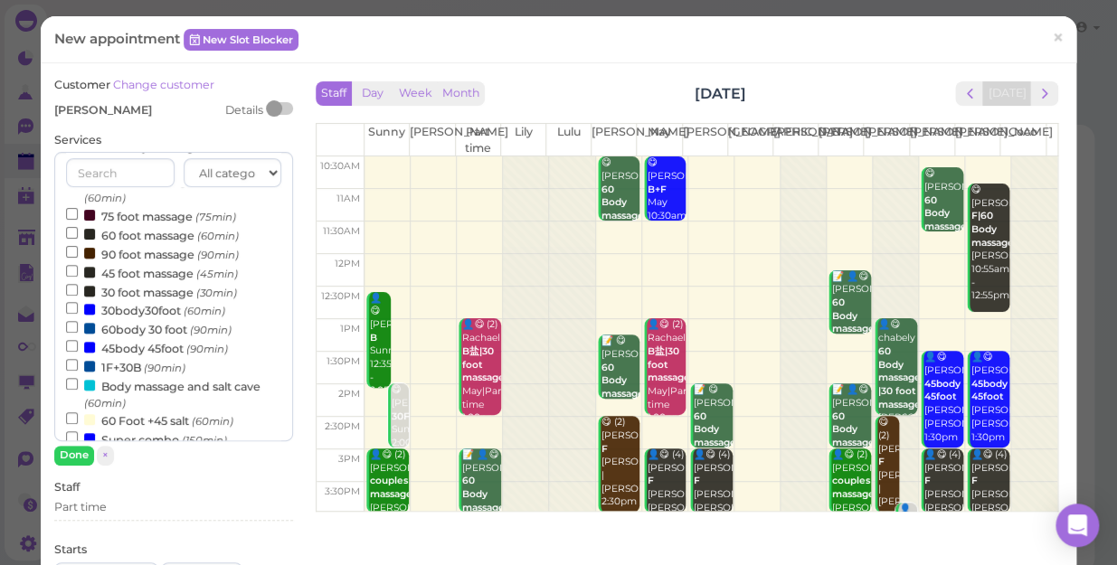
click at [181, 333] on label "60body 30 foot (90min)" at bounding box center [149, 328] width 166 height 19
click at [78, 333] on input "60body 30 foot (90min)" at bounding box center [72, 327] width 12 height 12
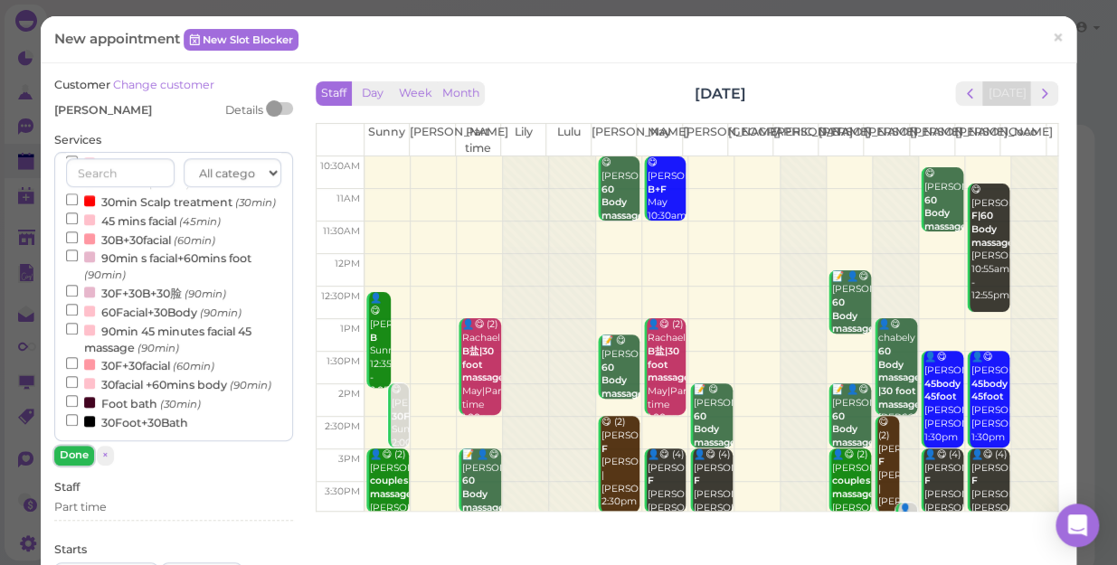
click at [77, 459] on button "Done" at bounding box center [74, 455] width 40 height 19
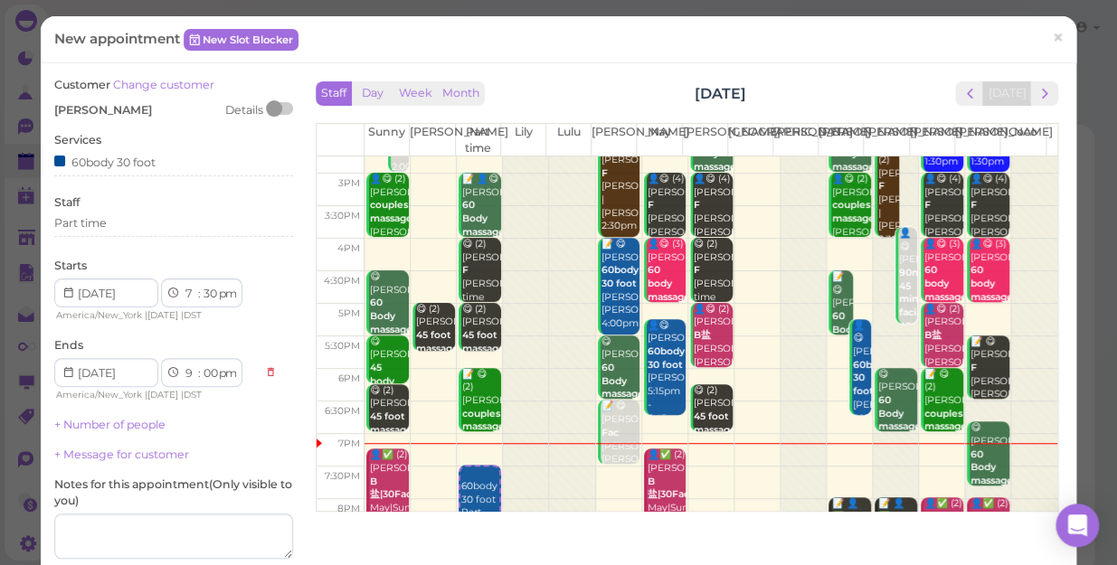
scroll to position [327, 0]
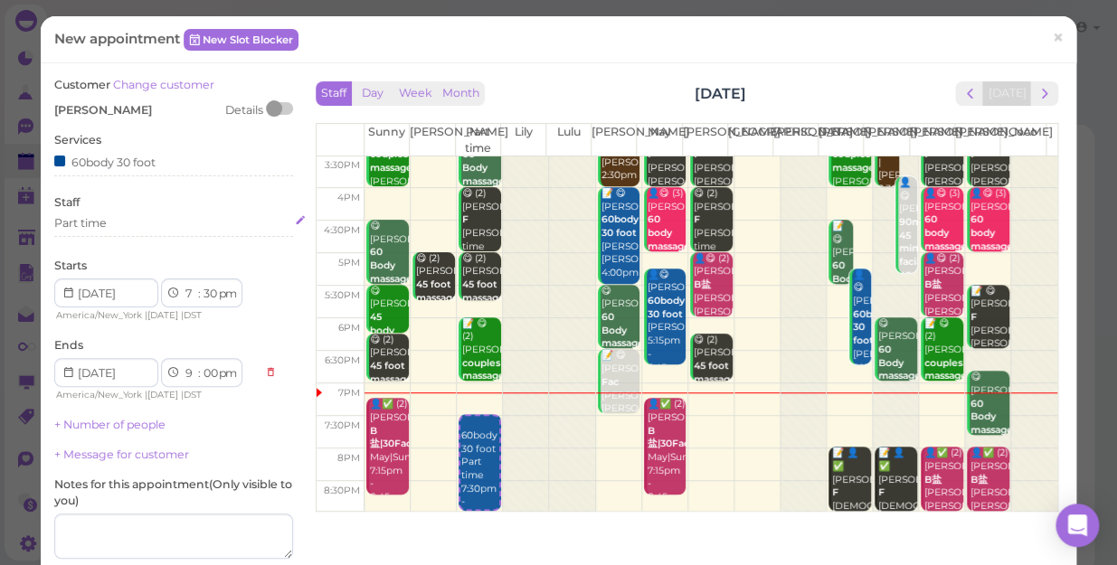
click at [137, 233] on div "Part time" at bounding box center [173, 226] width 239 height 22
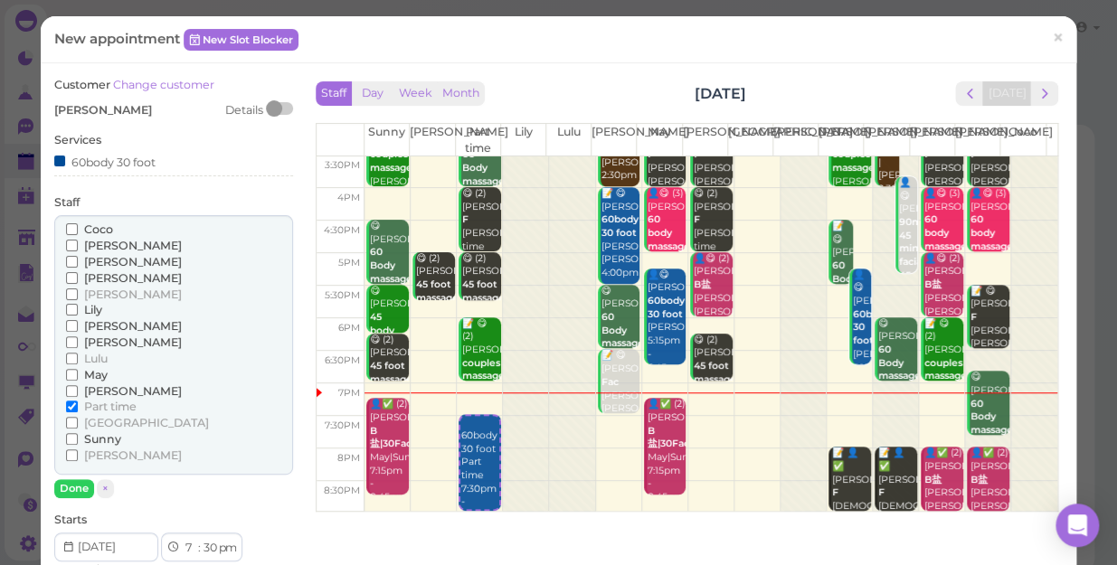
click at [107, 245] on span "[PERSON_NAME]" at bounding box center [133, 246] width 98 height 14
click at [78, 245] on input "[PERSON_NAME]" at bounding box center [72, 246] width 12 height 12
click at [95, 259] on span "[PERSON_NAME]" at bounding box center [133, 262] width 98 height 14
click at [78, 259] on input "[PERSON_NAME]" at bounding box center [72, 262] width 12 height 12
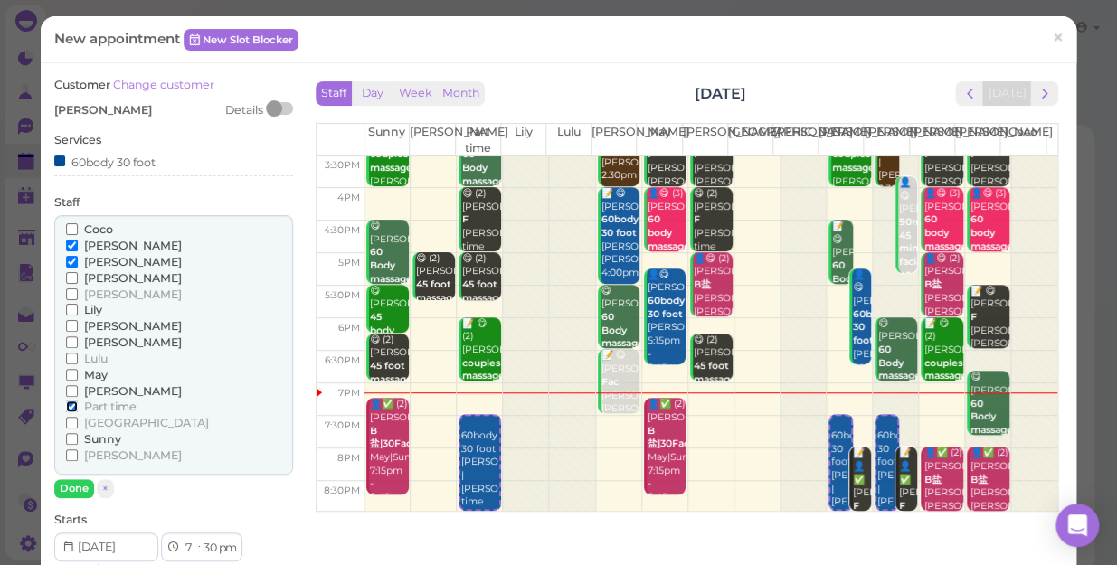
click at [66, 406] on input "Part time" at bounding box center [72, 407] width 12 height 12
click at [70, 488] on button "Done" at bounding box center [74, 489] width 40 height 19
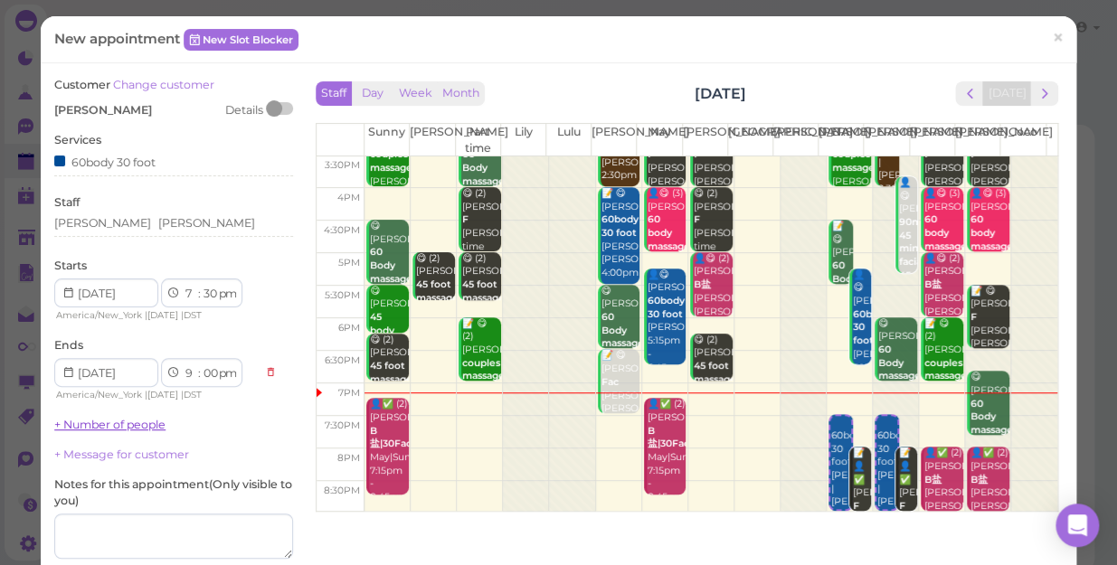
click at [101, 426] on link "+ Number of people" at bounding box center [109, 425] width 111 height 14
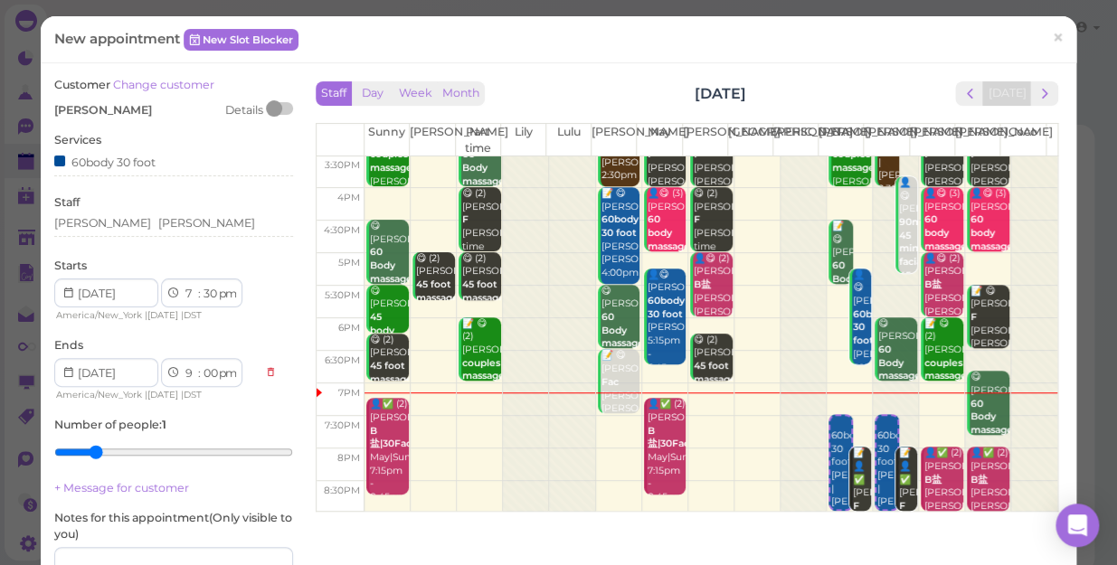
type input "2"
click at [95, 451] on input "range" at bounding box center [173, 452] width 239 height 29
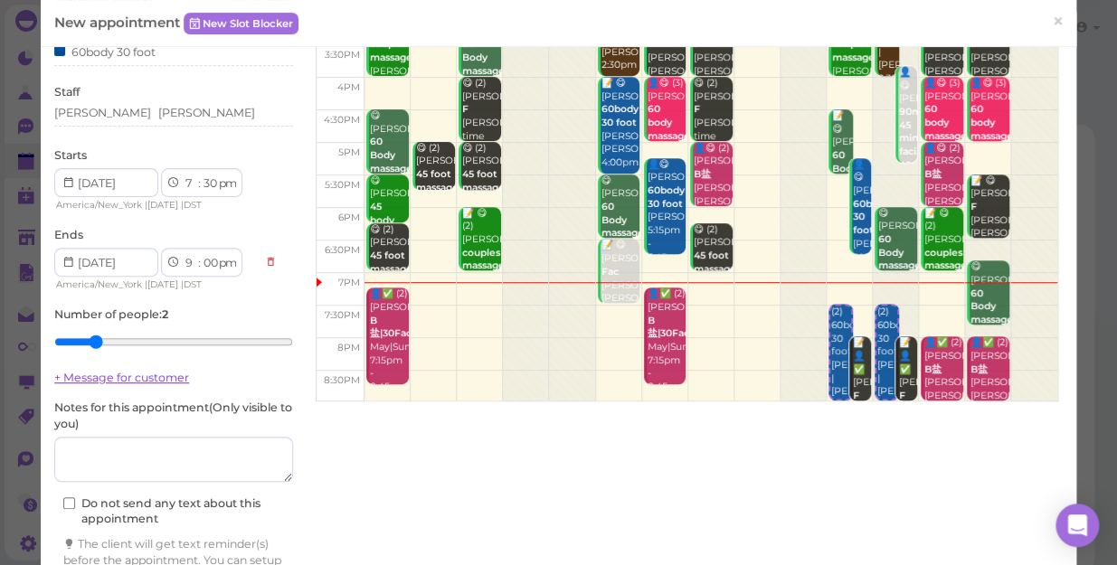
scroll to position [217, 0]
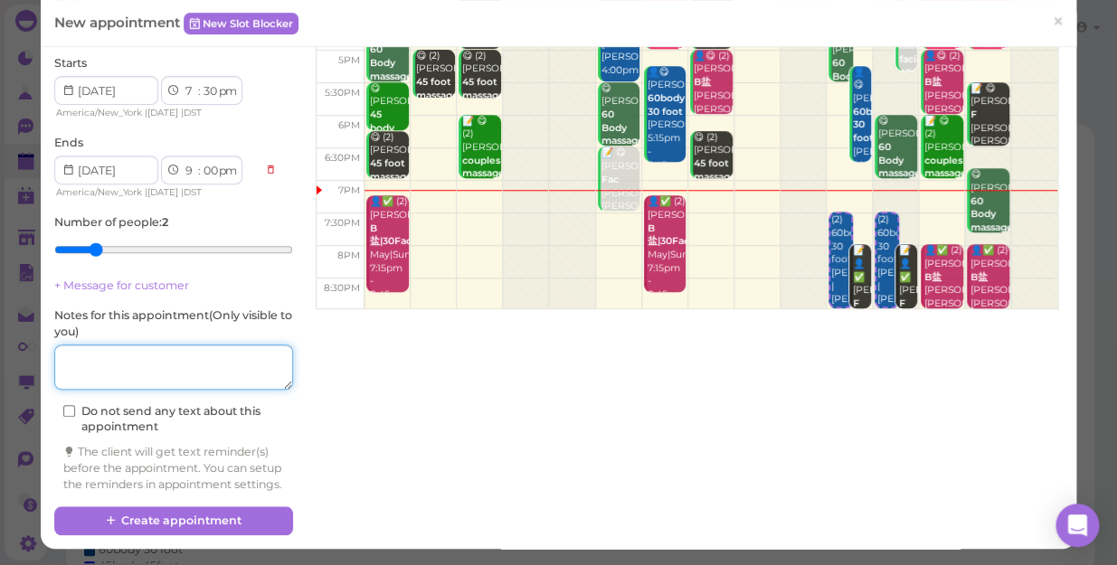
click at [148, 348] on textarea at bounding box center [173, 367] width 239 height 45
type textarea "WOMEN"
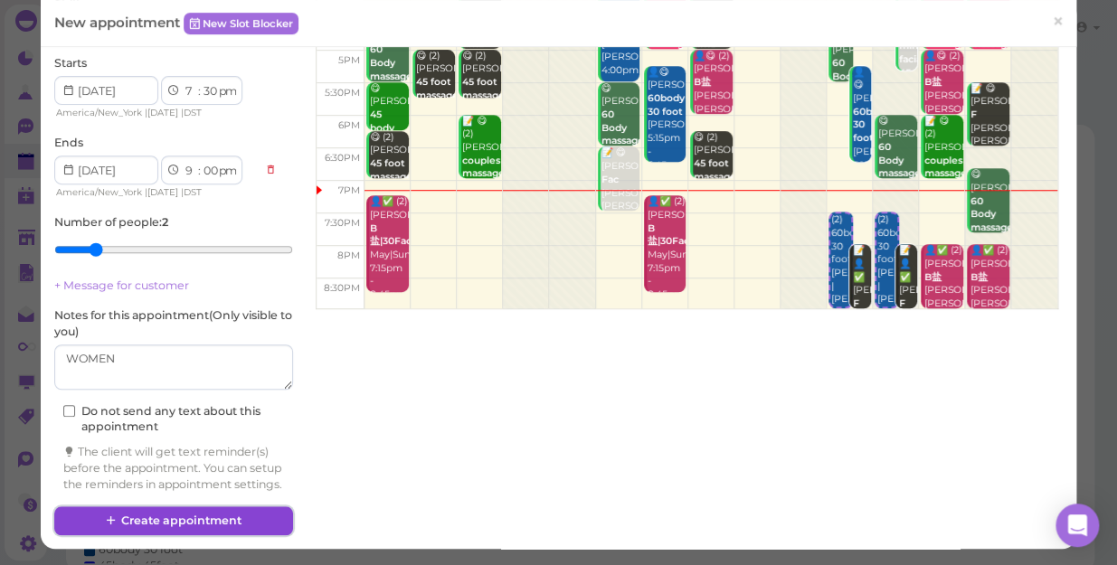
click at [137, 514] on button "Create appointment" at bounding box center [173, 521] width 239 height 29
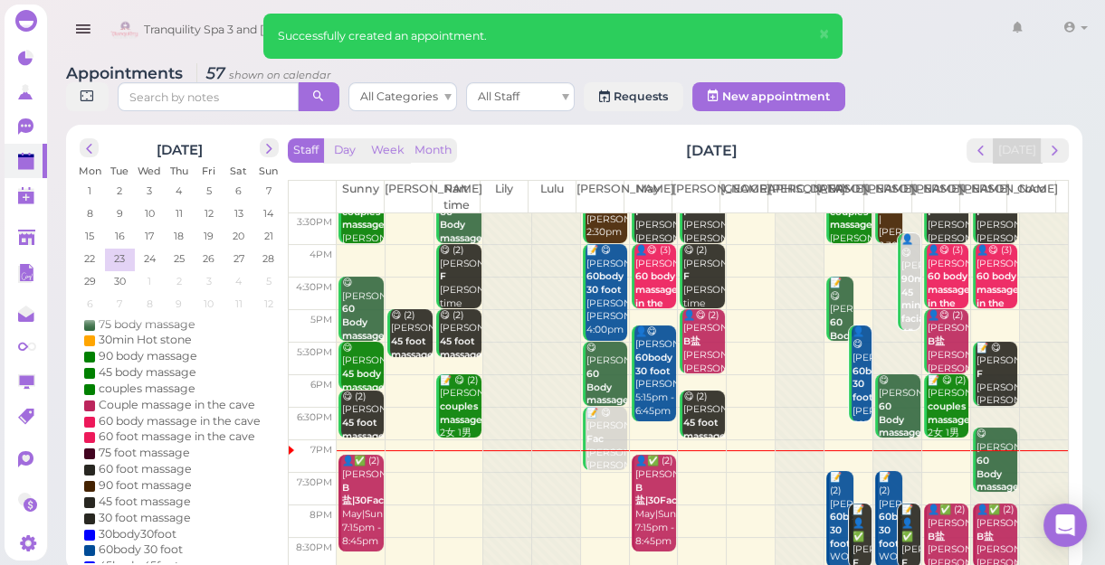
scroll to position [6, 0]
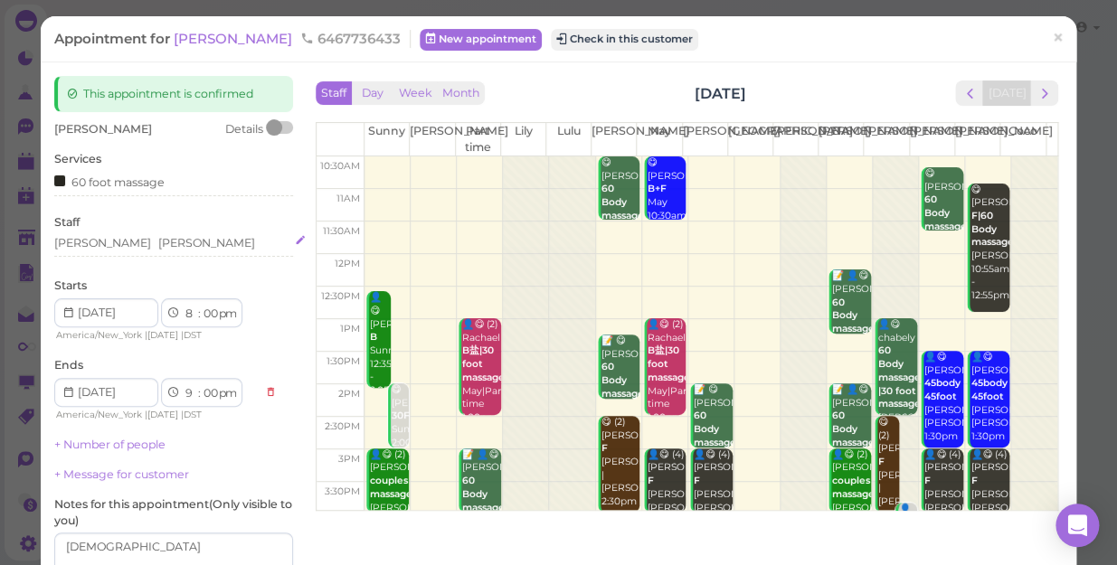
click at [139, 247] on div "[PERSON_NAME] [PERSON_NAME]" at bounding box center [173, 243] width 239 height 16
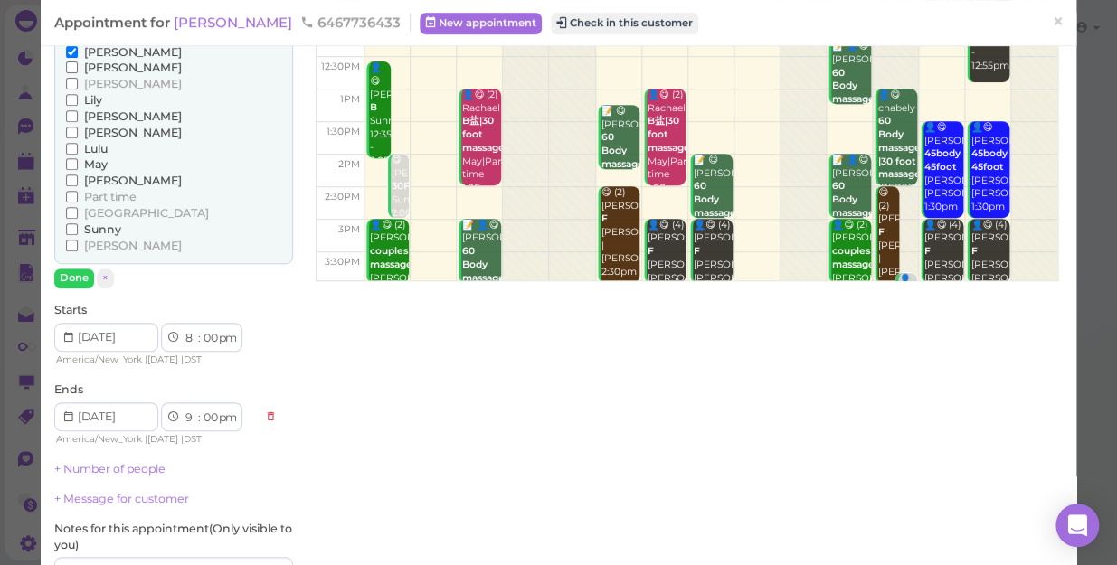
scroll to position [246, 0]
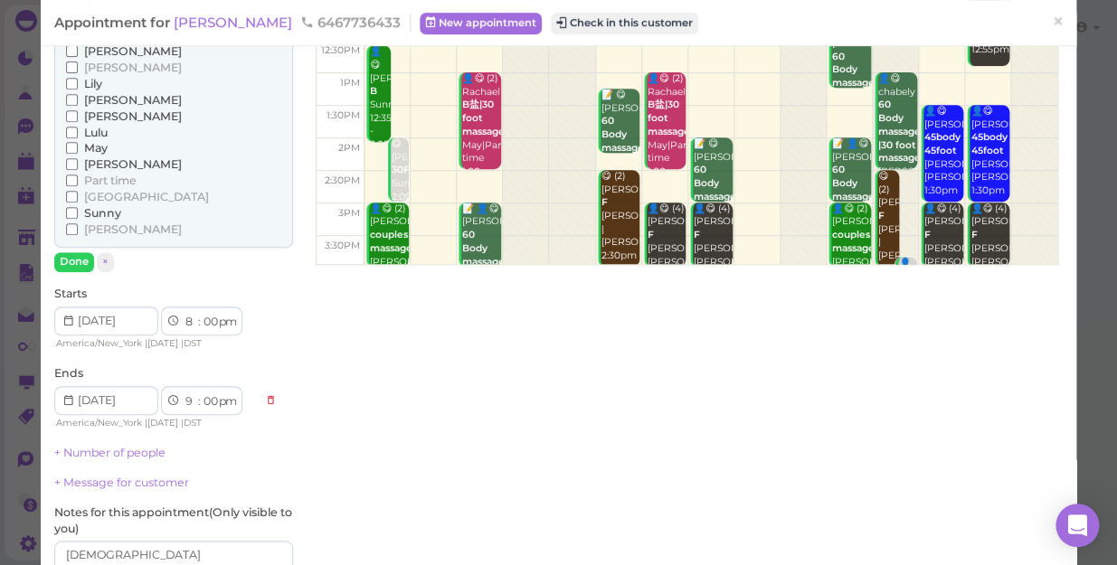
click at [94, 114] on span "[PERSON_NAME]" at bounding box center [133, 116] width 98 height 14
click at [78, 114] on input "[PERSON_NAME]" at bounding box center [72, 116] width 12 height 12
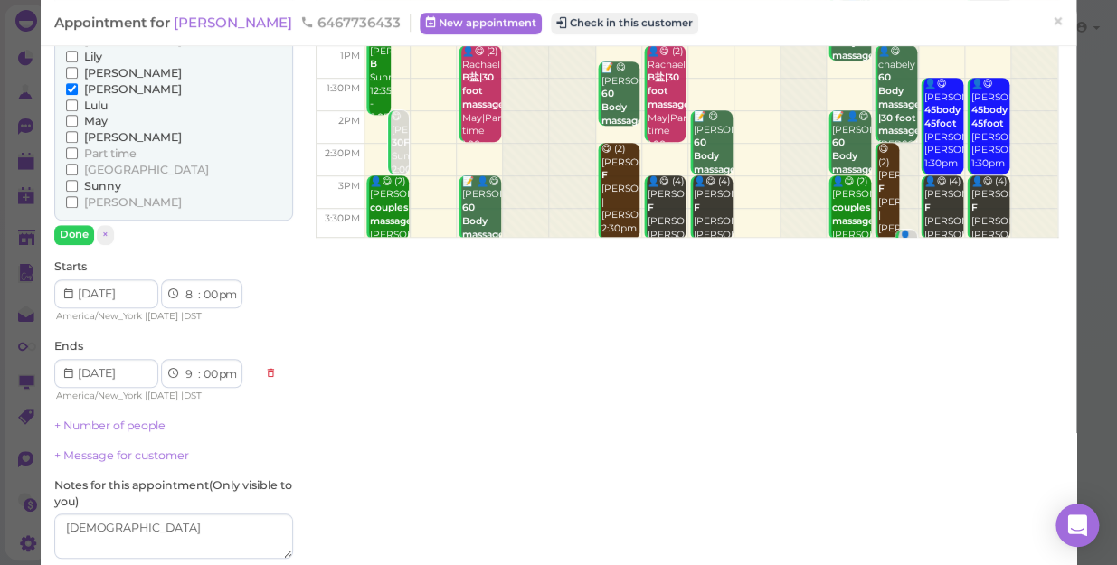
scroll to position [211, 0]
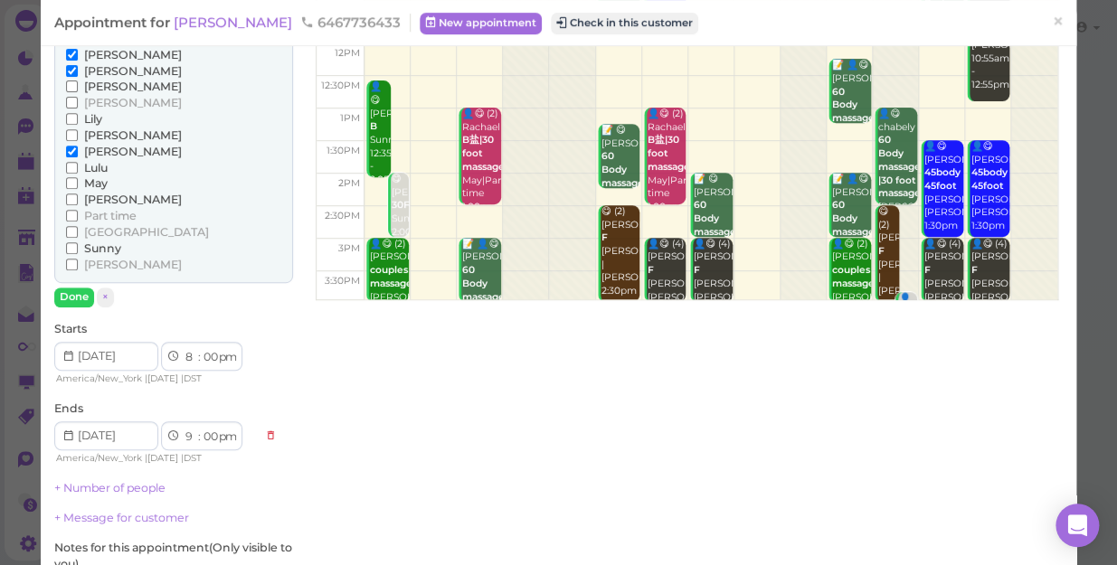
click at [121, 213] on span "Part time" at bounding box center [110, 216] width 52 height 14
click at [78, 213] on input "Part time" at bounding box center [72, 216] width 12 height 12
click at [95, 50] on span "[PERSON_NAME]" at bounding box center [133, 55] width 98 height 14
click at [78, 50] on input "[PERSON_NAME]" at bounding box center [72, 55] width 12 height 12
click at [90, 66] on span "[PERSON_NAME]" at bounding box center [133, 71] width 98 height 14
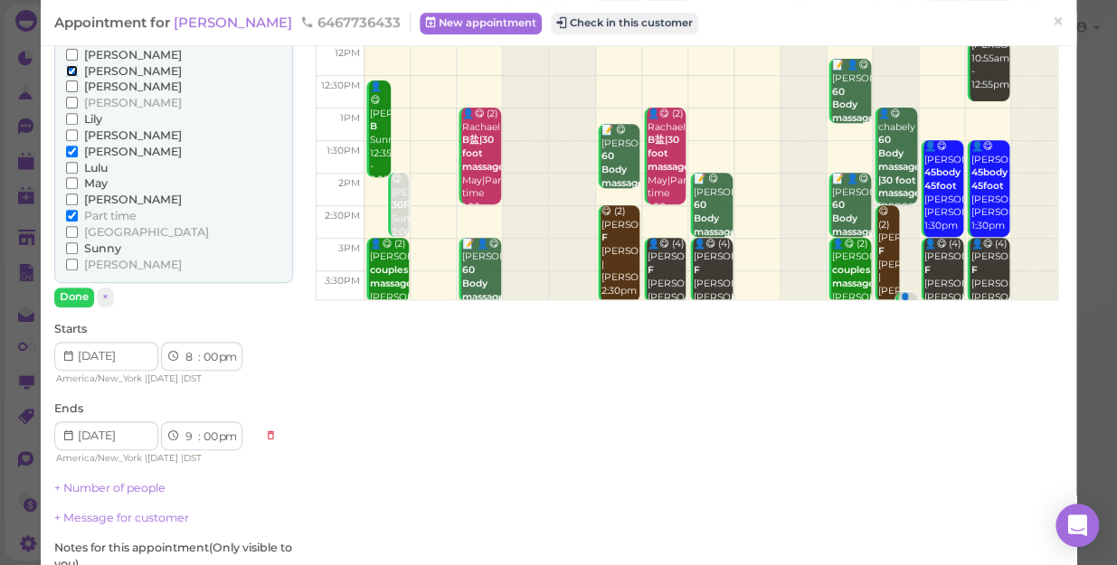
click at [78, 66] on input "[PERSON_NAME]" at bounding box center [72, 71] width 12 height 12
click at [63, 299] on button "Done" at bounding box center [74, 297] width 40 height 19
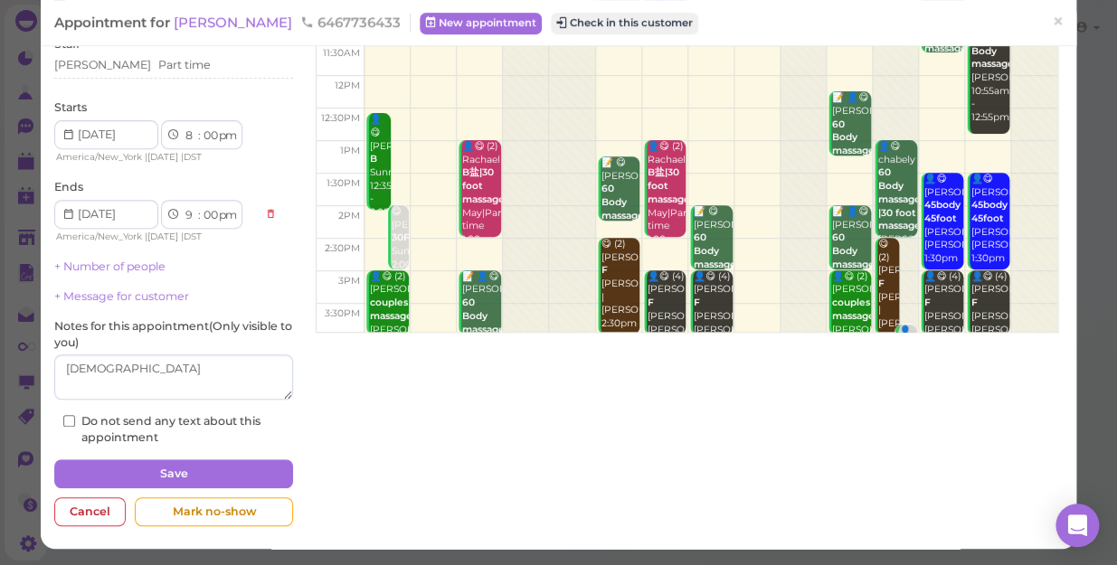
scroll to position [176, 0]
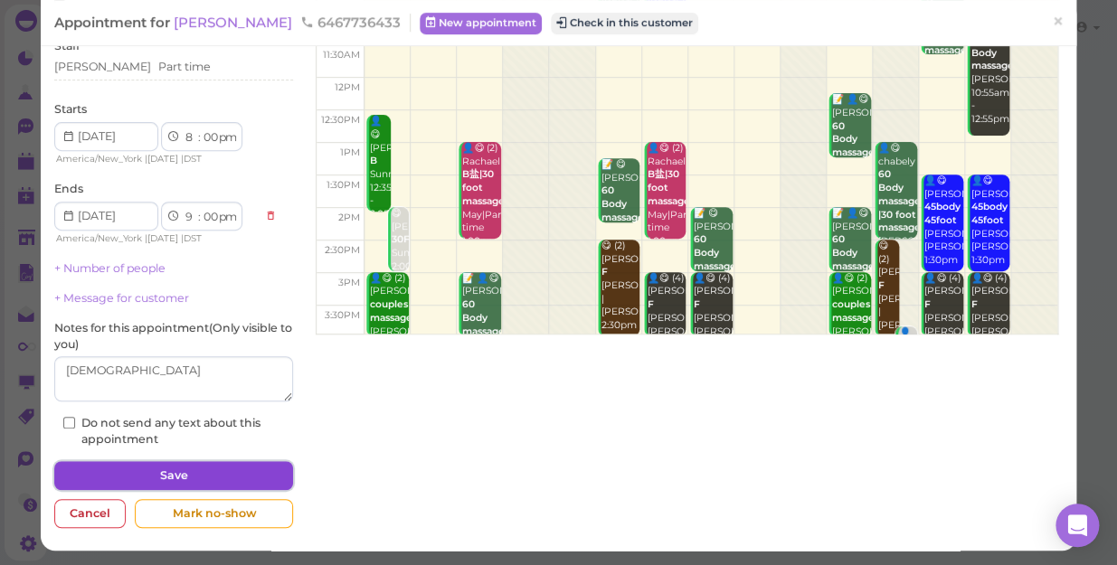
click at [196, 480] on button "Save" at bounding box center [173, 475] width 239 height 29
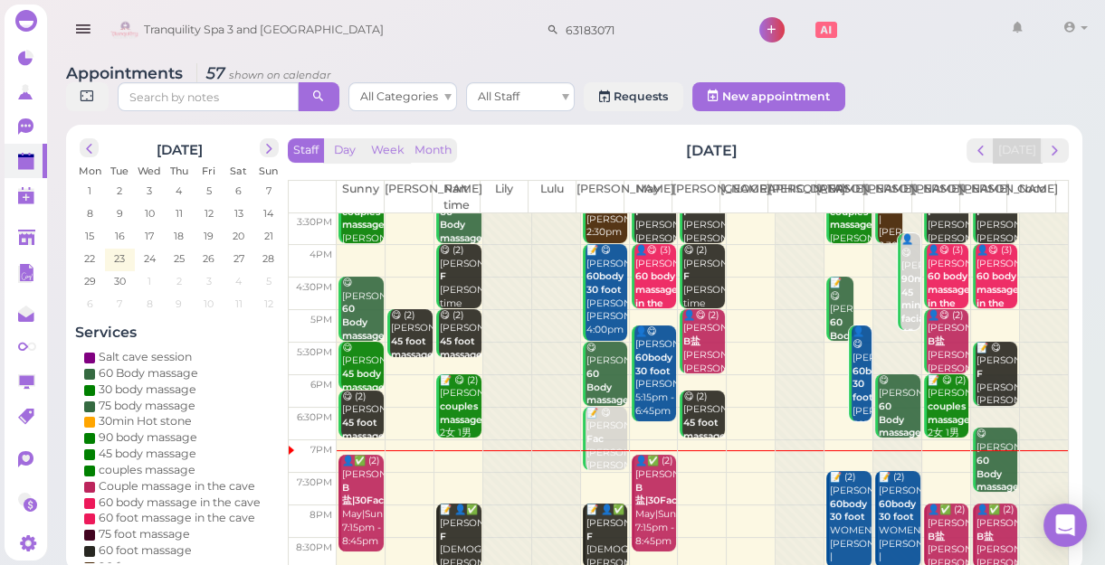
scroll to position [6, 0]
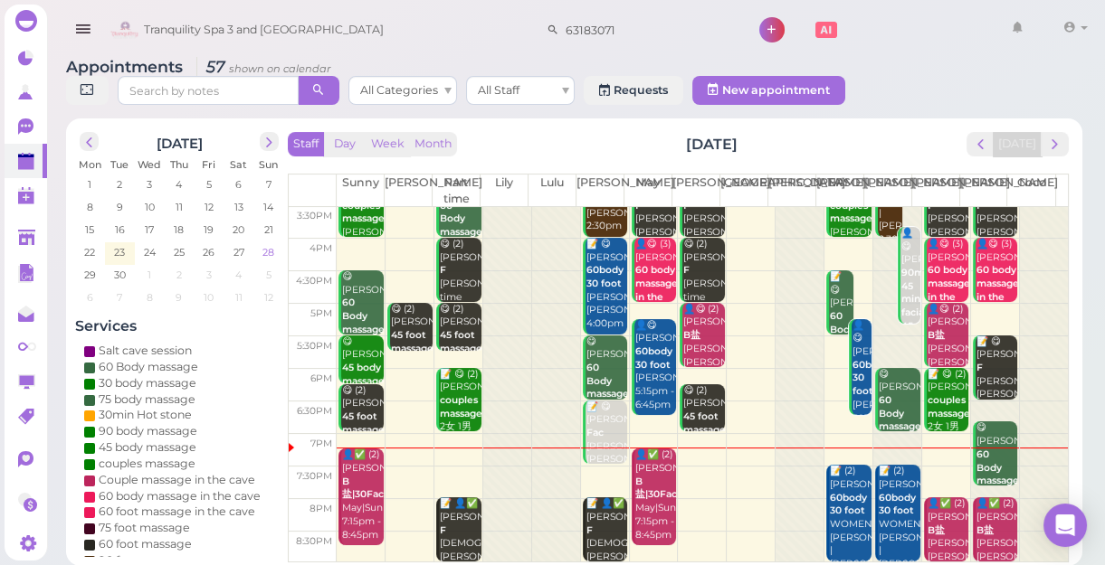
click at [275, 253] on span "28" at bounding box center [268, 252] width 15 height 16
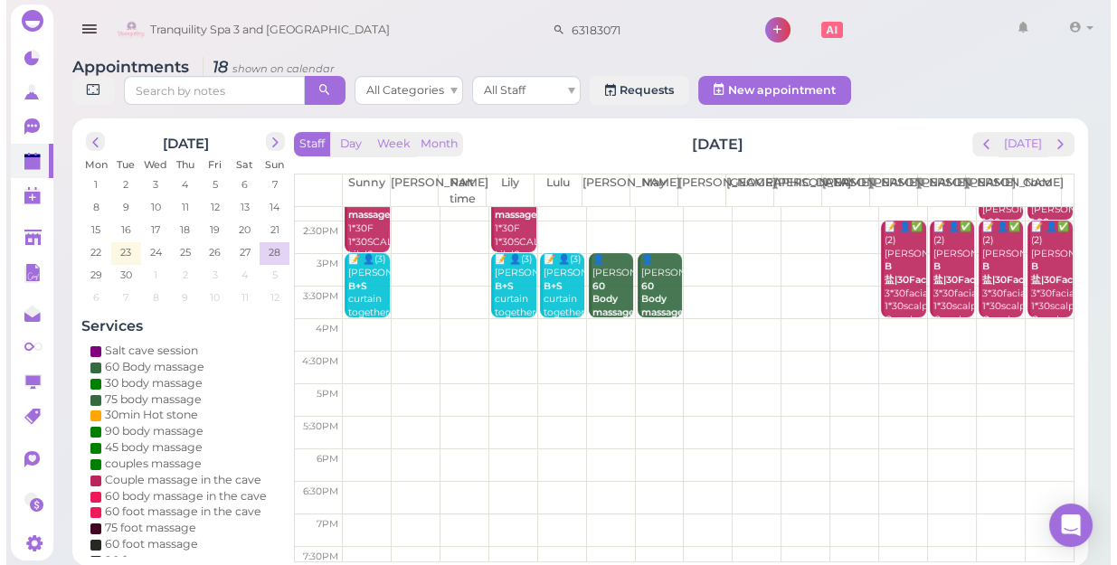
scroll to position [0, 0]
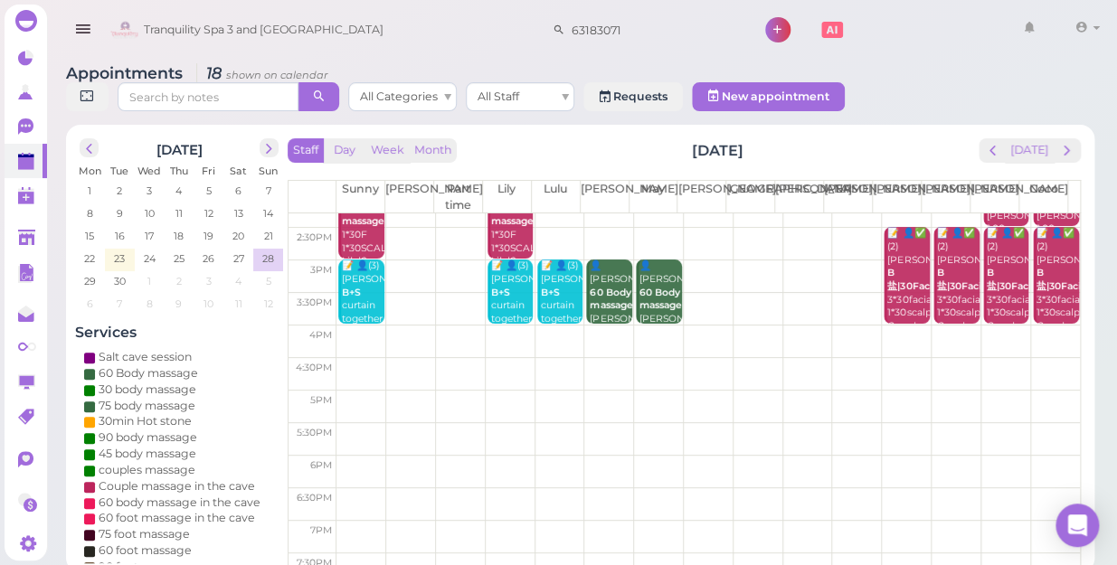
click at [841, 293] on td at bounding box center [709, 309] width 744 height 33
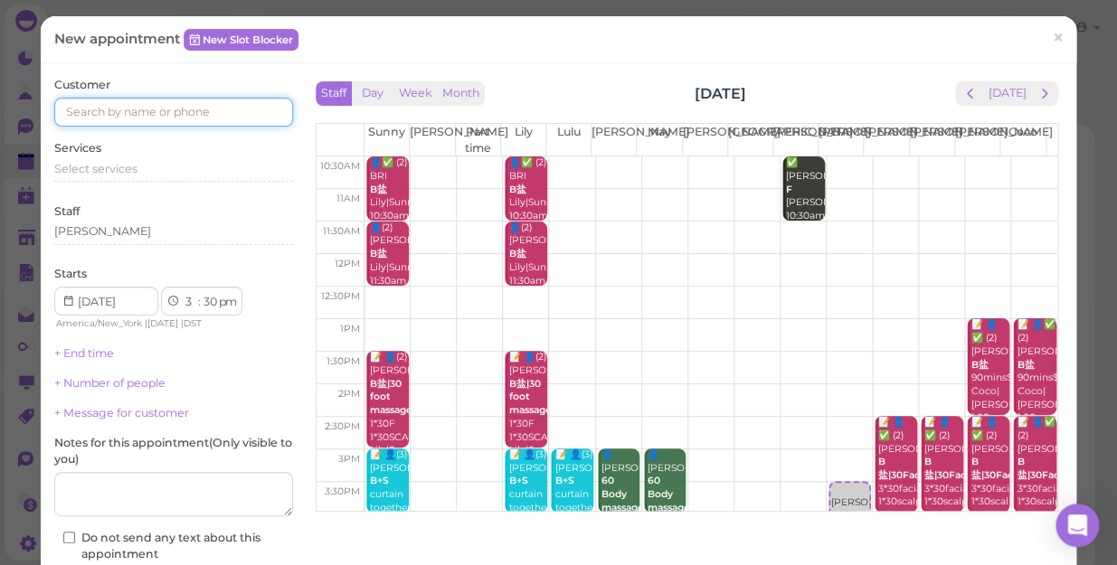
click at [142, 110] on input at bounding box center [173, 112] width 239 height 29
type input "3476233045"
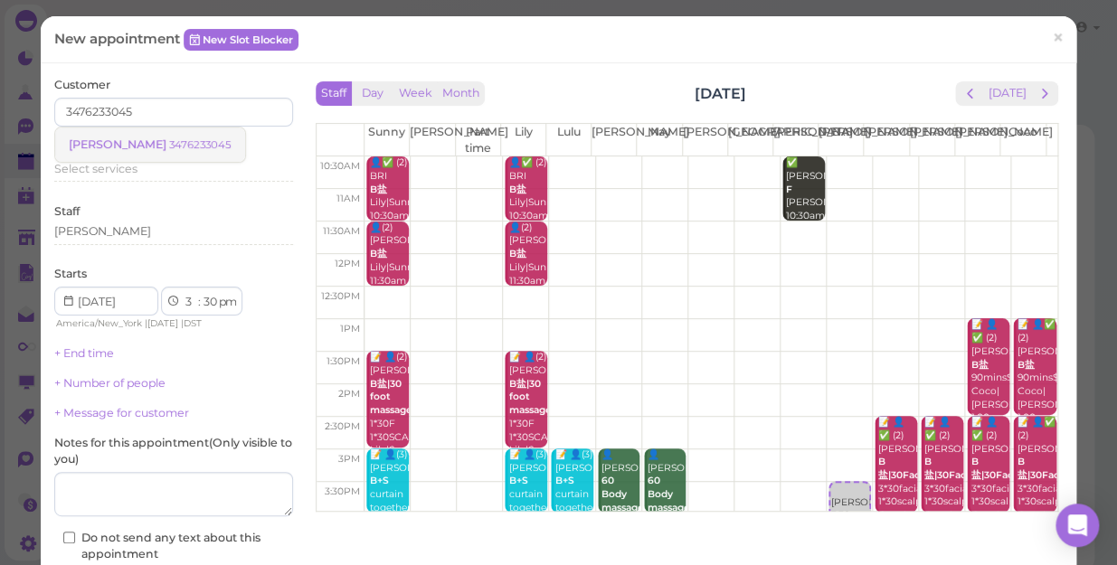
click at [173, 143] on small "3476233045" at bounding box center [200, 144] width 62 height 13
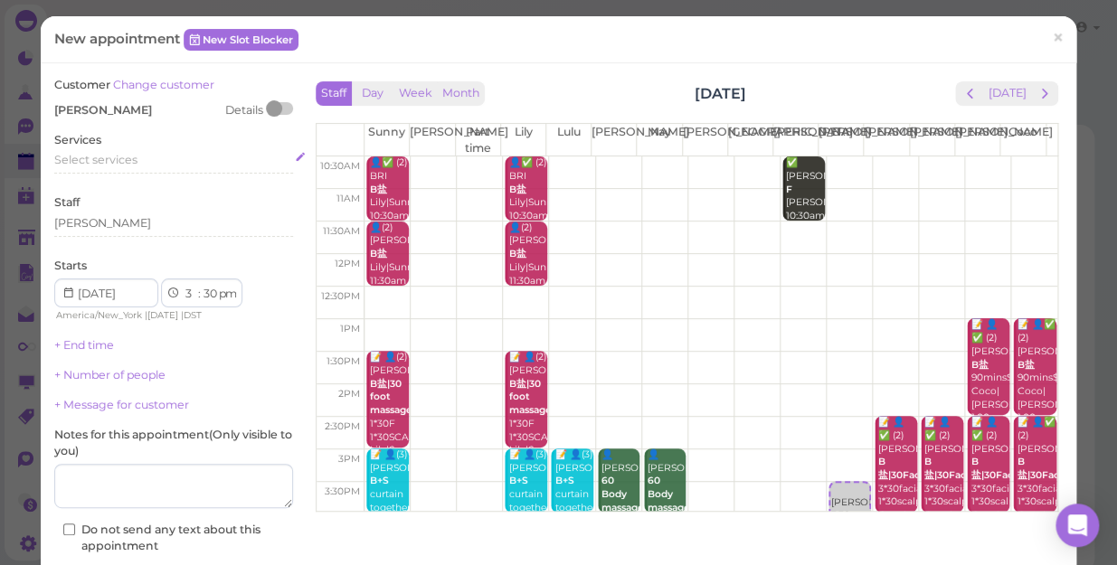
click at [127, 159] on span "Select services" at bounding box center [95, 160] width 83 height 14
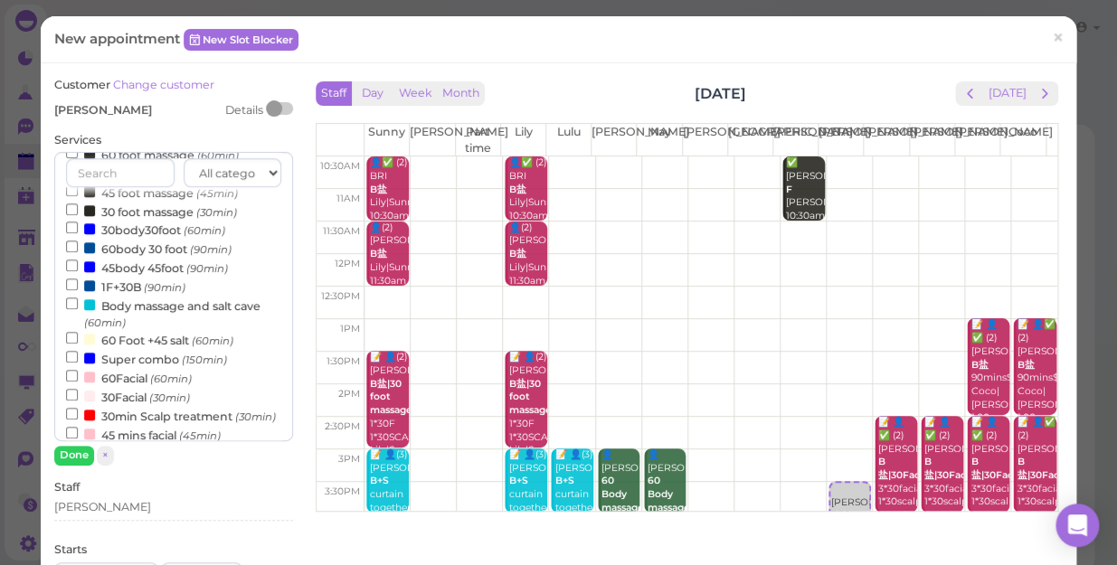
scroll to position [328, 0]
click at [163, 422] on label "30min Scalp treatment (30min)" at bounding box center [171, 413] width 210 height 19
click at [78, 418] on input "30min Scalp treatment (30min)" at bounding box center [72, 412] width 12 height 12
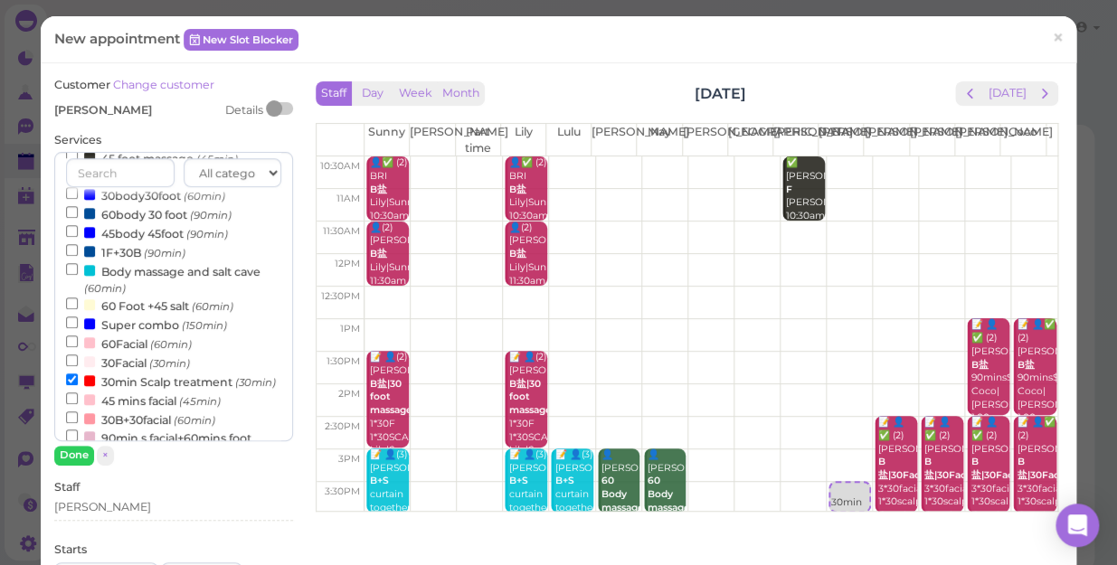
scroll to position [335, 0]
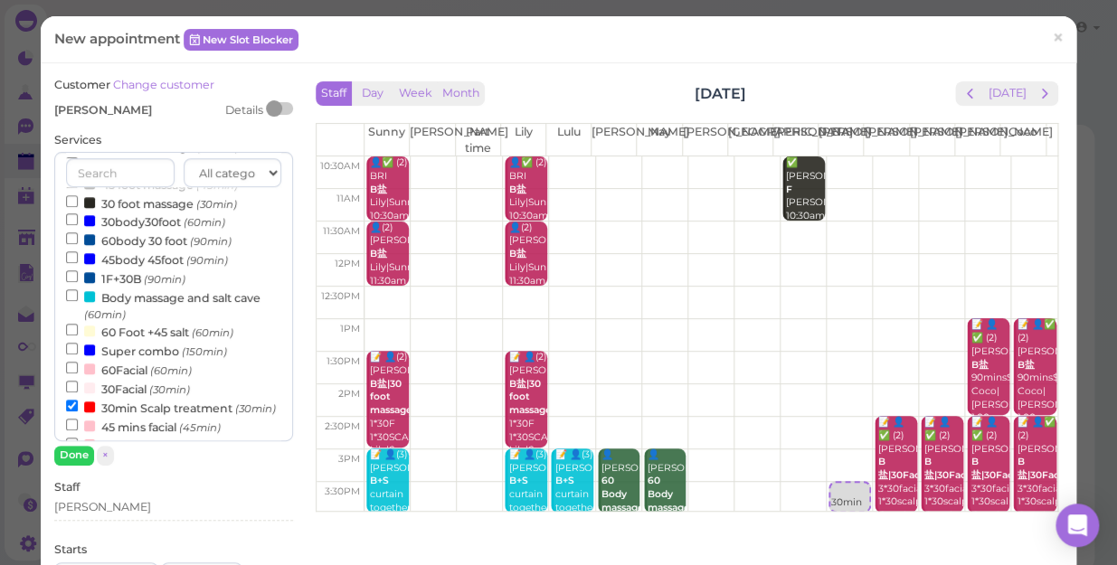
click at [151, 203] on label "30 foot massage (30min)" at bounding box center [151, 203] width 171 height 19
click at [78, 203] on input "30 foot massage (30min)" at bounding box center [72, 201] width 12 height 12
select select "30"
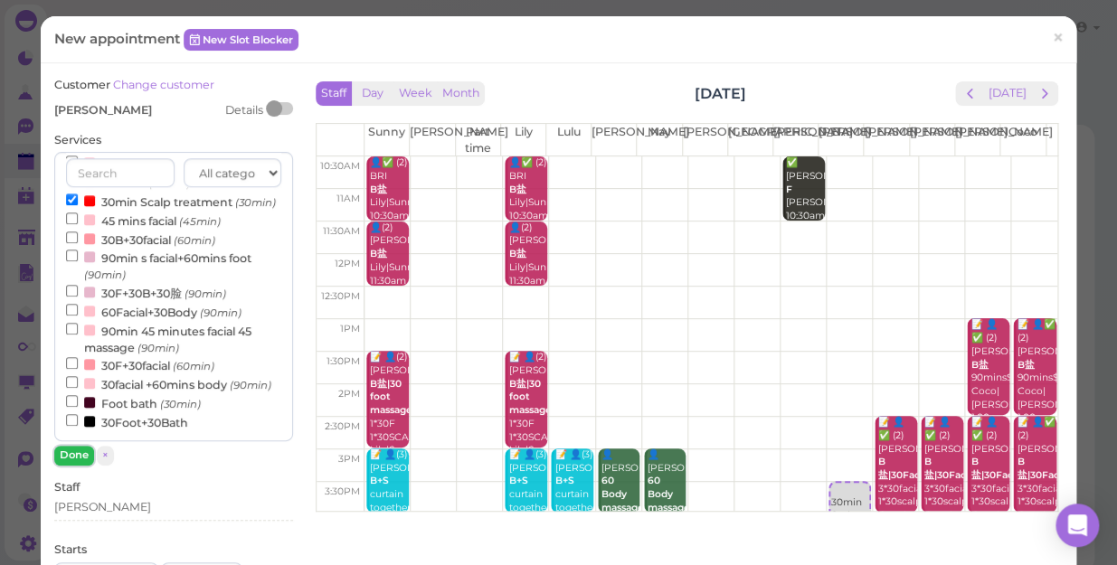
click at [71, 451] on button "Done" at bounding box center [74, 455] width 40 height 19
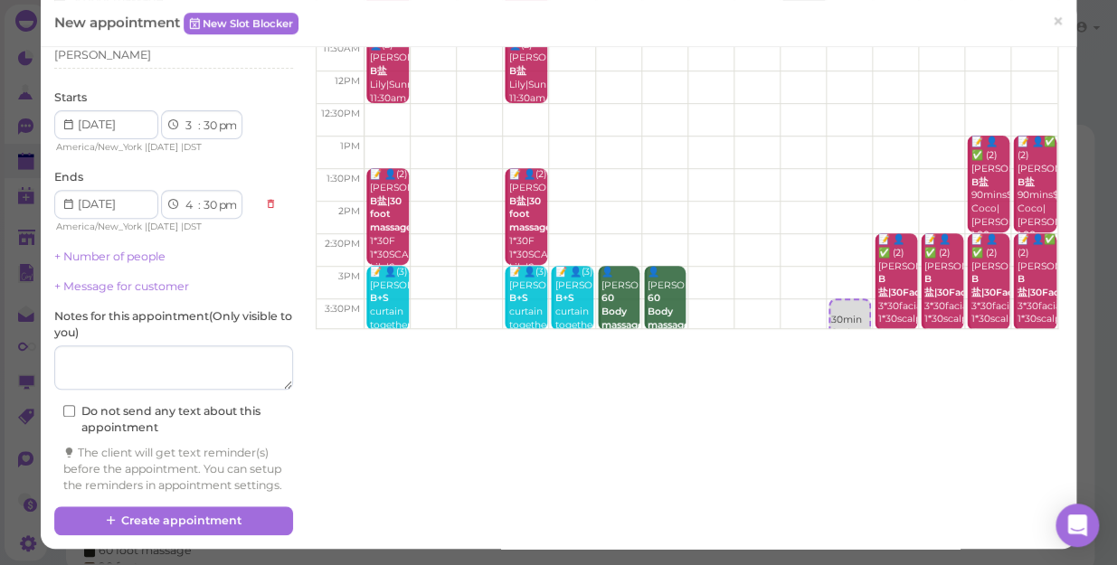
scroll to position [199, 0]
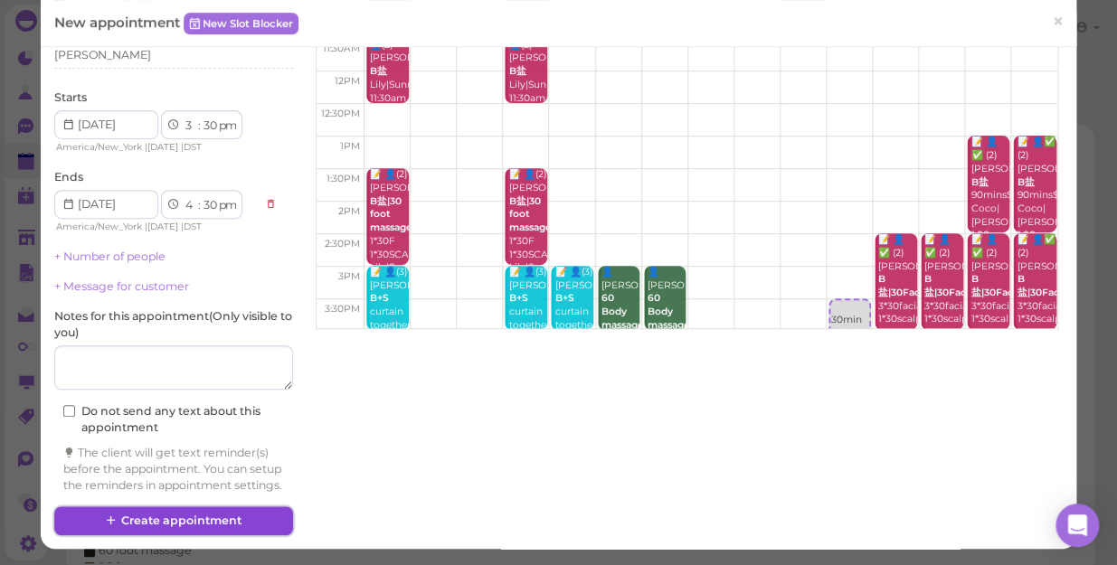
click at [193, 518] on button "Create appointment" at bounding box center [173, 521] width 239 height 29
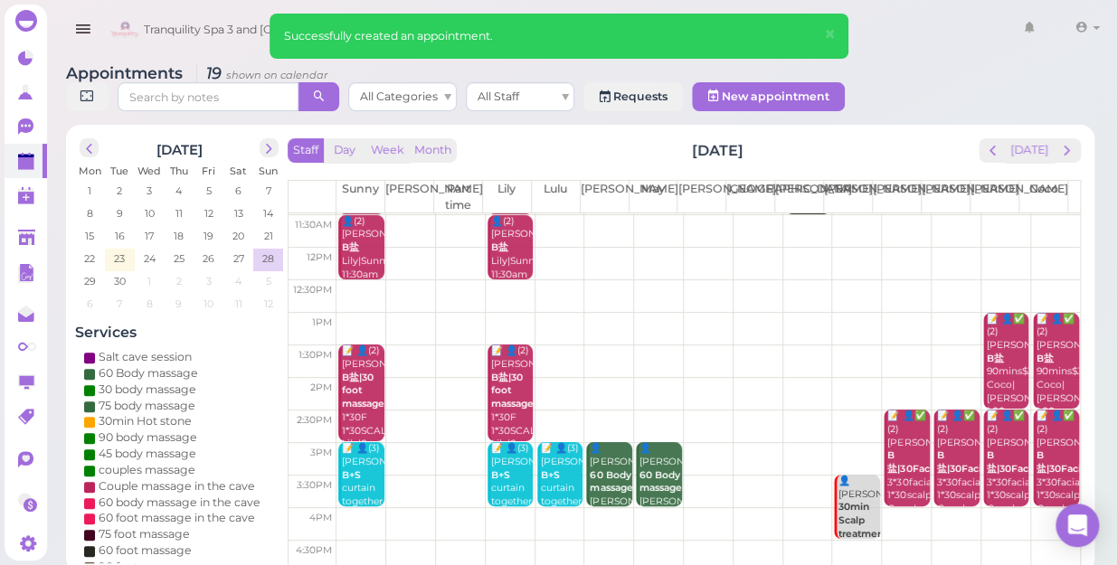
scroll to position [164, 0]
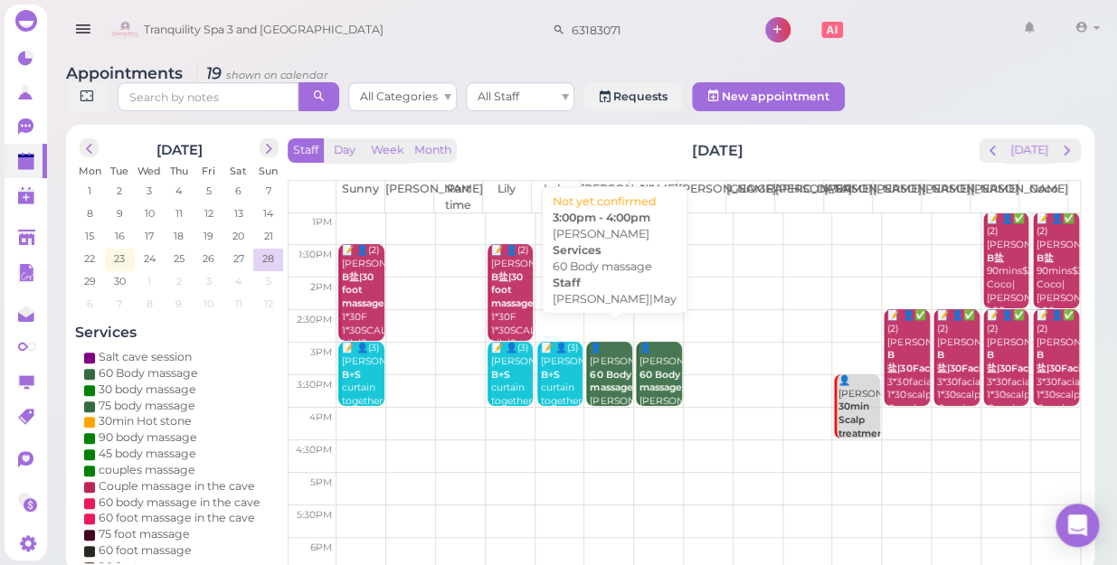
click at [607, 369] on b "60 Body massage" at bounding box center [611, 381] width 43 height 25
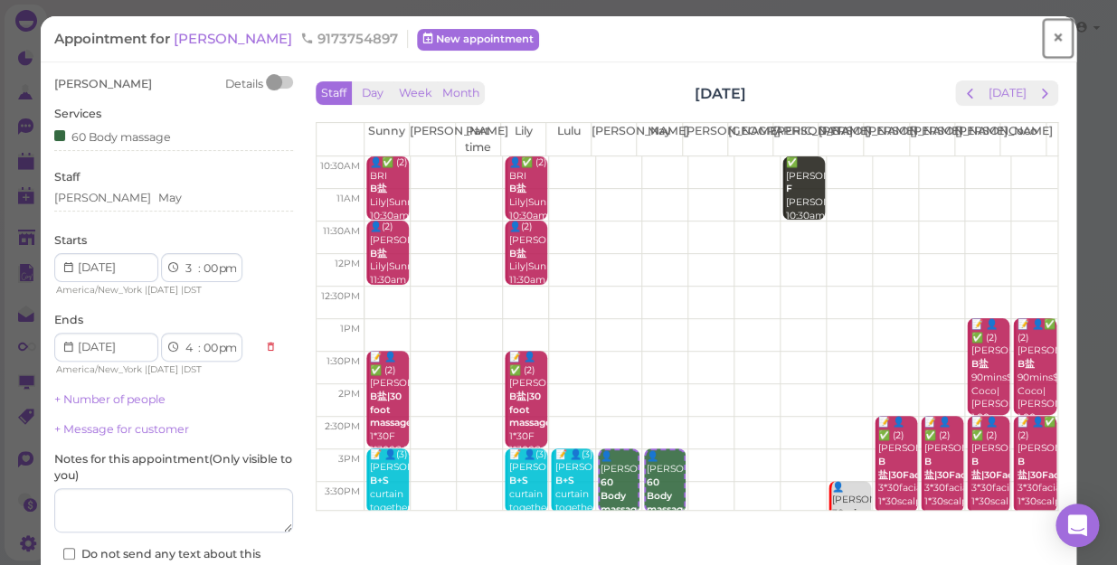
click at [1052, 36] on span "×" at bounding box center [1058, 37] width 12 height 25
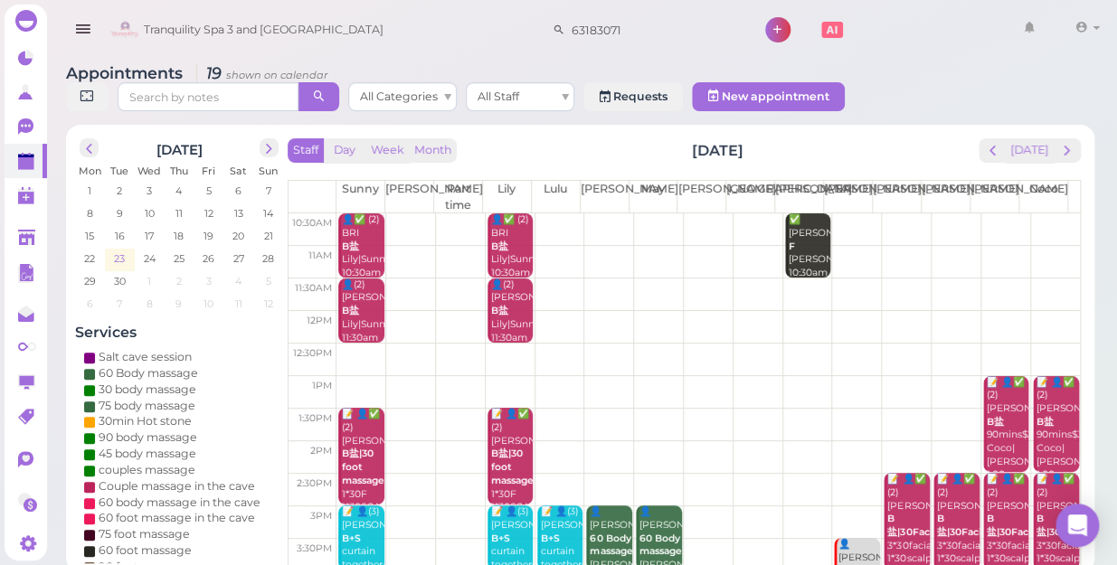
click at [118, 251] on span "23" at bounding box center [119, 259] width 14 height 16
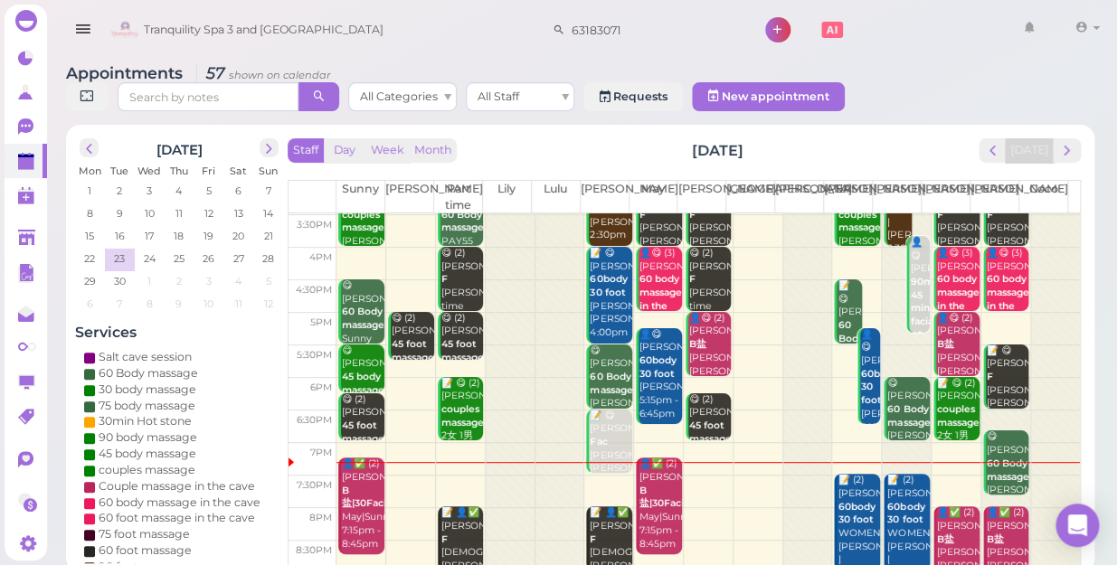
scroll to position [327, 0]
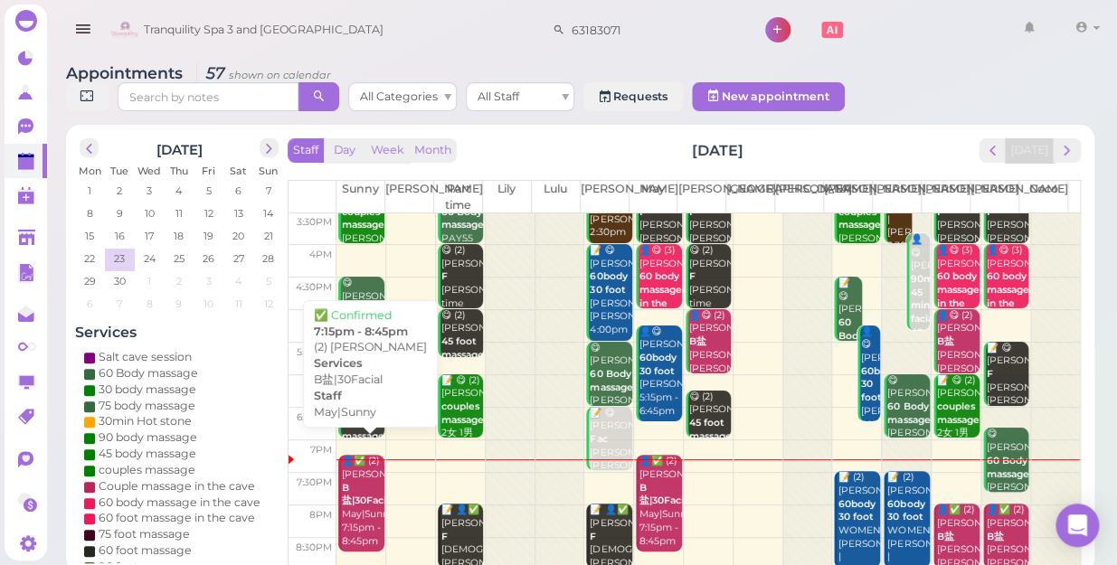
click at [363, 473] on div "👤✅ (2) [PERSON_NAME]盐|30Facial May|Sunny 7:15pm - 8:45pm" at bounding box center [362, 501] width 43 height 93
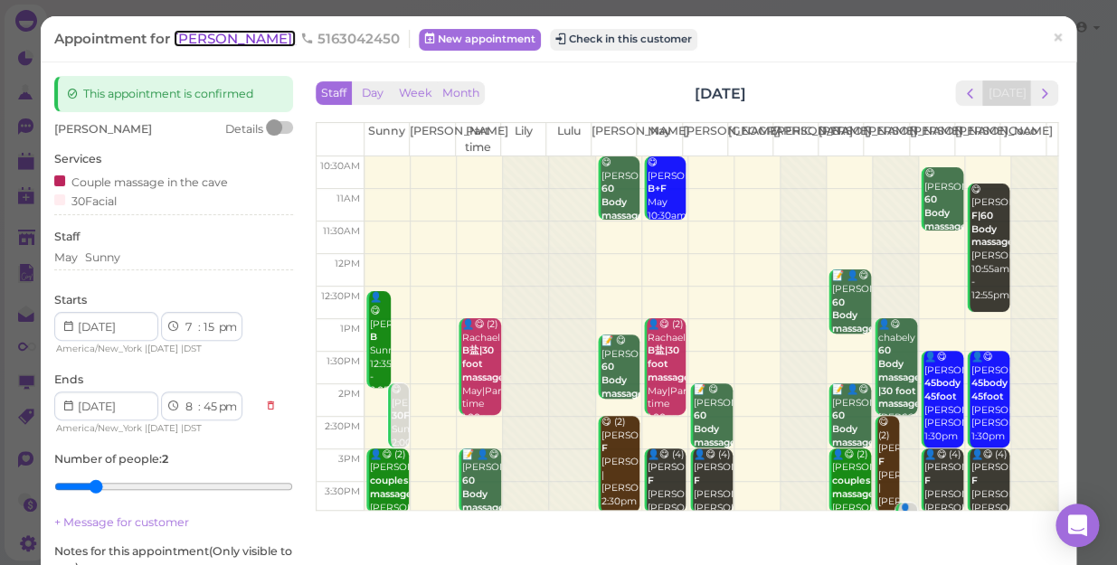
click at [203, 36] on span "[PERSON_NAME]" at bounding box center [235, 38] width 122 height 17
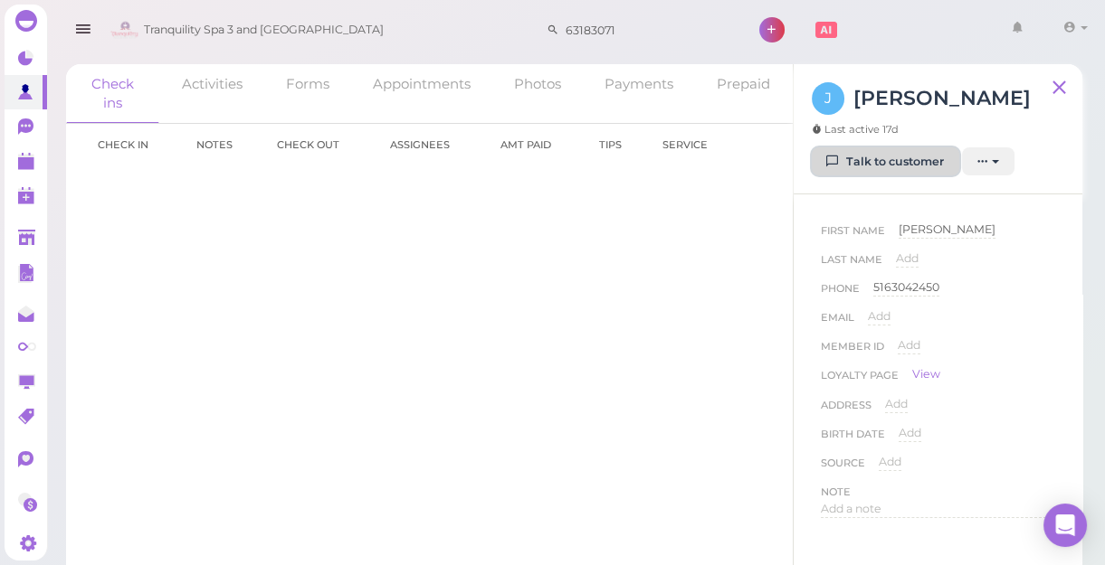
click at [891, 164] on link "Talk to customer" at bounding box center [885, 161] width 147 height 29
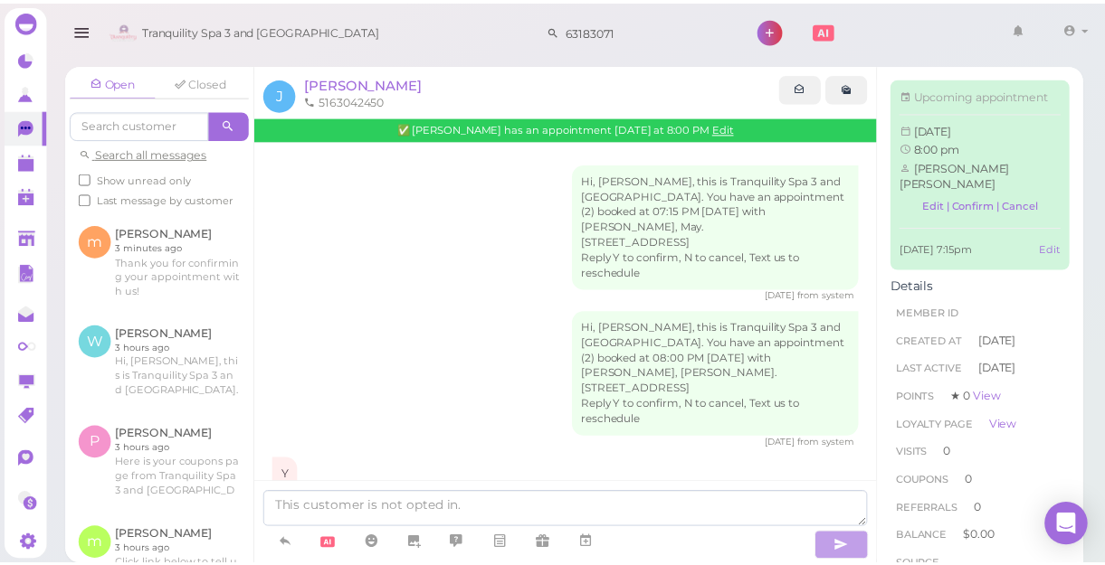
scroll to position [437, 0]
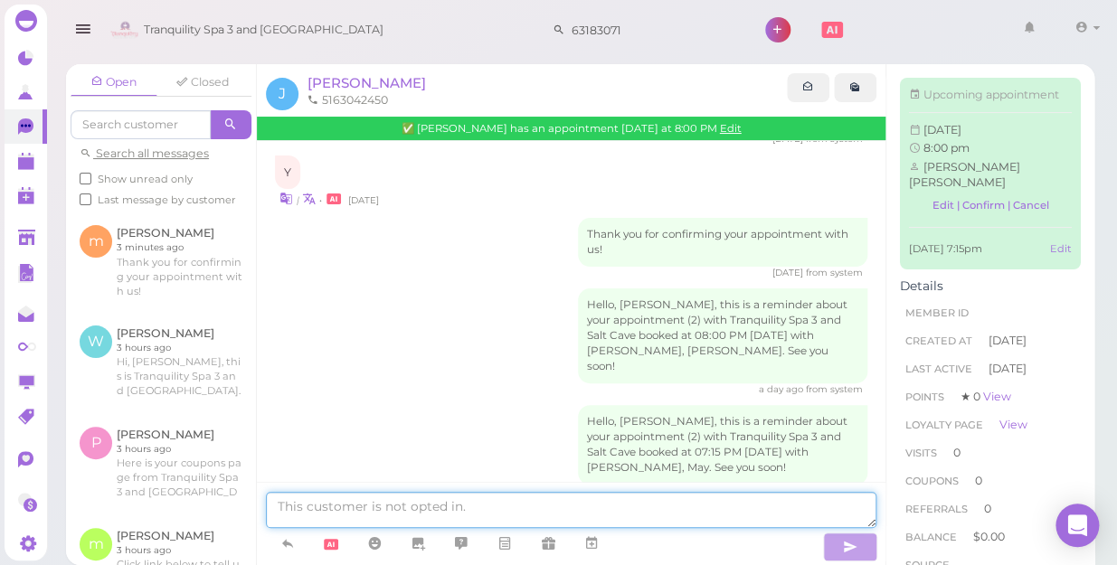
click at [422, 503] on textarea at bounding box center [571, 510] width 611 height 36
type textarea "H"
type textarea "HI DEAR DO YOU HAVE"
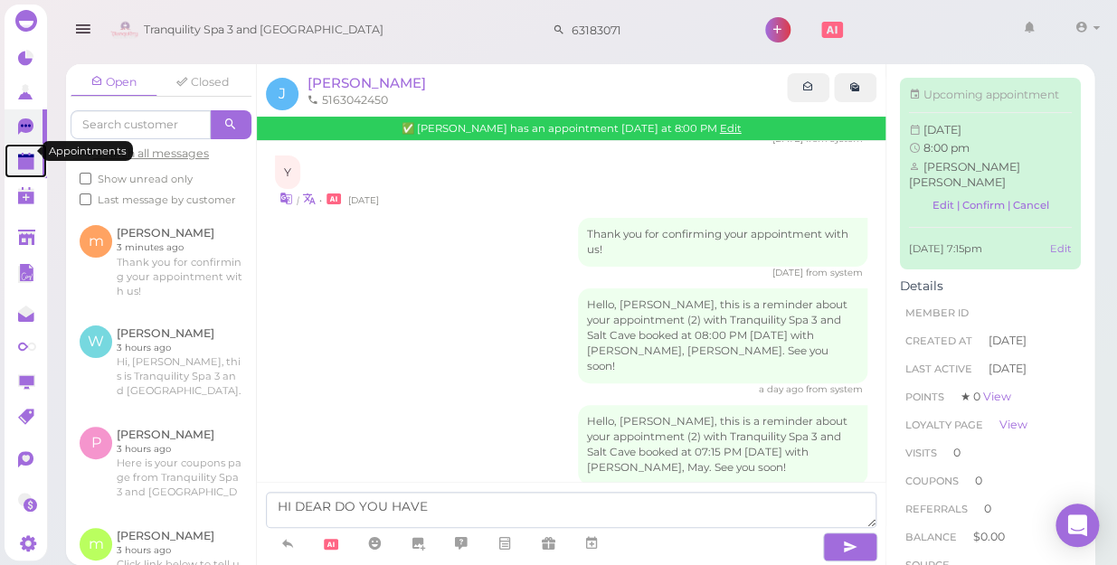
click at [25, 157] on polygon at bounding box center [26, 163] width 16 height 13
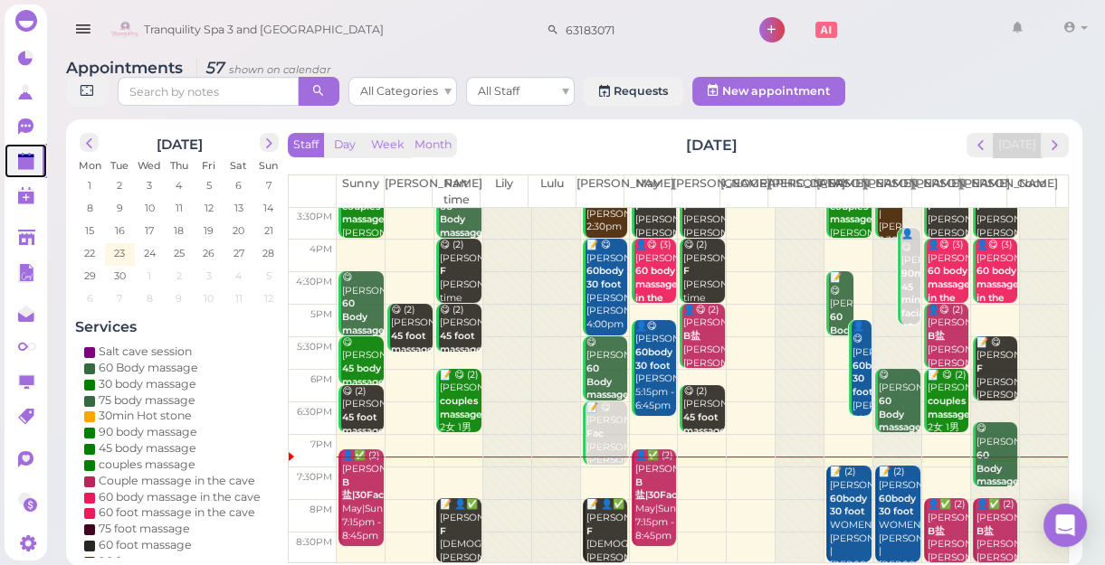
scroll to position [6, 0]
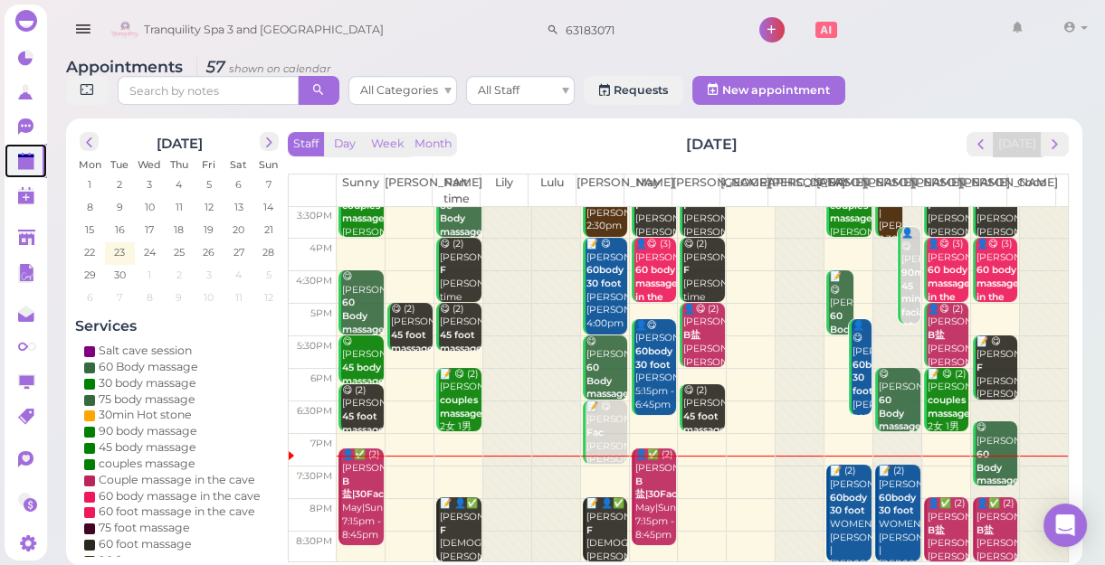
click at [982, 456] on div "😋 [PERSON_NAME] 60 Body massage [PERSON_NAME] 6:50pm - 7:50pm" at bounding box center [996, 481] width 43 height 119
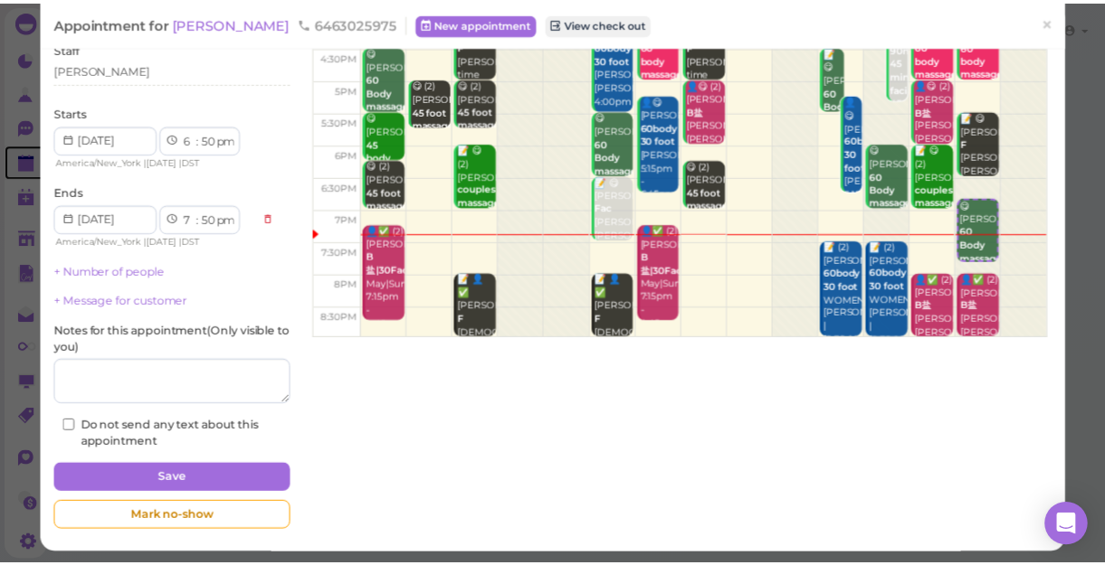
scroll to position [176, 0]
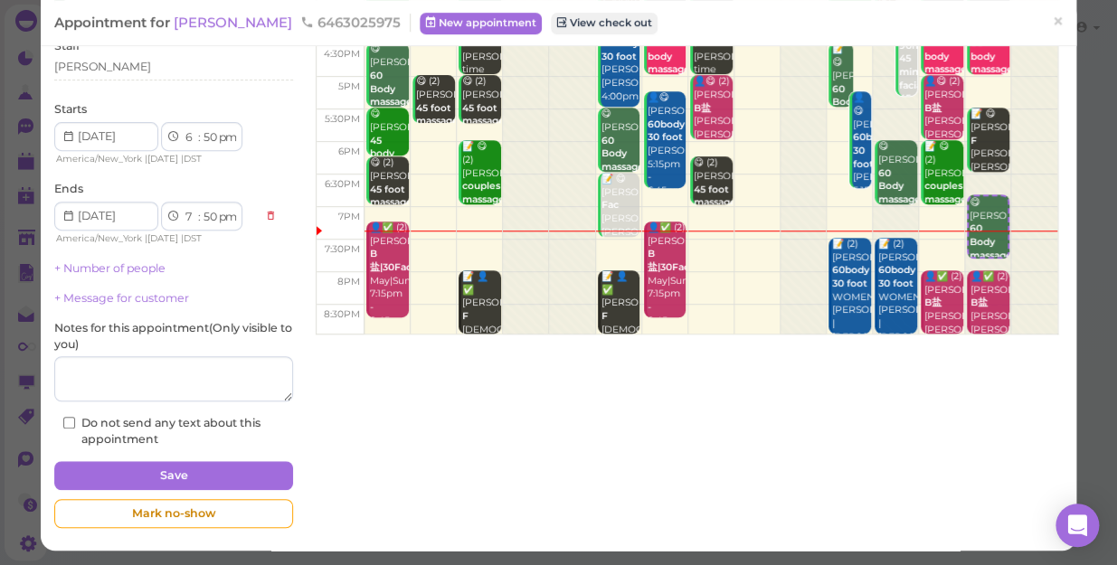
click at [1050, 442] on div "Completed at [DATE] 06:46pm [PERSON_NAME] Details Services 60 Body massage Staf…" at bounding box center [558, 218] width 1027 height 637
click at [1052, 20] on span "×" at bounding box center [1058, 21] width 12 height 25
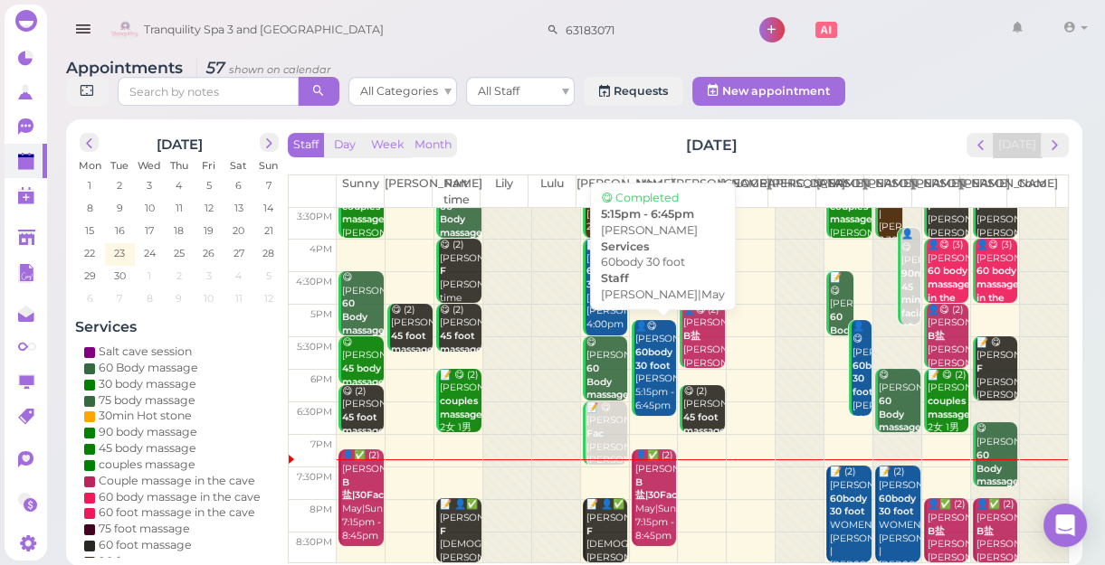
scroll to position [6, 0]
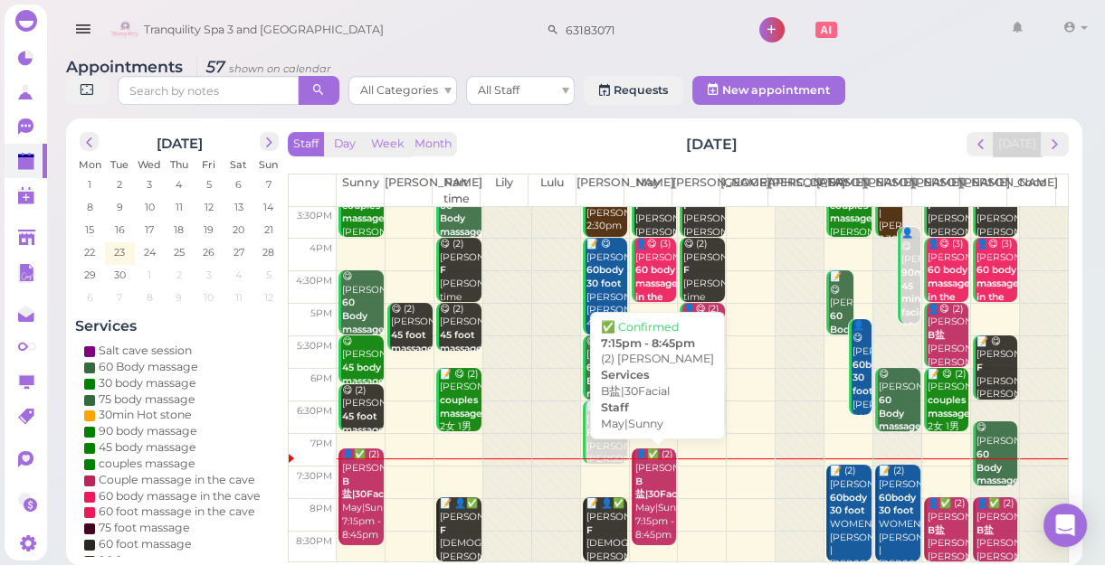
click at [660, 489] on div "👤✅ (2) [PERSON_NAME]盐|30Facial May|Sunny 7:15pm - 8:45pm" at bounding box center [655, 495] width 43 height 93
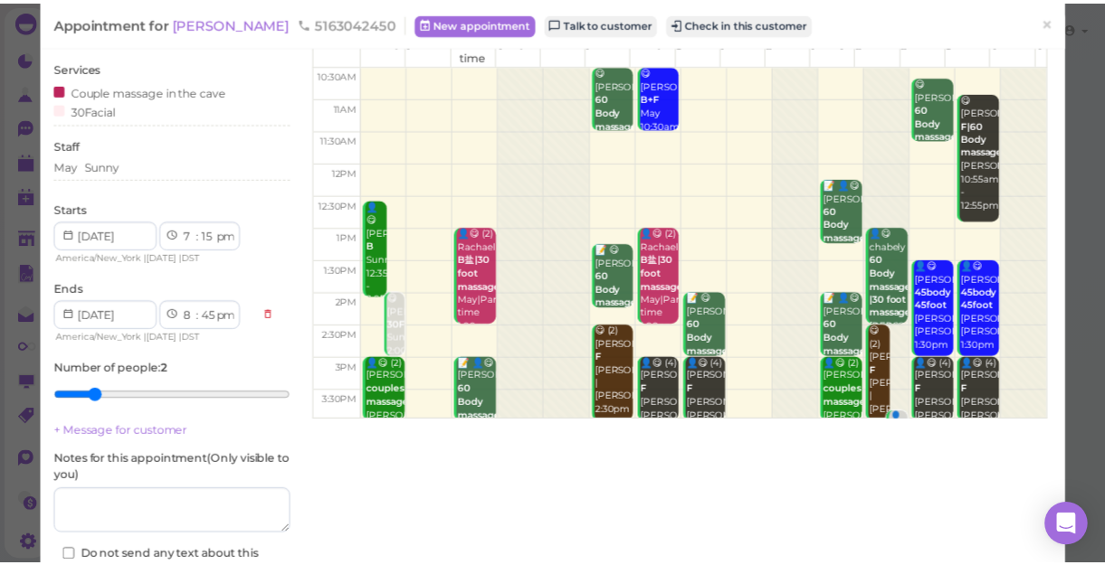
scroll to position [224, 0]
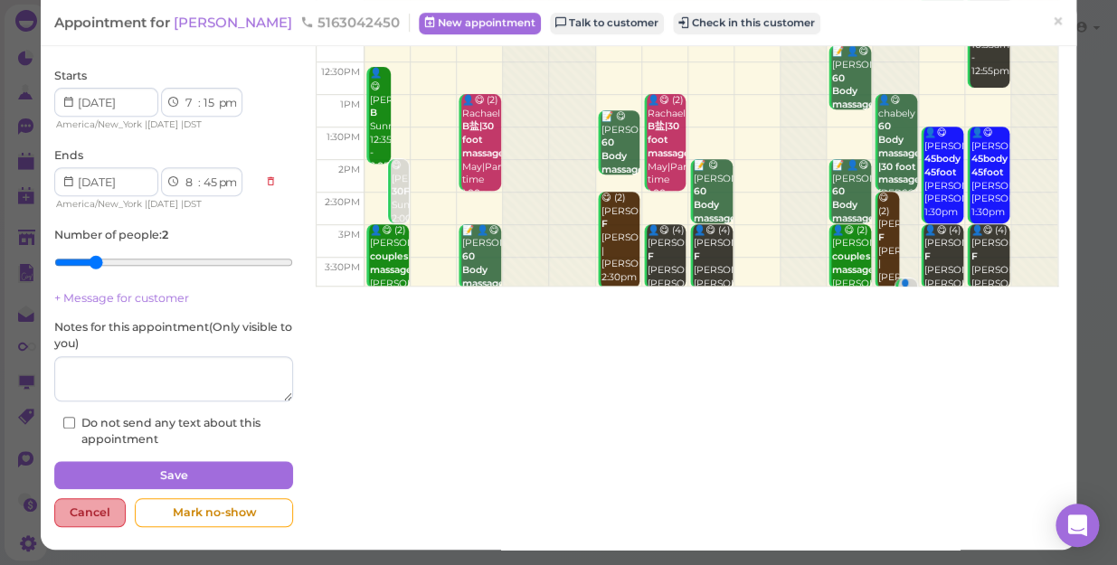
click at [88, 517] on div "Cancel" at bounding box center [89, 513] width 71 height 29
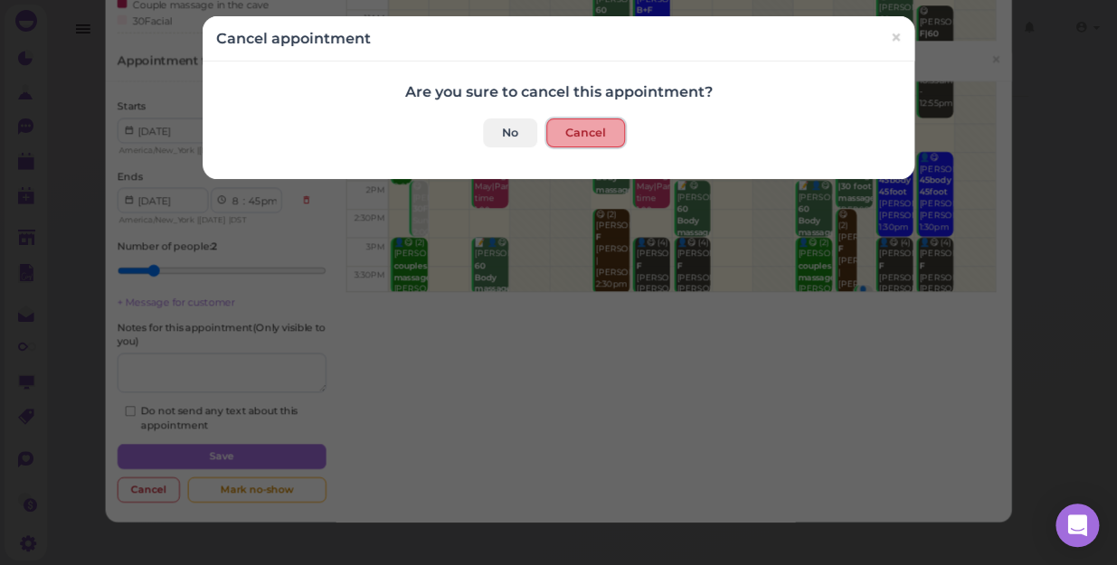
click at [574, 134] on button "Cancel" at bounding box center [585, 133] width 79 height 29
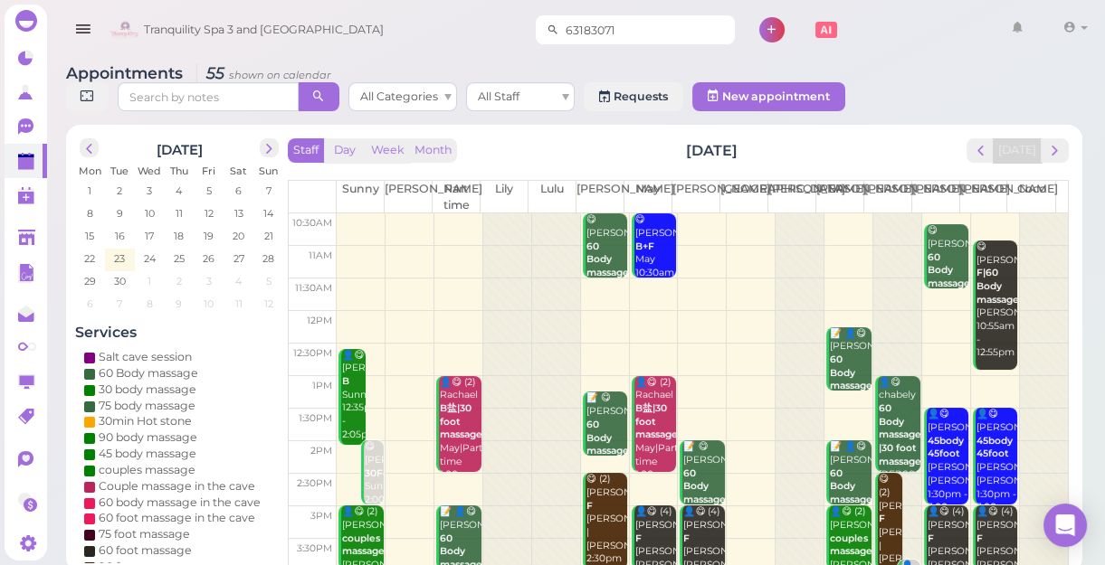
click at [613, 21] on input "63183071" at bounding box center [647, 29] width 176 height 29
type input "6"
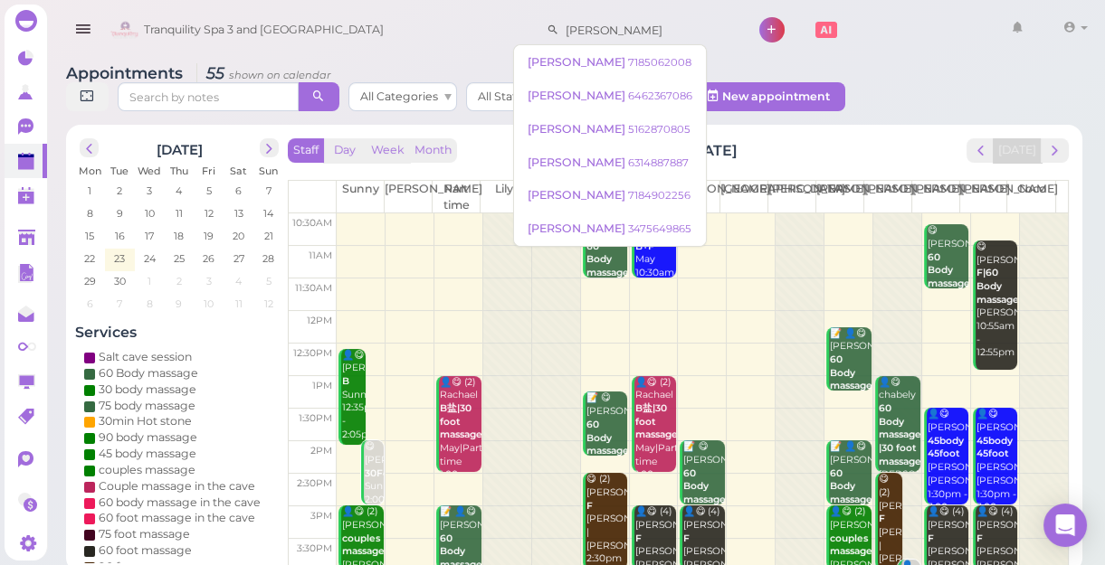
click at [900, 62] on div "Appointments 55 shown on calendar All Categories All Staff Requests New appoint…" at bounding box center [573, 312] width 1061 height 522
click at [632, 28] on input "[PERSON_NAME]" at bounding box center [647, 29] width 176 height 29
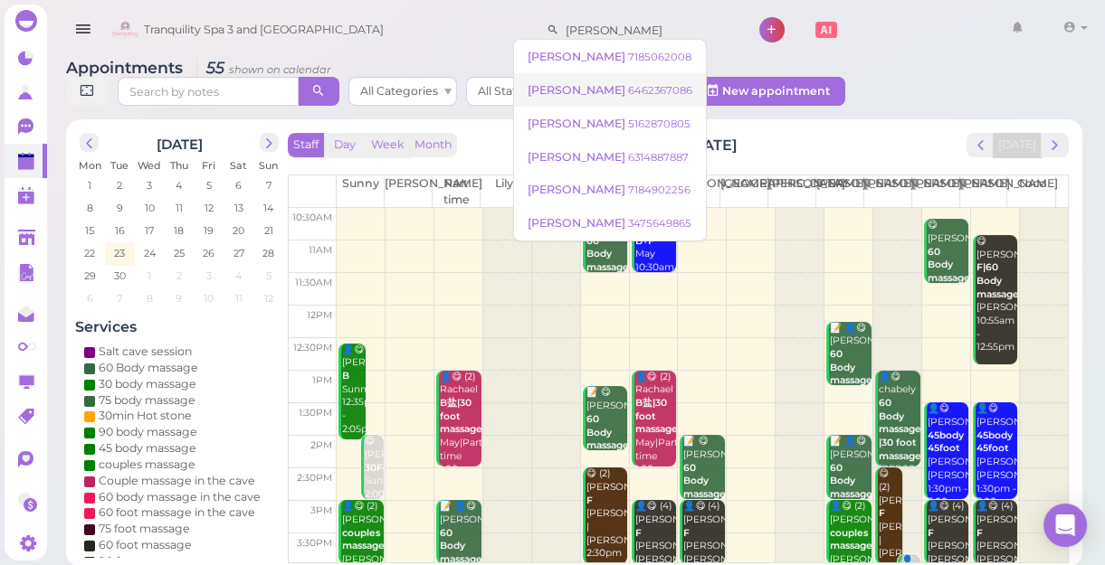
scroll to position [6, 0]
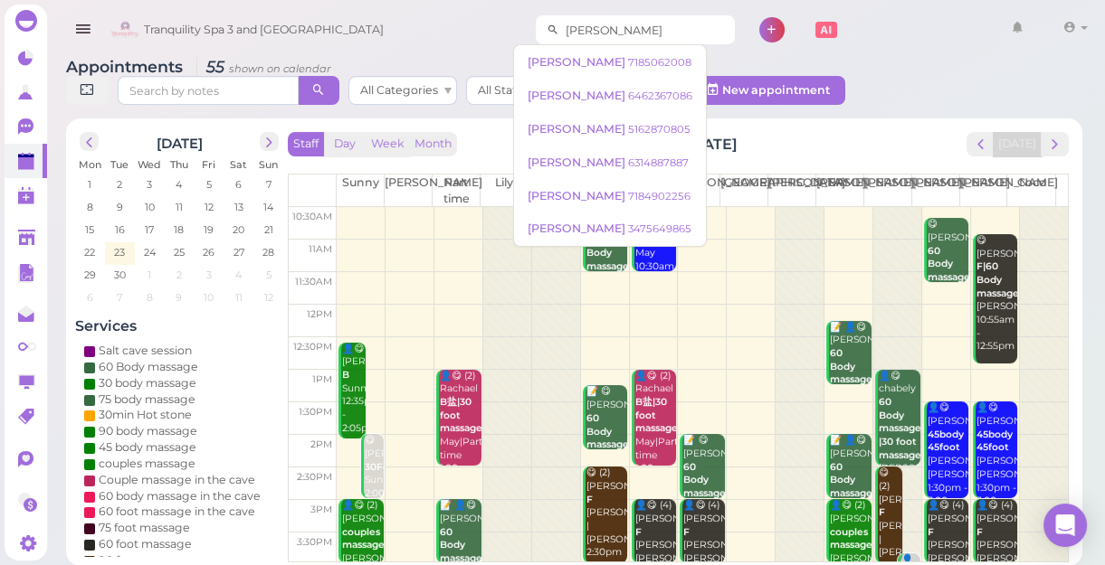
click at [642, 36] on input "[PERSON_NAME]" at bounding box center [647, 29] width 176 height 29
type input "J"
click at [560, 25] on input "5133042450" at bounding box center [647, 29] width 176 height 29
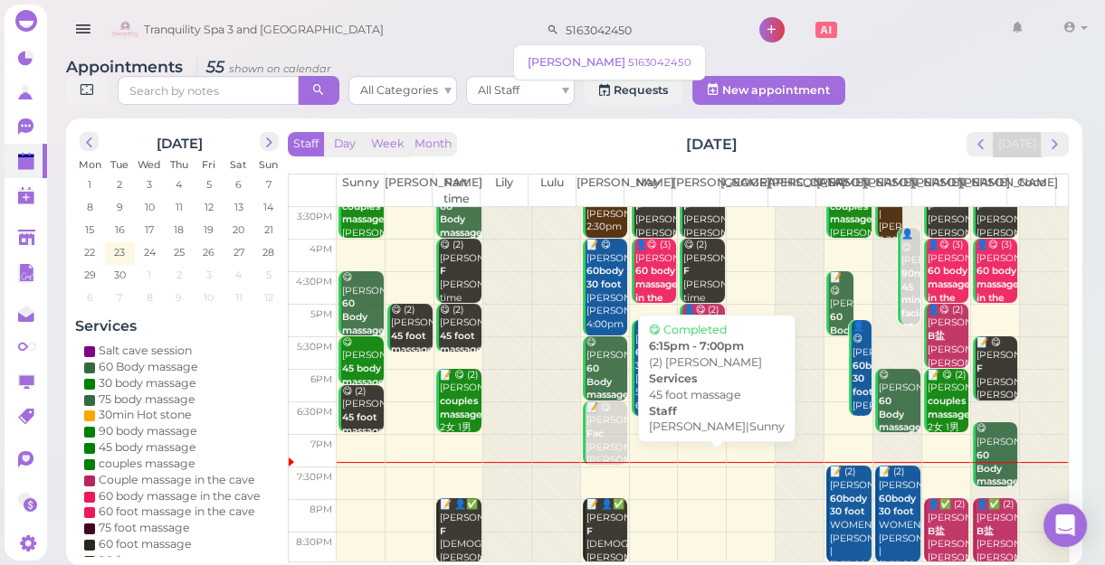
scroll to position [327, 0]
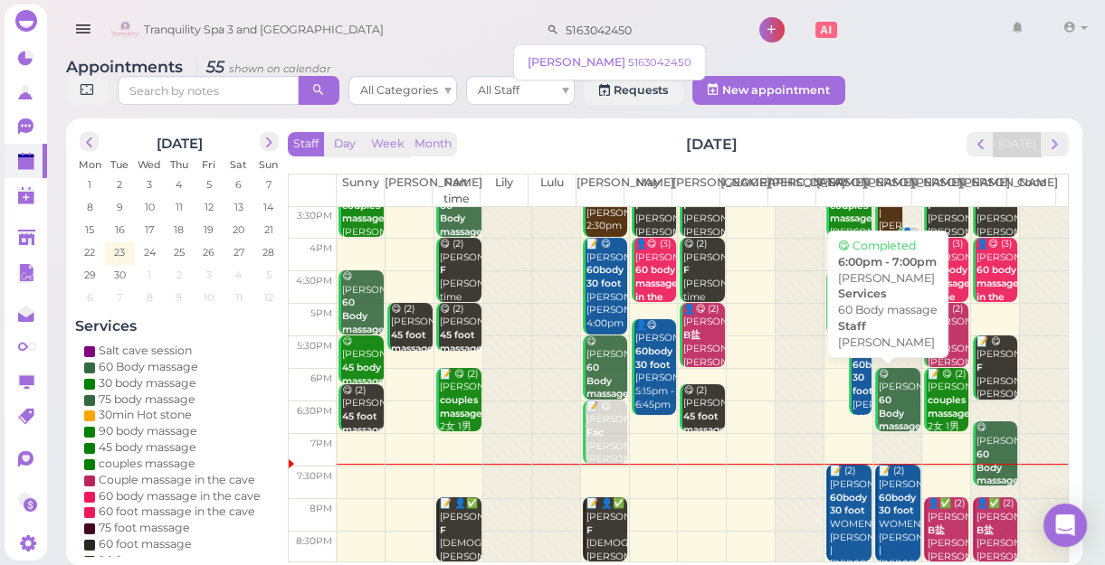
click at [892, 396] on div "😋 [PERSON_NAME] 60 Body massage [PERSON_NAME] 6:00pm - 7:00pm" at bounding box center [899, 427] width 43 height 119
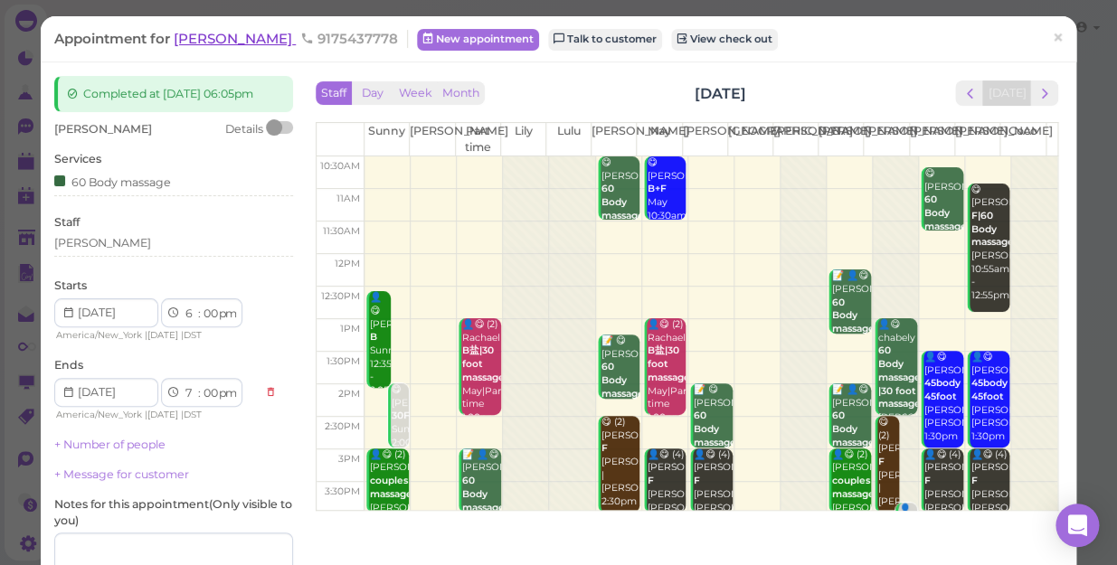
type input "5163042450"
click at [185, 43] on span "[PERSON_NAME]" at bounding box center [235, 38] width 122 height 17
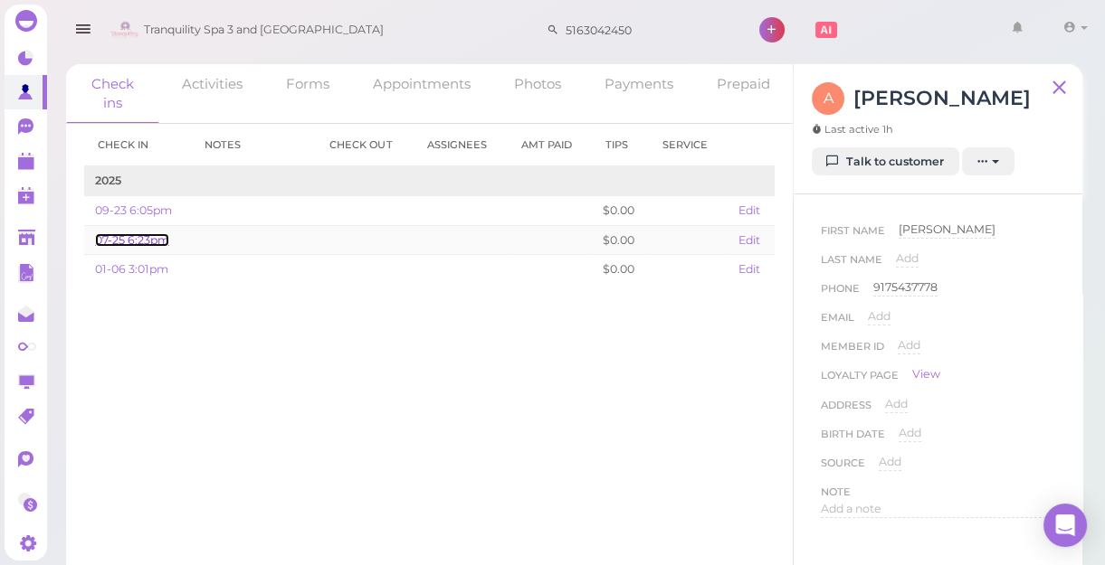
click at [150, 239] on link "07-25 6:23pm" at bounding box center [132, 240] width 74 height 14
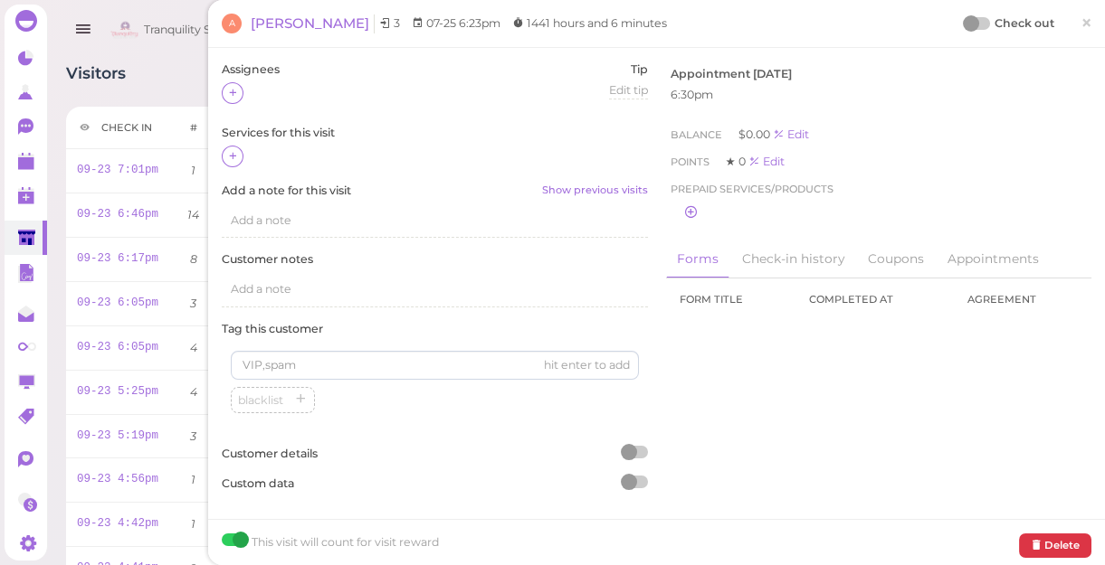
click at [153, 71] on div "Visitors Notes Schedule Reports New visitor New visit alert Check-in Customer c…" at bounding box center [574, 80] width 1016 height 33
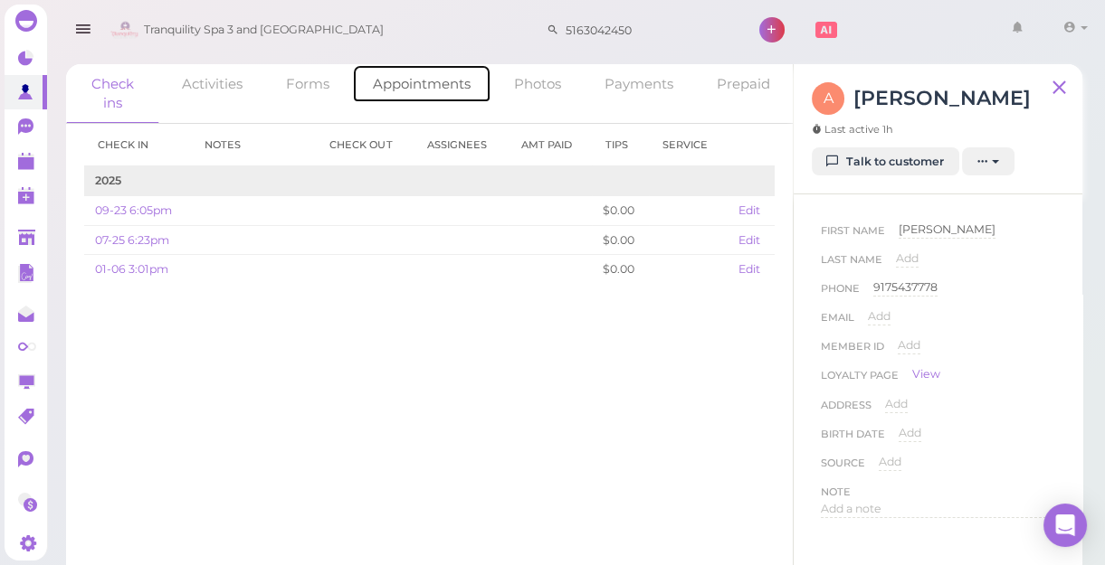
click at [435, 84] on link "Appointments" at bounding box center [421, 83] width 139 height 39
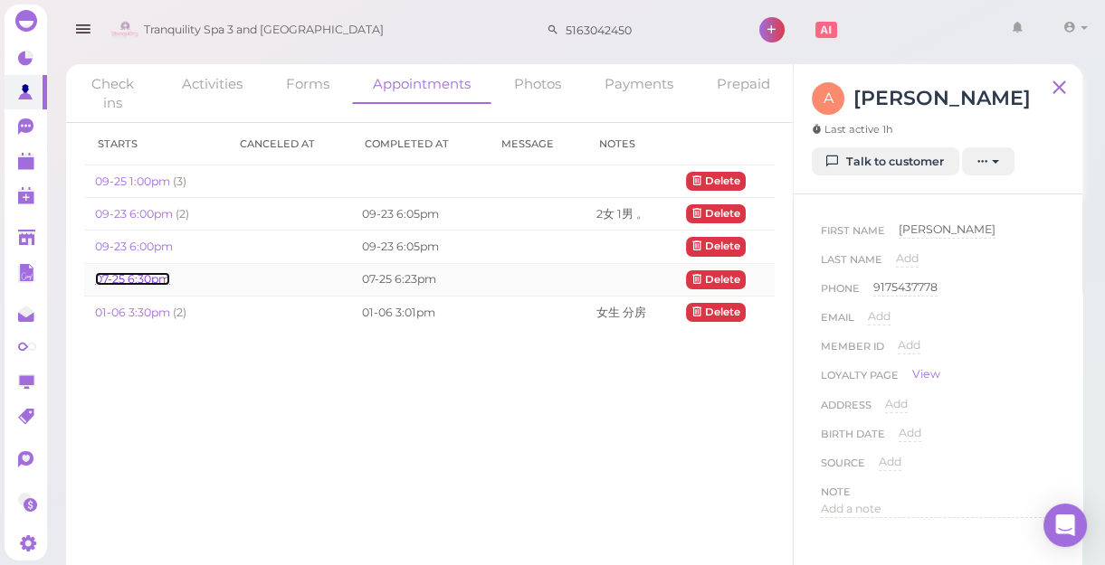
click at [134, 277] on link "07-25 6:30pm" at bounding box center [132, 279] width 75 height 14
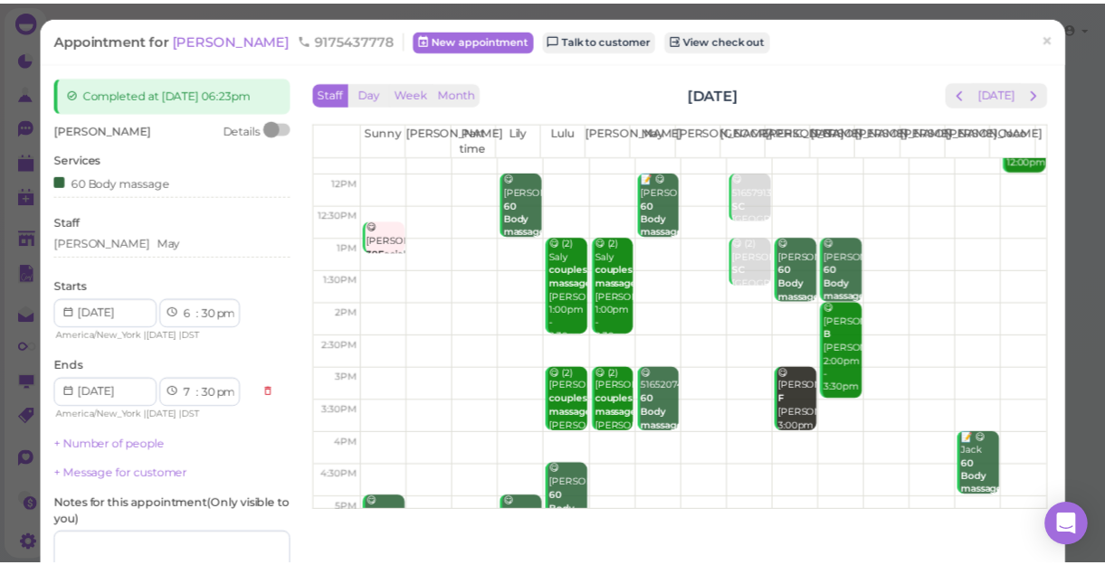
scroll to position [327, 0]
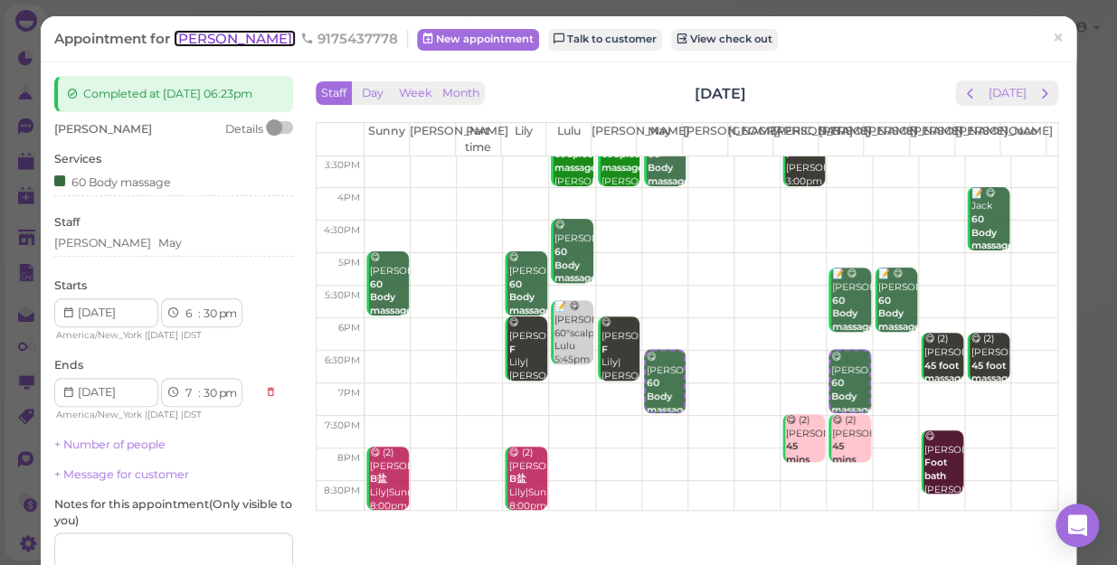
click at [195, 42] on span "[PERSON_NAME]" at bounding box center [235, 38] width 122 height 17
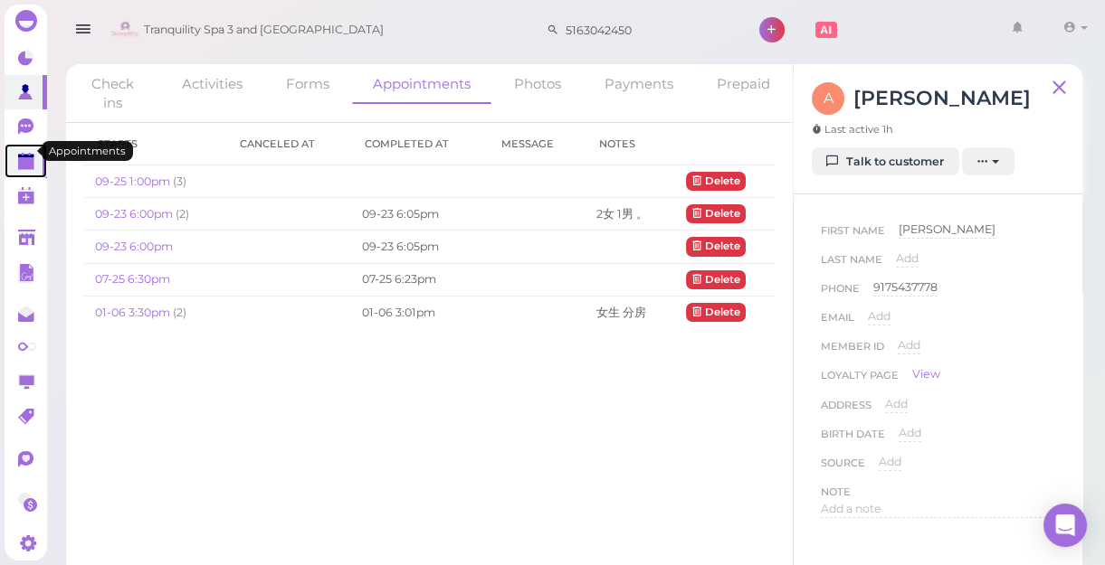
click at [19, 157] on polygon at bounding box center [26, 163] width 16 height 13
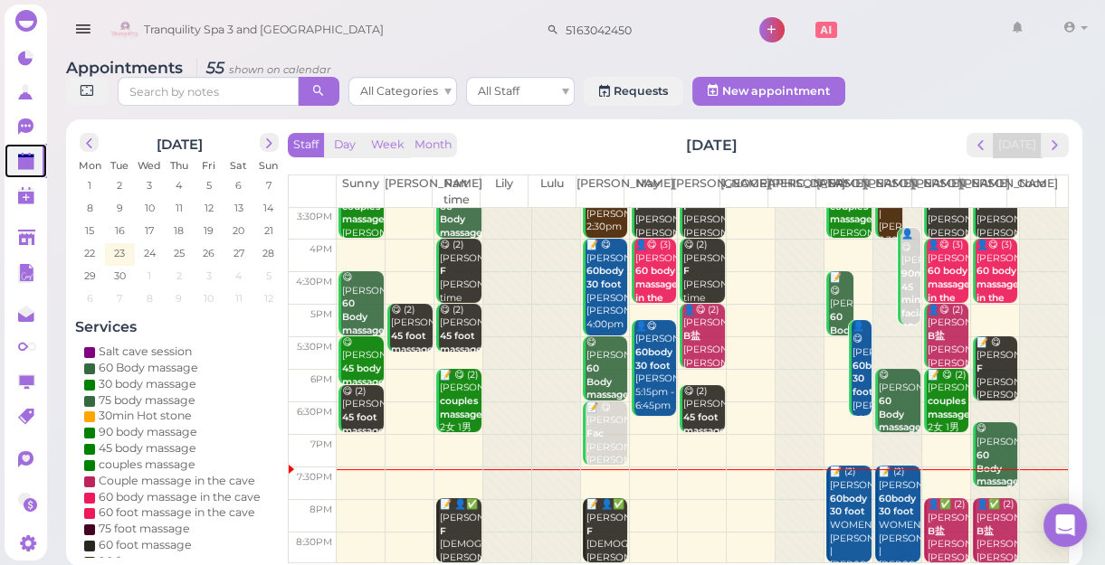
scroll to position [6, 0]
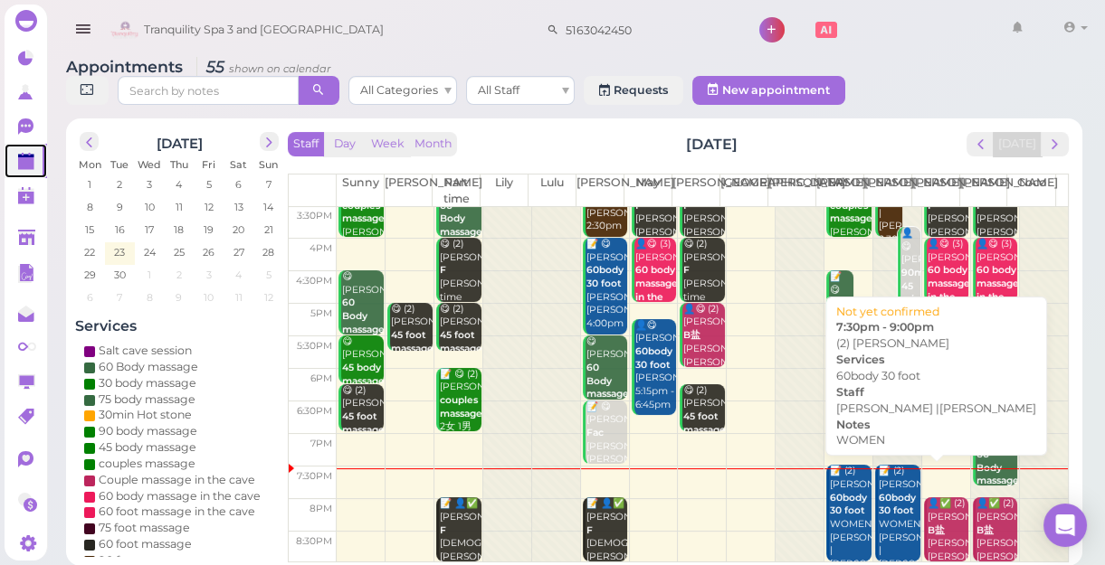
click at [879, 499] on b "60body 30 foot" at bounding box center [897, 504] width 37 height 25
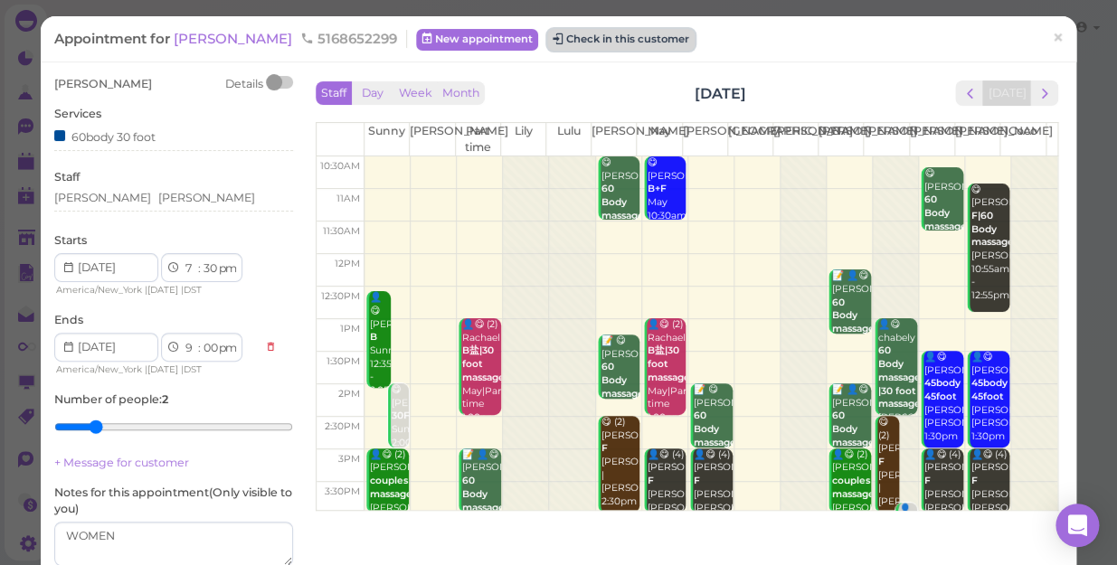
click at [547, 36] on button "Check in this customer" at bounding box center [620, 40] width 147 height 22
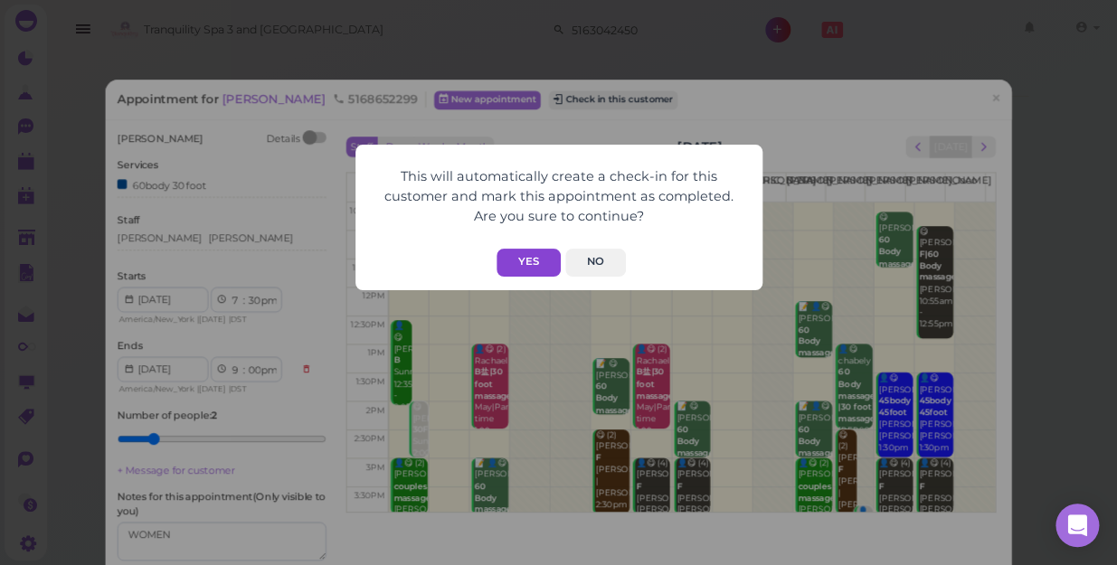
click at [518, 259] on button "Yes" at bounding box center [529, 263] width 64 height 28
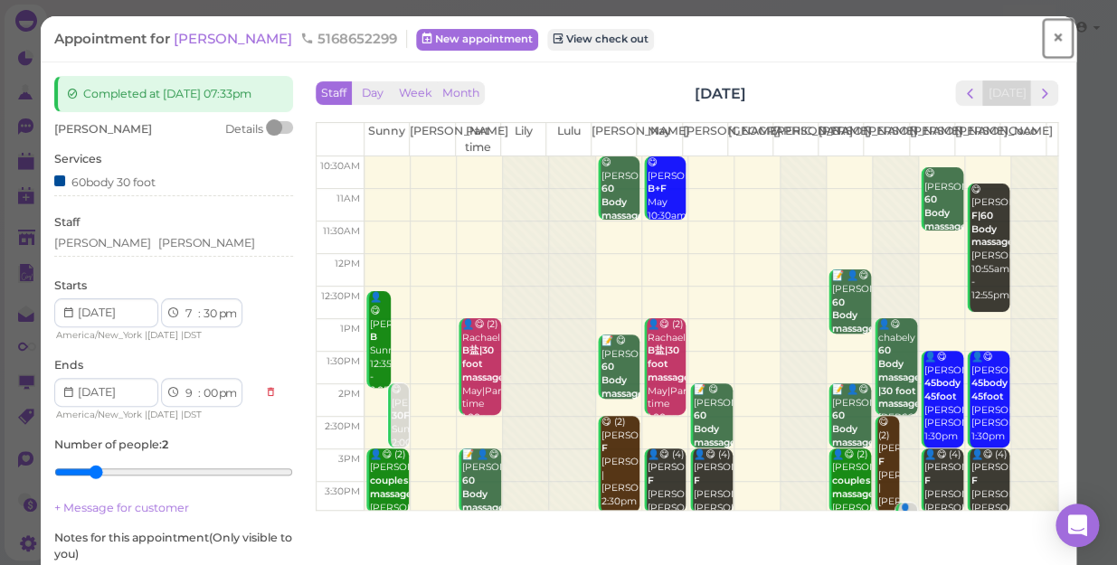
click at [1052, 35] on span "×" at bounding box center [1058, 37] width 12 height 25
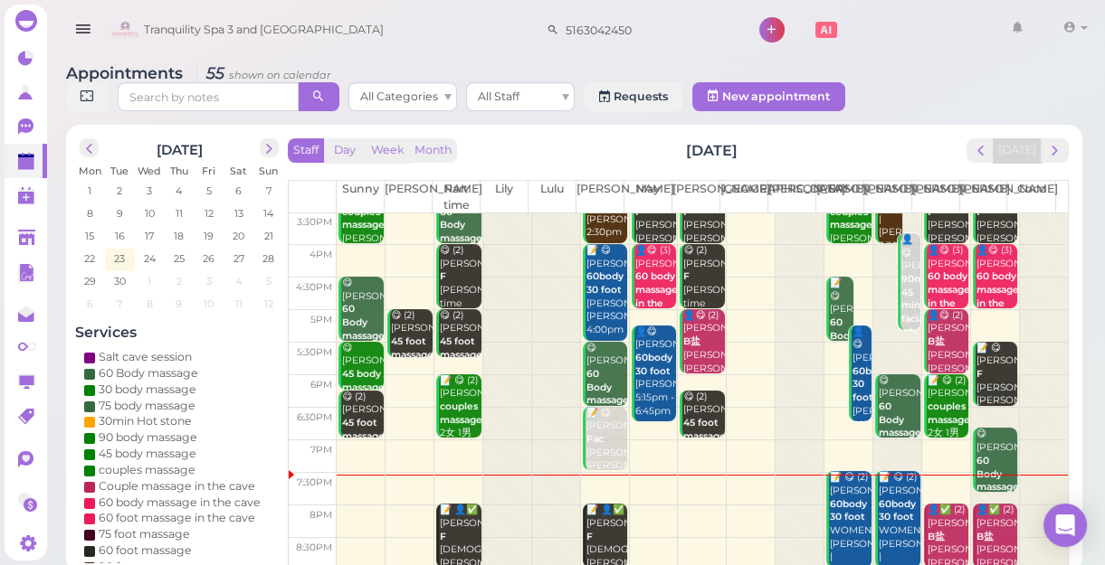
scroll to position [6, 0]
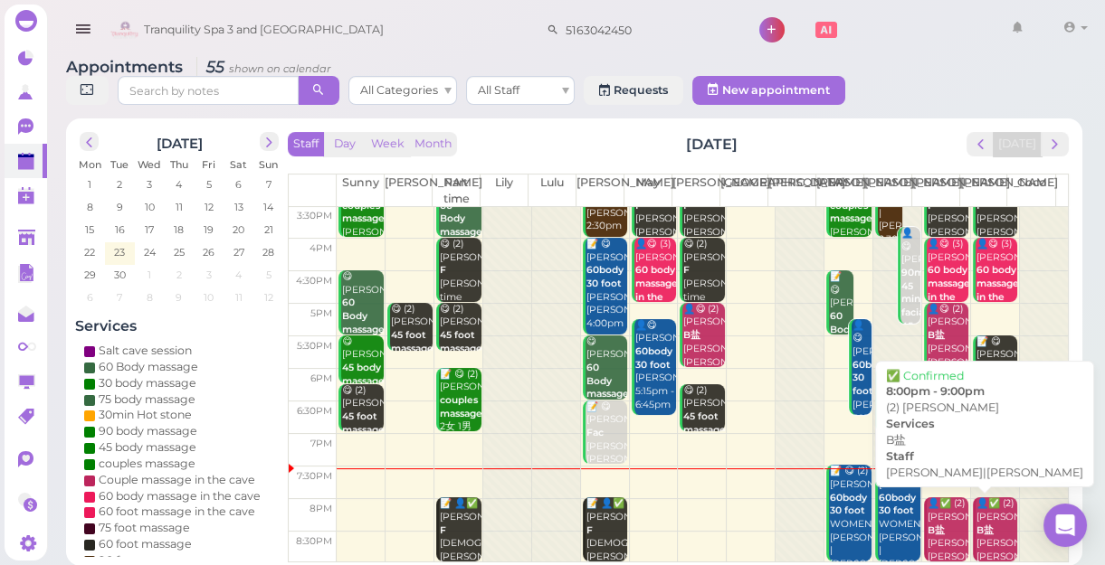
click at [937, 507] on div "👤✅ (2) [PERSON_NAME] B盐 [PERSON_NAME]|[PERSON_NAME] 8:00pm - 9:00pm" at bounding box center [947, 551] width 43 height 107
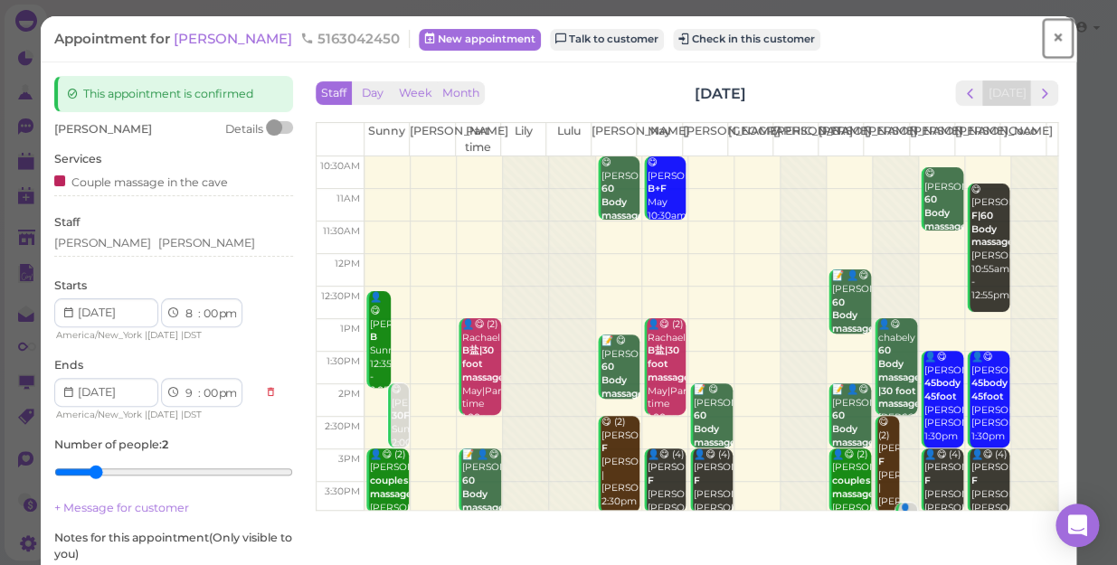
click at [1052, 35] on span "×" at bounding box center [1058, 37] width 12 height 25
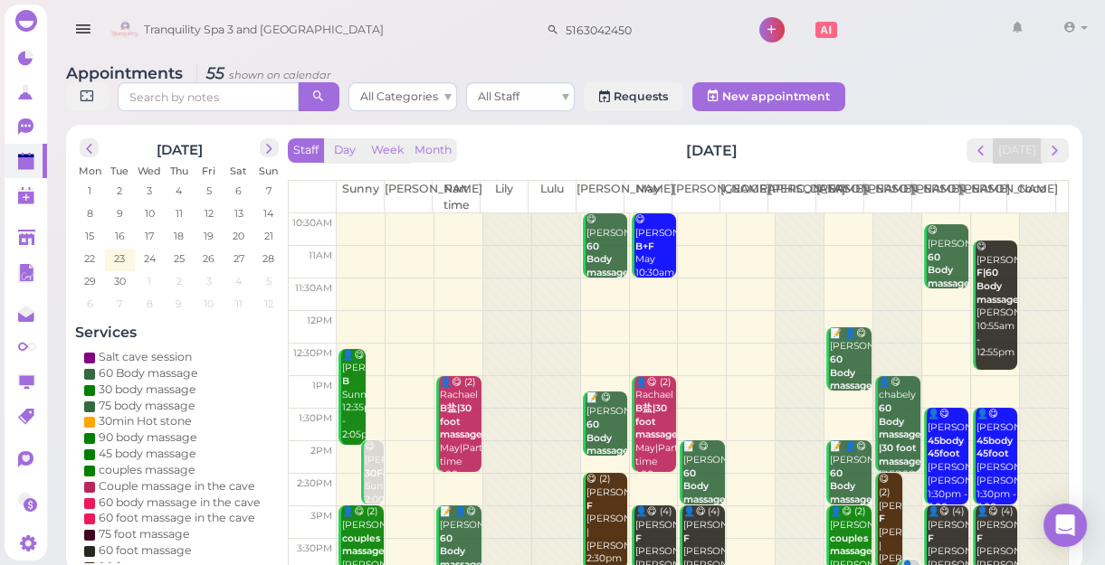
click at [451, 21] on div "Tranquility Spa 3 and [GEOGRAPHIC_DATA] 5163042450 1 Account Refer Friends" at bounding box center [600, 31] width 988 height 52
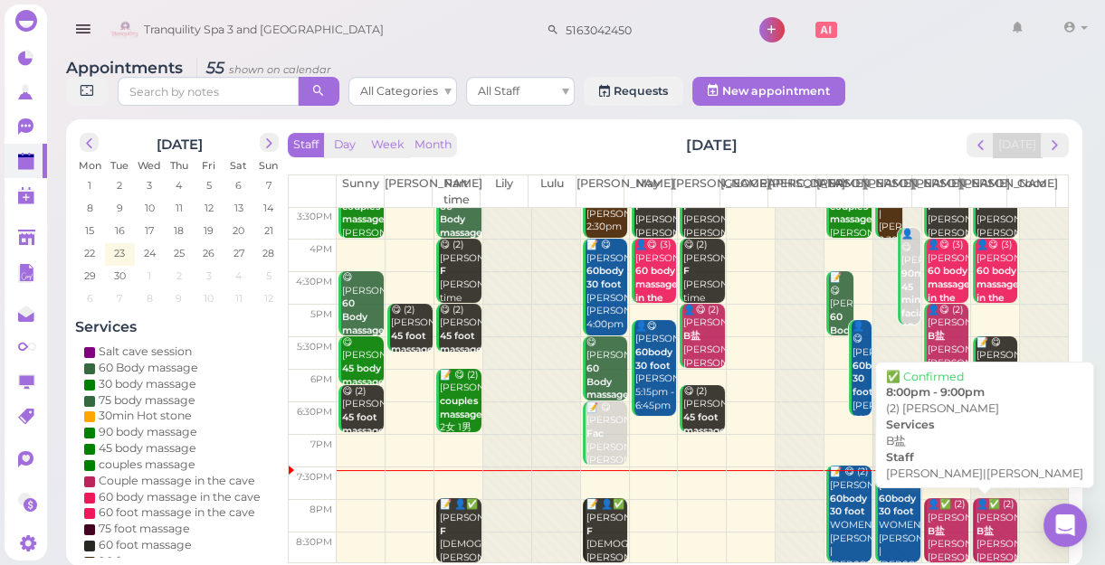
scroll to position [6, 0]
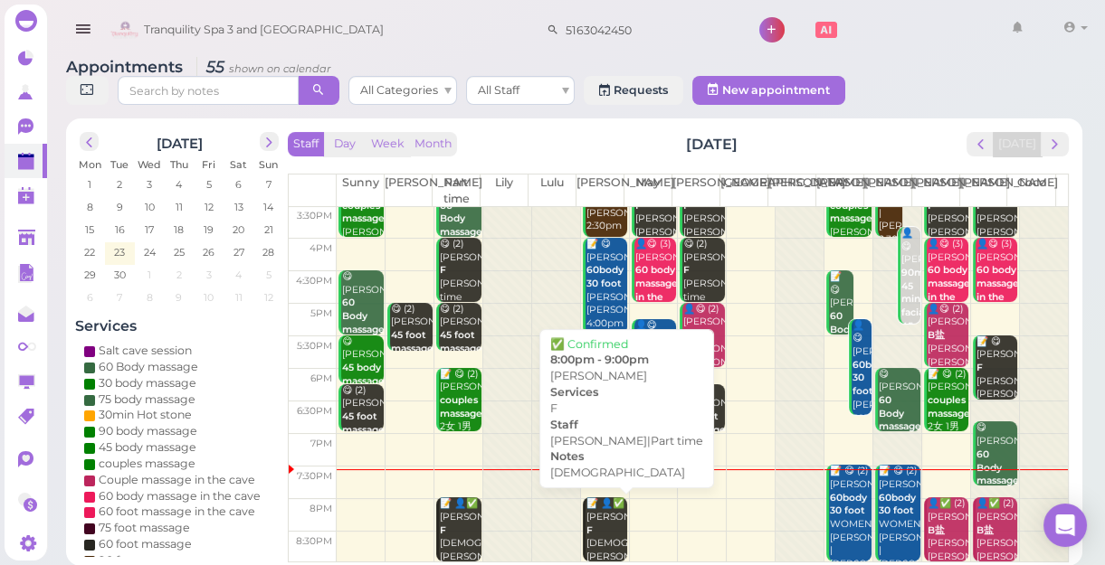
click at [594, 517] on div "📝 👤✅ [PERSON_NAME] [DEMOGRAPHIC_DATA] [PERSON_NAME]|Part time 8:00pm - 9:00pm" at bounding box center [606, 557] width 43 height 119
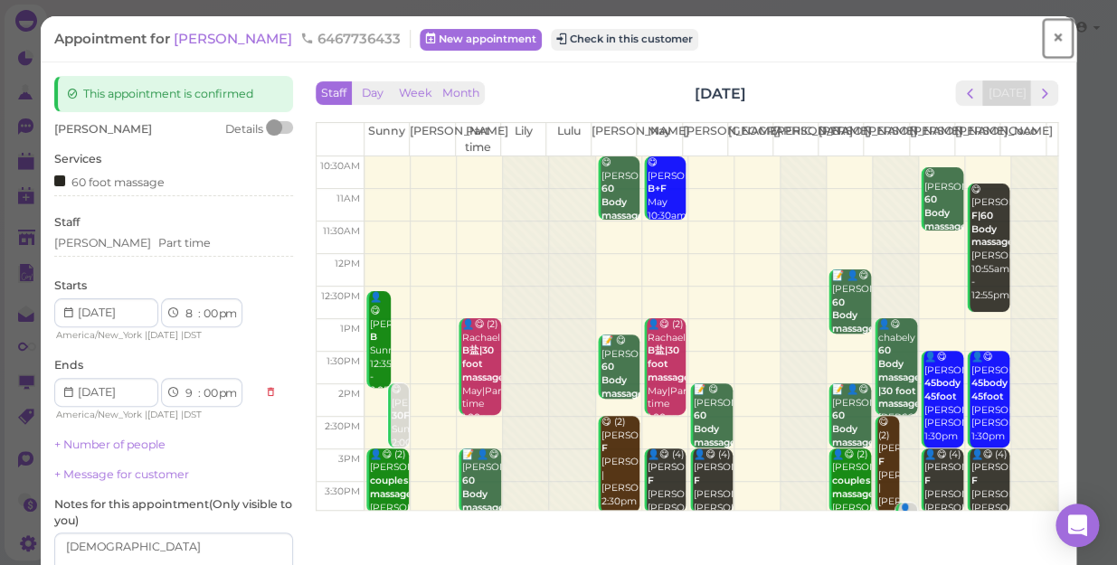
click at [1052, 34] on span "×" at bounding box center [1058, 37] width 12 height 25
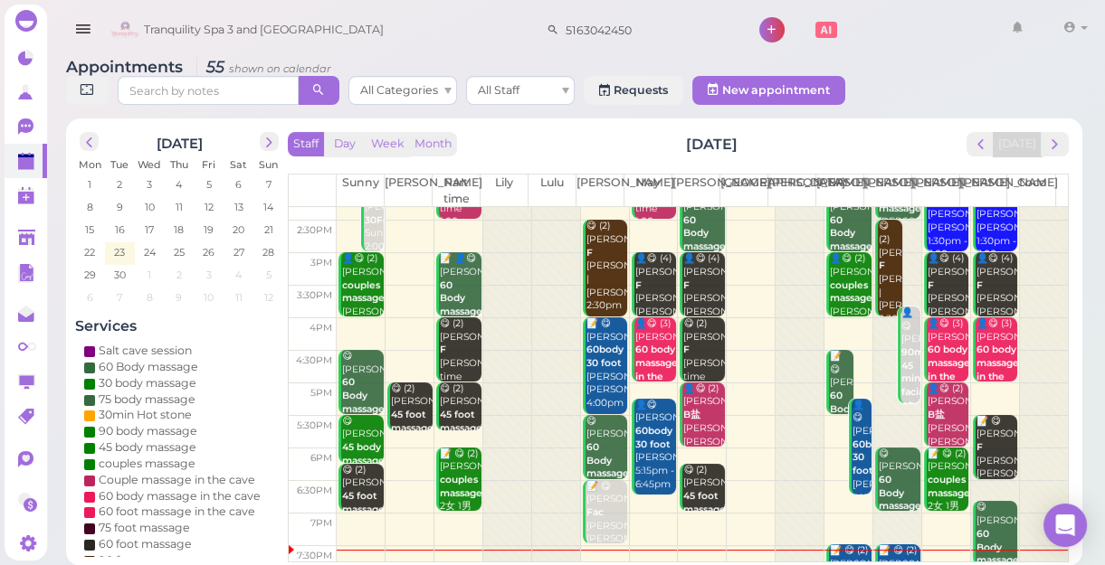
scroll to position [327, 0]
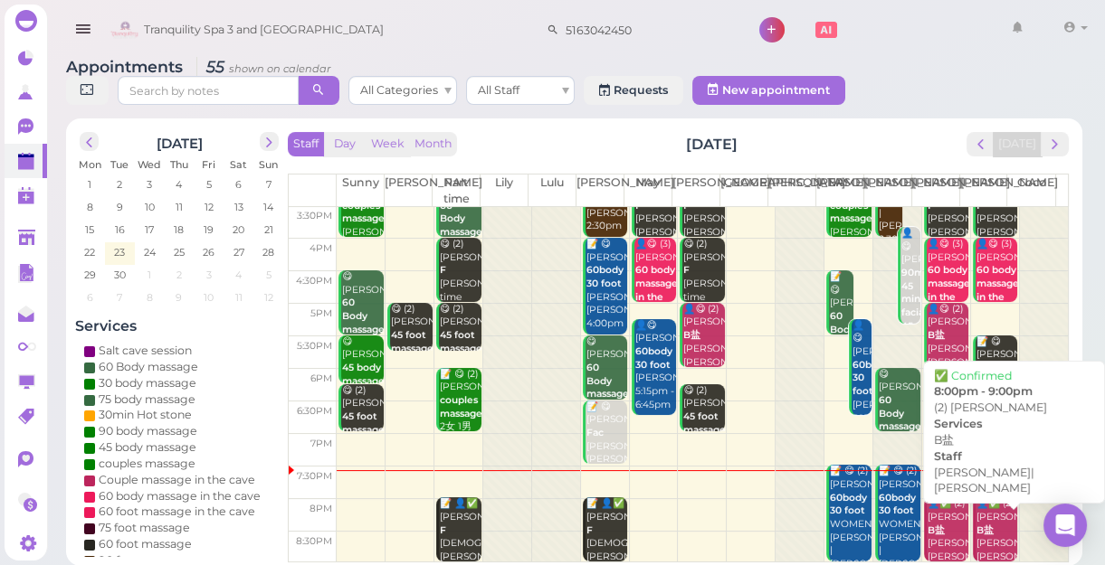
click at [987, 516] on div "👤✅ (2) [PERSON_NAME] B盐 [PERSON_NAME]|[PERSON_NAME] 8:00pm - 9:00pm" at bounding box center [996, 551] width 43 height 107
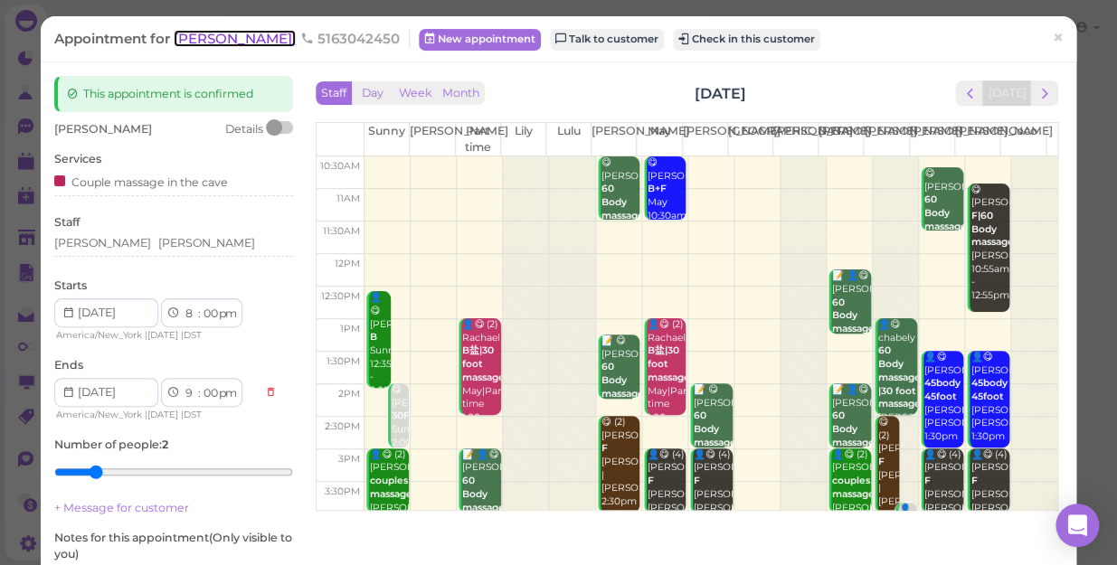
click at [208, 37] on span "[PERSON_NAME]" at bounding box center [235, 38] width 122 height 17
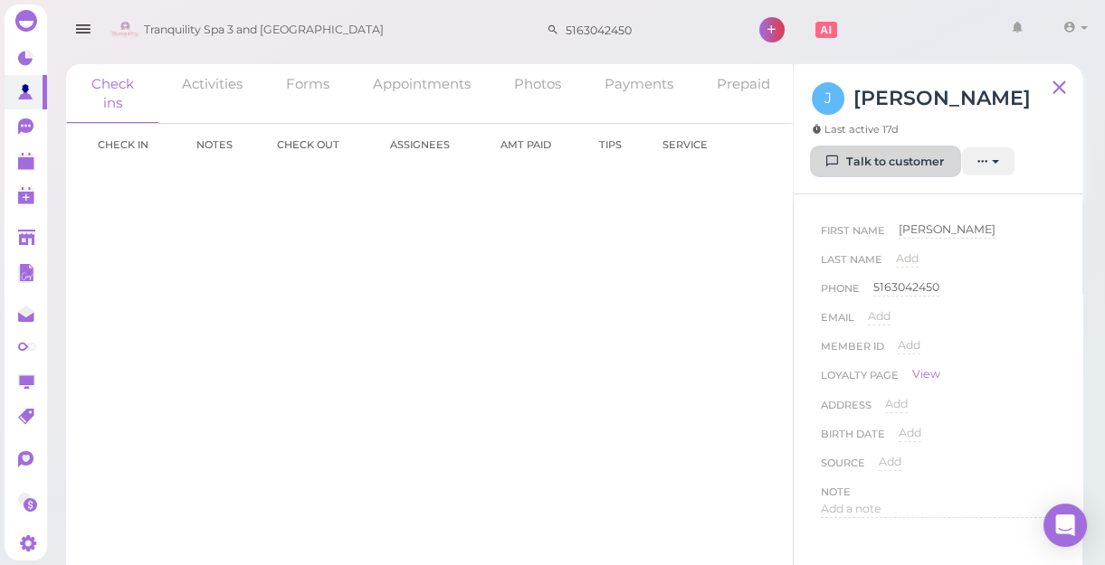
click at [912, 158] on link "Talk to customer" at bounding box center [885, 161] width 147 height 29
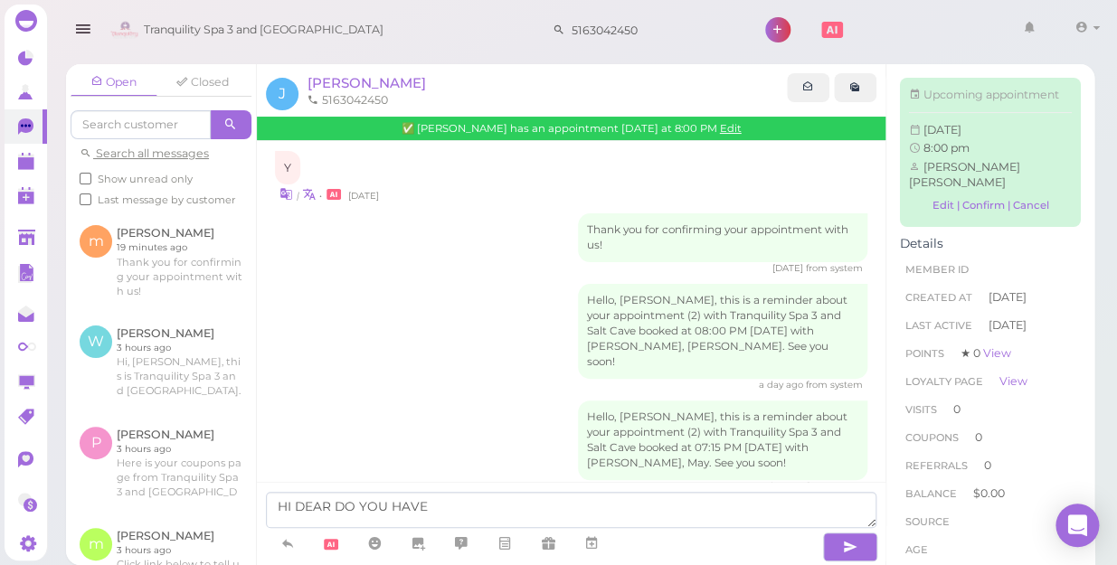
scroll to position [524, 0]
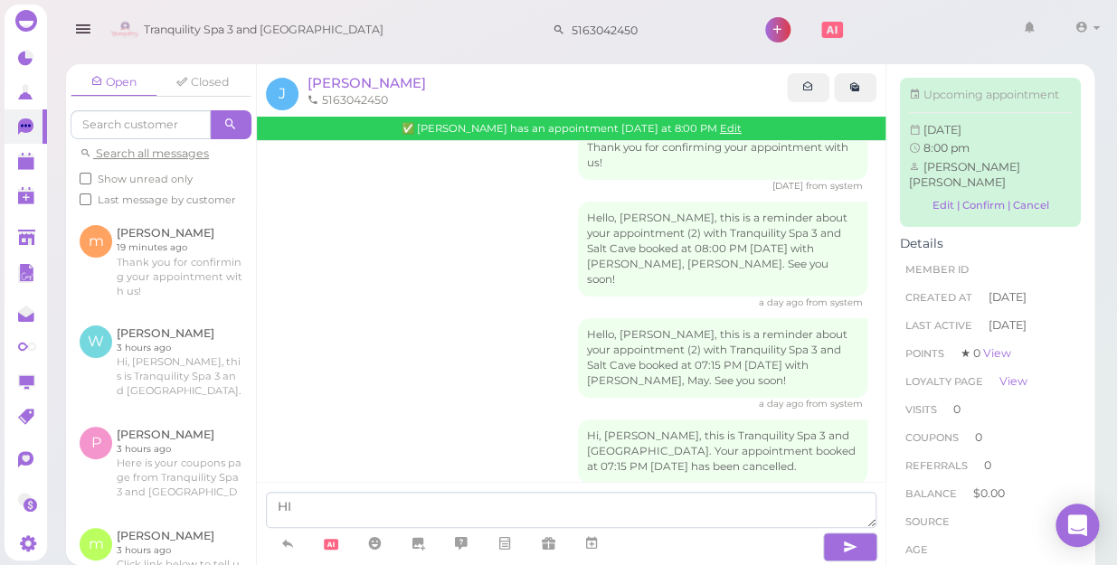
type textarea "H"
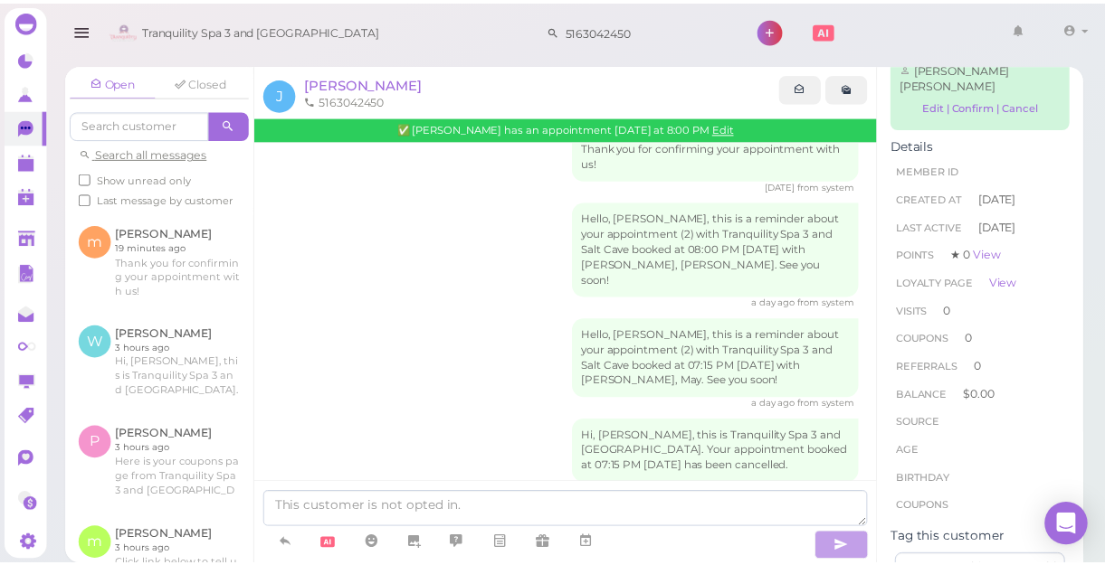
scroll to position [109, 0]
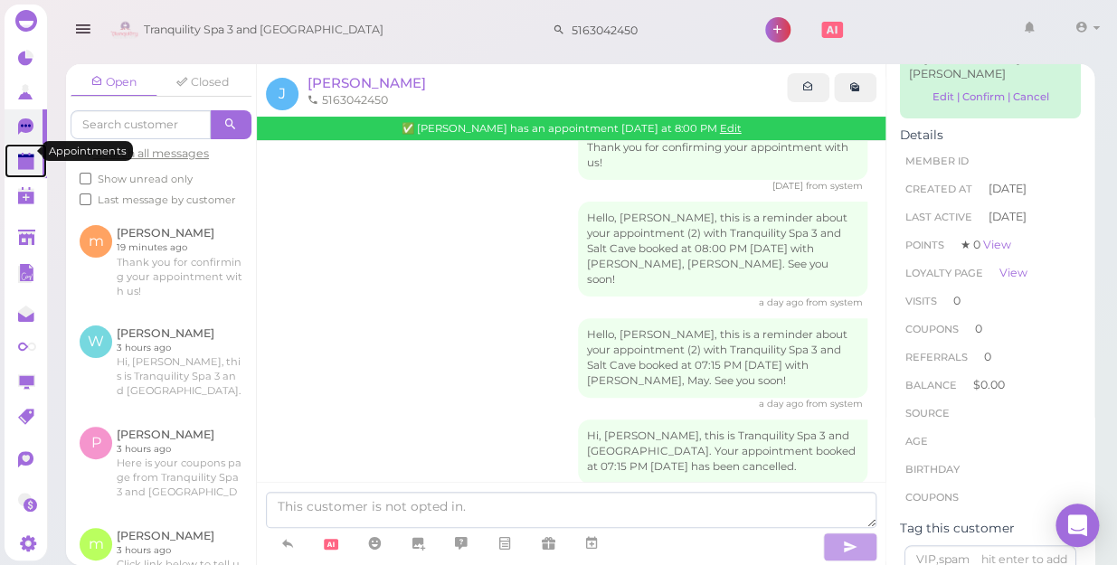
click at [18, 157] on polygon at bounding box center [26, 163] width 16 height 13
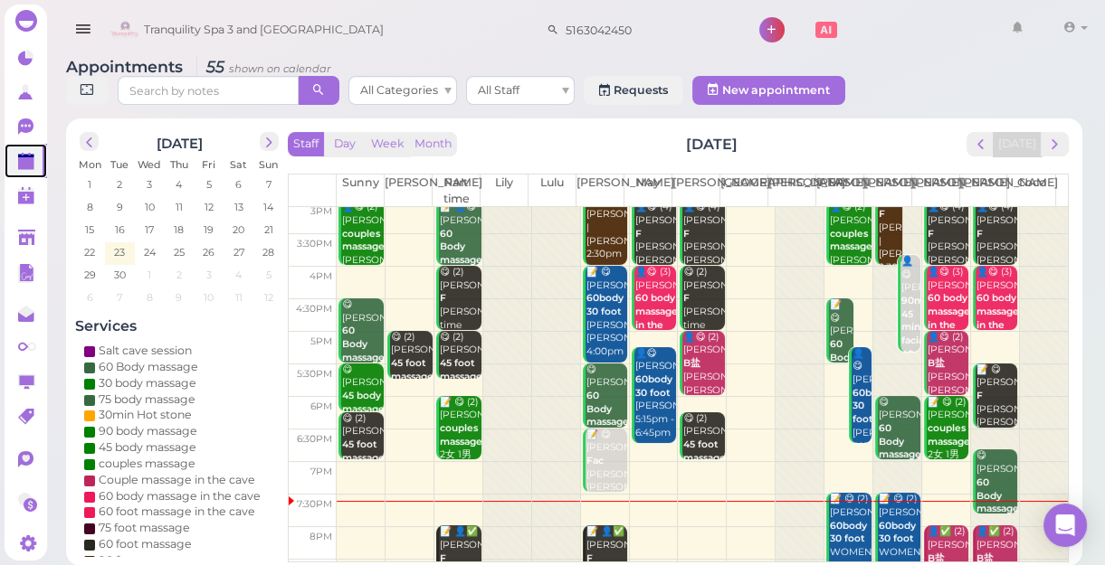
scroll to position [327, 0]
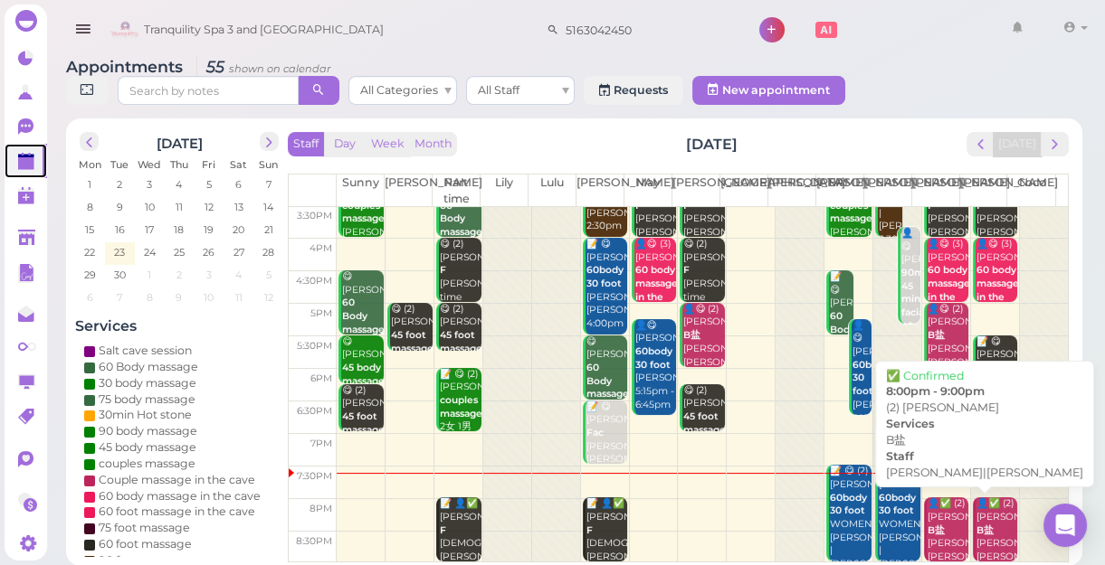
click at [942, 519] on div "👤✅ (2) [PERSON_NAME] B盐 [PERSON_NAME]|[PERSON_NAME] 8:00pm - 9:00pm" at bounding box center [947, 551] width 43 height 107
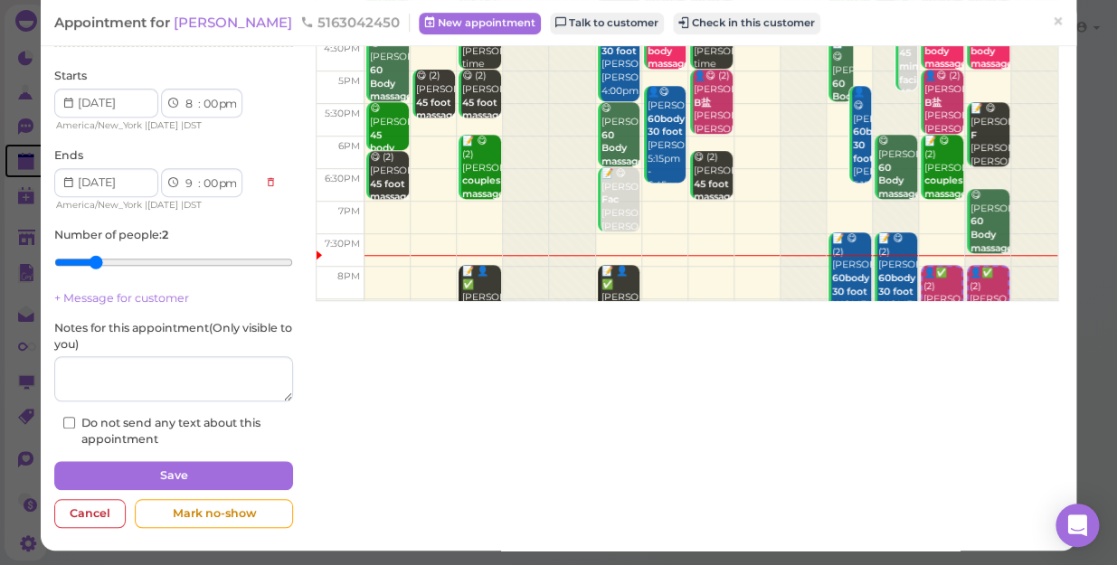
scroll to position [327, 0]
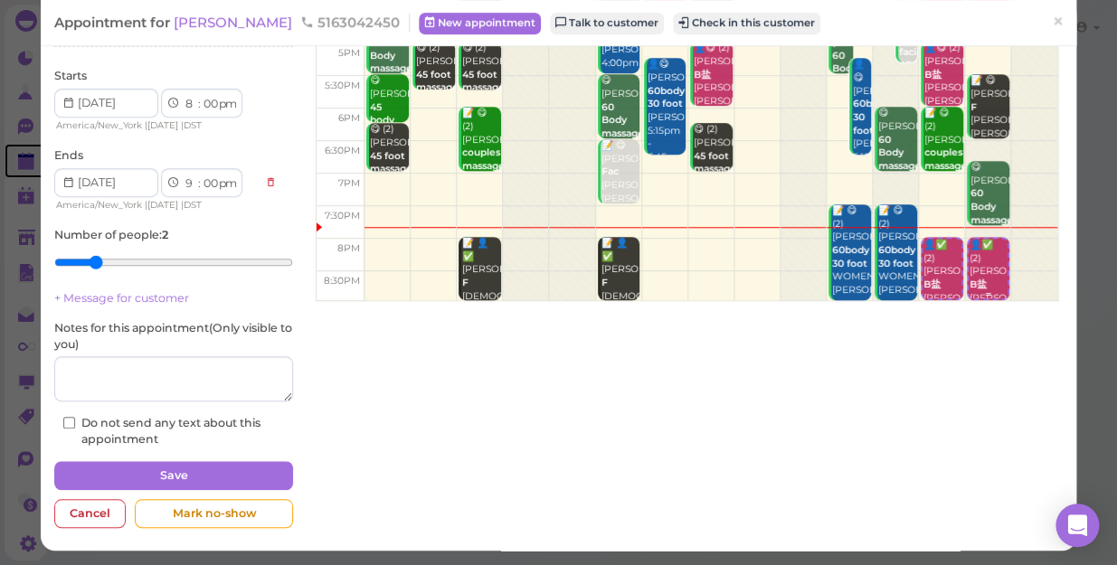
click at [969, 283] on div "👤✅ (2) [PERSON_NAME] B盐 [PERSON_NAME]|[PERSON_NAME] 8:00pm - 9:00pm" at bounding box center [988, 298] width 39 height 119
click at [747, 253] on td at bounding box center [711, 255] width 693 height 33
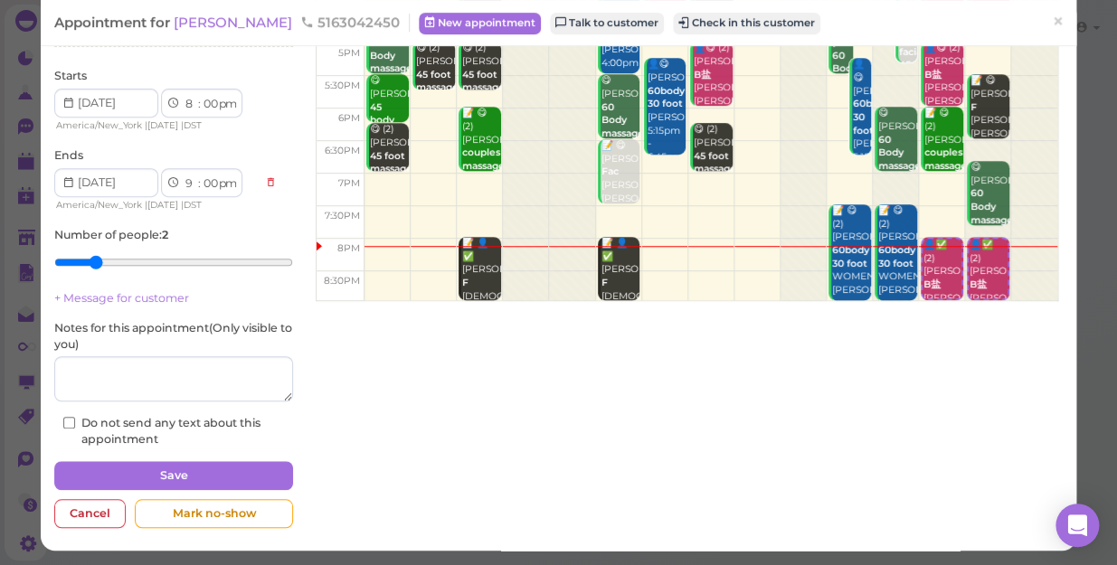
click at [960, 379] on div "This appointment is confirmed [PERSON_NAME] Details Services Couple massage in …" at bounding box center [558, 201] width 1027 height 670
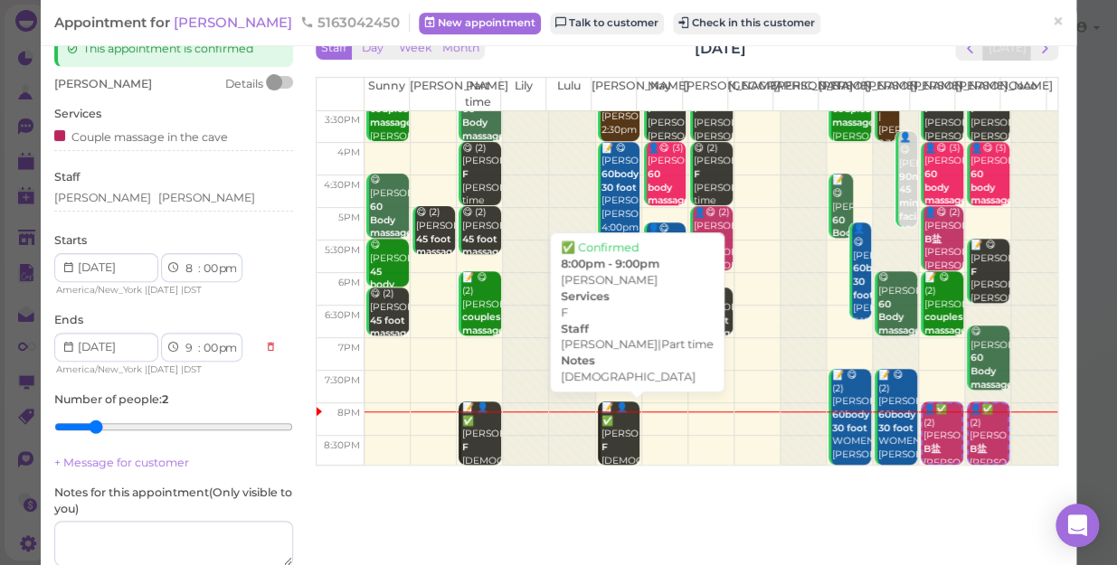
click at [606, 441] on div "📝 👤✅ [PERSON_NAME] [DEMOGRAPHIC_DATA] [PERSON_NAME]|Part time 8:00pm - 9:00pm" at bounding box center [621, 468] width 40 height 133
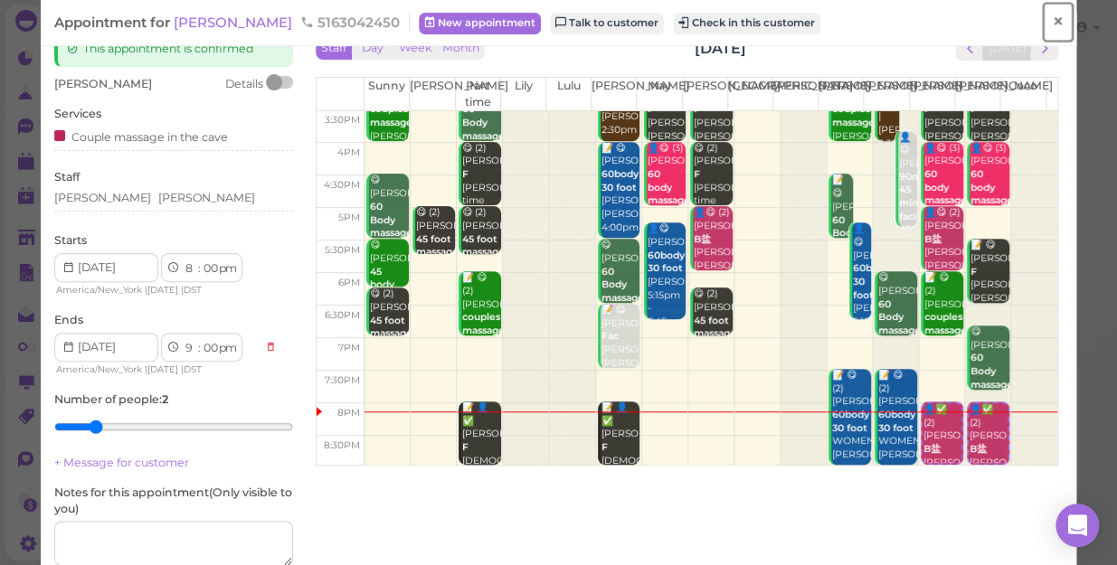
click at [1052, 20] on link "×" at bounding box center [1057, 22] width 33 height 43
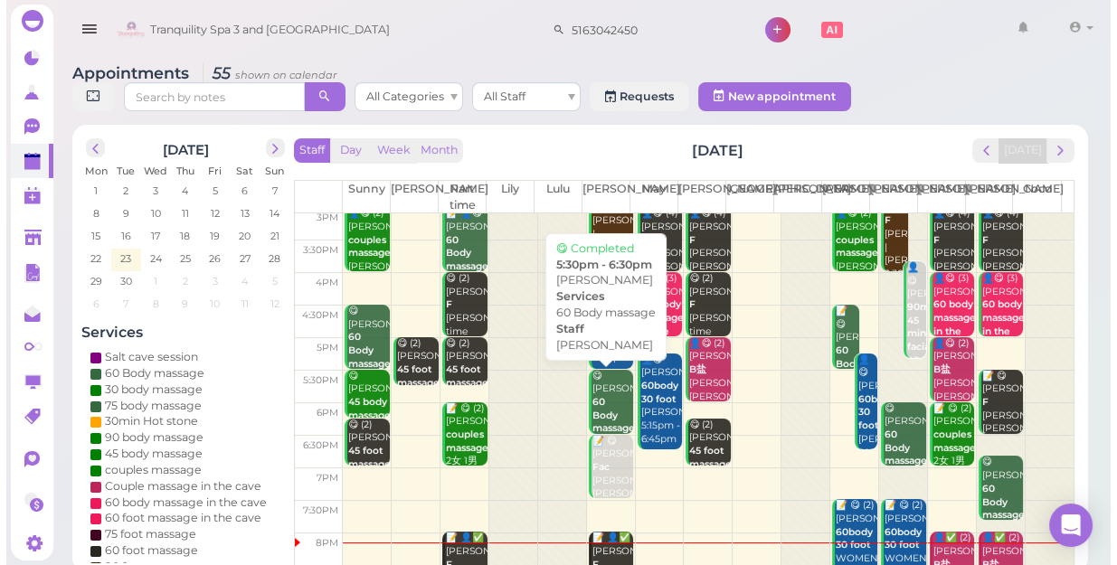
scroll to position [327, 0]
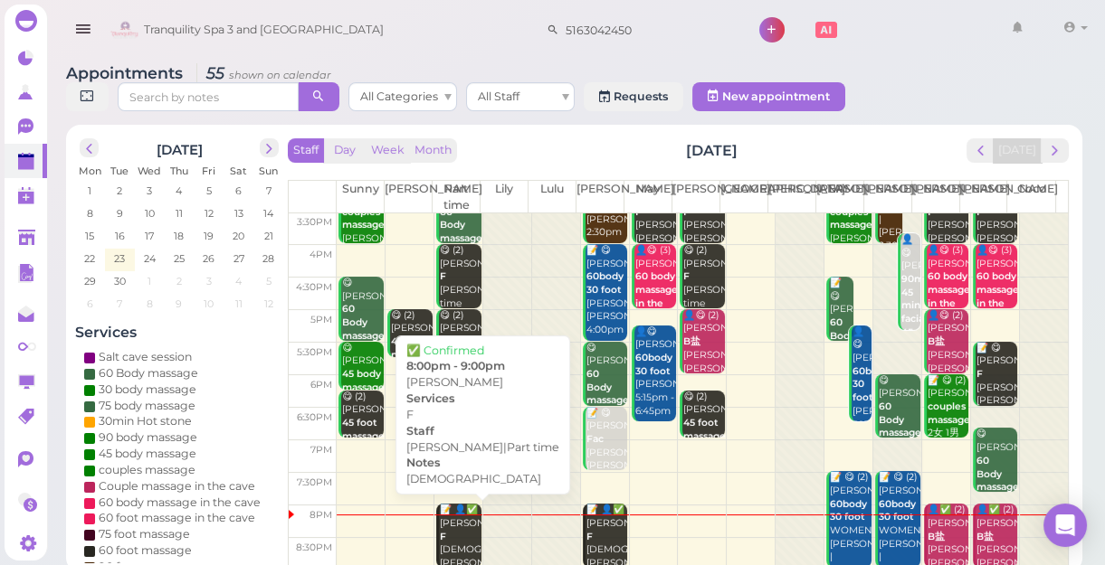
click at [461, 511] on div "📝 👤✅ [PERSON_NAME] [DEMOGRAPHIC_DATA] [PERSON_NAME]|Part time 8:00pm - 9:00pm" at bounding box center [460, 563] width 43 height 119
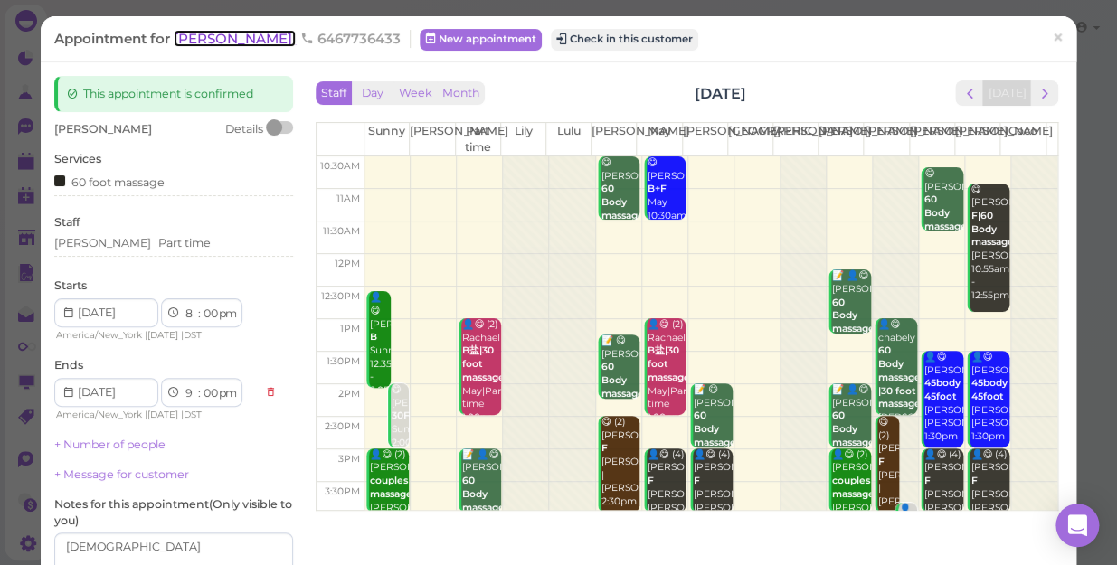
click at [192, 41] on span "[PERSON_NAME]" at bounding box center [235, 38] width 122 height 17
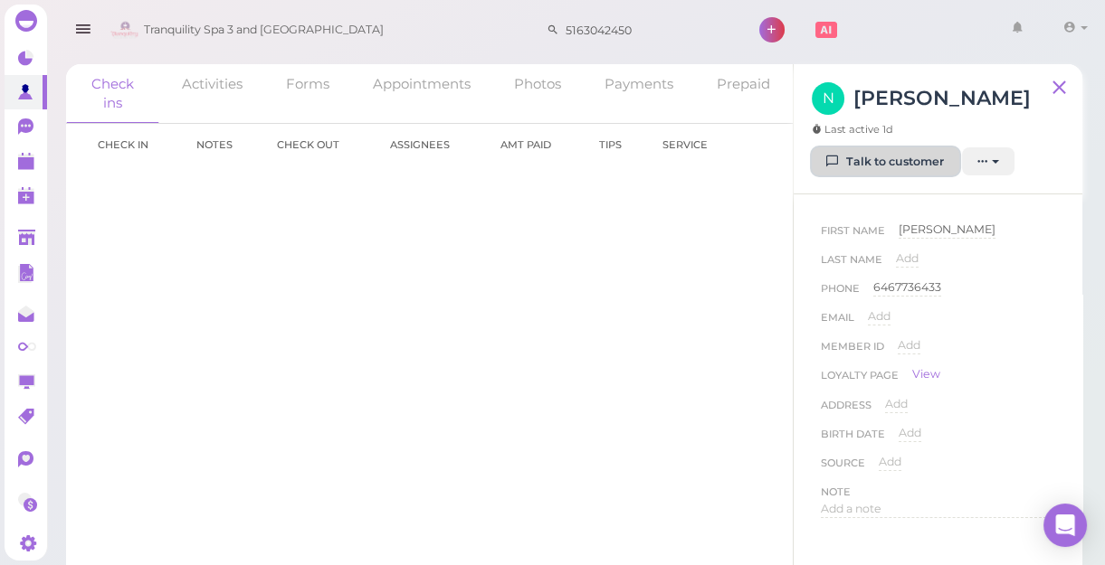
click at [898, 162] on link "Talk to customer" at bounding box center [885, 161] width 147 height 29
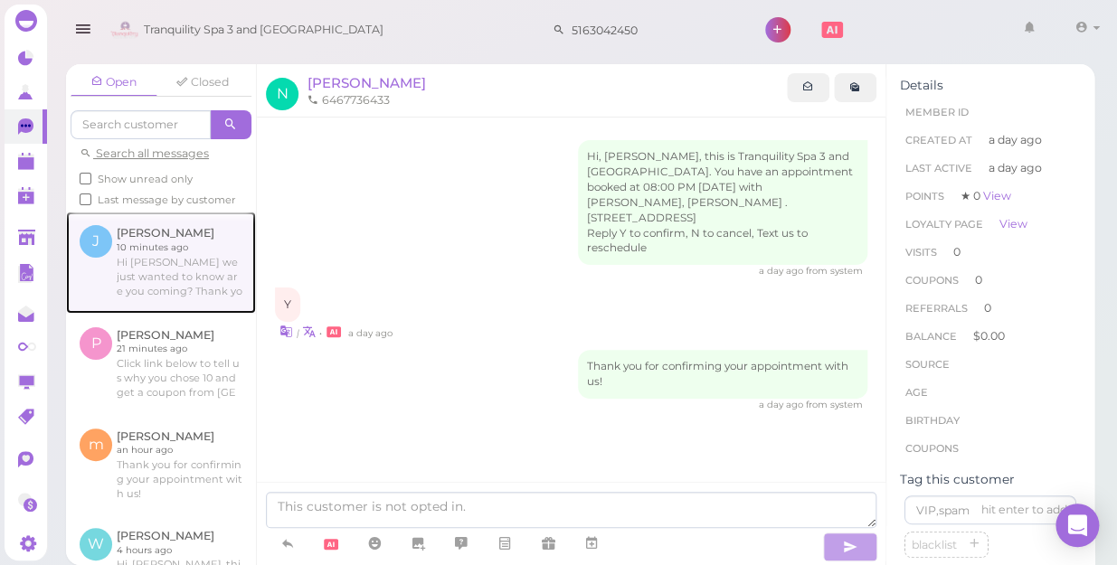
click at [128, 243] on link at bounding box center [161, 262] width 190 height 101
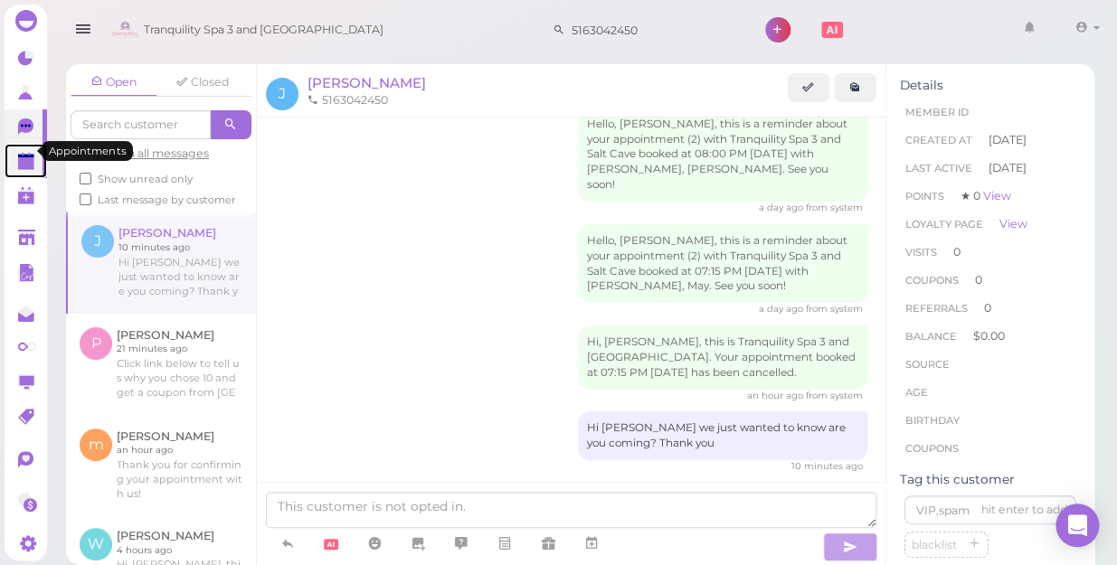
click at [24, 157] on polygon at bounding box center [26, 163] width 16 height 13
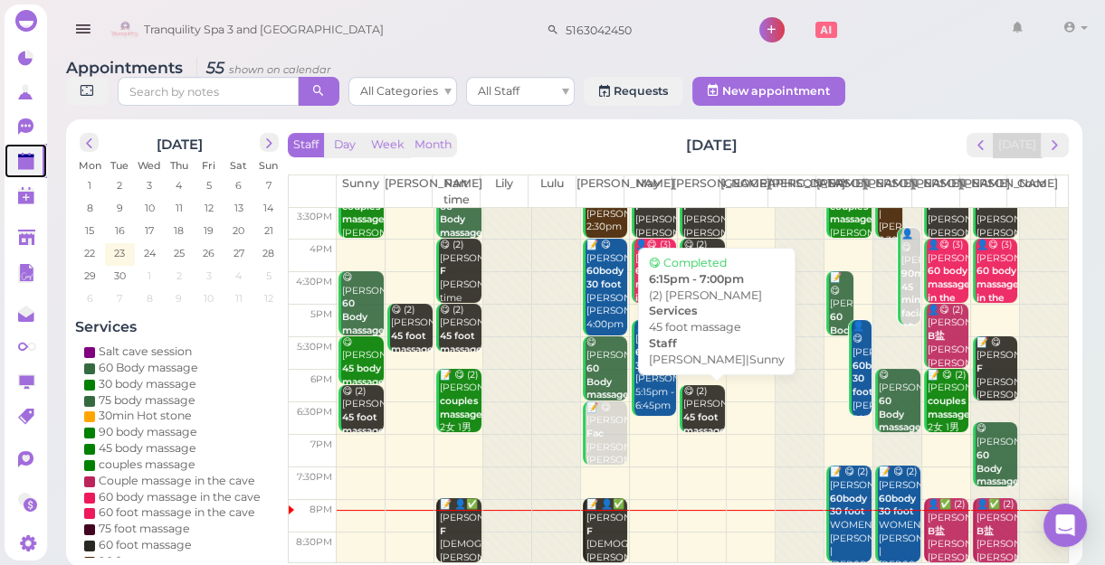
scroll to position [6, 0]
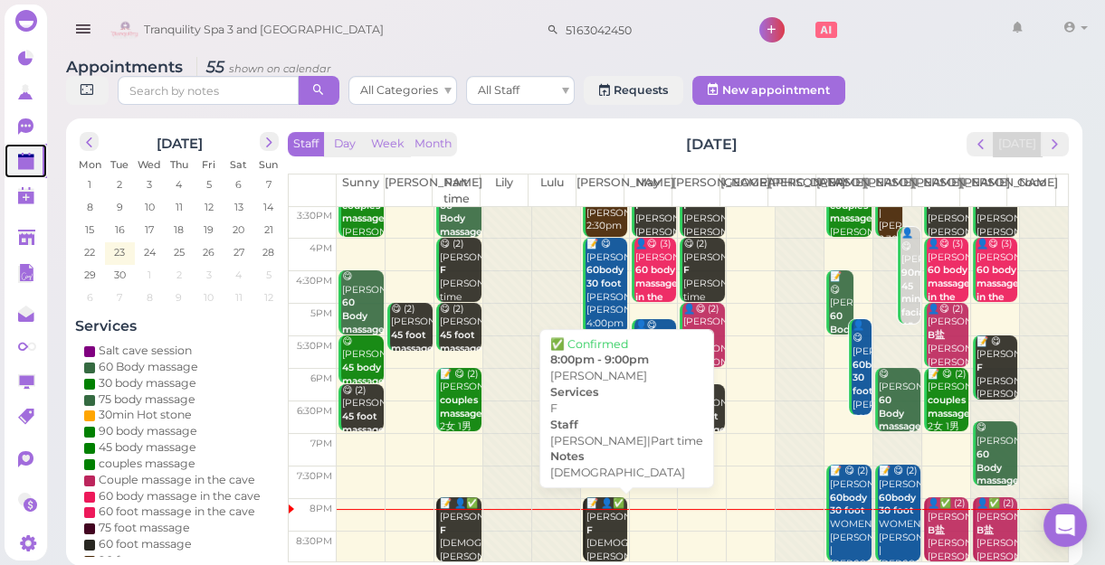
click at [599, 514] on div "📝 👤✅ [PERSON_NAME] [DEMOGRAPHIC_DATA] [PERSON_NAME]|Part time 8:00pm - 9:00pm" at bounding box center [606, 557] width 43 height 119
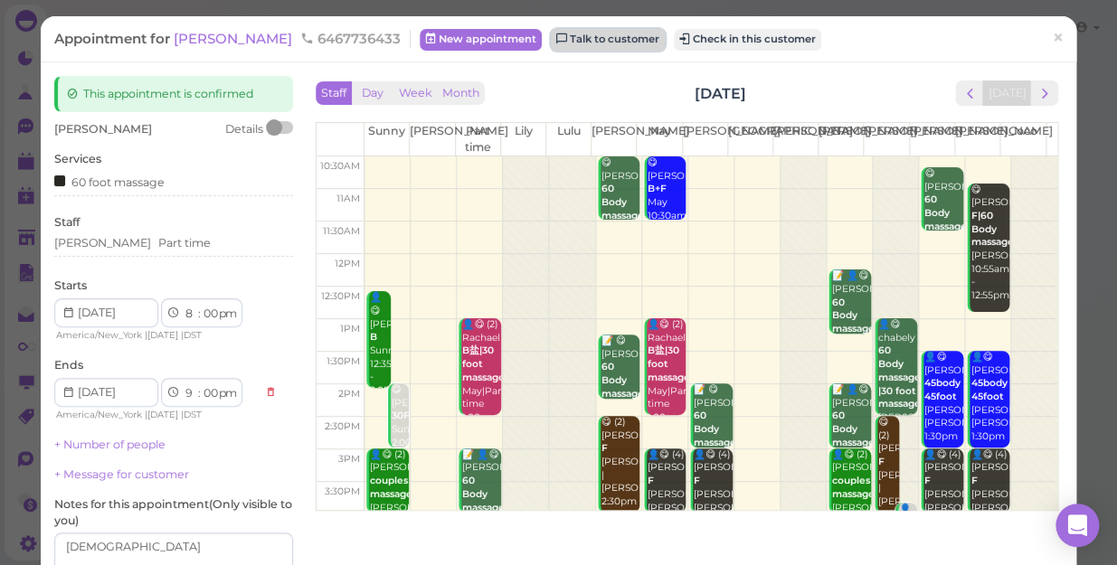
click at [551, 38] on link "Talk to customer" at bounding box center [608, 40] width 114 height 22
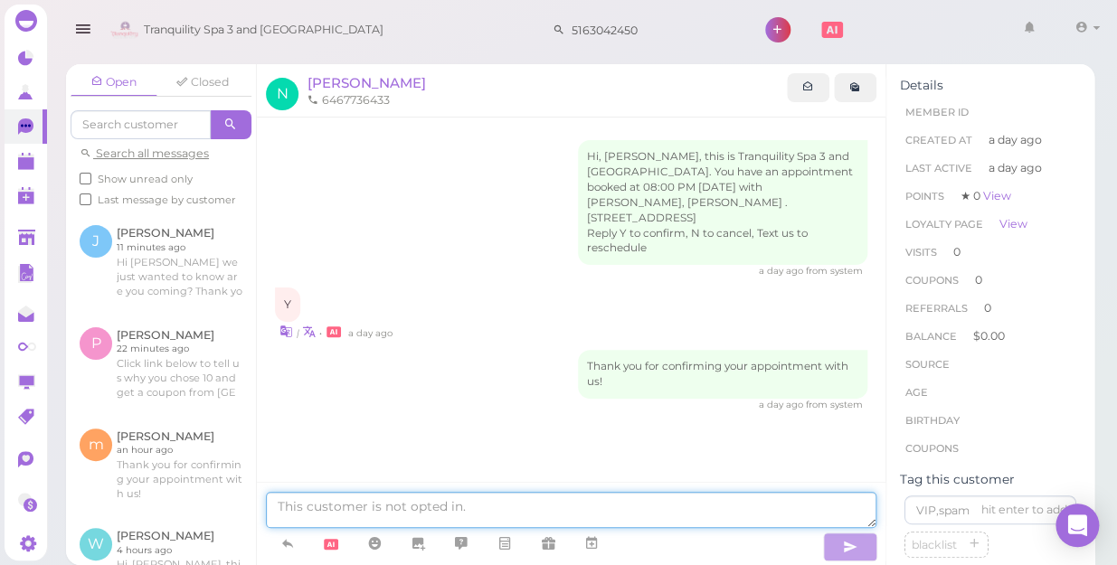
click at [424, 516] on textarea at bounding box center [571, 510] width 611 height 36
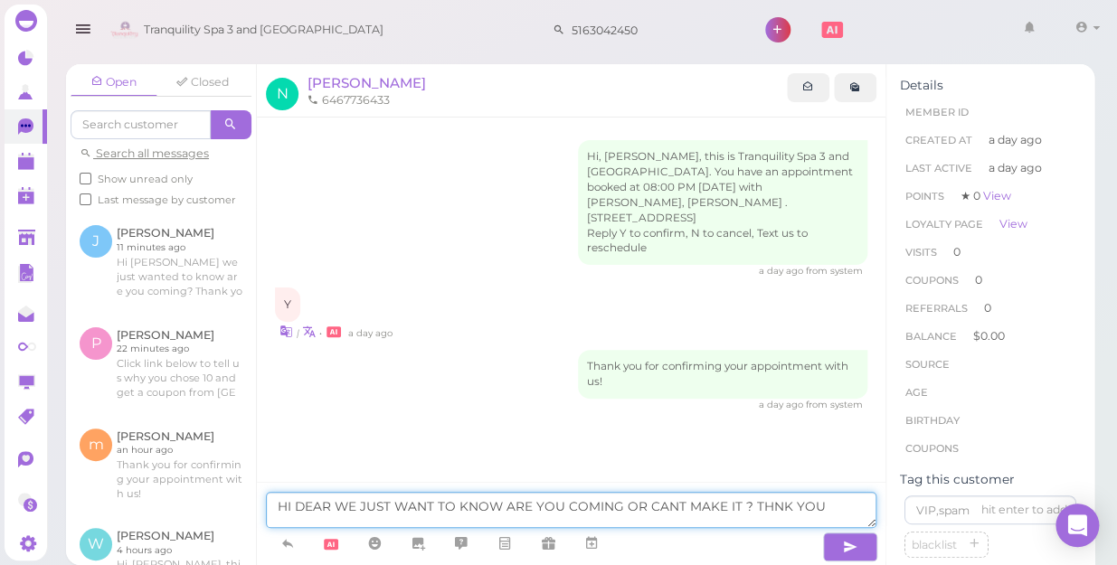
type textarea "HI DEAR WE JUST WANT TO KNOW ARE YOU COMING OR CANT MAKE IT ? THNK YOU"
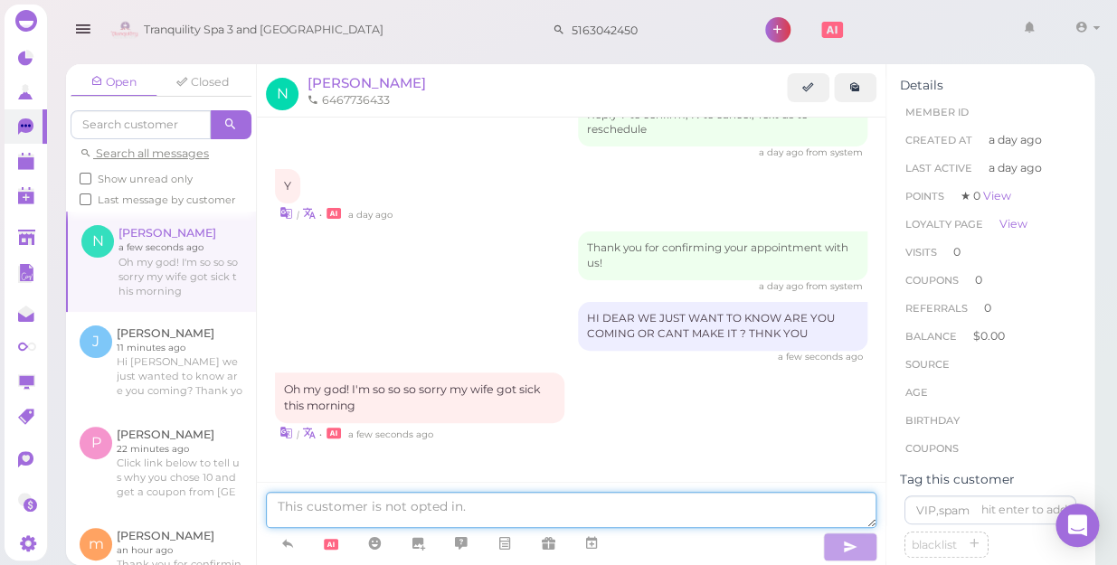
scroll to position [182, 0]
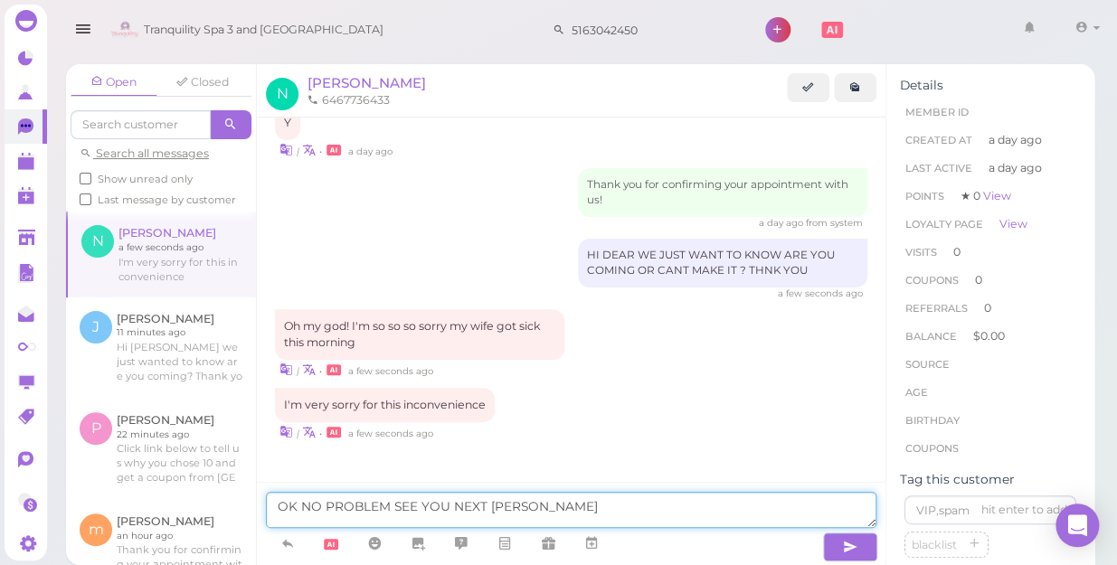
type textarea "OK NO PROBLEM SEE YOU NEXT TIME"
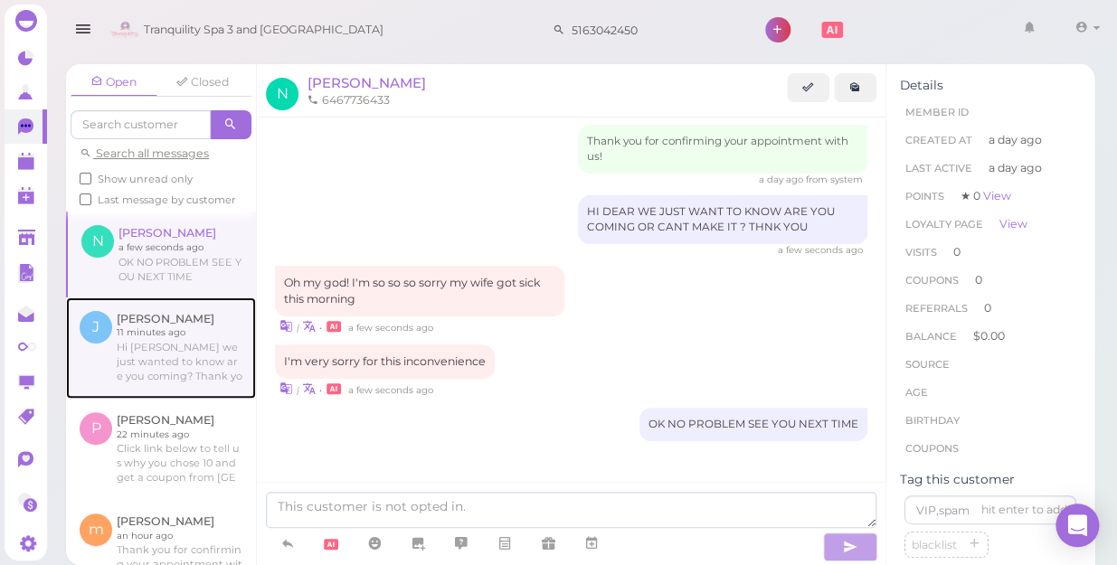
click at [137, 350] on link at bounding box center [161, 348] width 190 height 101
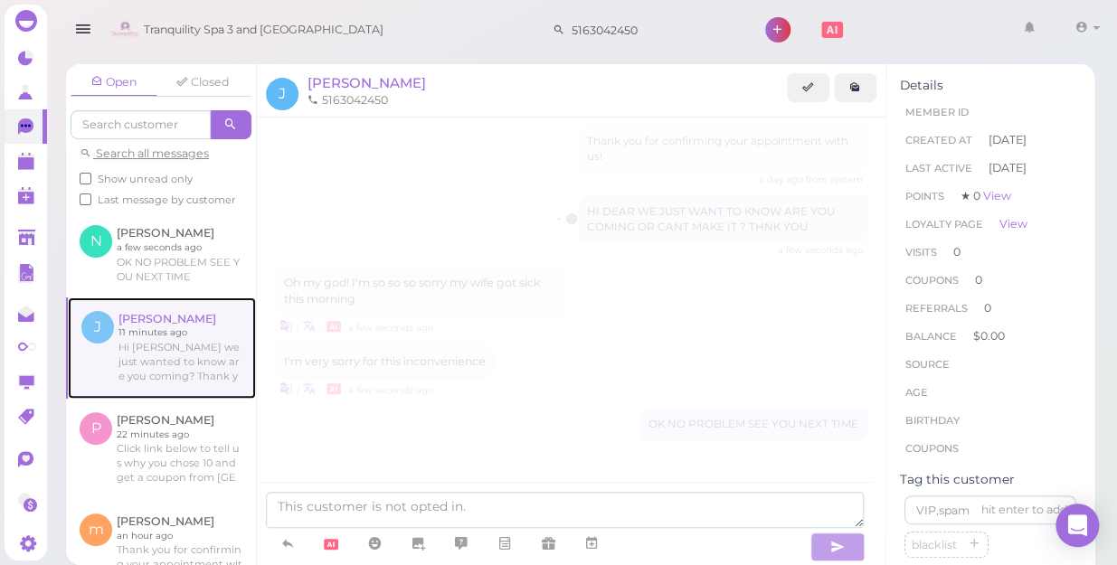
scroll to position [594, 0]
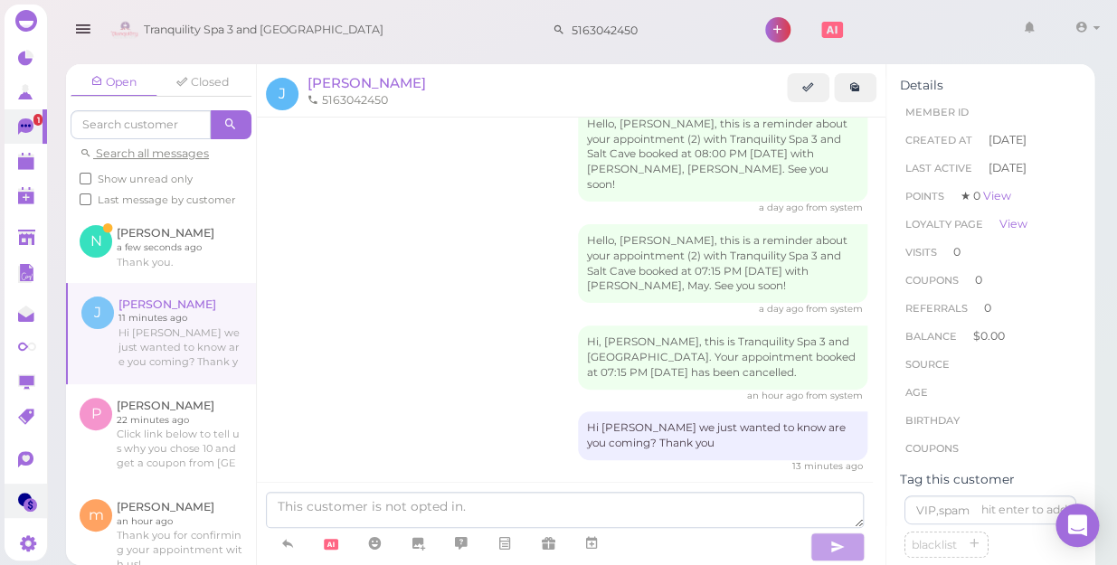
click at [10, 488] on div "Dashboard Reports Customers Conversations 1 AI Receptionist" at bounding box center [558, 282] width 1117 height 565
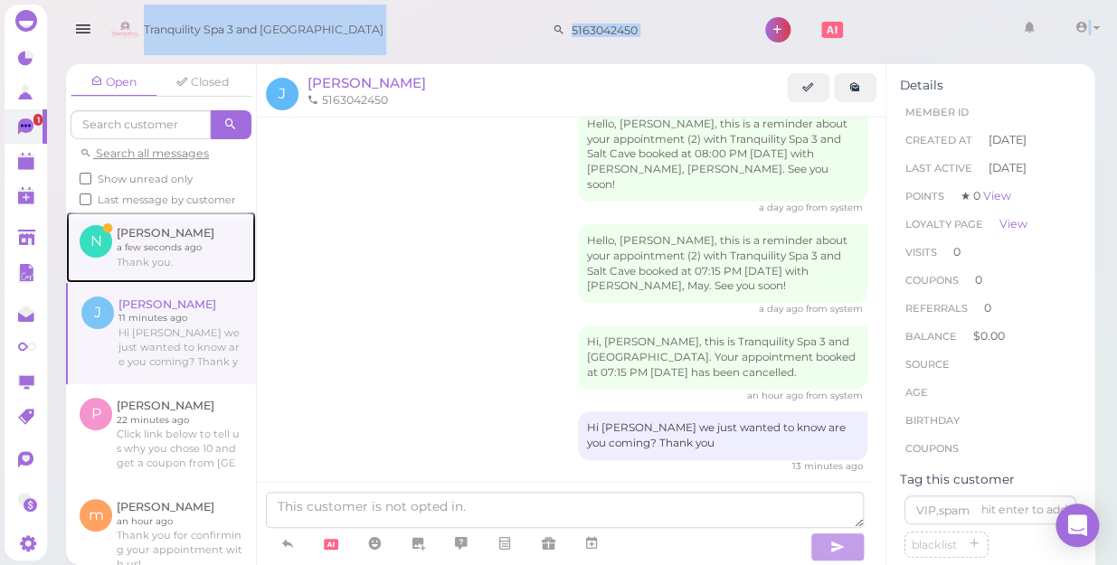
click at [136, 262] on link at bounding box center [161, 247] width 190 height 71
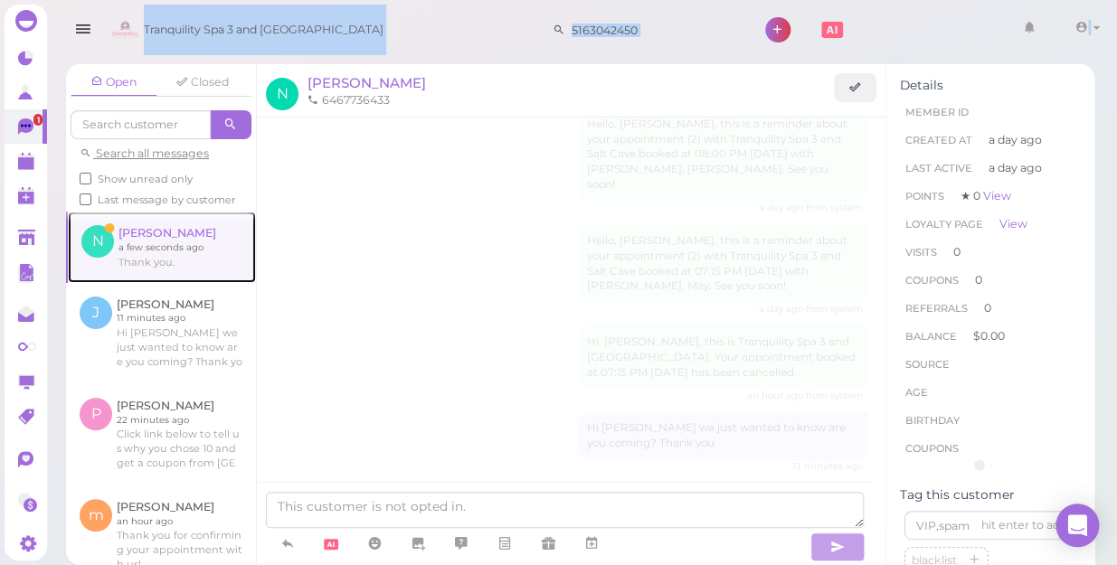
scroll to position [300, 0]
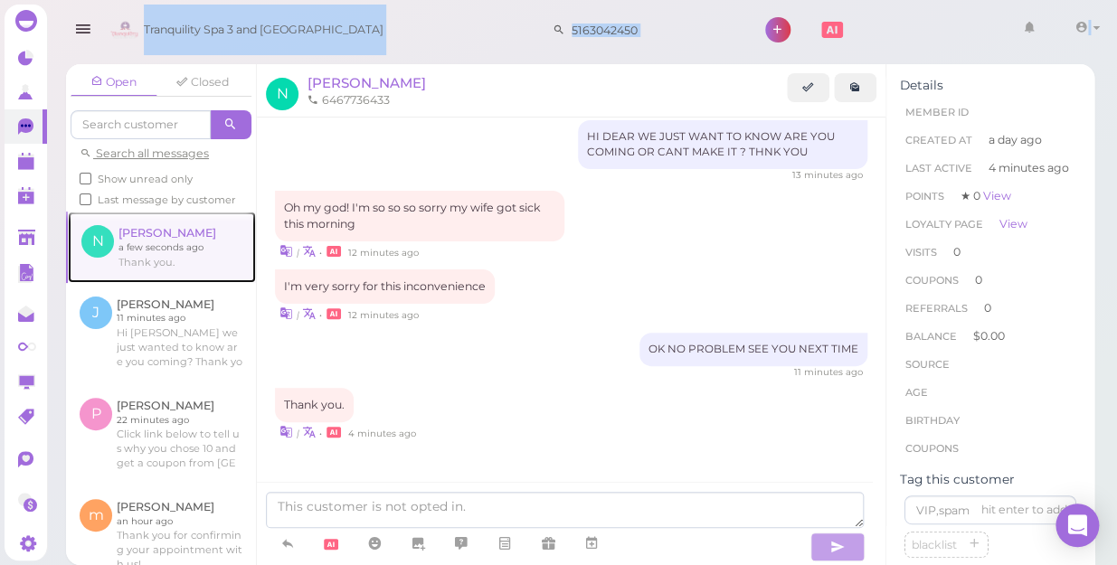
click at [145, 271] on link at bounding box center [162, 247] width 188 height 71
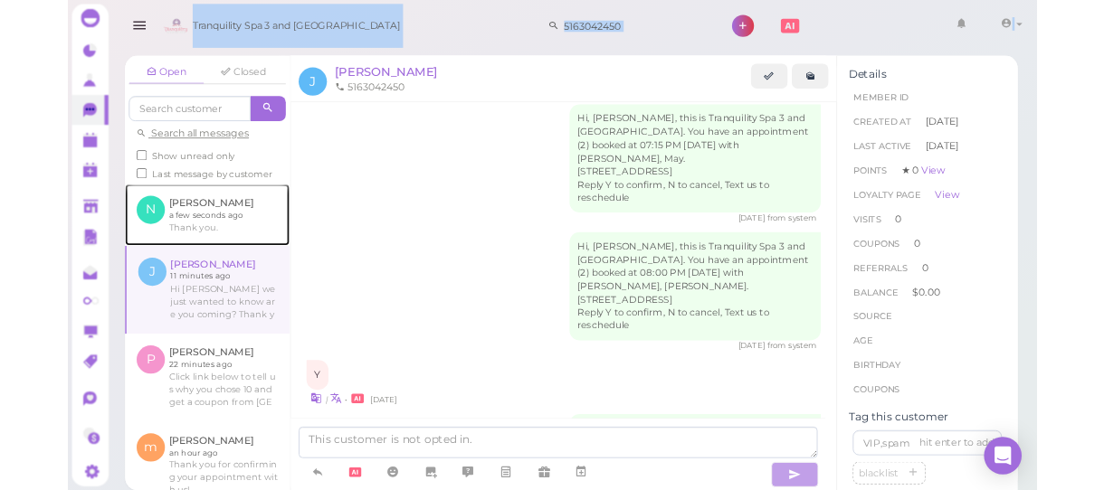
scroll to position [18, 0]
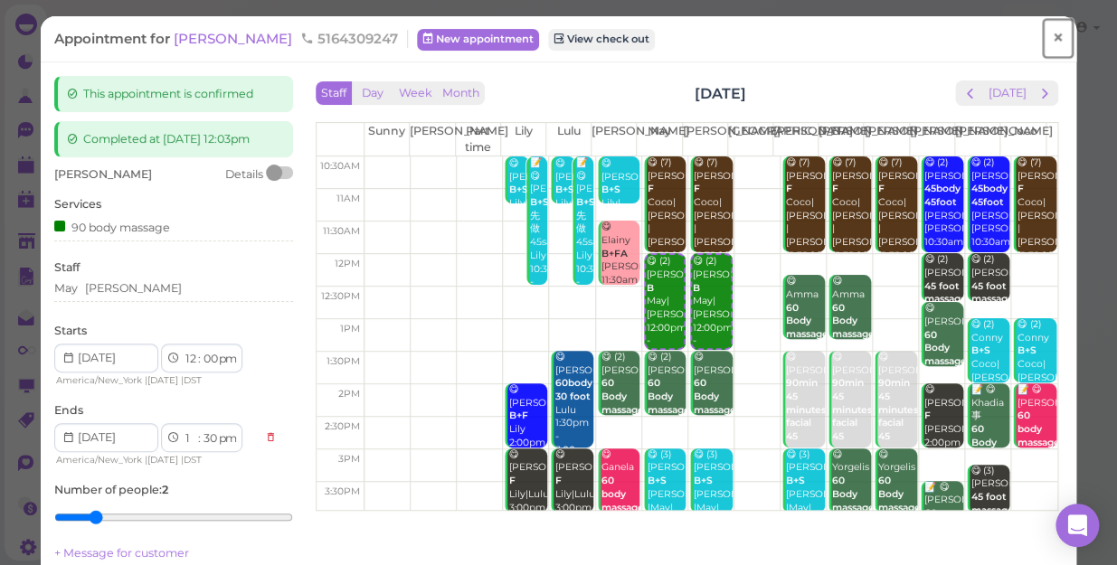
click at [1052, 36] on span "×" at bounding box center [1058, 37] width 12 height 25
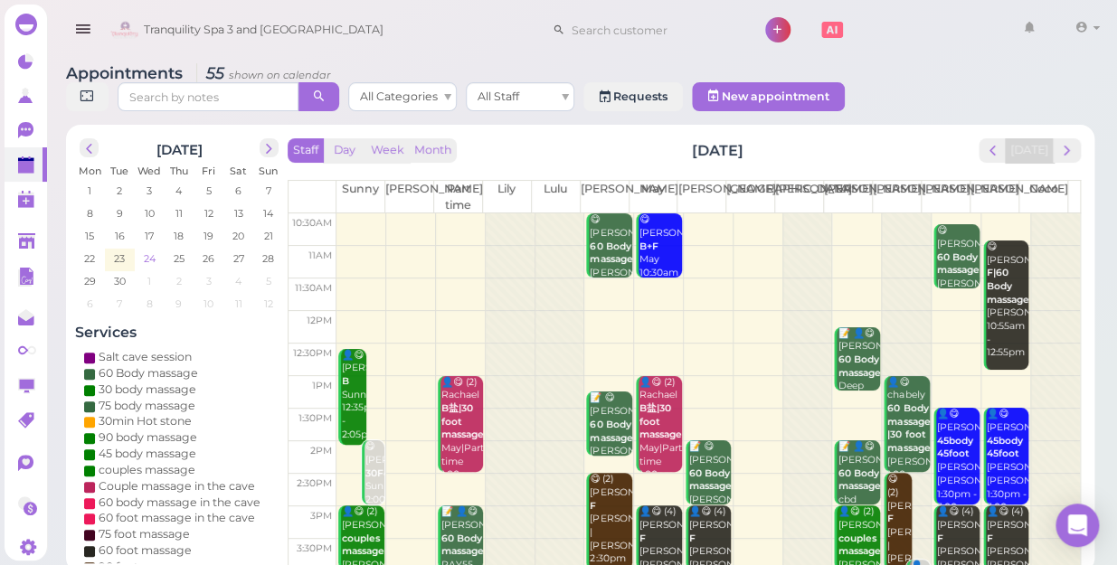
click at [157, 249] on td "24" at bounding box center [150, 258] width 30 height 18
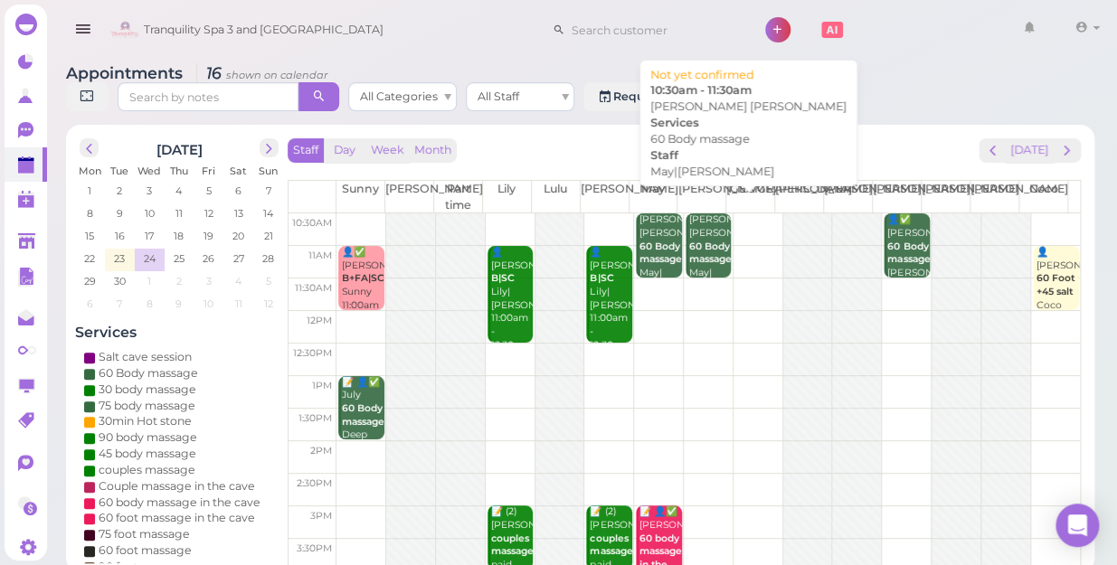
click at [711, 241] on b "60 Body massage" at bounding box center [710, 253] width 43 height 25
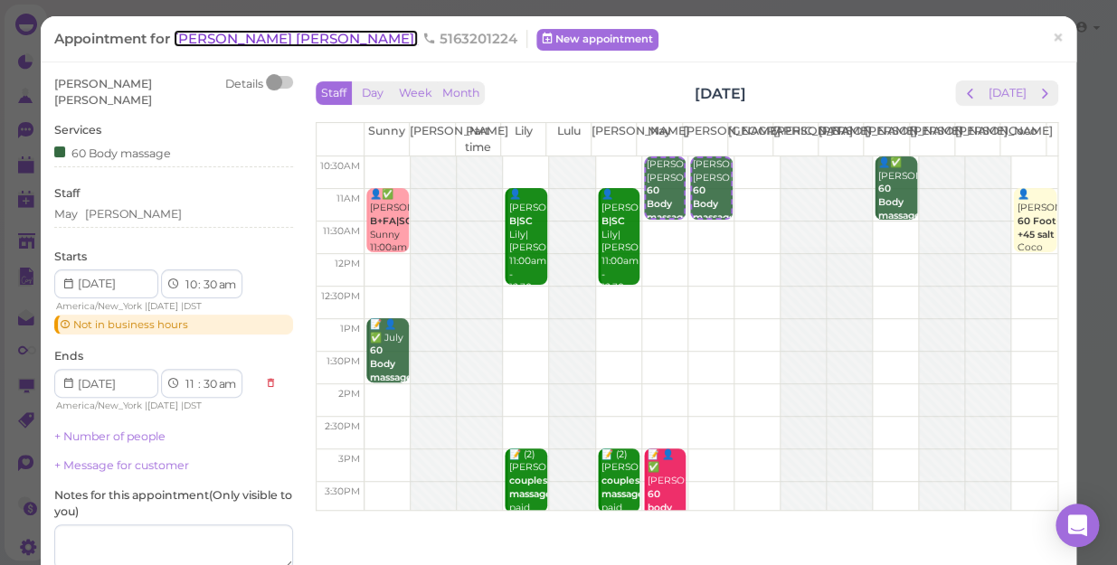
click at [197, 36] on span "[PERSON_NAME] [PERSON_NAME]" at bounding box center [296, 38] width 244 height 17
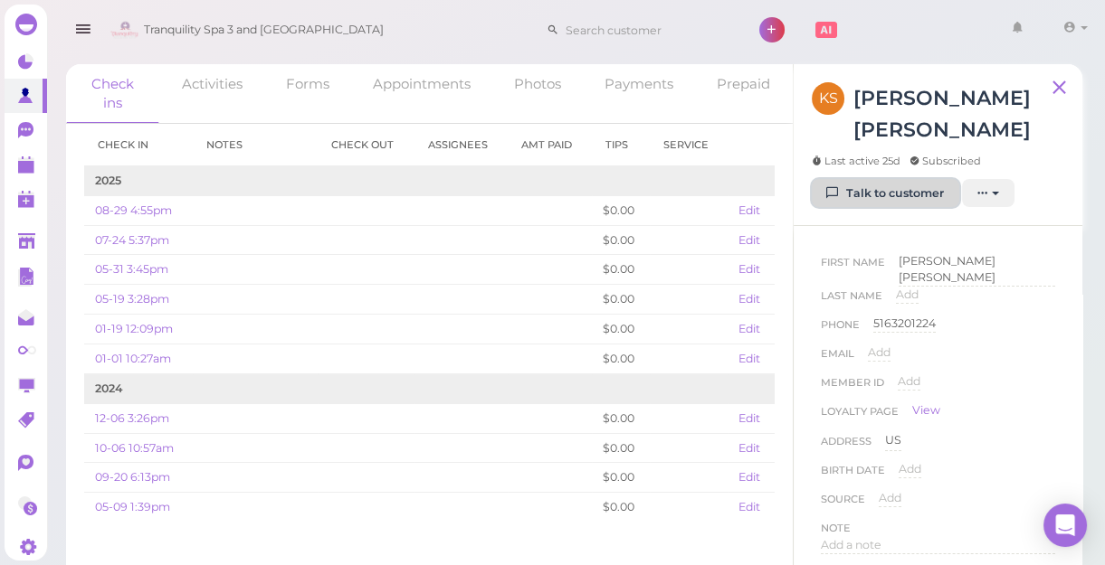
click at [891, 179] on link "Talk to customer" at bounding box center [885, 193] width 147 height 29
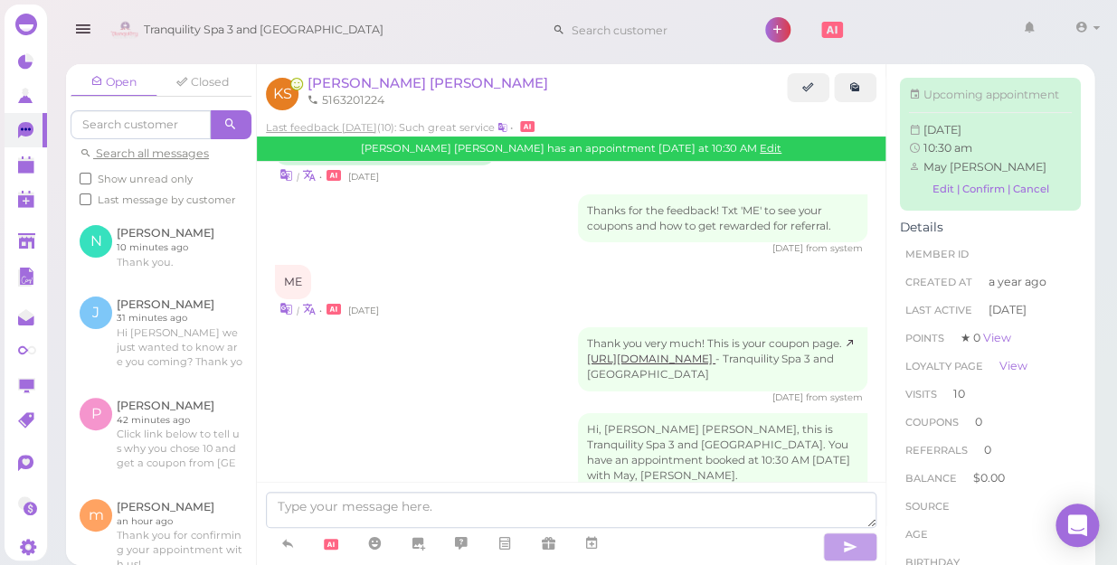
scroll to position [2180, 0]
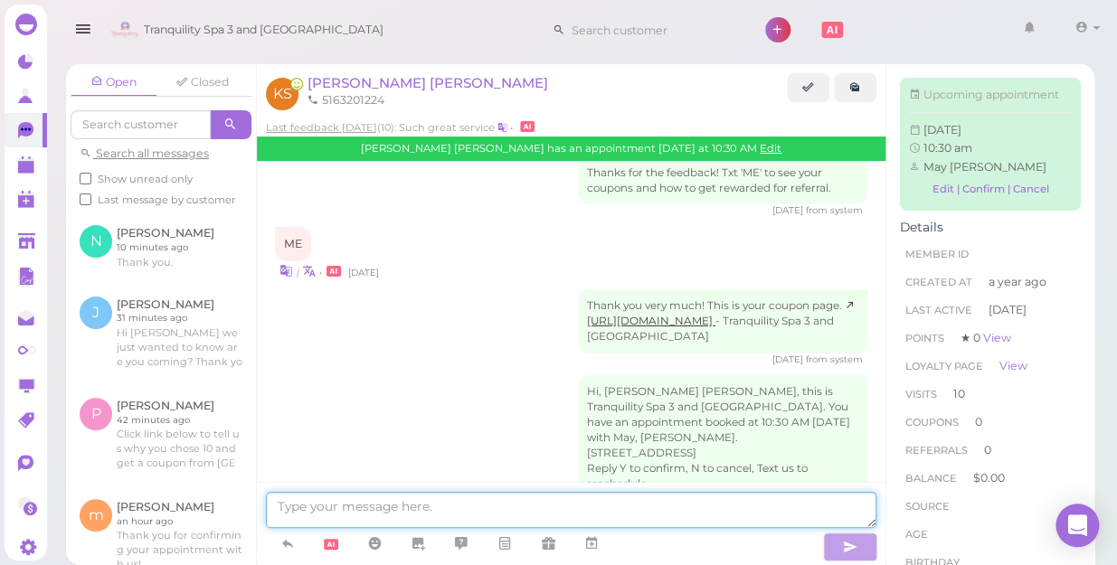
click at [352, 507] on textarea at bounding box center [571, 510] width 611 height 36
